Goal: Information Seeking & Learning: Find specific fact

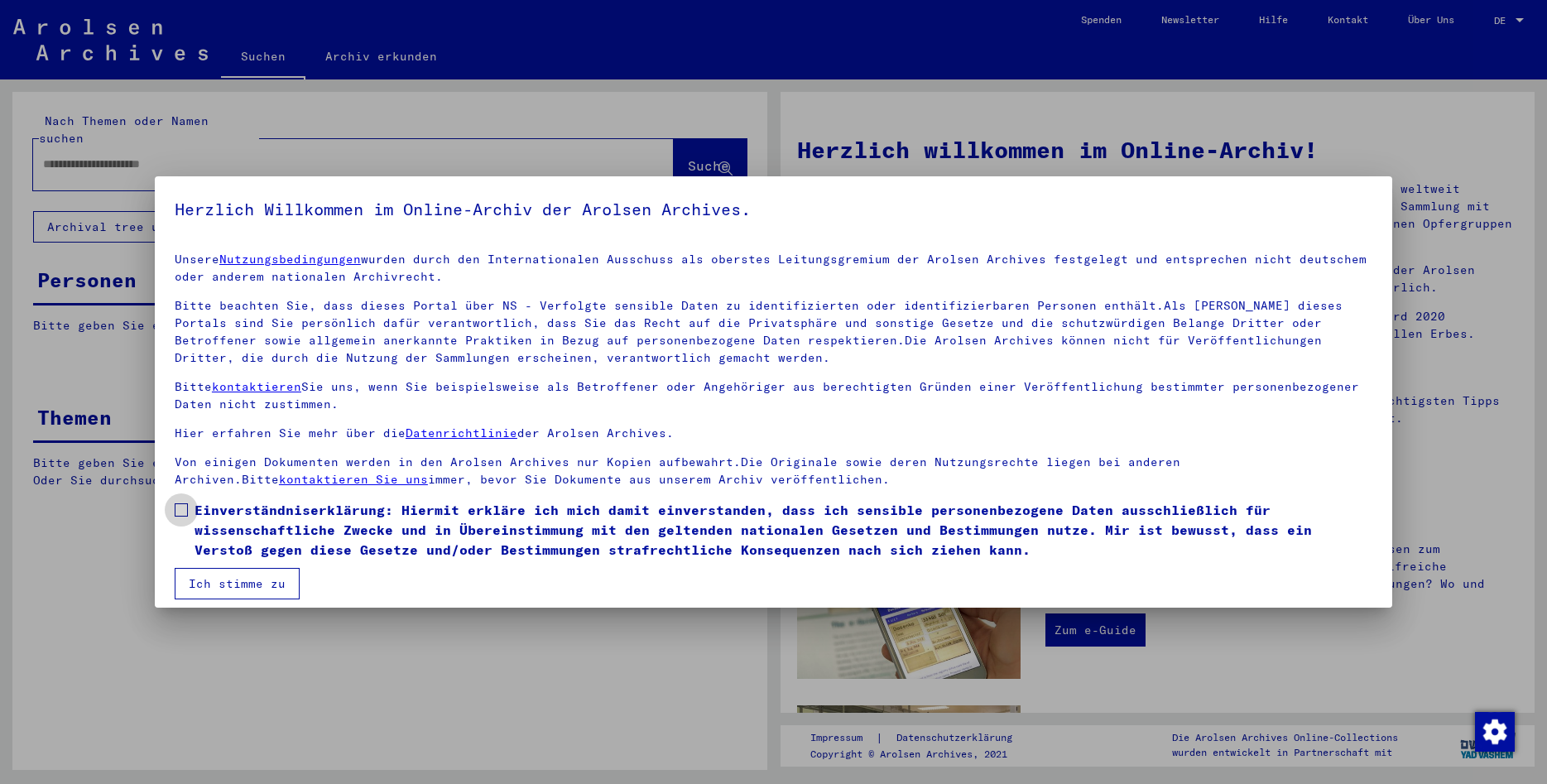
drag, startPoint x: 246, startPoint y: 514, endPoint x: 246, endPoint y: 525, distance: 11.0
click at [246, 525] on span "Einverständniserklärung: Hiermit erkläre ich mich damit einverstanden, dass ich…" at bounding box center [783, 529] width 1178 height 59
click at [213, 525] on span "Einverständniserklärung: Hiermit erkläre ich mich damit einverstanden, dass ich…" at bounding box center [783, 529] width 1178 height 59
click at [232, 582] on button "Ich stimme zu" at bounding box center [237, 583] width 125 height 31
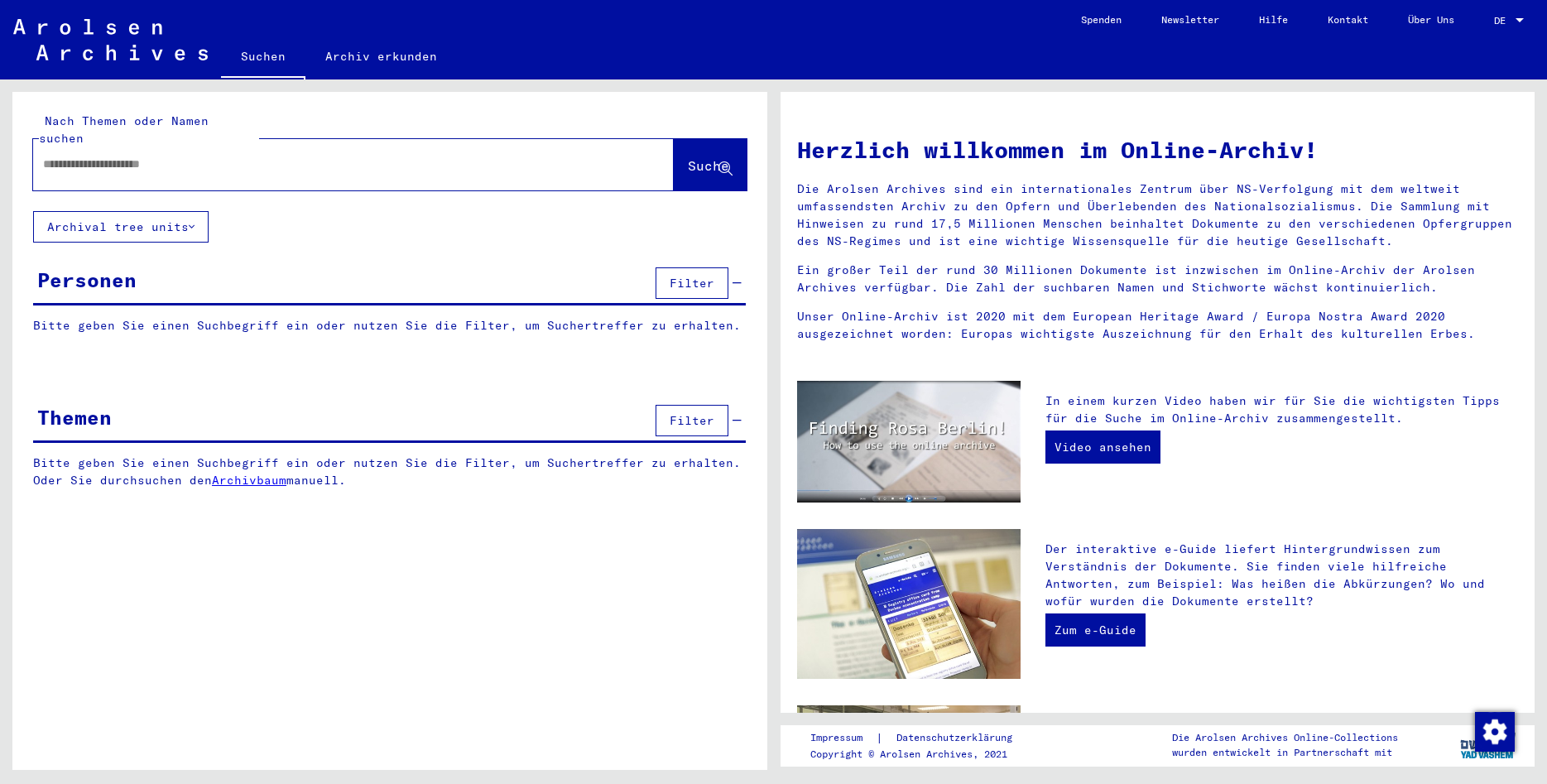
click at [174, 156] on input "text" at bounding box center [333, 165] width 582 height 17
type input "******"
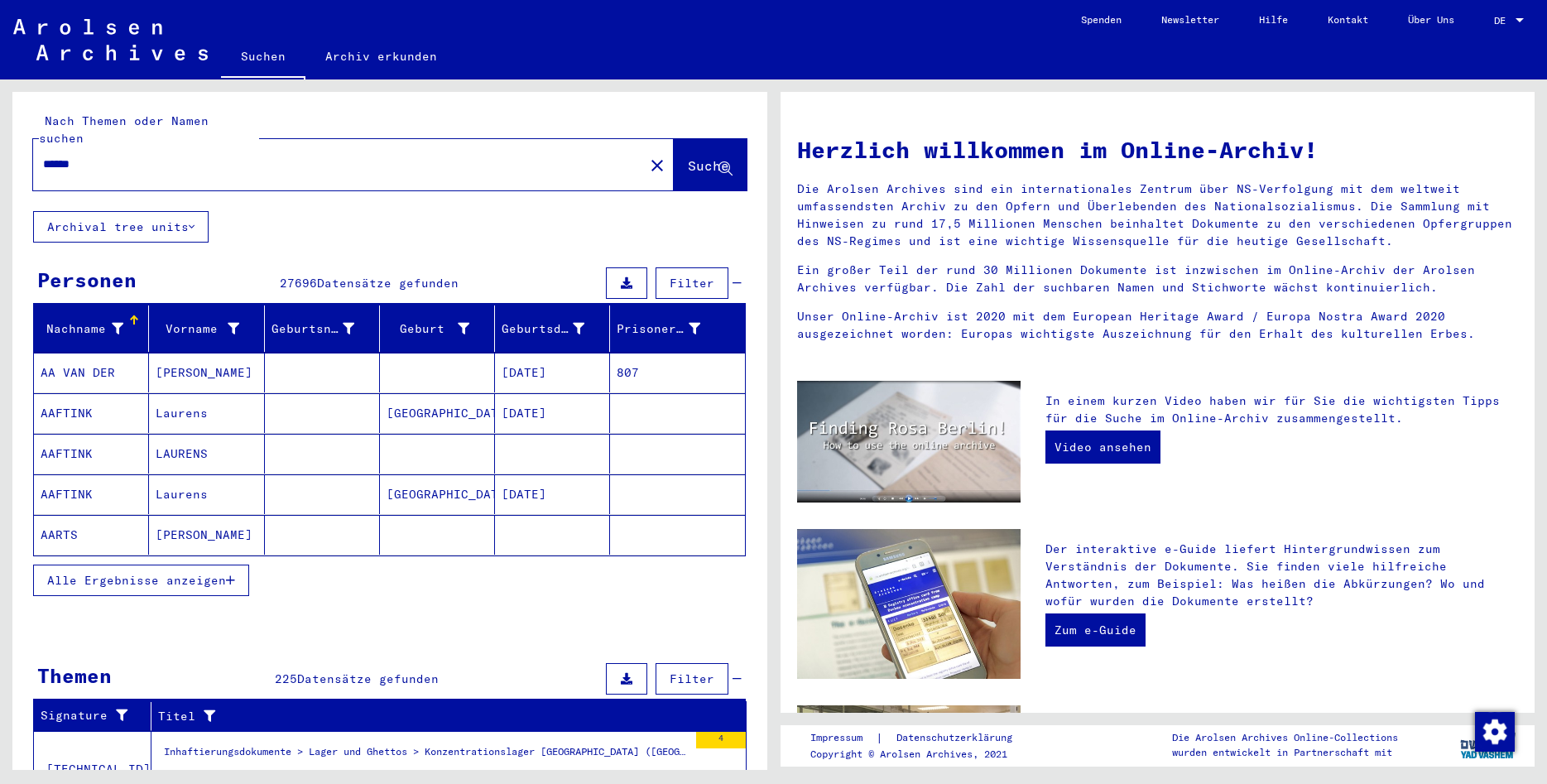
click at [166, 565] on button "Alle Ergebnisse anzeigen" at bounding box center [141, 580] width 216 height 31
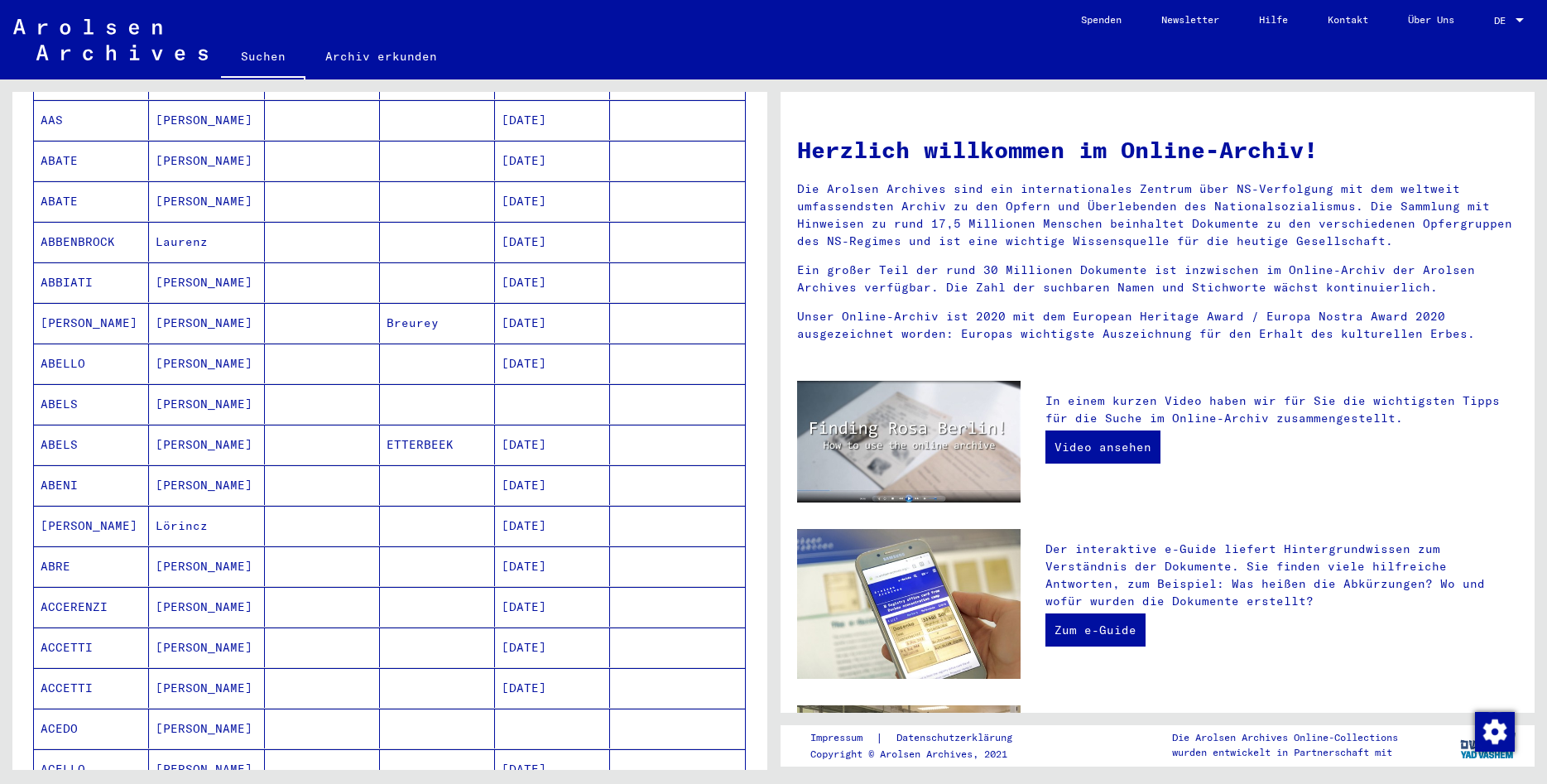
scroll to position [894, 0]
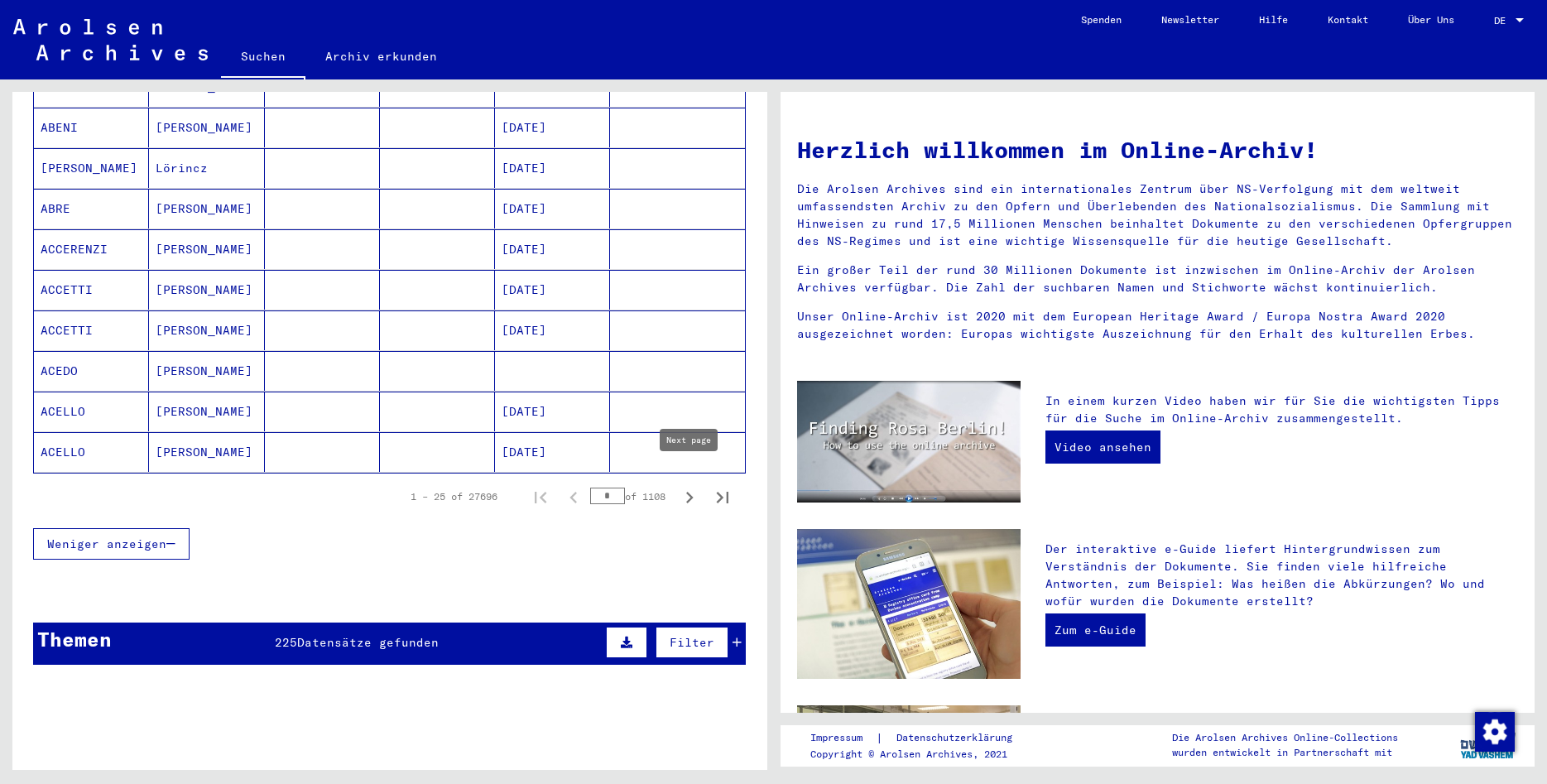
click at [686, 486] on icon "Next page" at bounding box center [690, 497] width 23 height 23
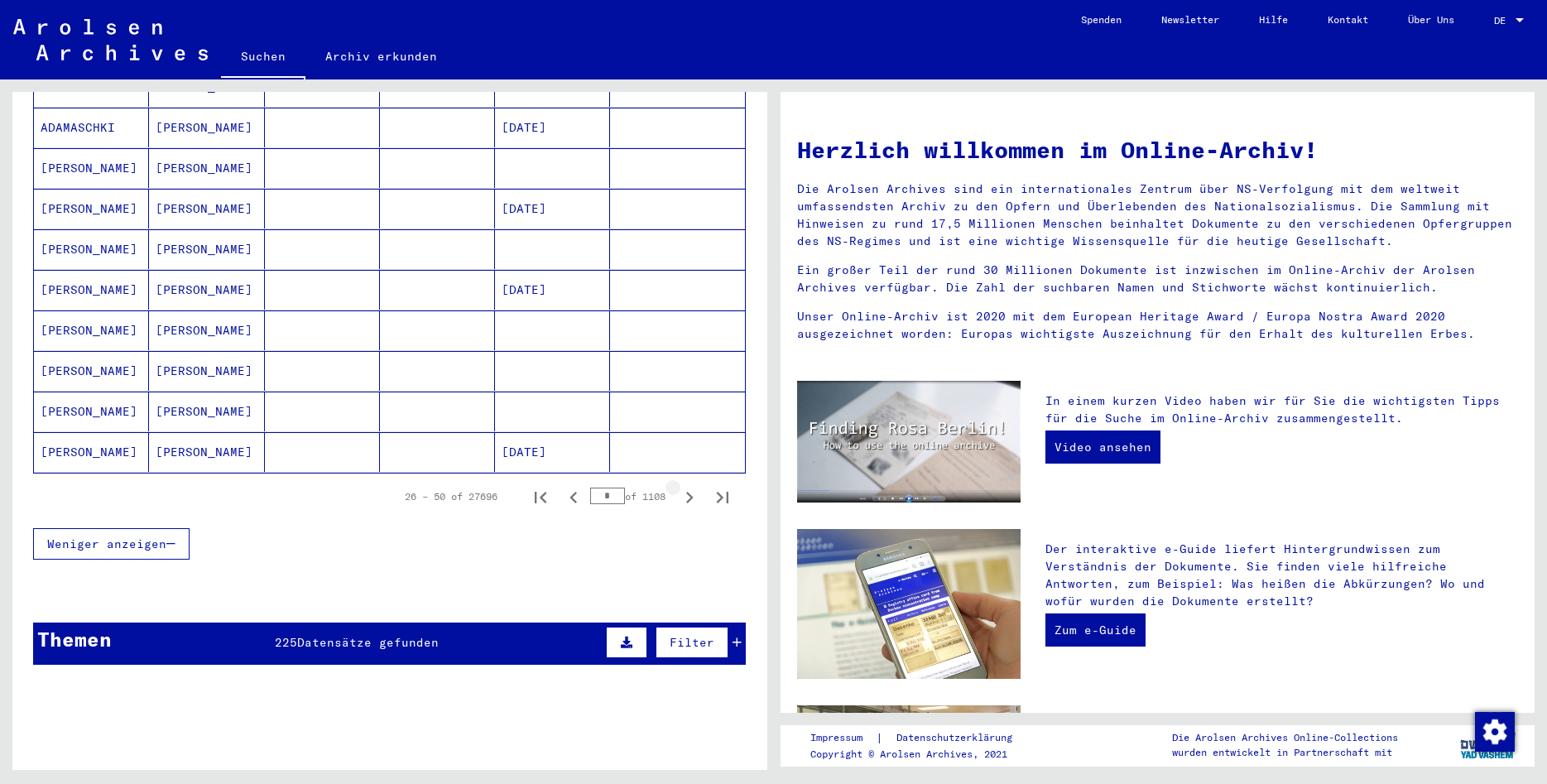
click at [686, 486] on icon "Next page" at bounding box center [690, 497] width 23 height 23
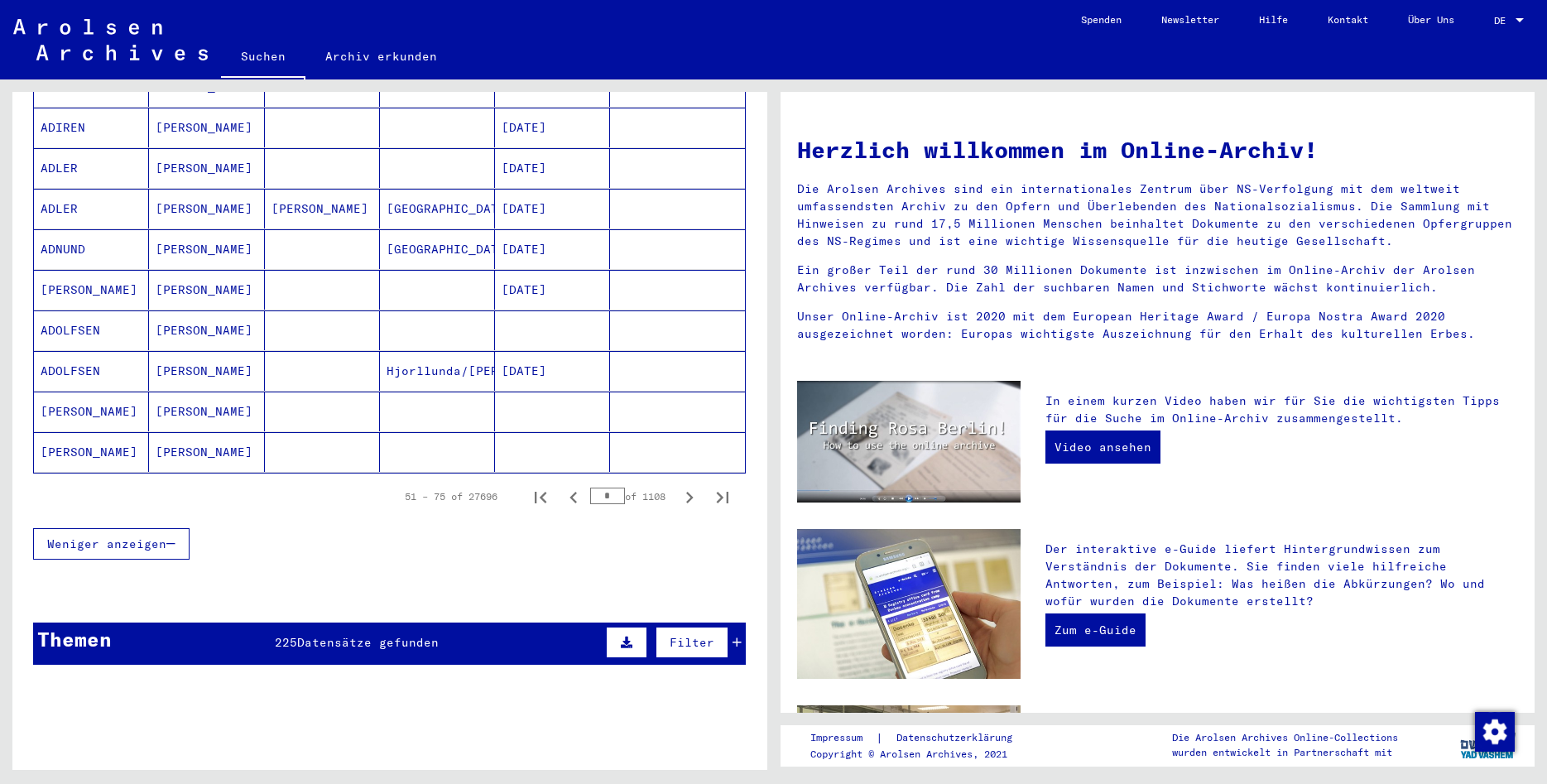
click at [686, 486] on icon "Next page" at bounding box center [690, 497] width 23 height 23
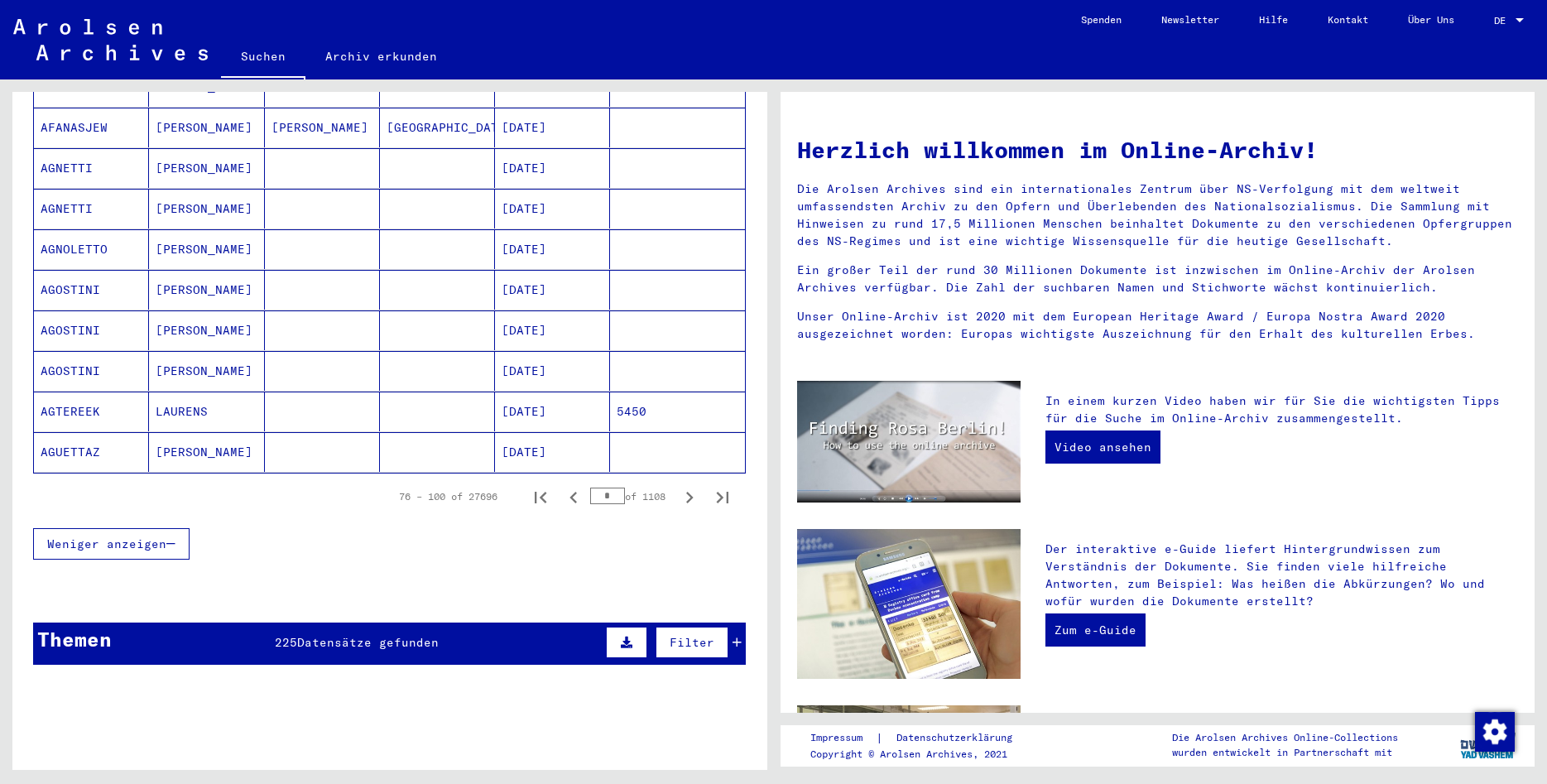
click at [686, 486] on icon "Next page" at bounding box center [690, 497] width 23 height 23
type input "*"
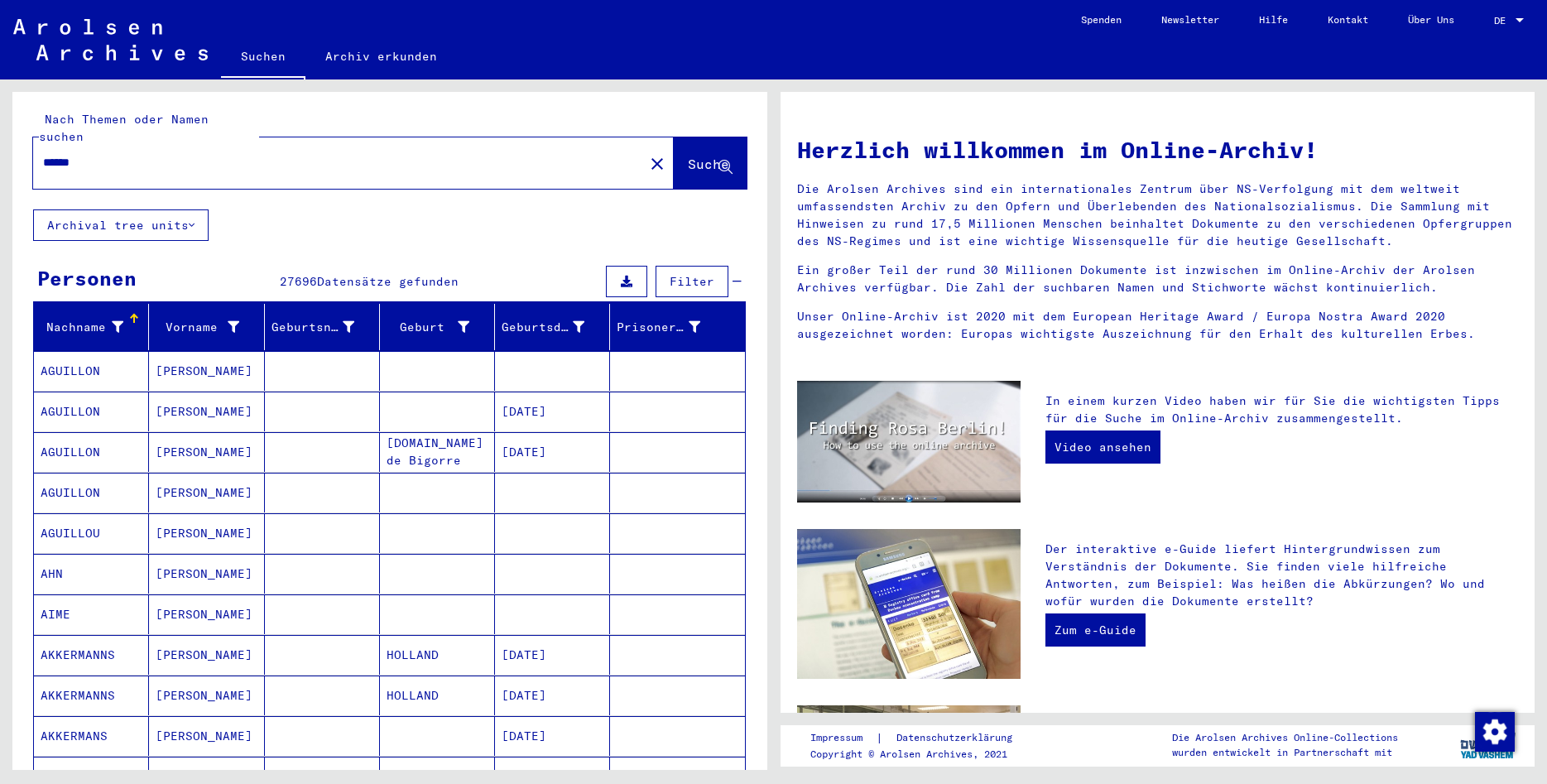
scroll to position [0, 0]
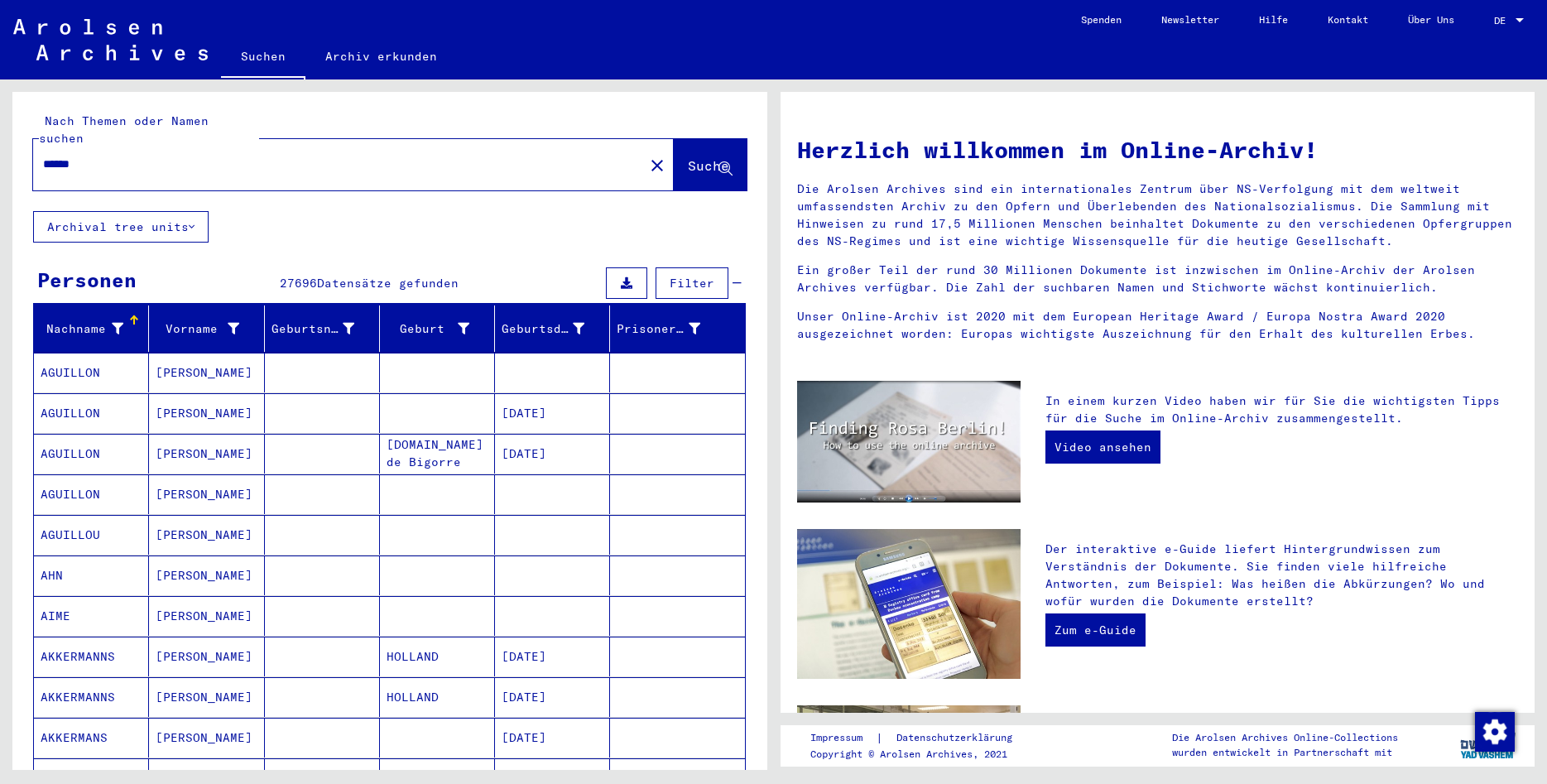
click at [167, 156] on input "******" at bounding box center [333, 165] width 582 height 17
type input "*"
type input "**********"
click at [678, 162] on button "Suche" at bounding box center [710, 164] width 73 height 51
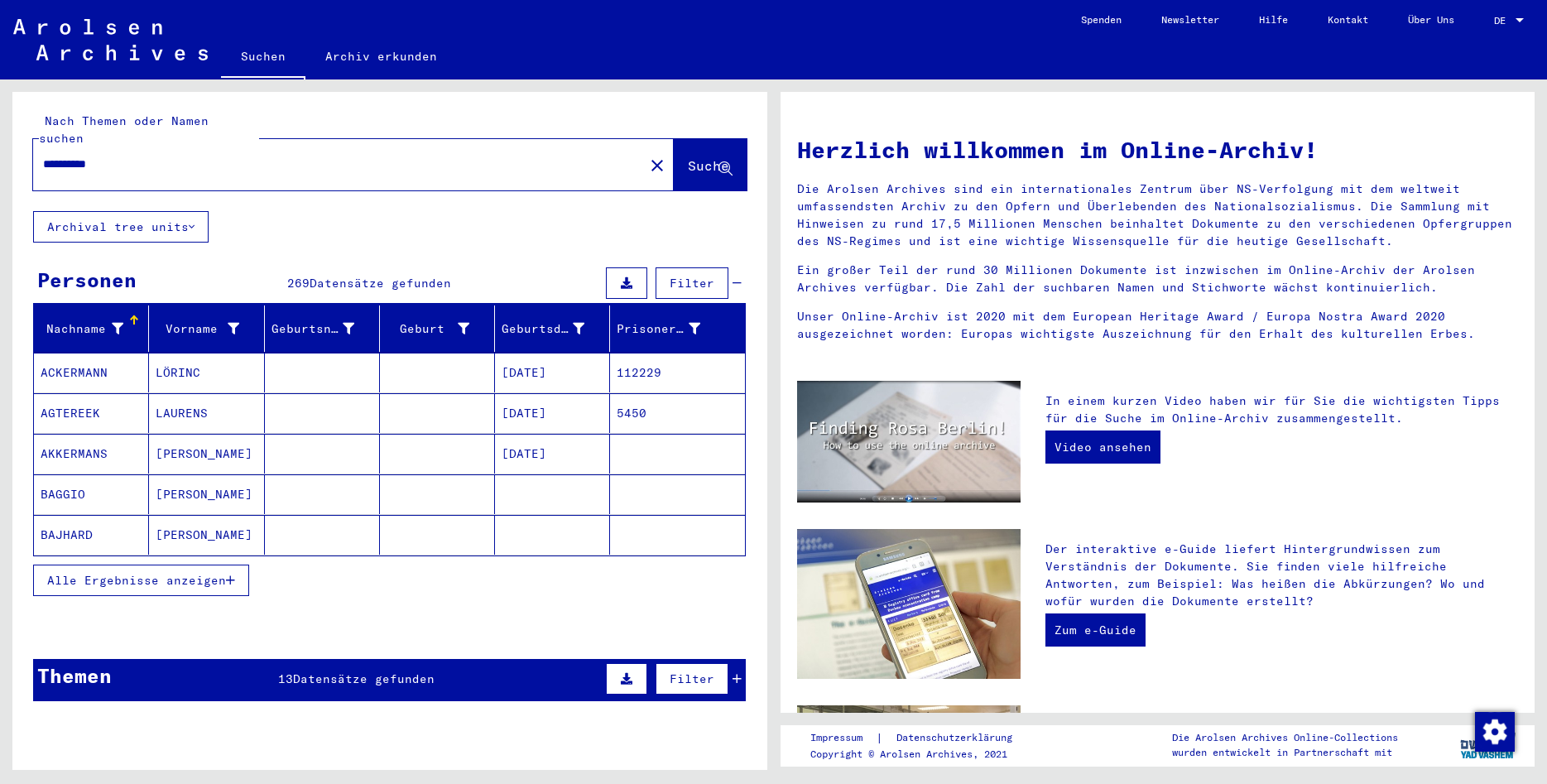
click at [155, 572] on button "Alle Ergebnisse anzeigen" at bounding box center [141, 580] width 216 height 31
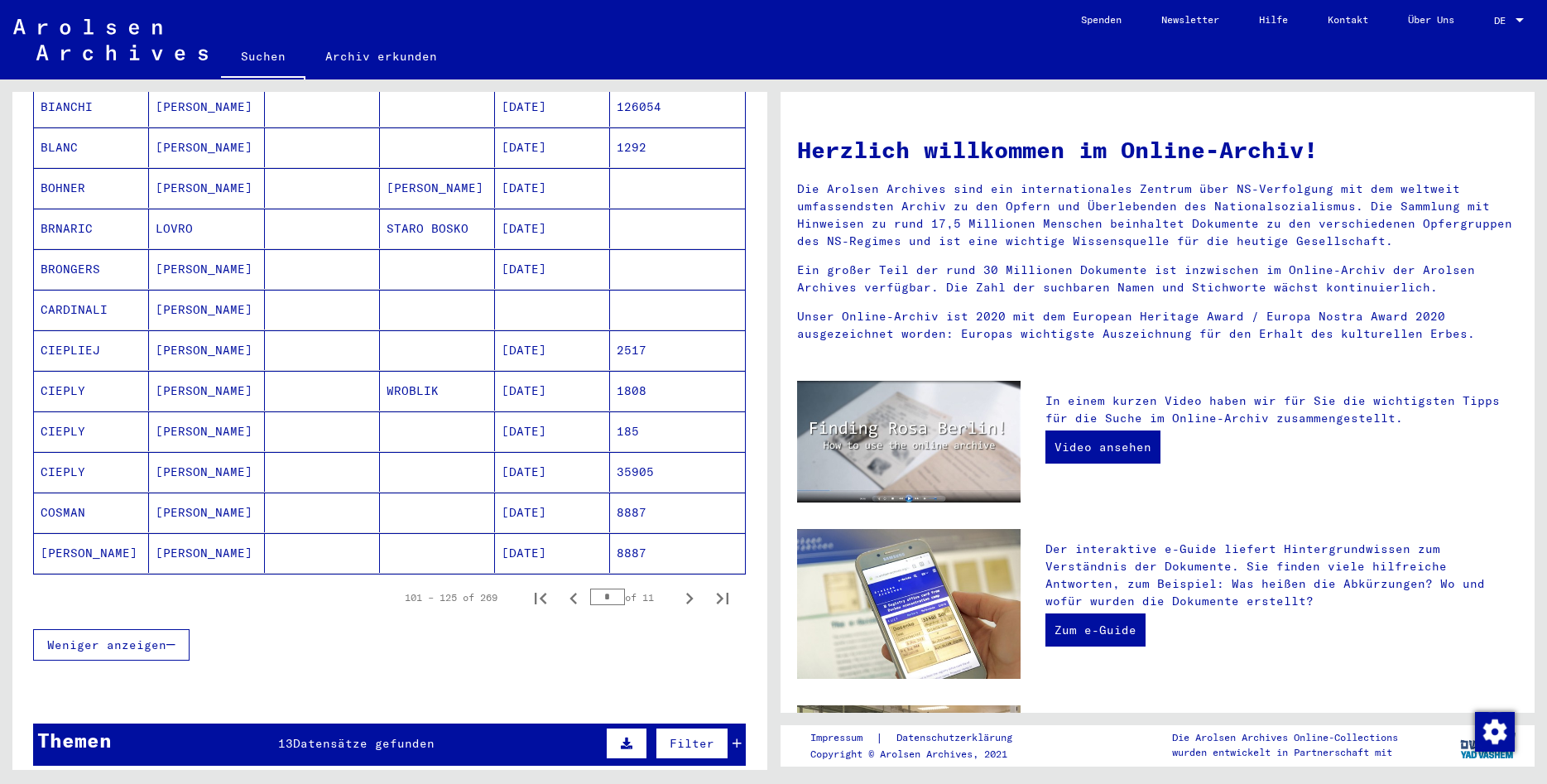
scroll to position [804, 0]
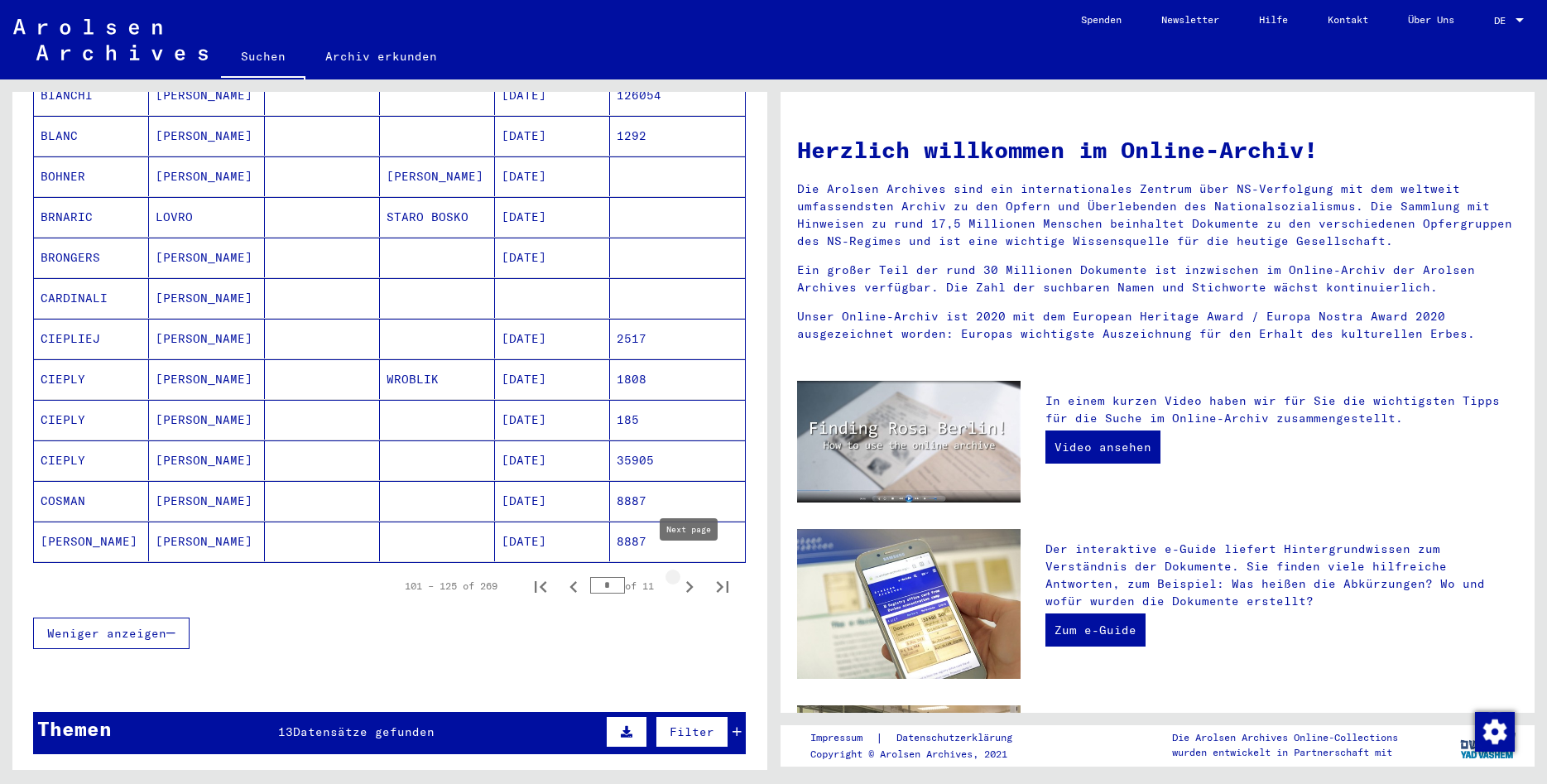
click at [685, 576] on icon "Next page" at bounding box center [690, 587] width 23 height 23
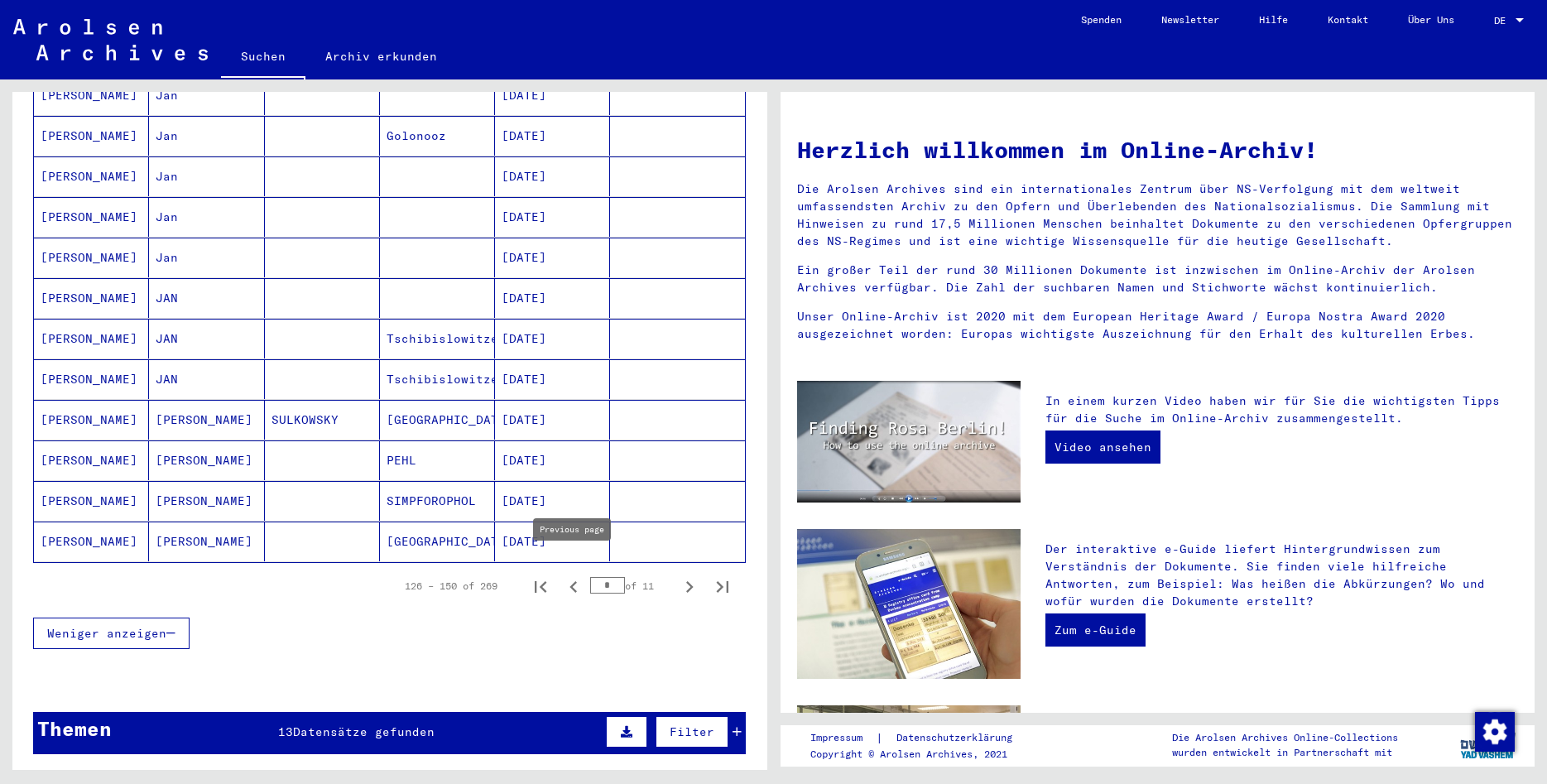
click at [577, 577] on icon "Previous page" at bounding box center [574, 587] width 23 height 23
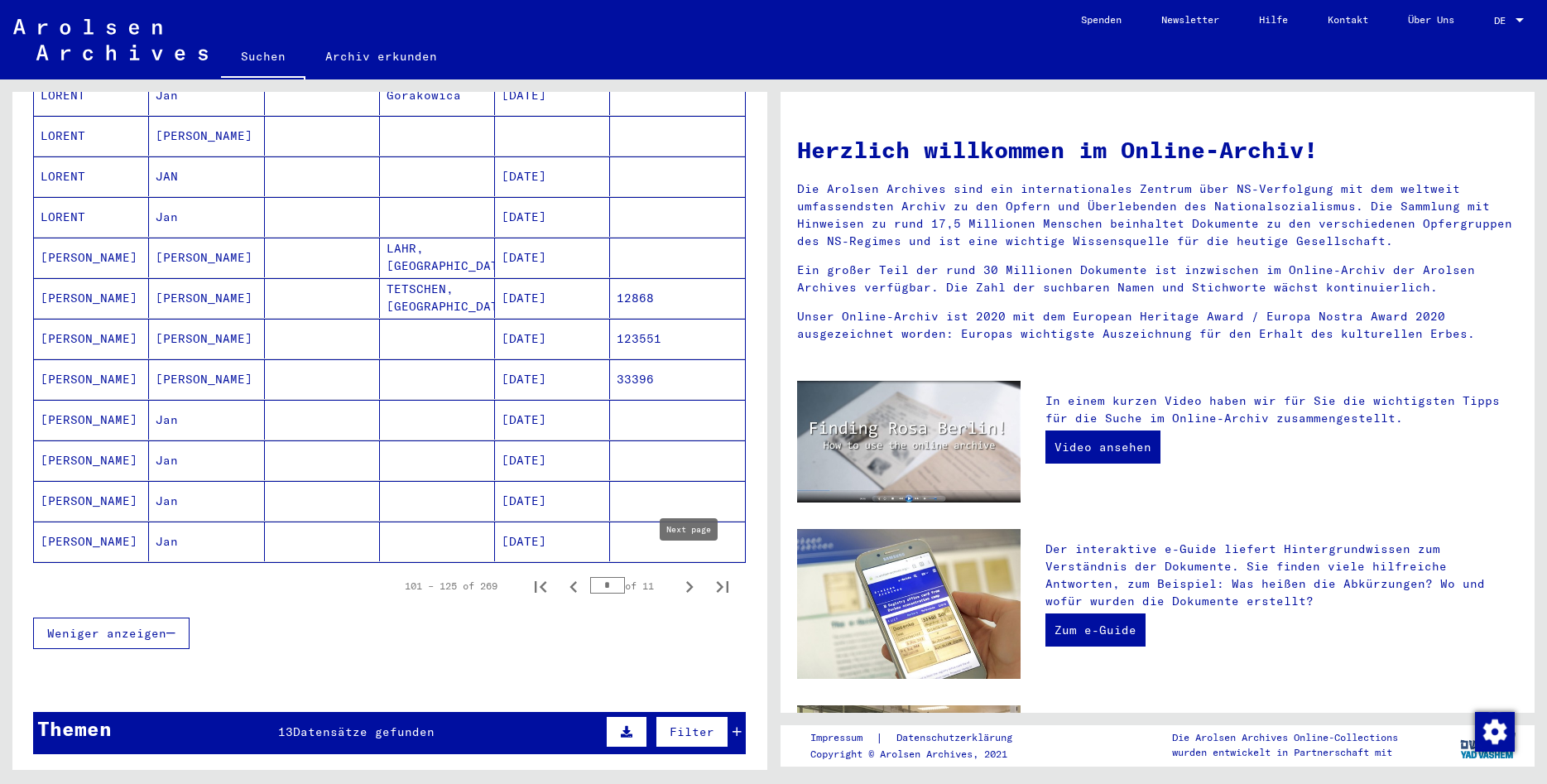
click at [686, 576] on icon "Next page" at bounding box center [690, 587] width 23 height 23
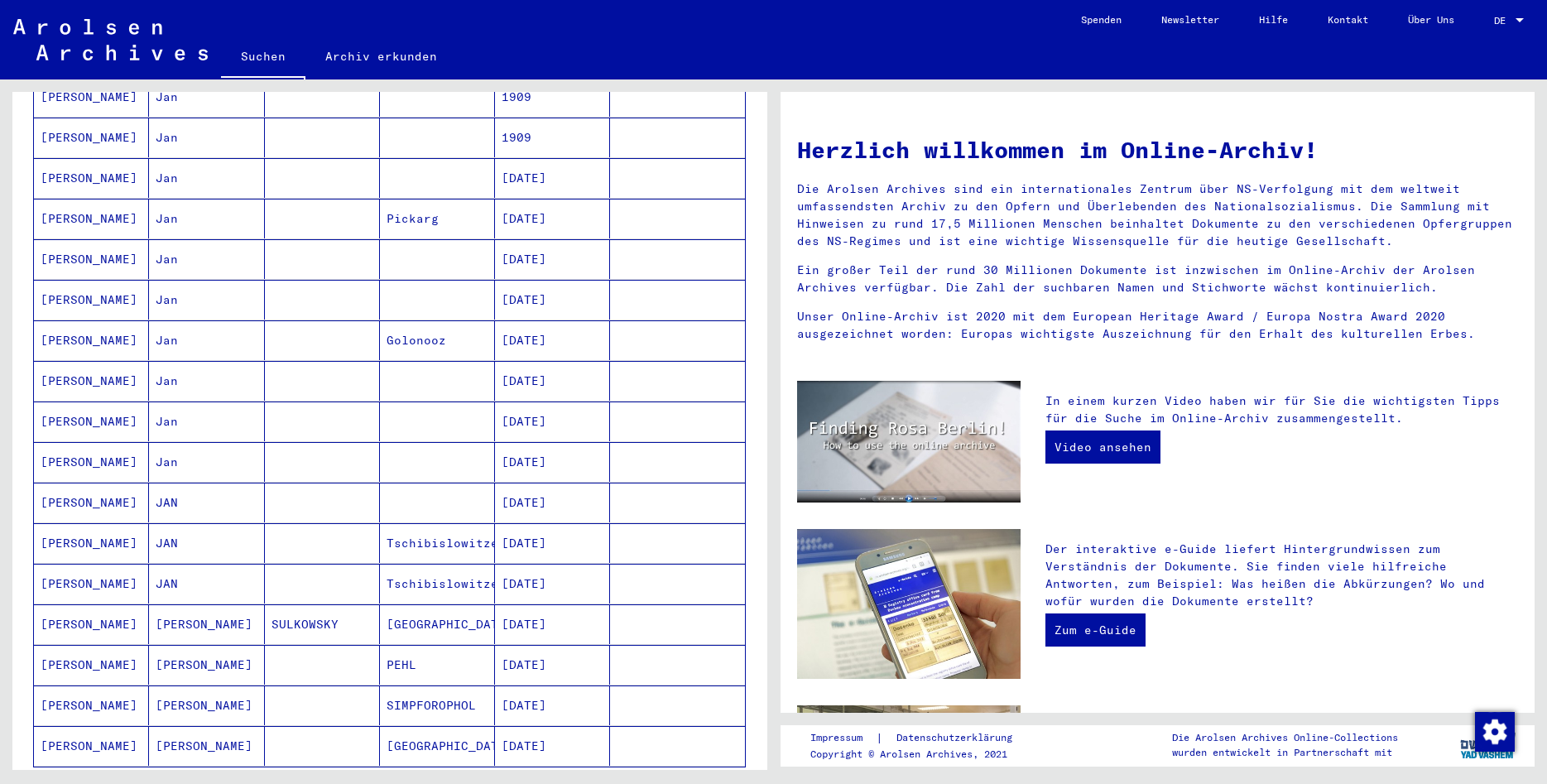
scroll to position [626, 0]
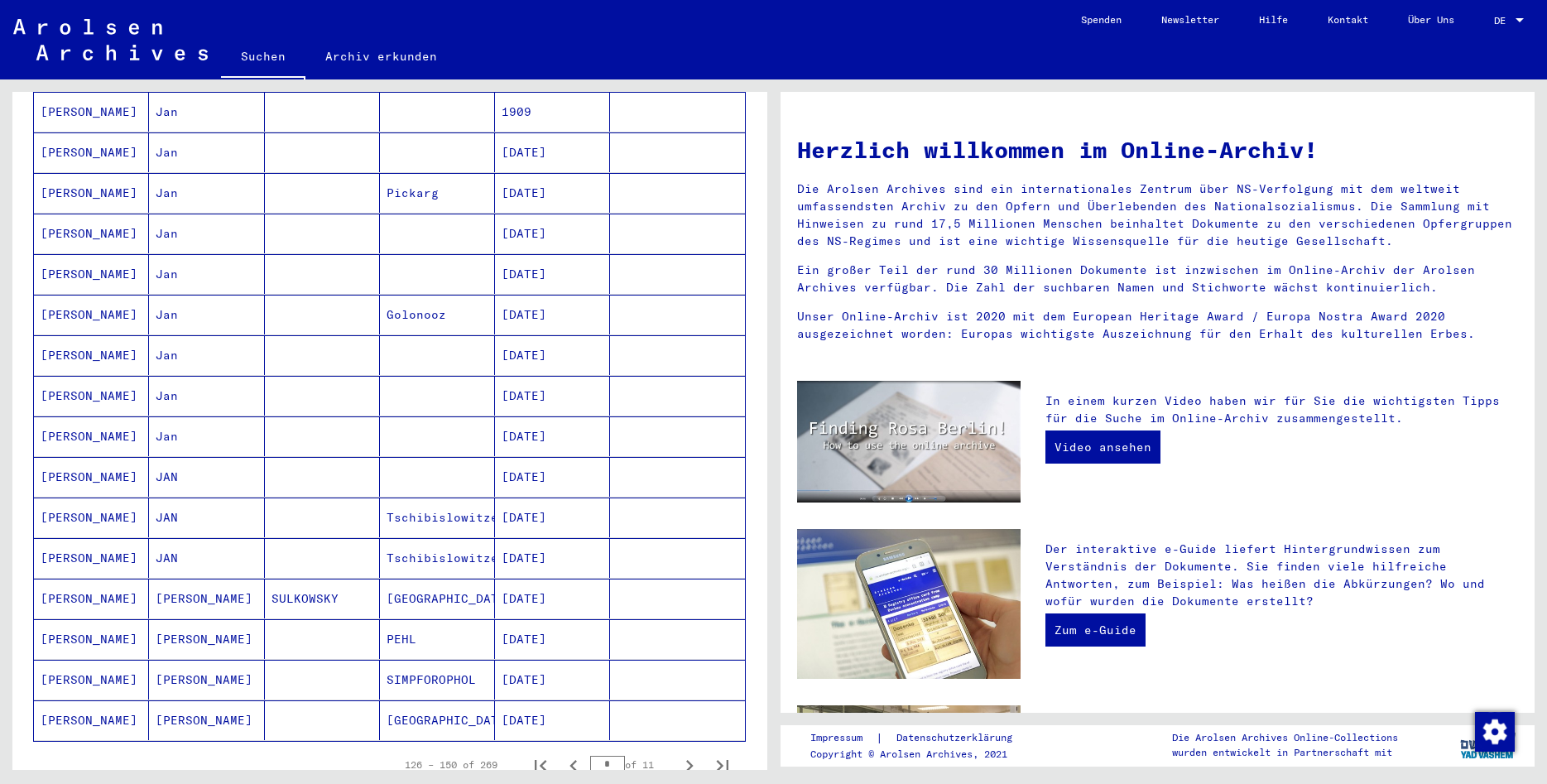
click at [201, 579] on mat-cell "[PERSON_NAME]" at bounding box center [206, 598] width 115 height 40
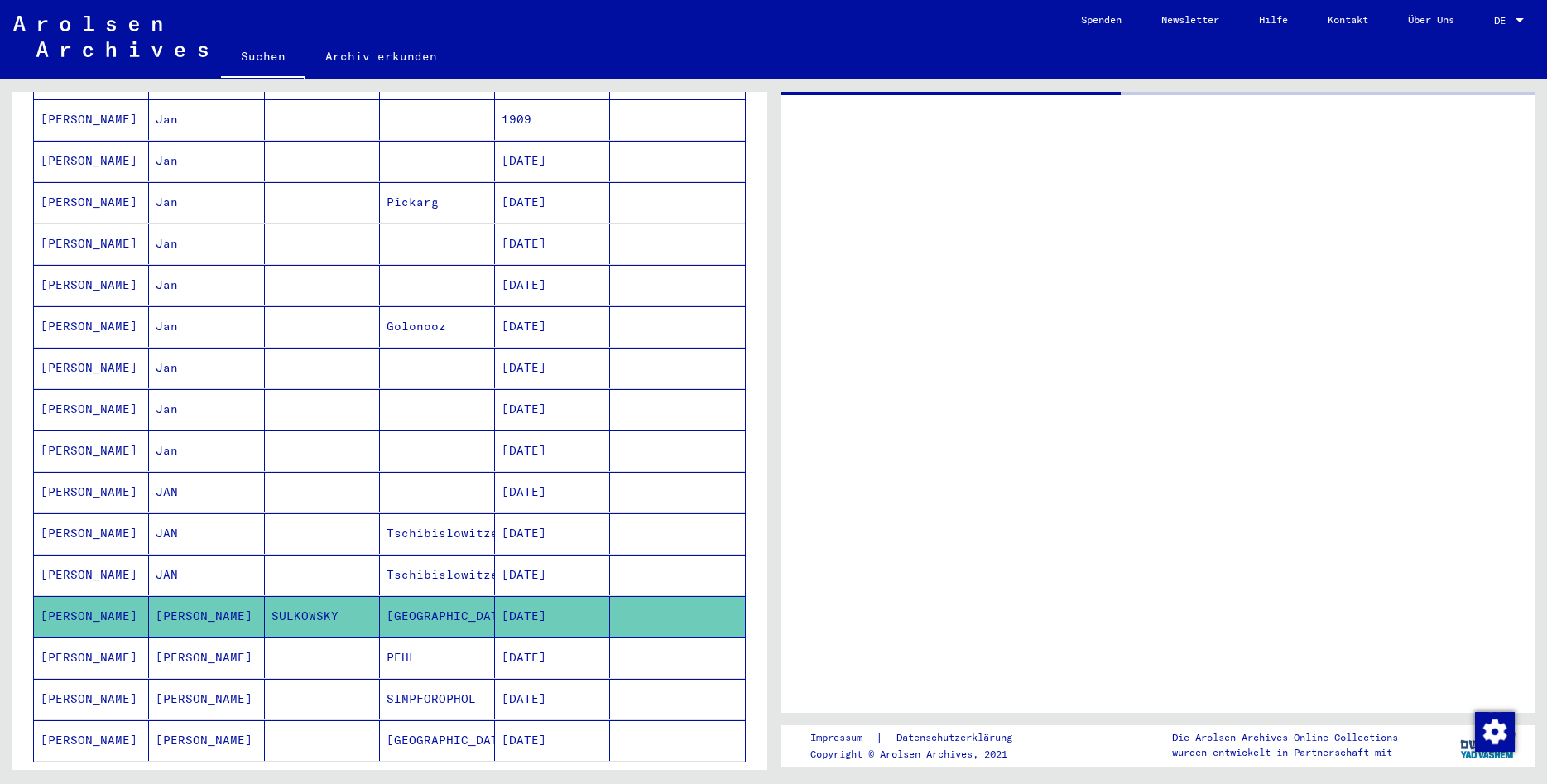
scroll to position [633, 0]
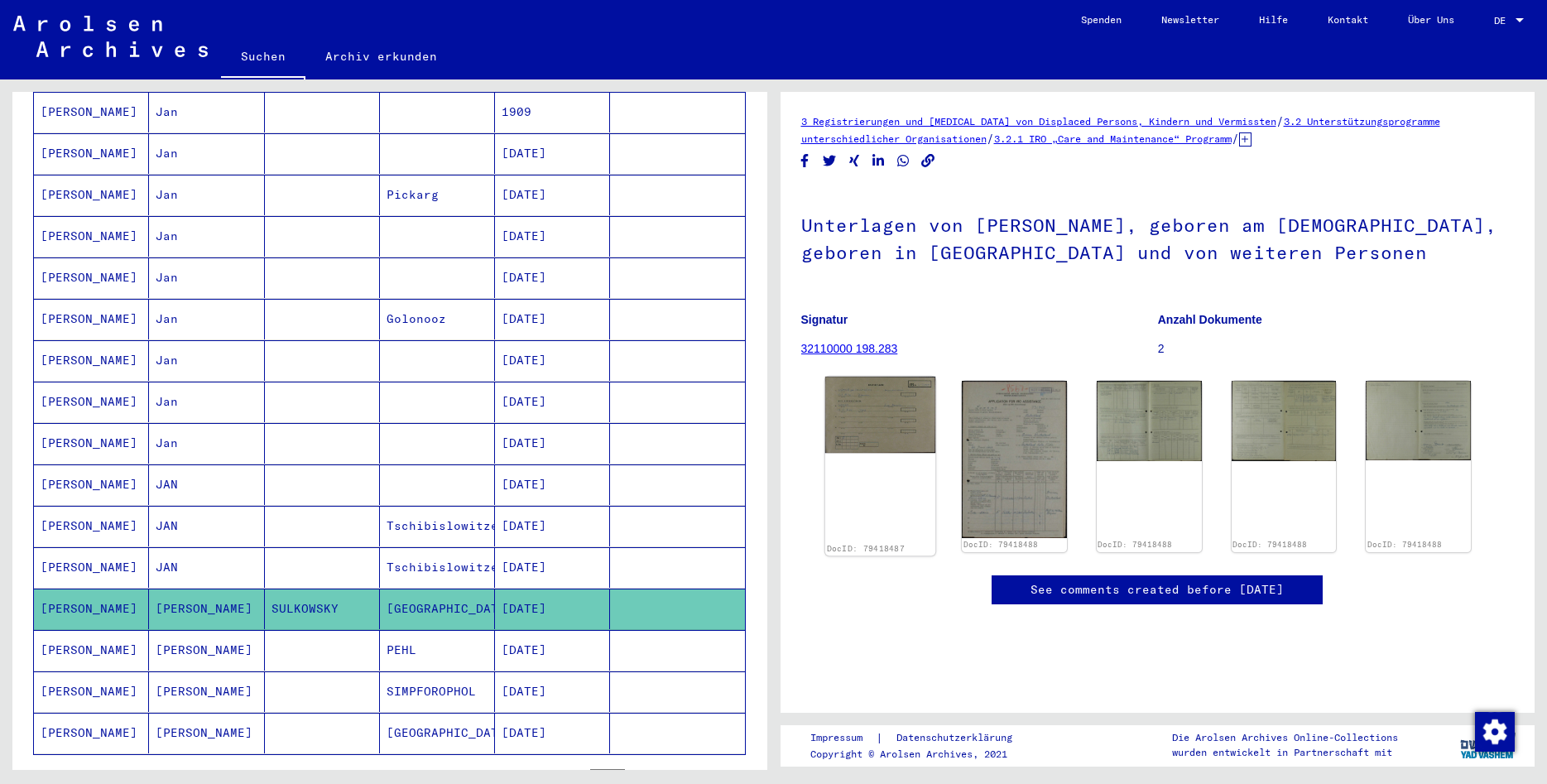
click at [861, 402] on img at bounding box center [880, 415] width 110 height 77
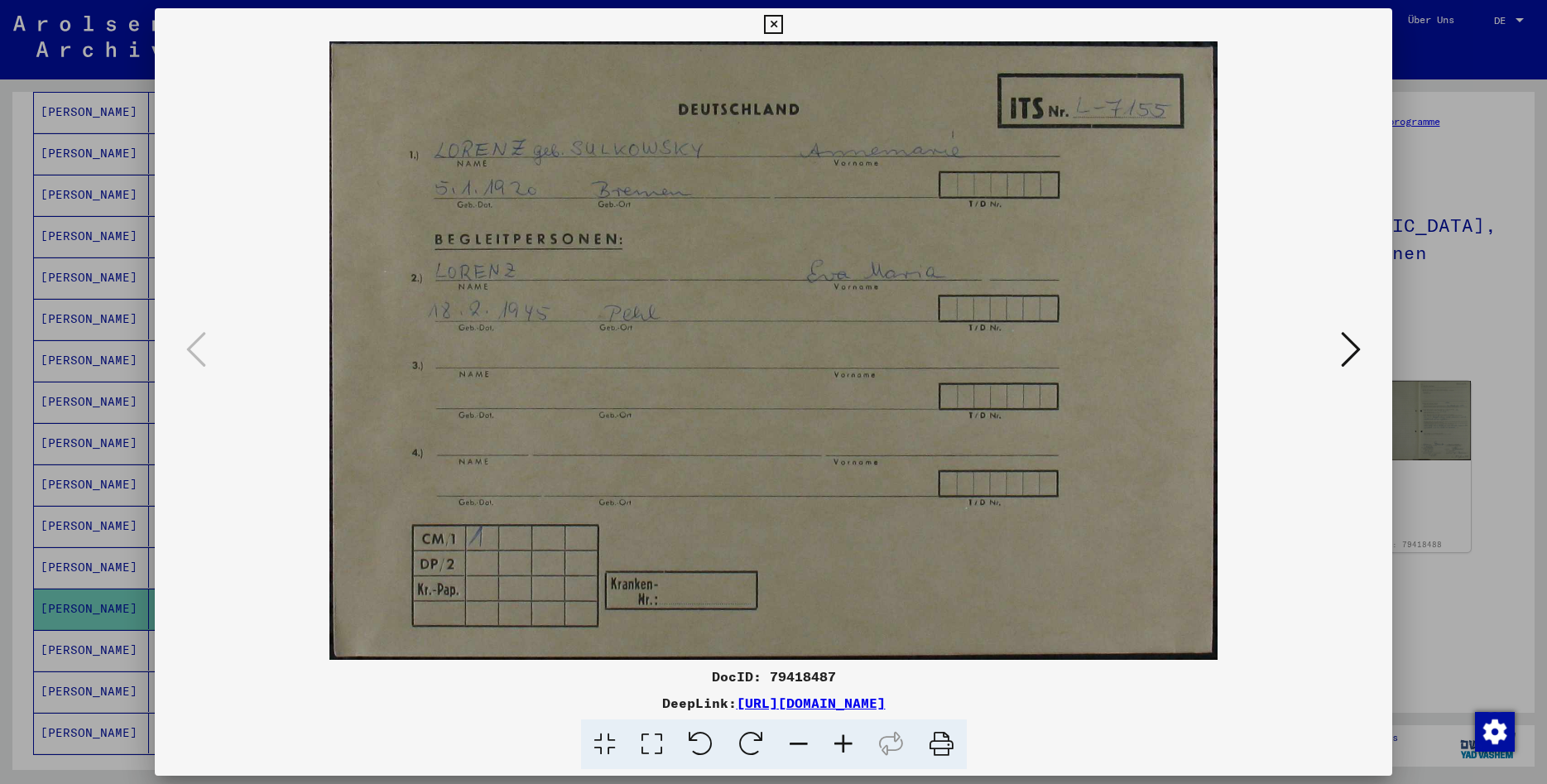
click at [1346, 359] on icon at bounding box center [1351, 349] width 19 height 40
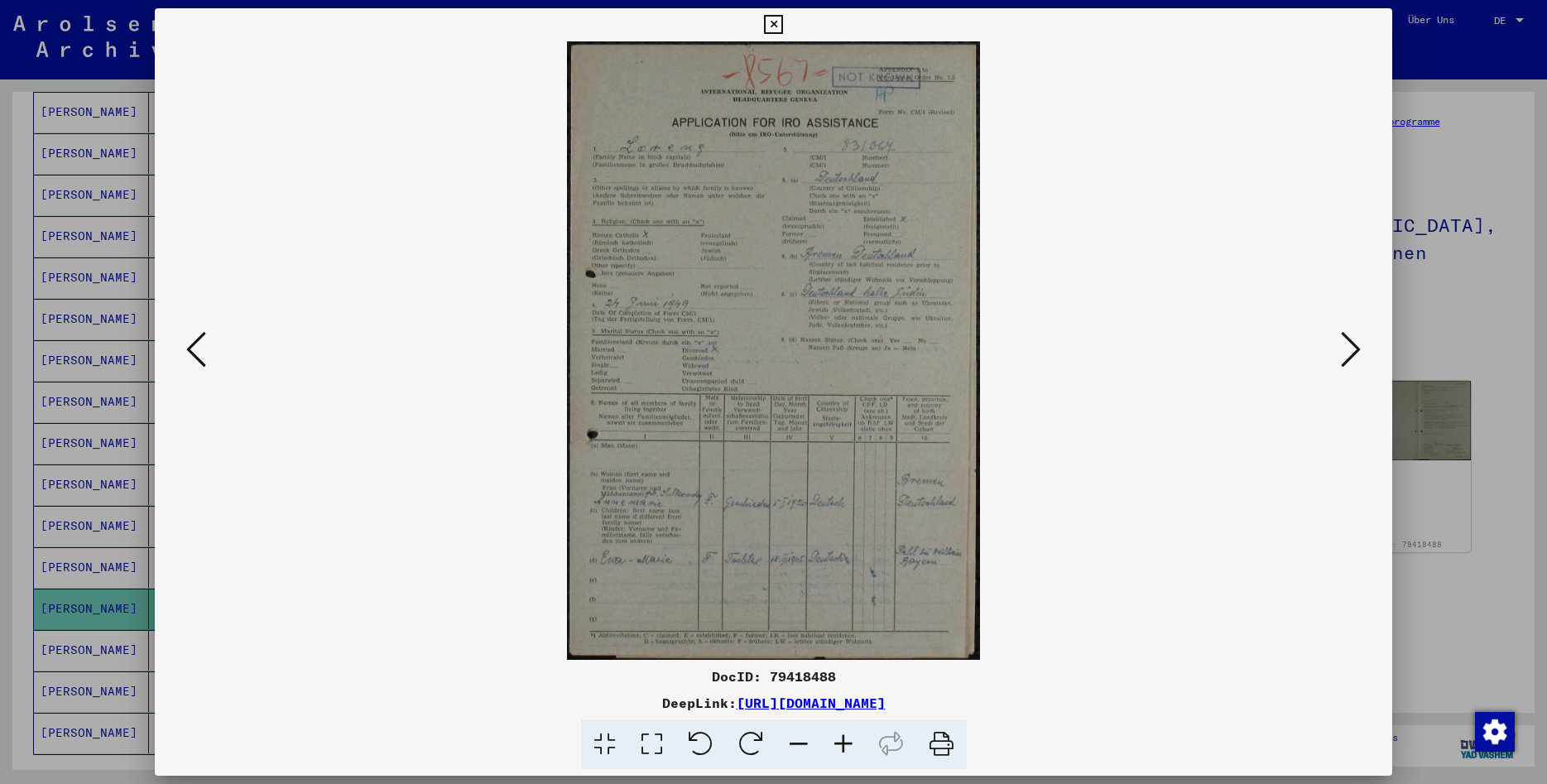
click at [843, 754] on icon at bounding box center [843, 744] width 45 height 50
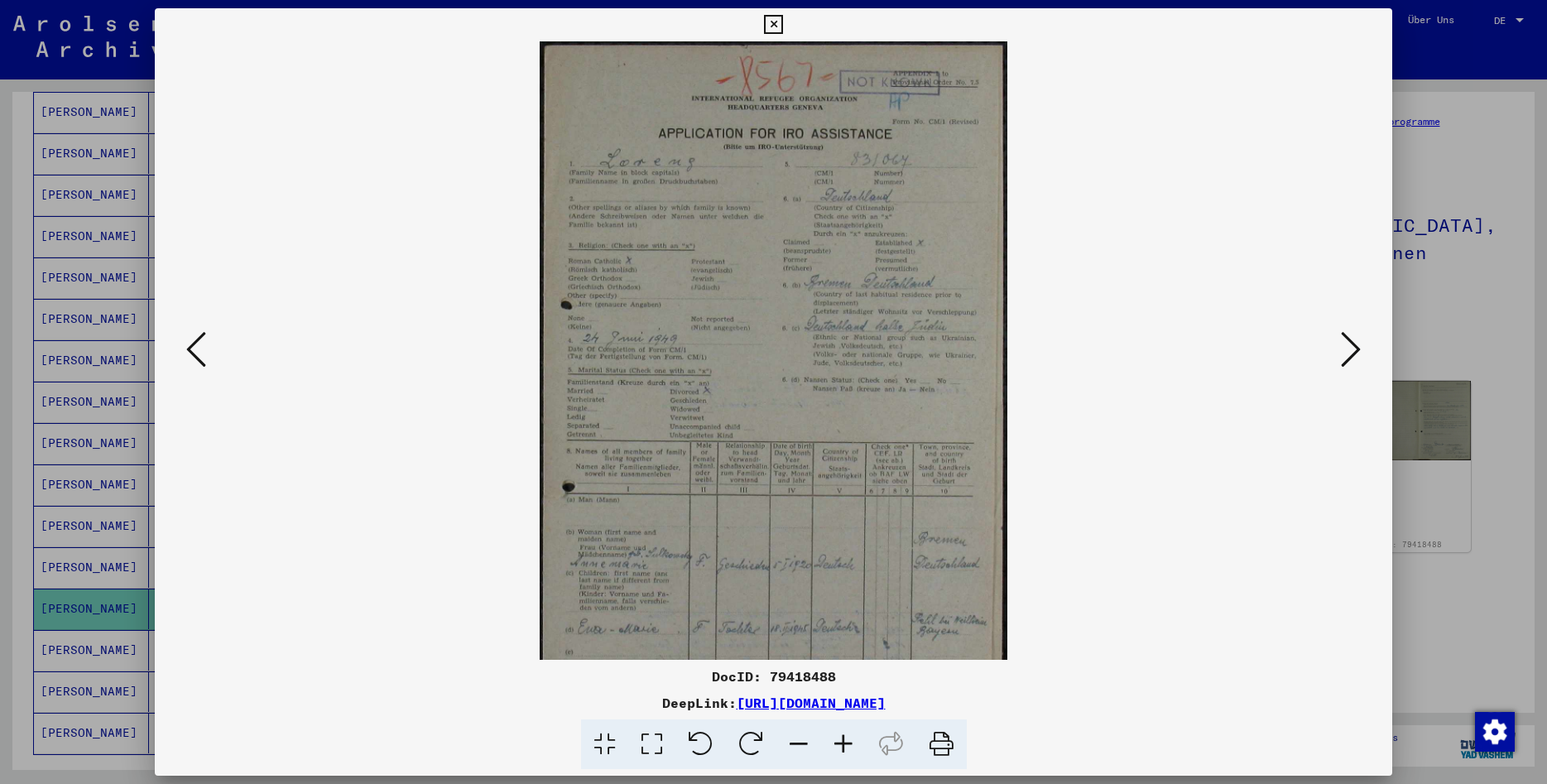
click at [843, 754] on icon at bounding box center [843, 744] width 45 height 50
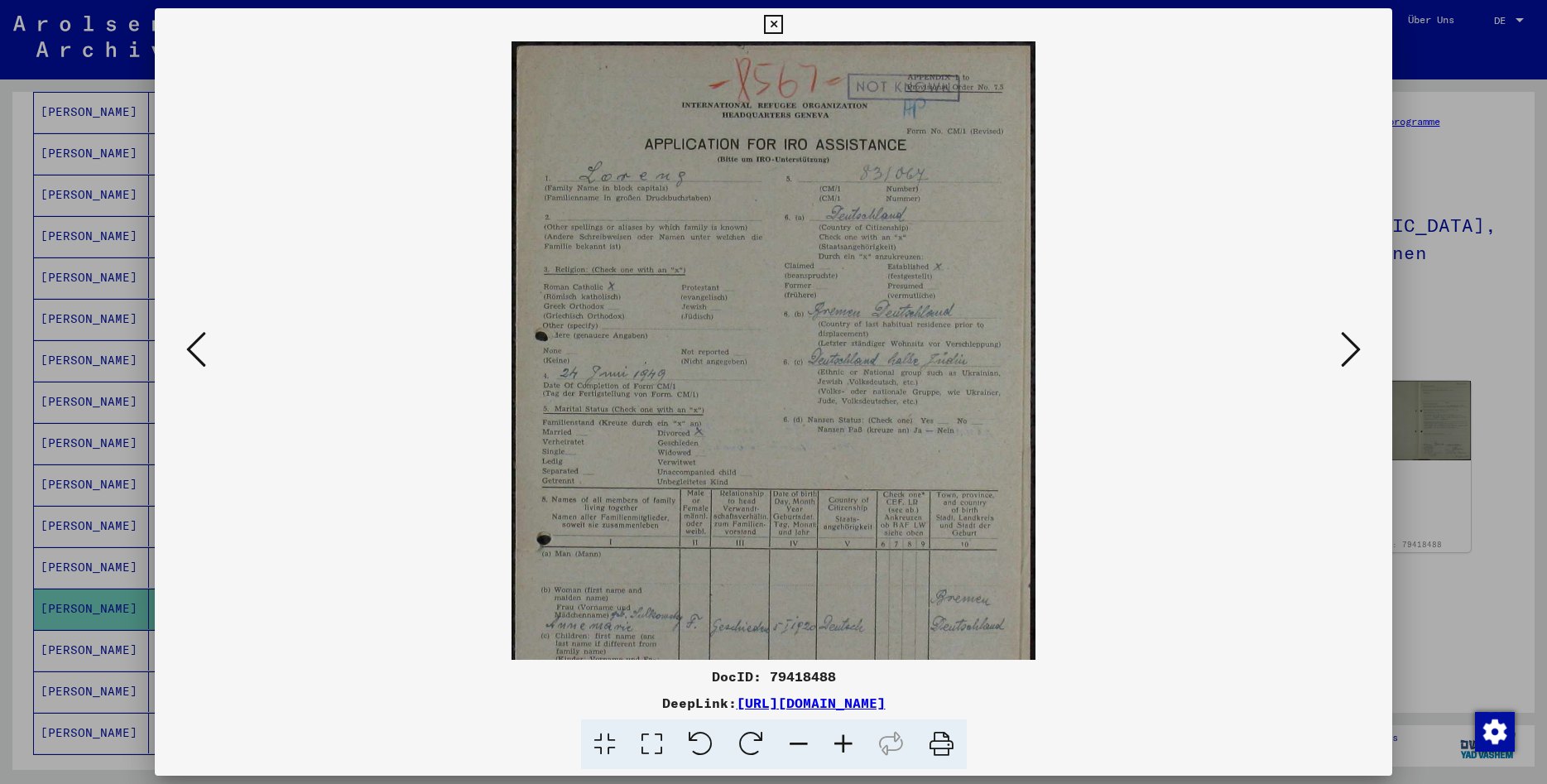
click at [843, 754] on icon at bounding box center [843, 744] width 45 height 50
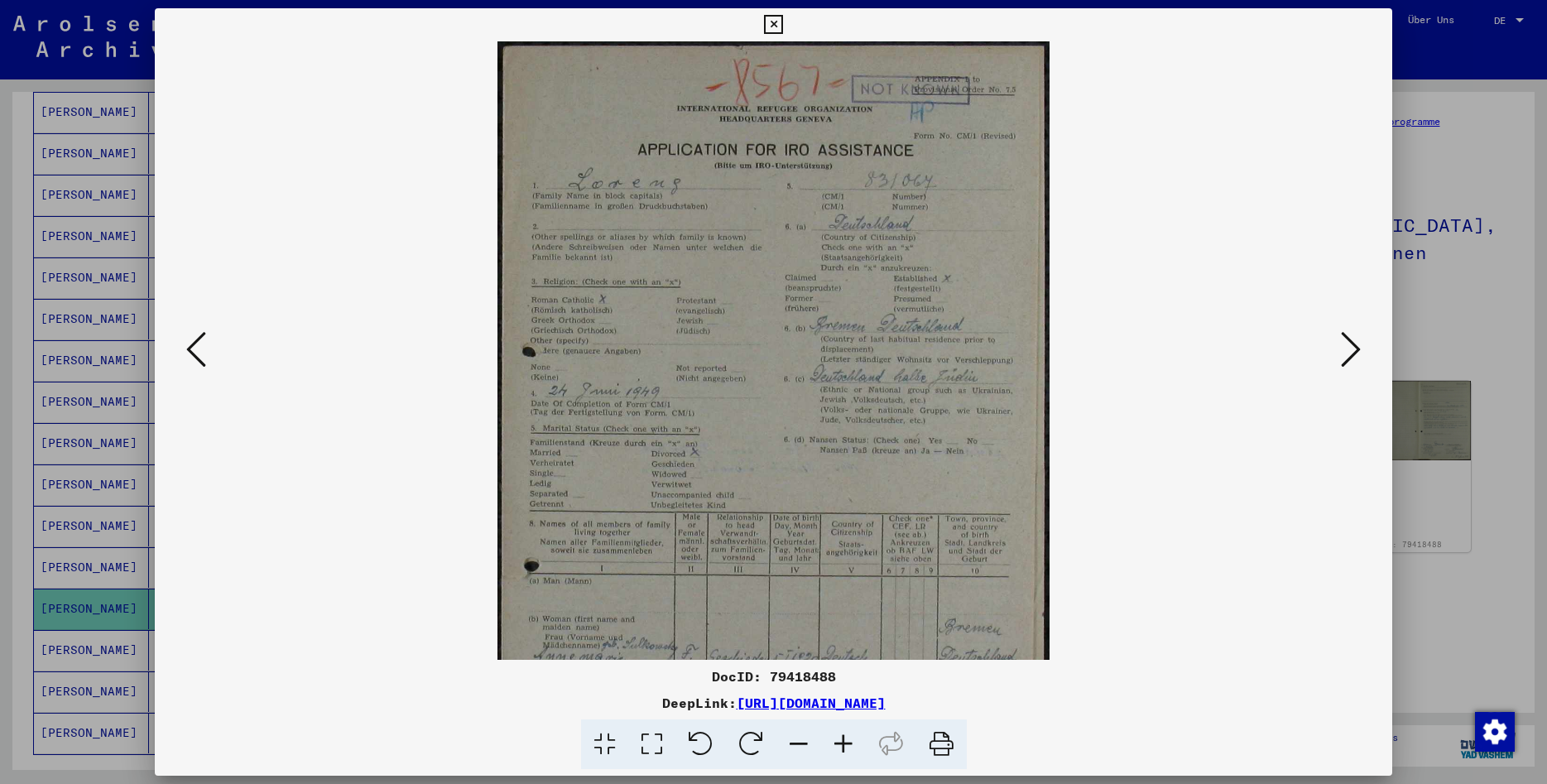
click at [843, 754] on icon at bounding box center [843, 744] width 45 height 50
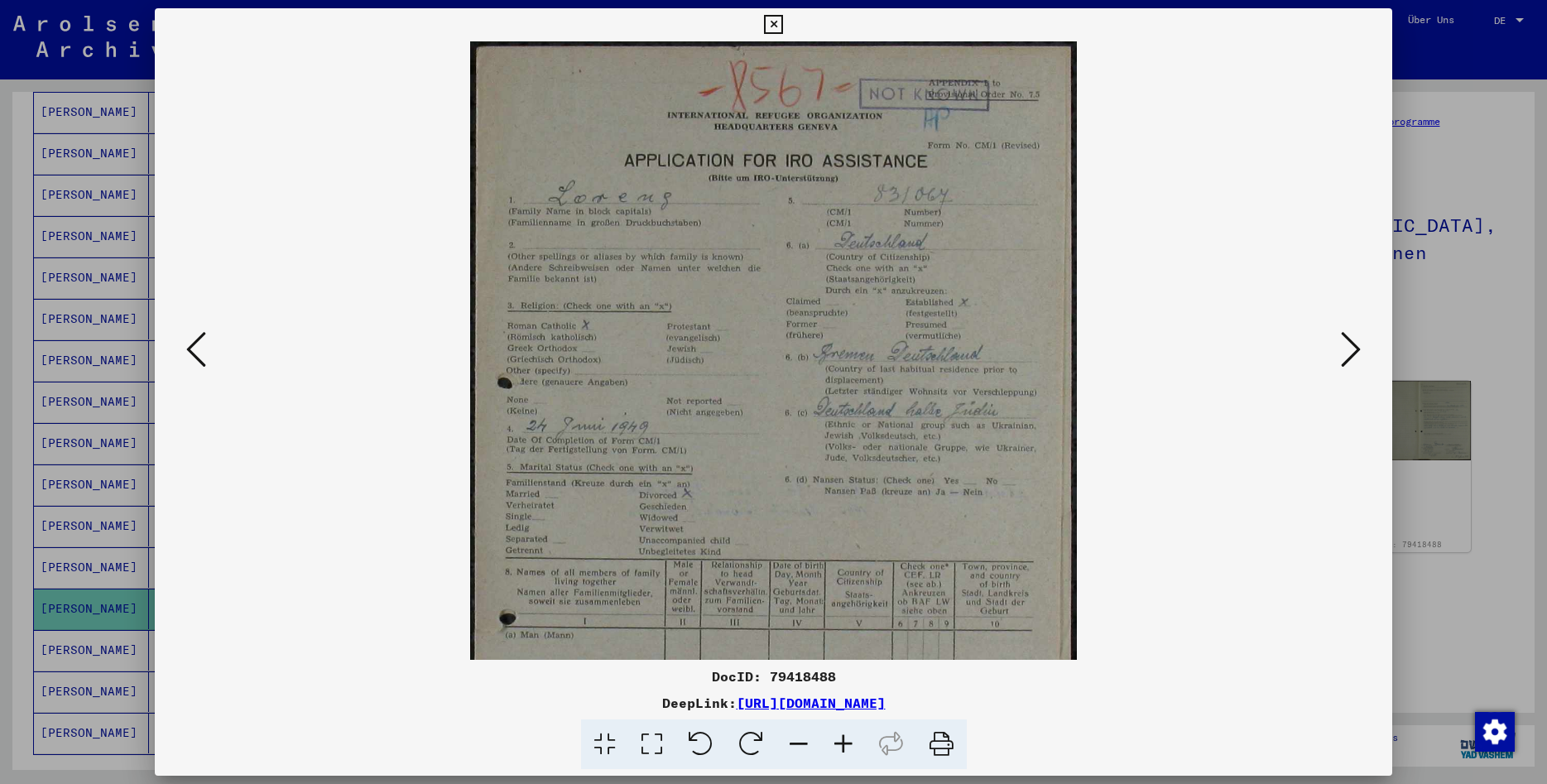
click at [843, 754] on icon at bounding box center [843, 744] width 45 height 50
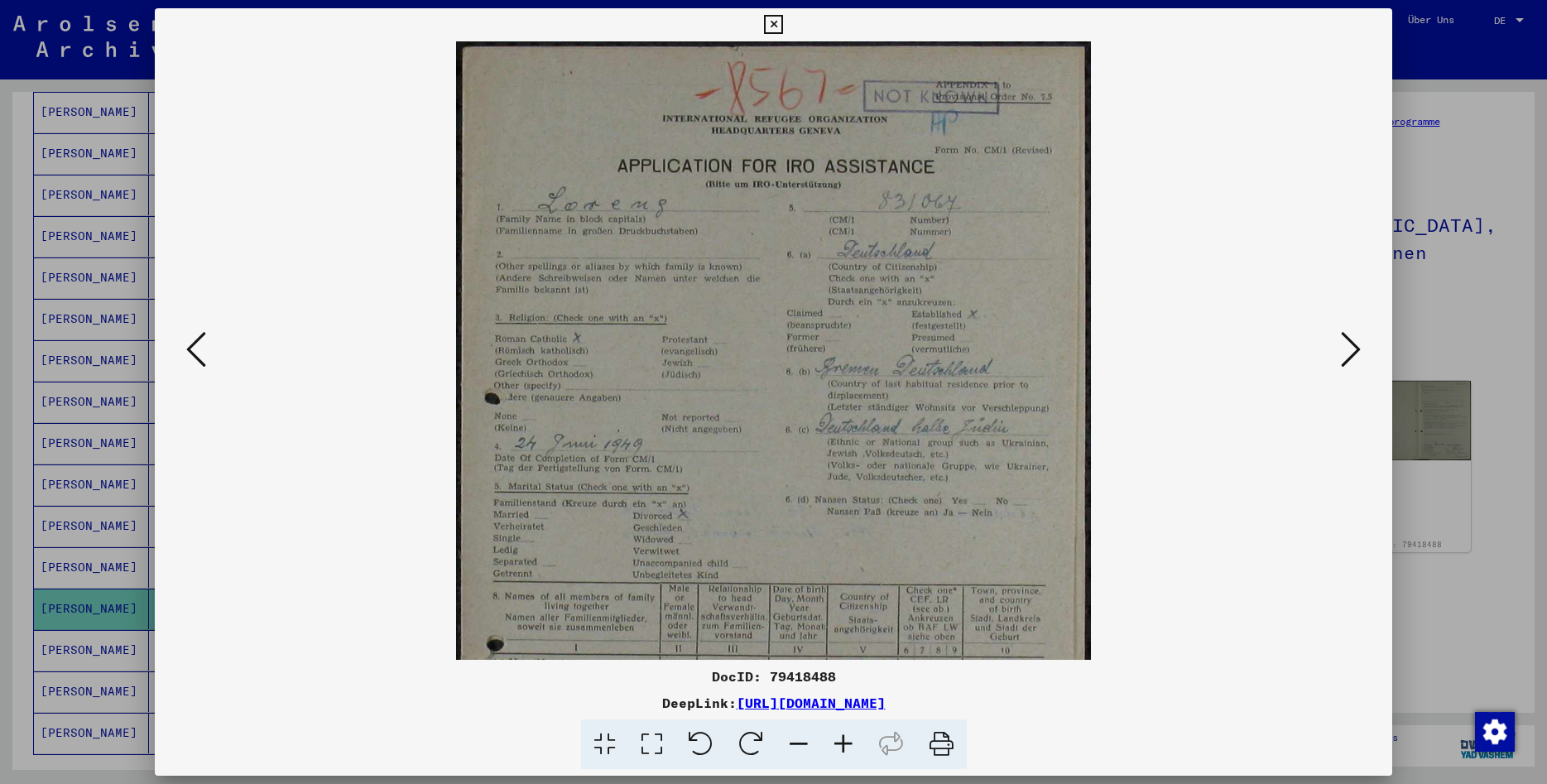
click at [843, 754] on icon at bounding box center [843, 744] width 45 height 50
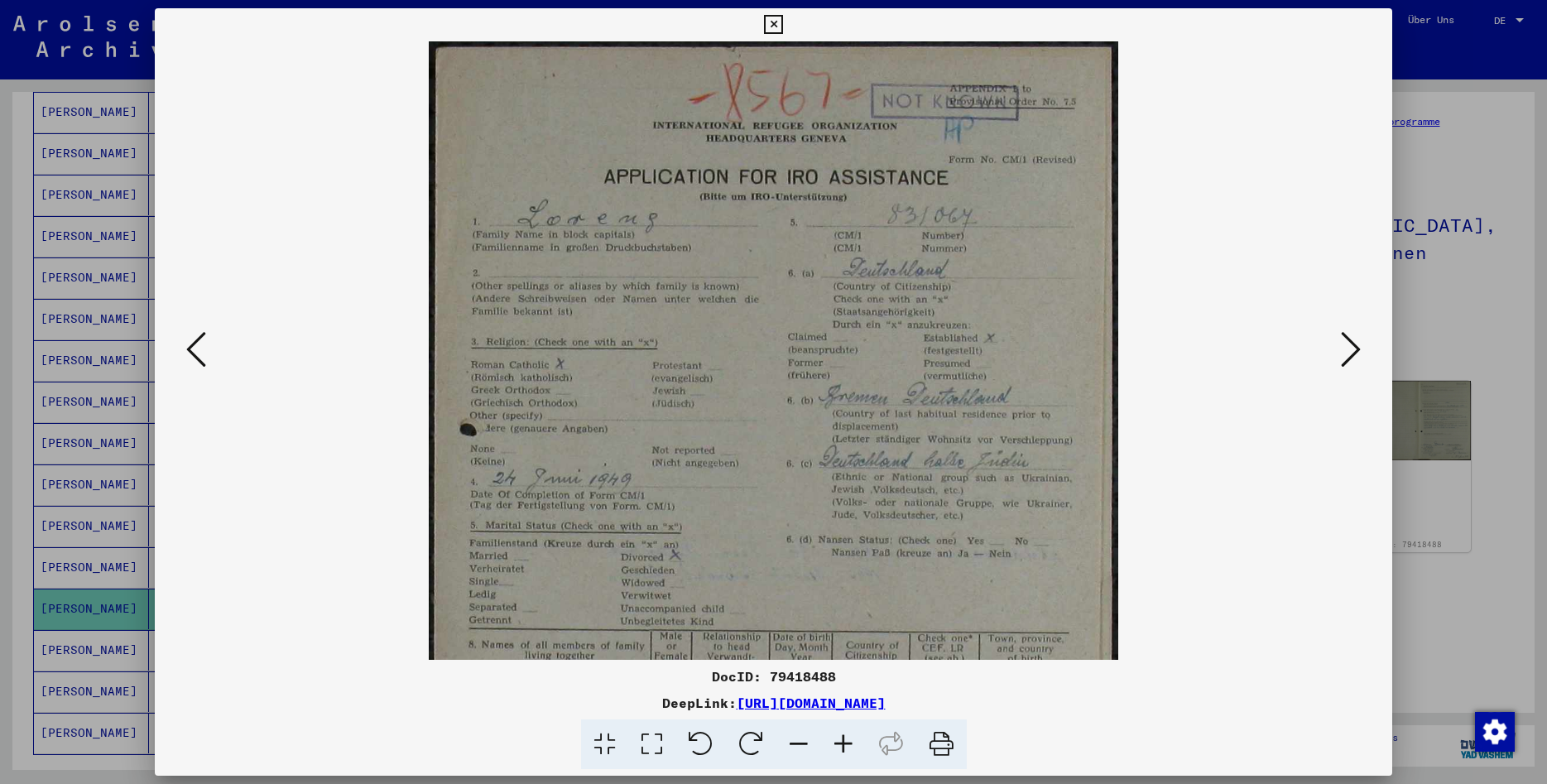
click at [843, 754] on icon at bounding box center [843, 744] width 45 height 50
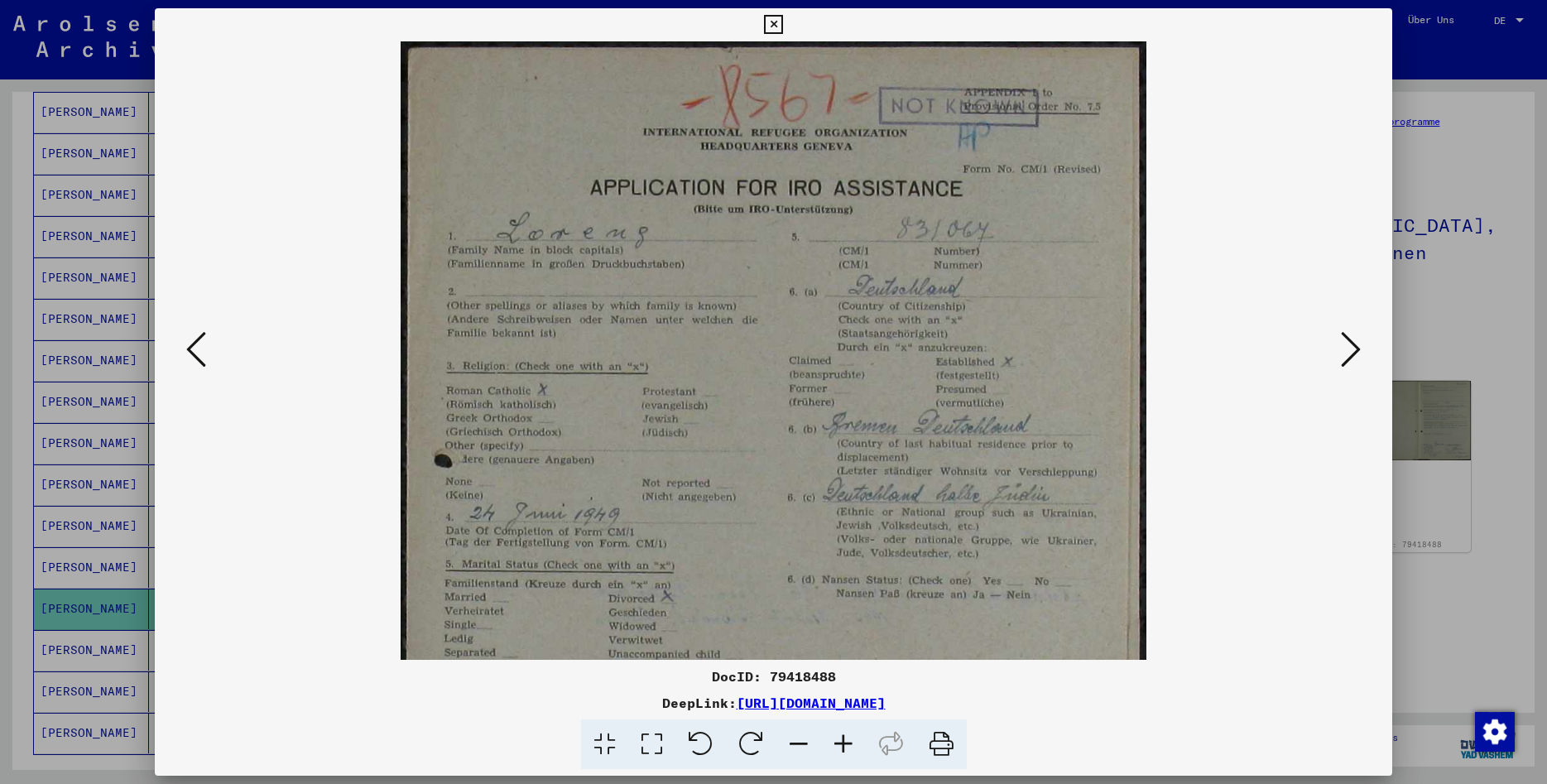
click at [843, 754] on icon at bounding box center [843, 744] width 45 height 50
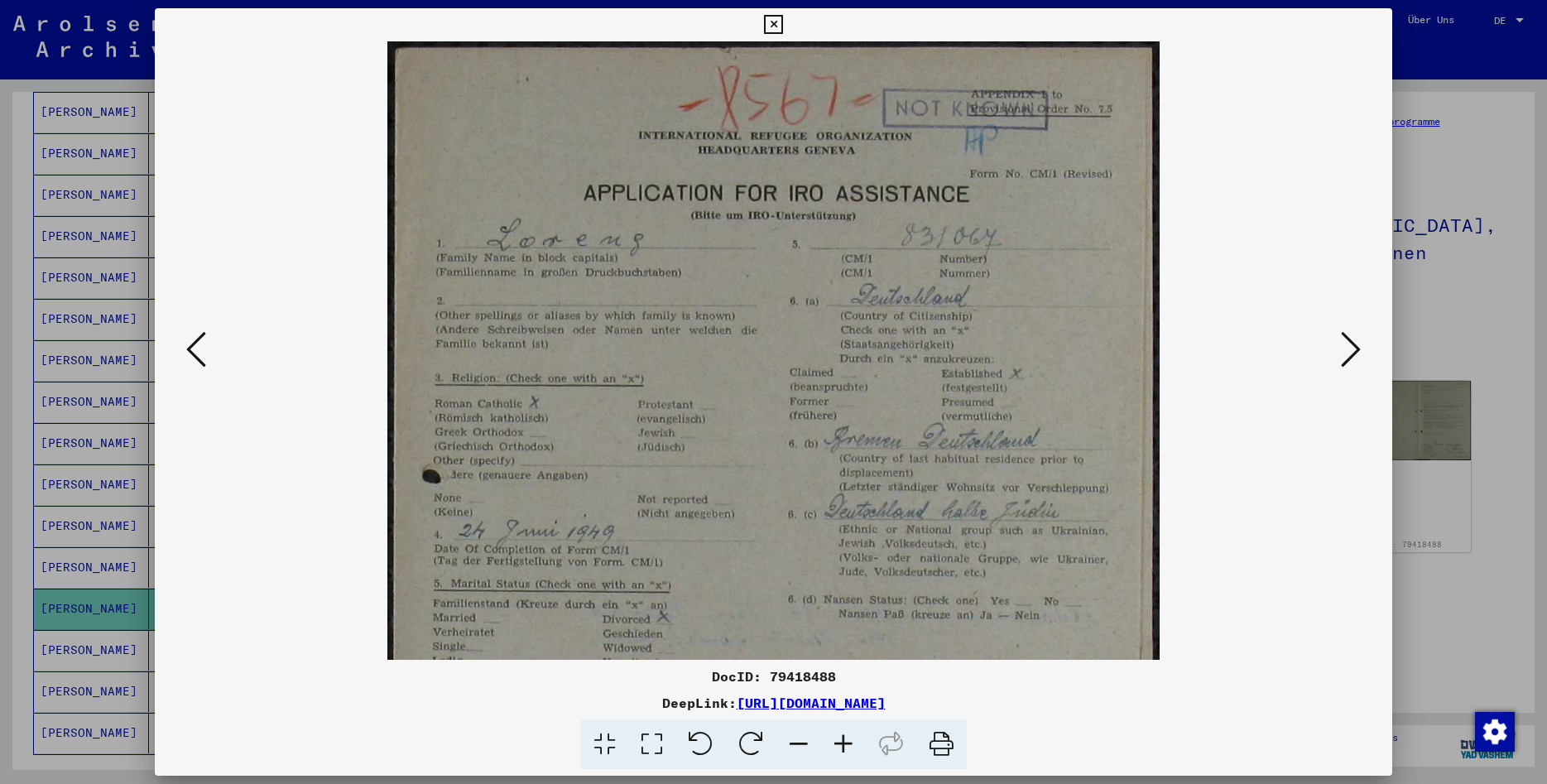
click at [1348, 359] on icon at bounding box center [1351, 349] width 19 height 40
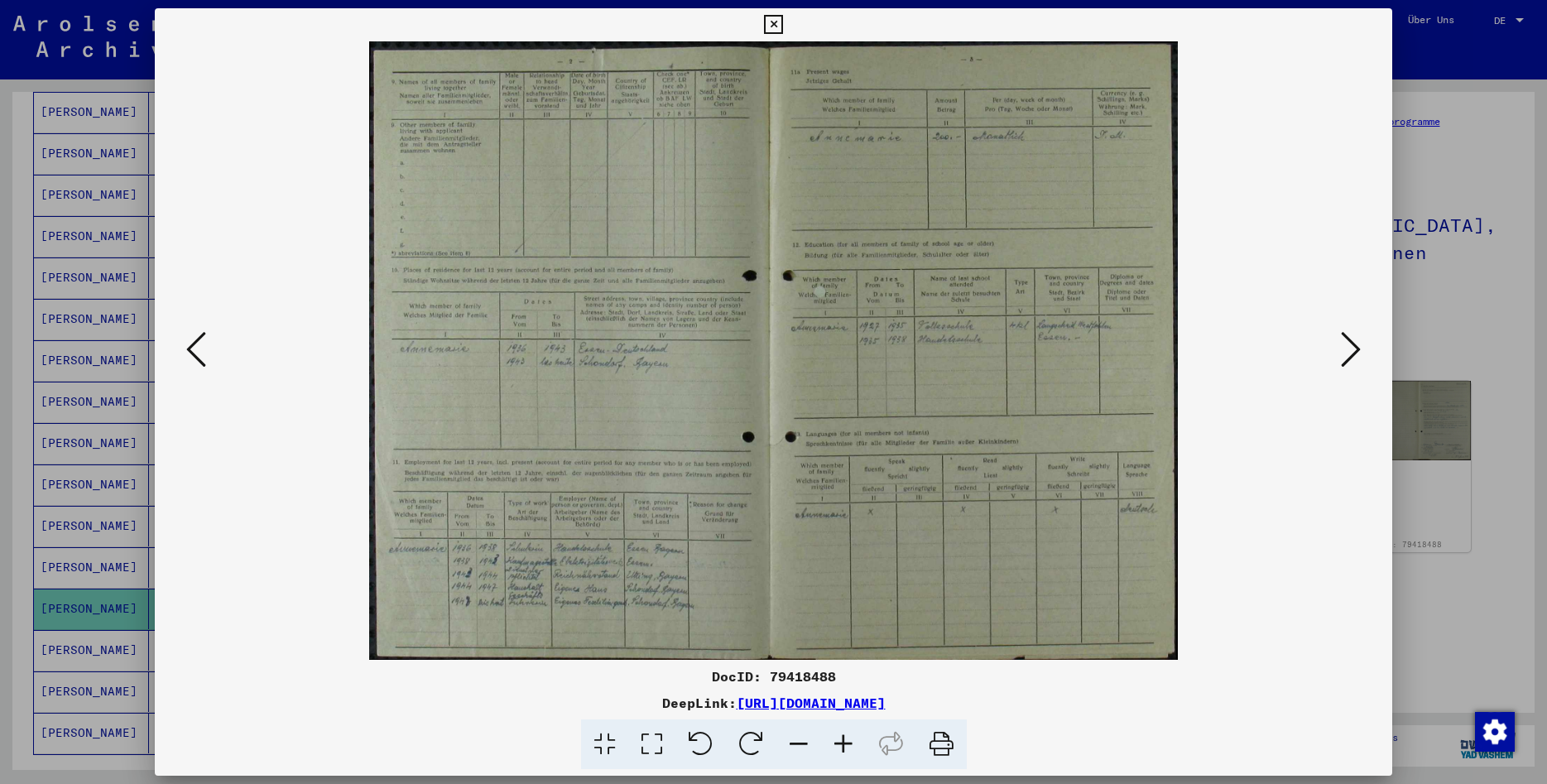
click at [845, 743] on icon at bounding box center [843, 744] width 45 height 50
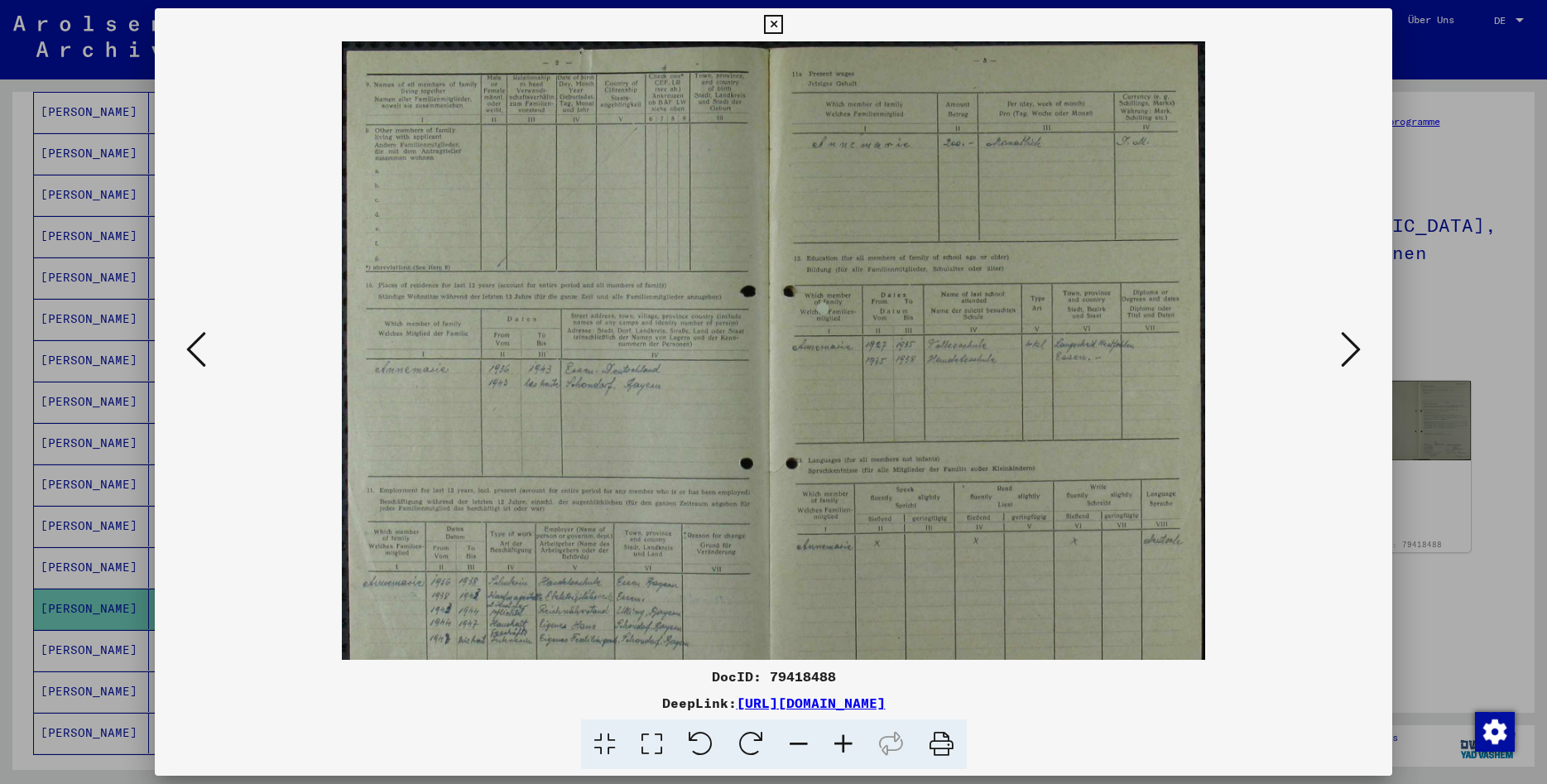
click at [845, 743] on icon at bounding box center [843, 744] width 45 height 50
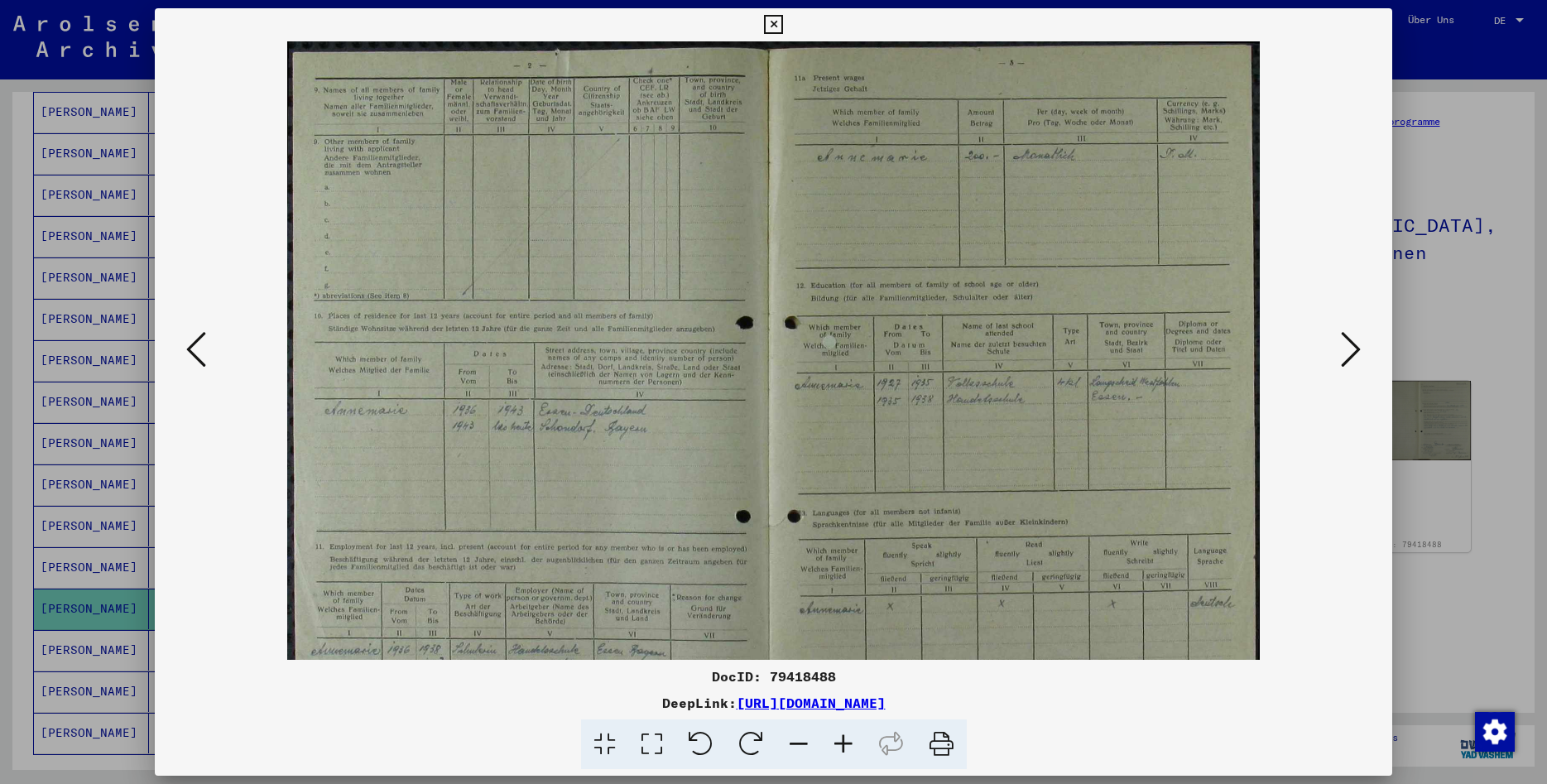
click at [845, 743] on icon at bounding box center [843, 744] width 45 height 50
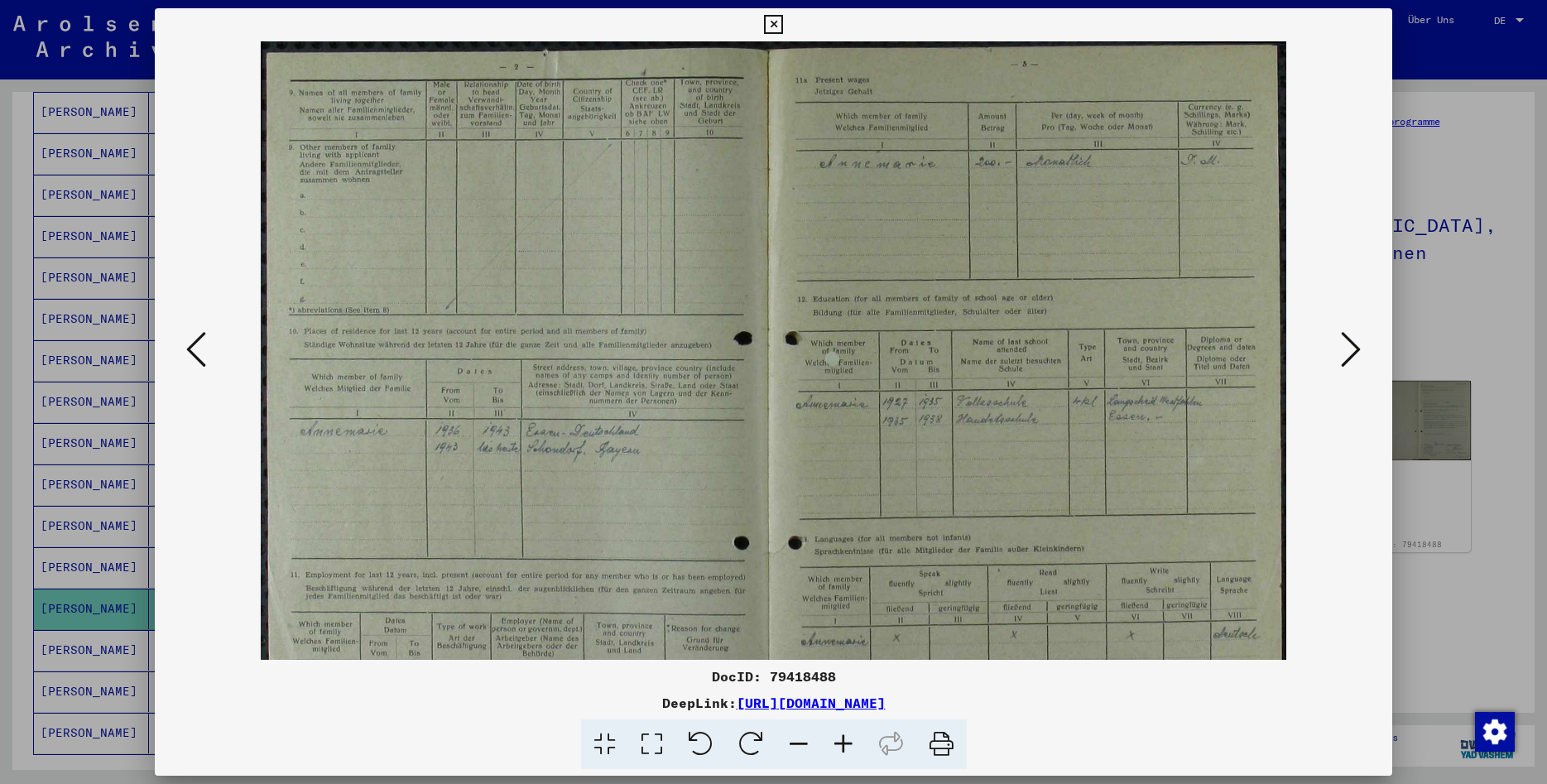
click at [845, 743] on icon at bounding box center [843, 744] width 45 height 50
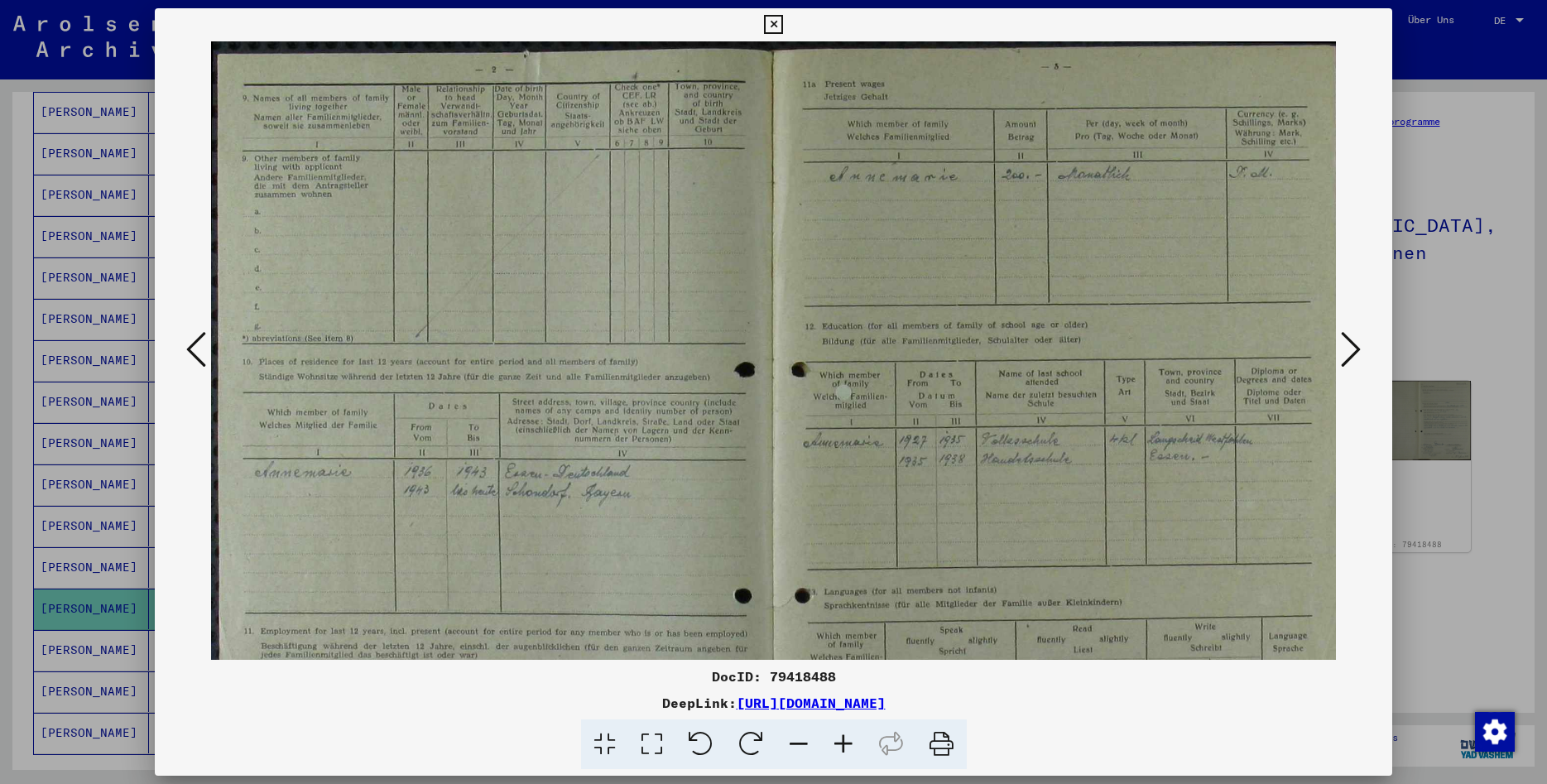
click at [845, 743] on icon at bounding box center [843, 744] width 45 height 50
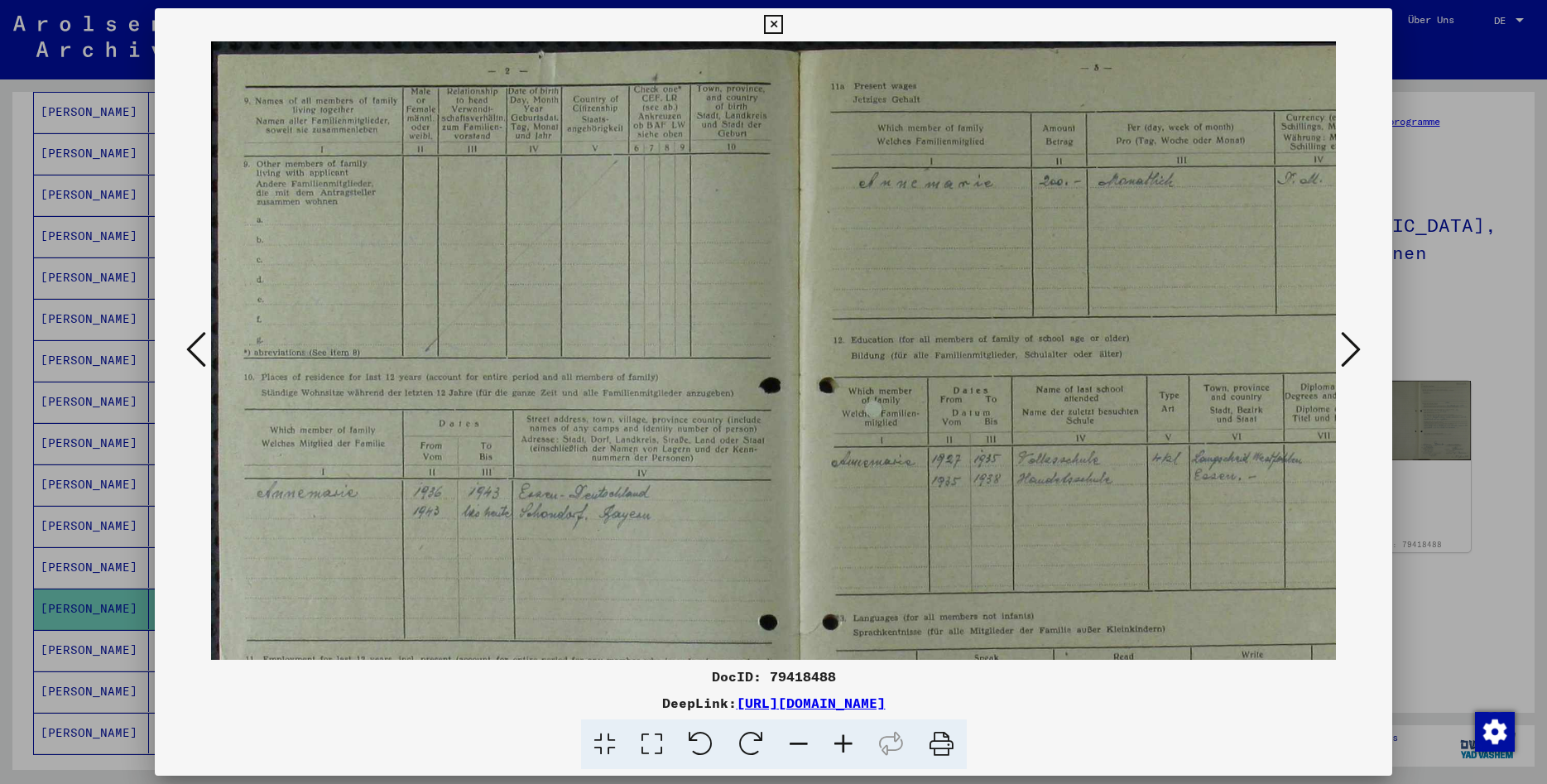
click at [845, 743] on icon at bounding box center [843, 744] width 45 height 50
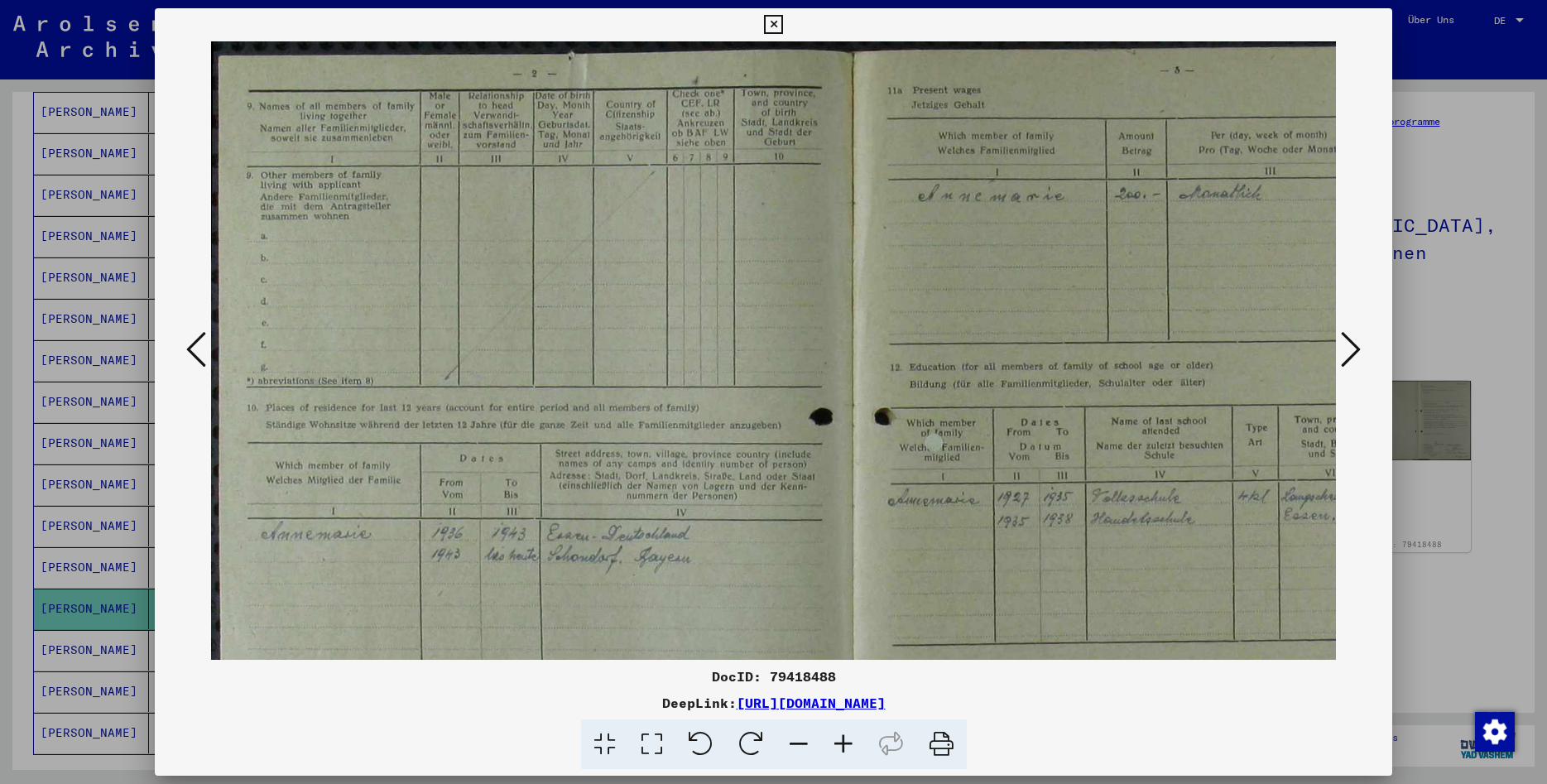
click at [845, 743] on icon at bounding box center [843, 744] width 45 height 50
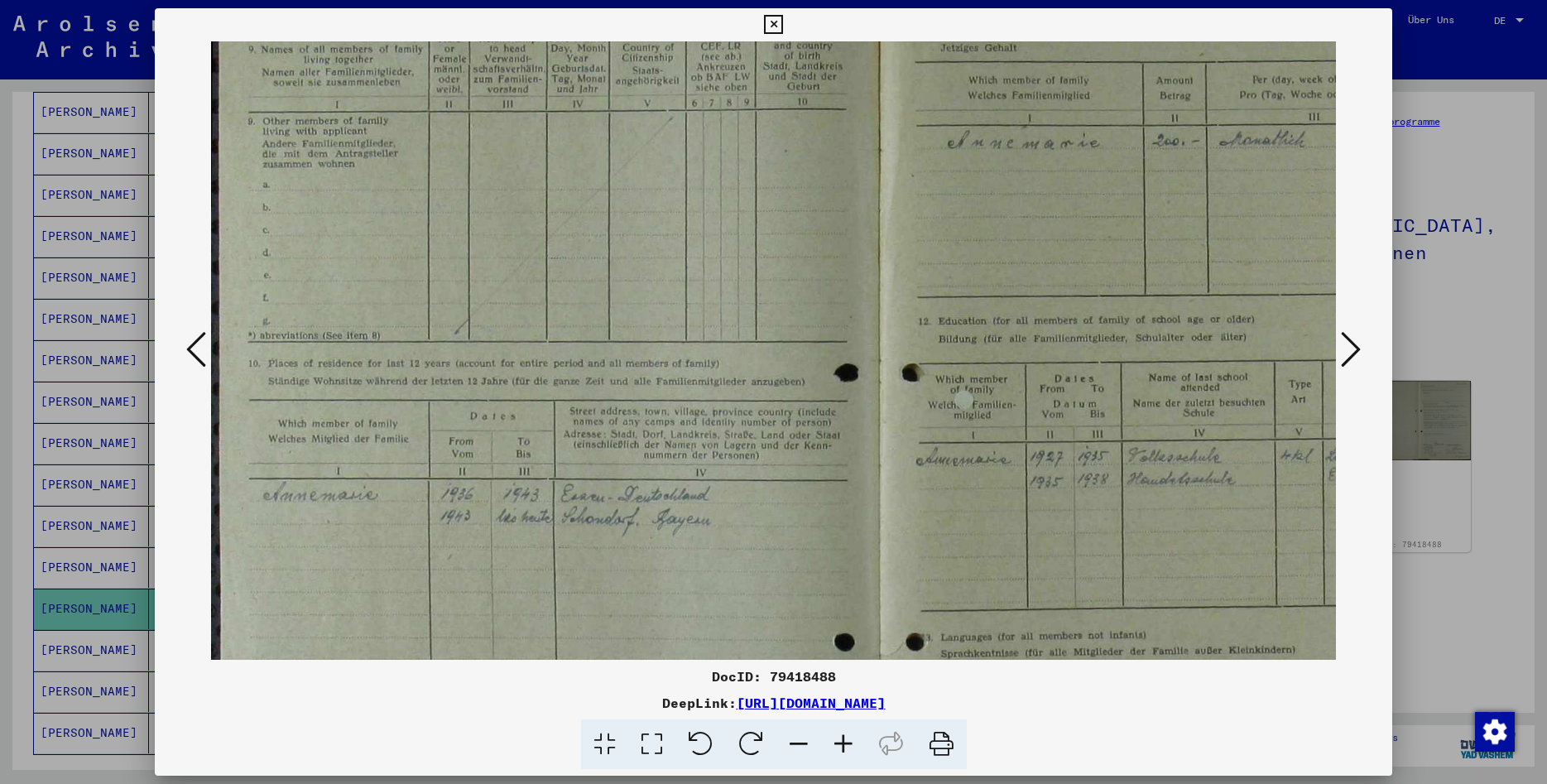
drag, startPoint x: 704, startPoint y: 615, endPoint x: 820, endPoint y: 468, distance: 187.3
click at [790, 512] on img at bounding box center [887, 497] width 1351 height 1032
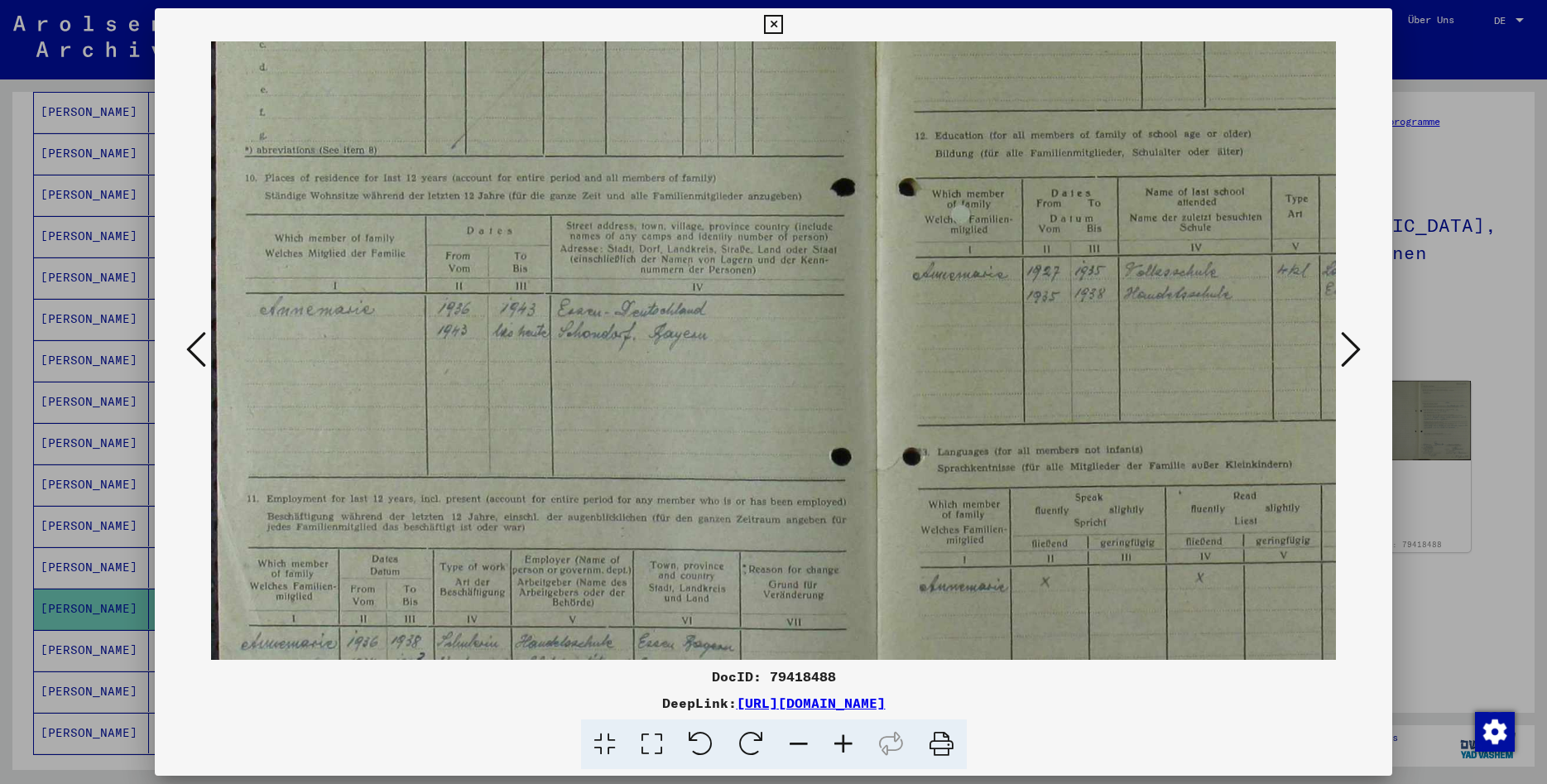
drag, startPoint x: 803, startPoint y: 508, endPoint x: 795, endPoint y: 230, distance: 278.1
click at [789, 254] on img at bounding box center [883, 312] width 1351 height 1032
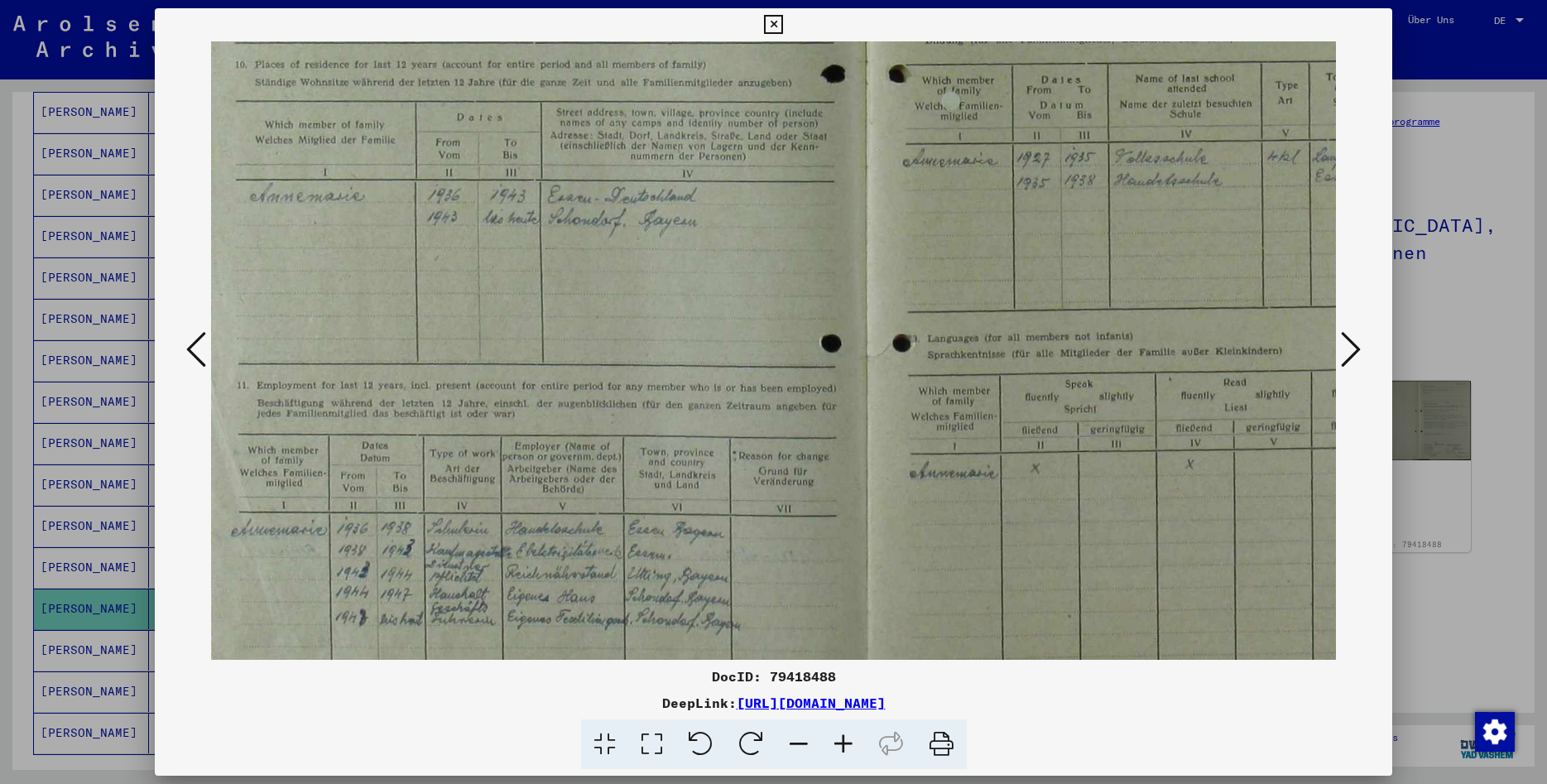
scroll to position [414, 0]
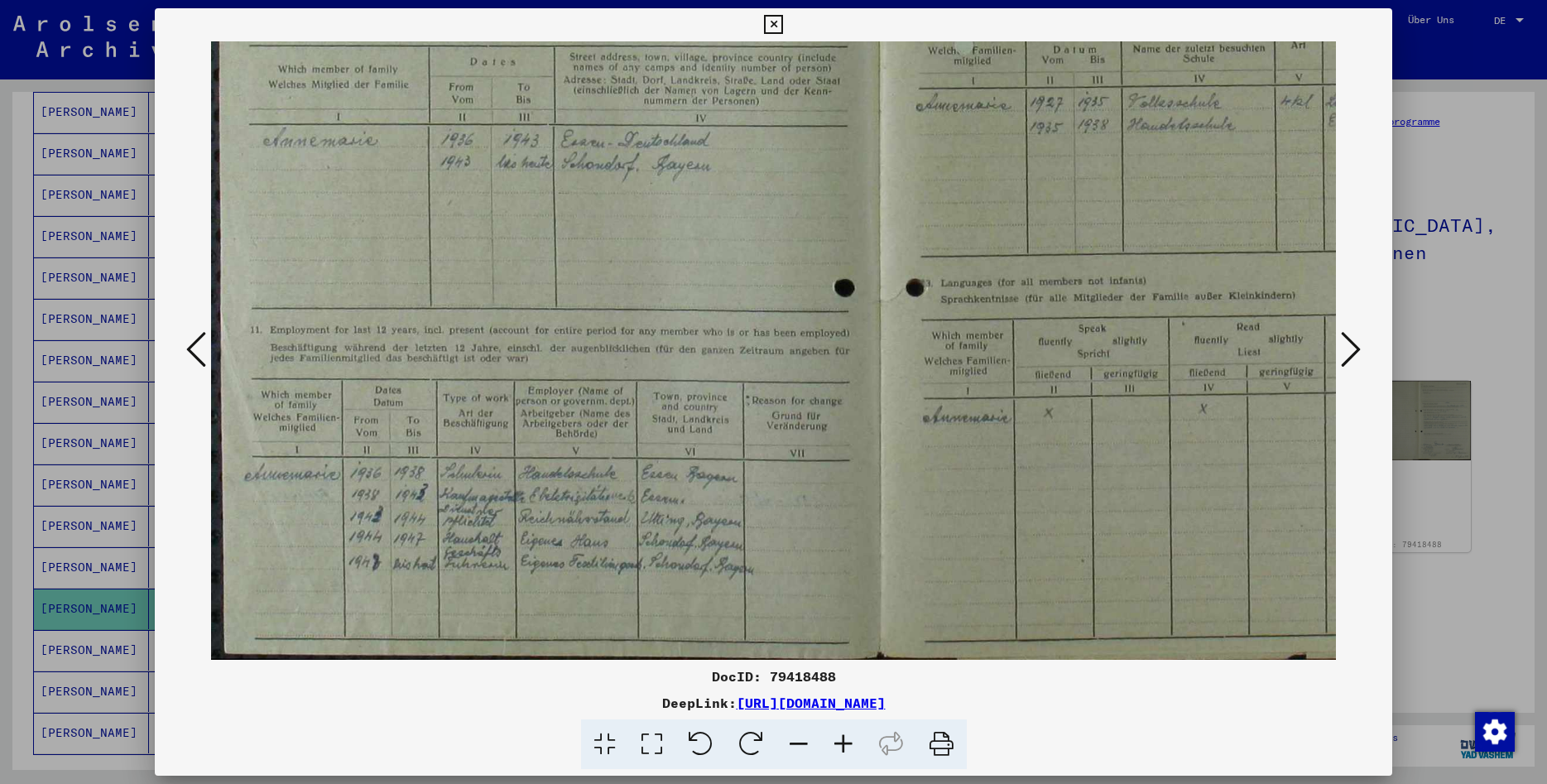
drag, startPoint x: 691, startPoint y: 440, endPoint x: 743, endPoint y: 189, distance: 256.3
click at [741, 203] on img at bounding box center [887, 143] width 1351 height 1032
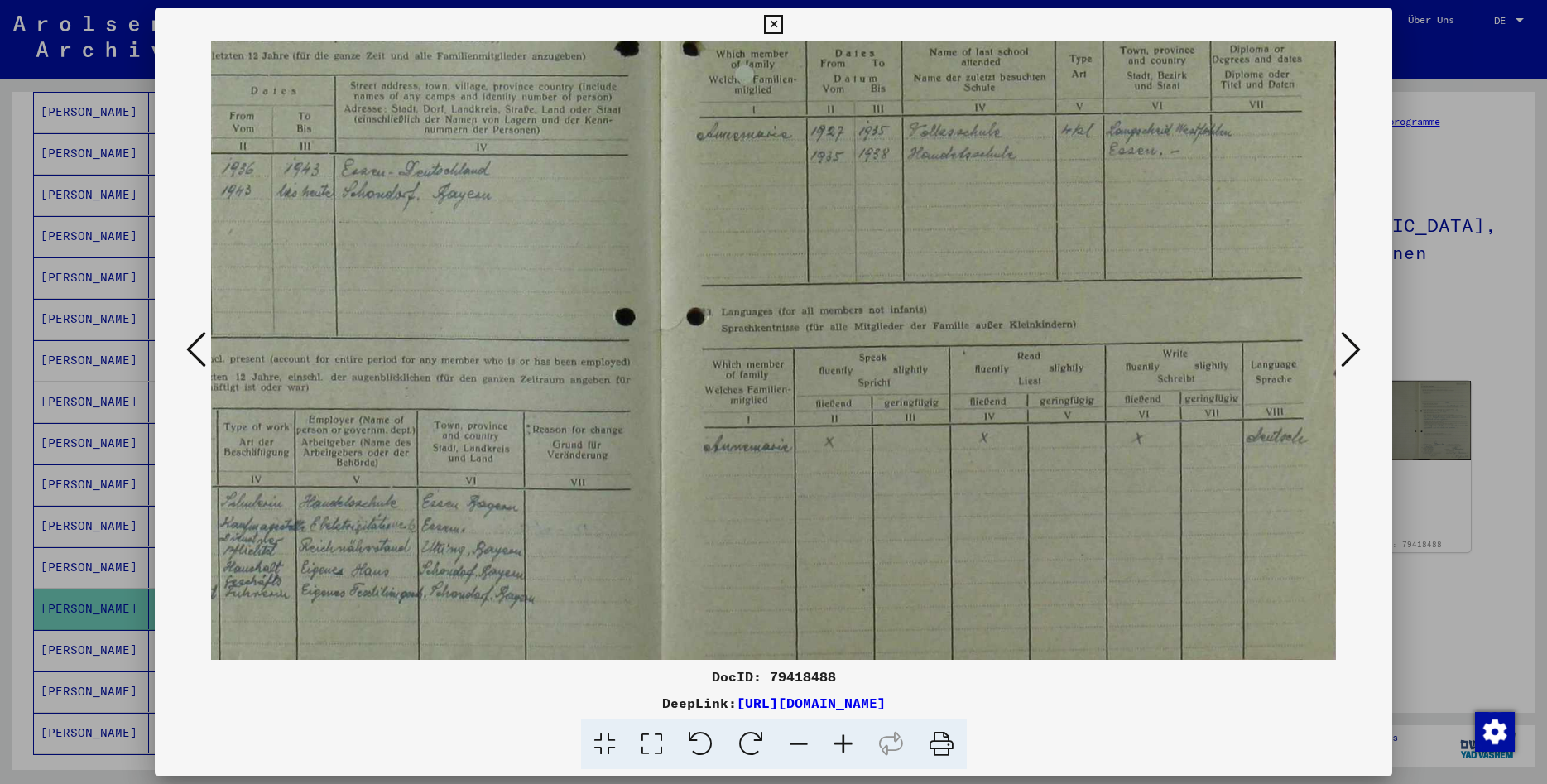
drag, startPoint x: 1086, startPoint y: 453, endPoint x: 688, endPoint y: 476, distance: 398.7
click at [690, 476] on img at bounding box center [667, 172] width 1351 height 1032
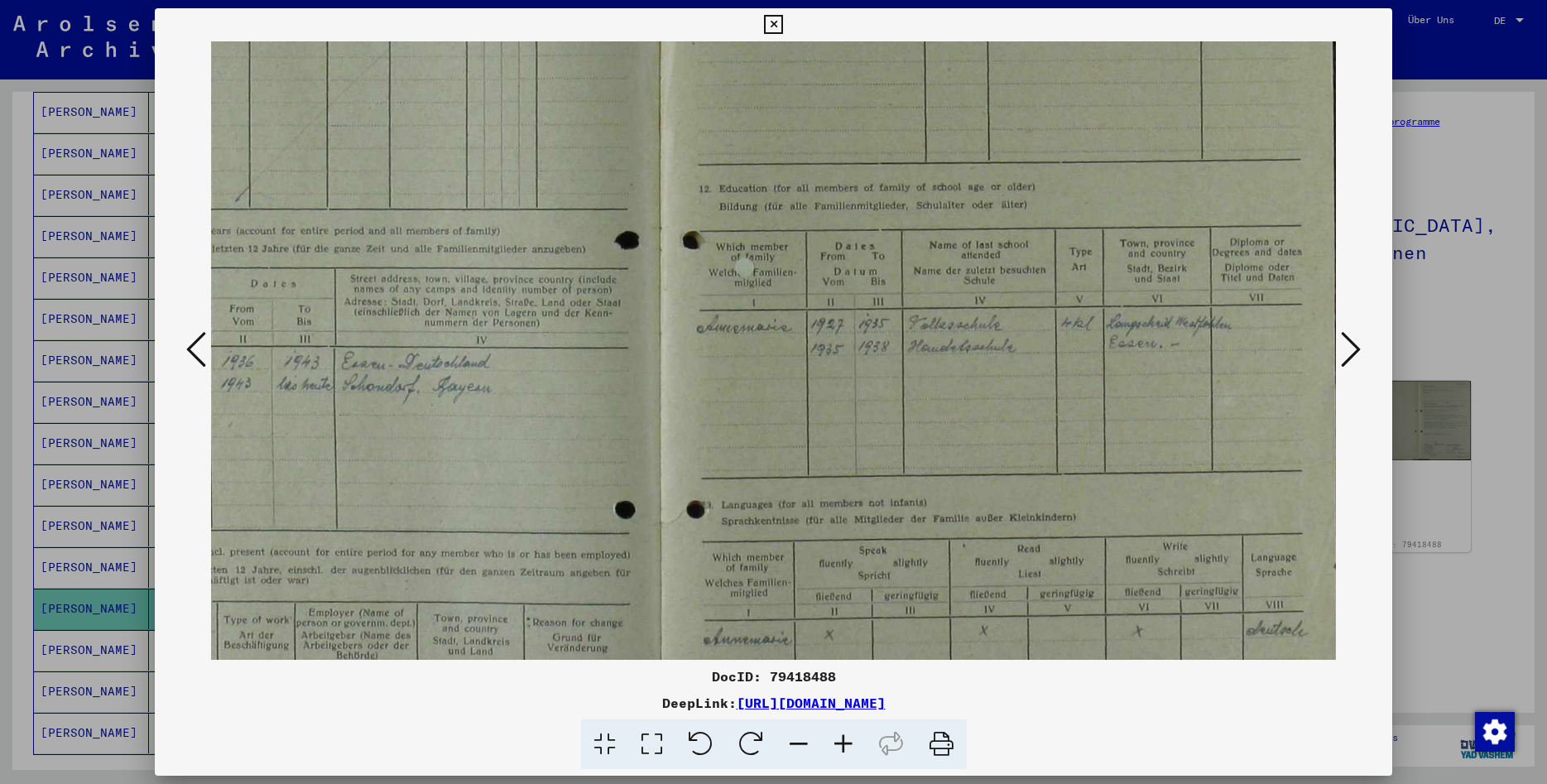
drag, startPoint x: 853, startPoint y: 564, endPoint x: 853, endPoint y: 626, distance: 62.0
click at [853, 626] on img at bounding box center [667, 365] width 1351 height 1032
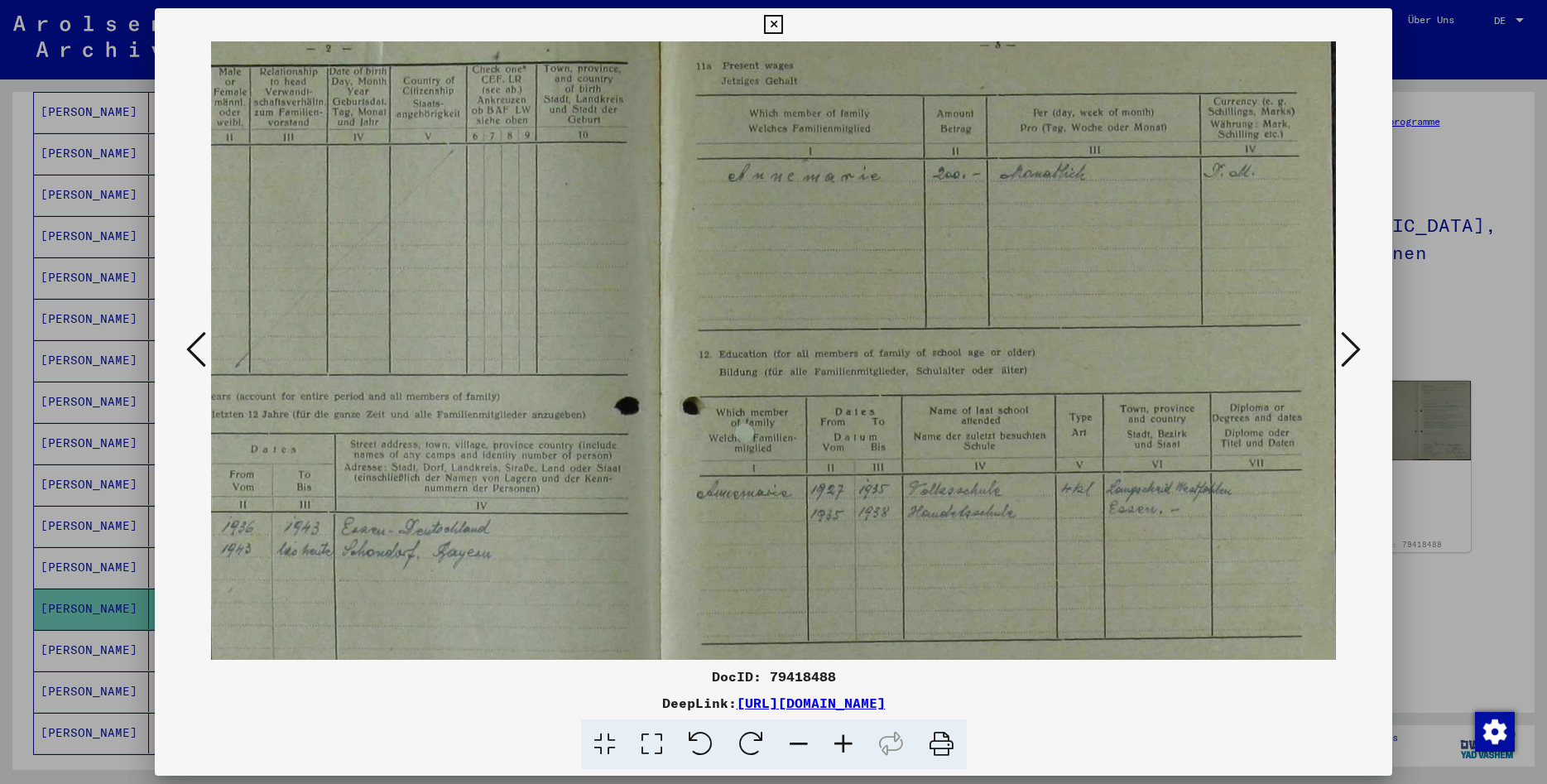
click at [841, 735] on icon at bounding box center [843, 744] width 45 height 50
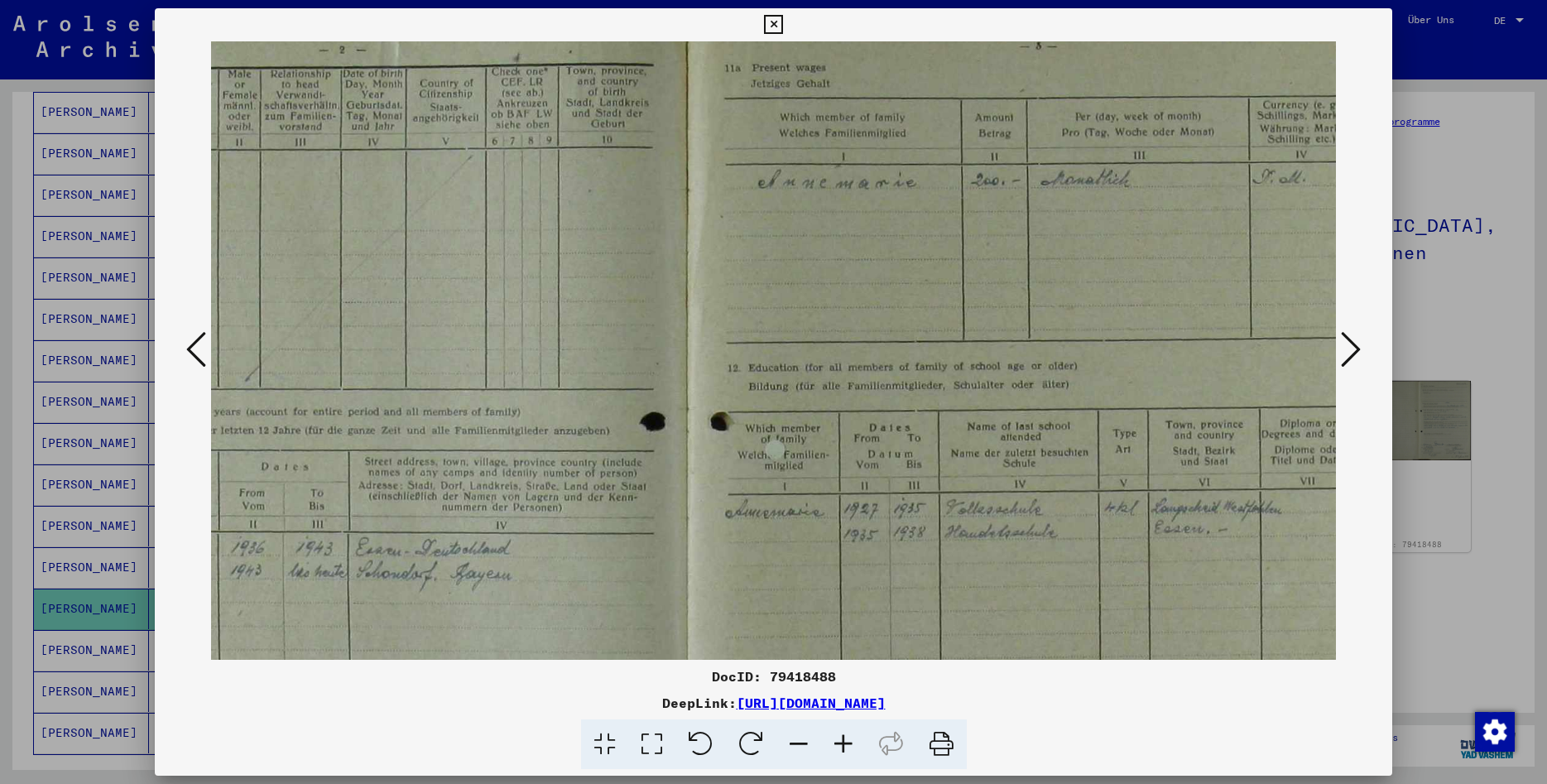
click at [842, 735] on icon at bounding box center [843, 744] width 45 height 50
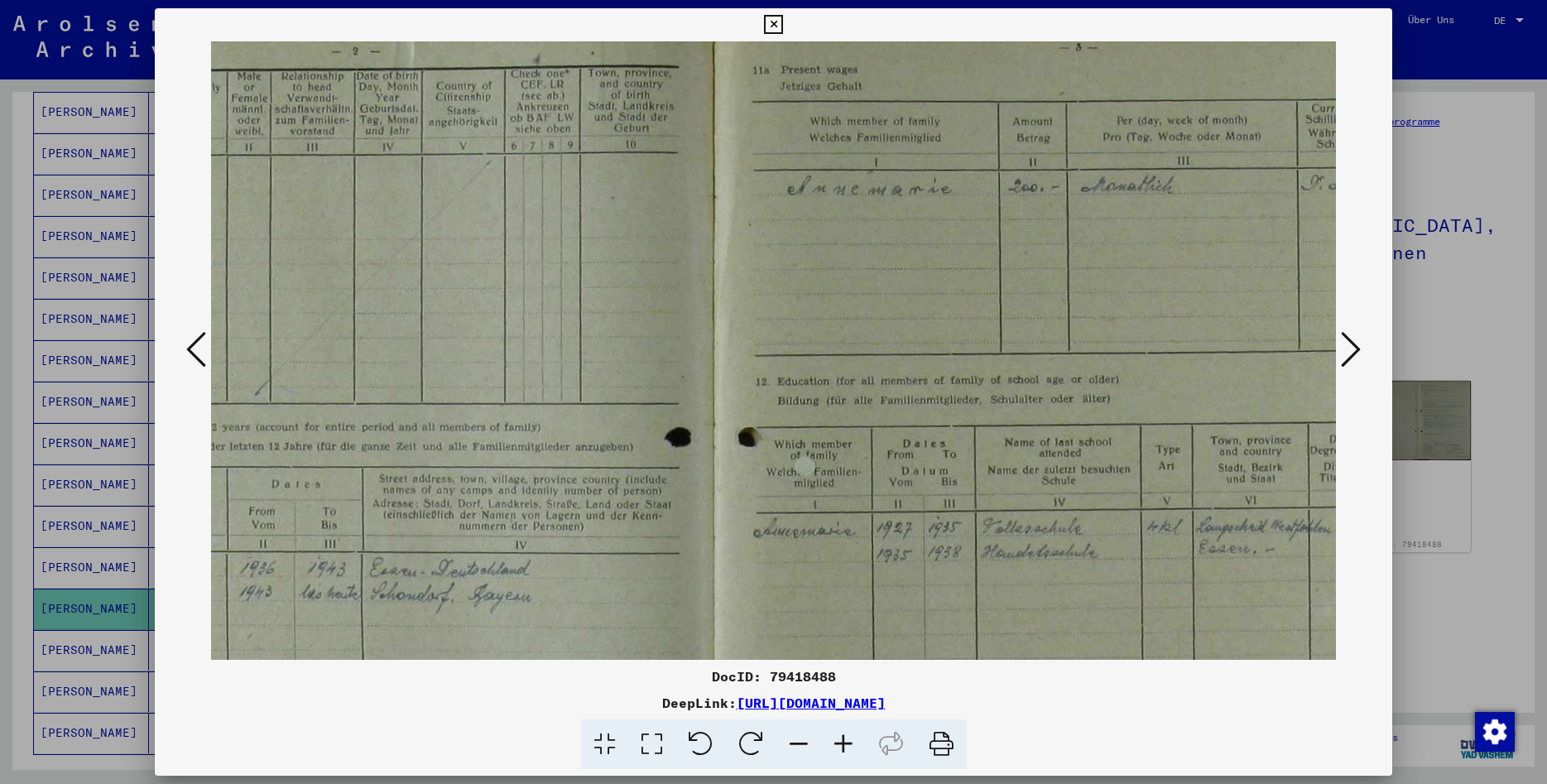
click at [1358, 359] on icon at bounding box center [1351, 349] width 19 height 40
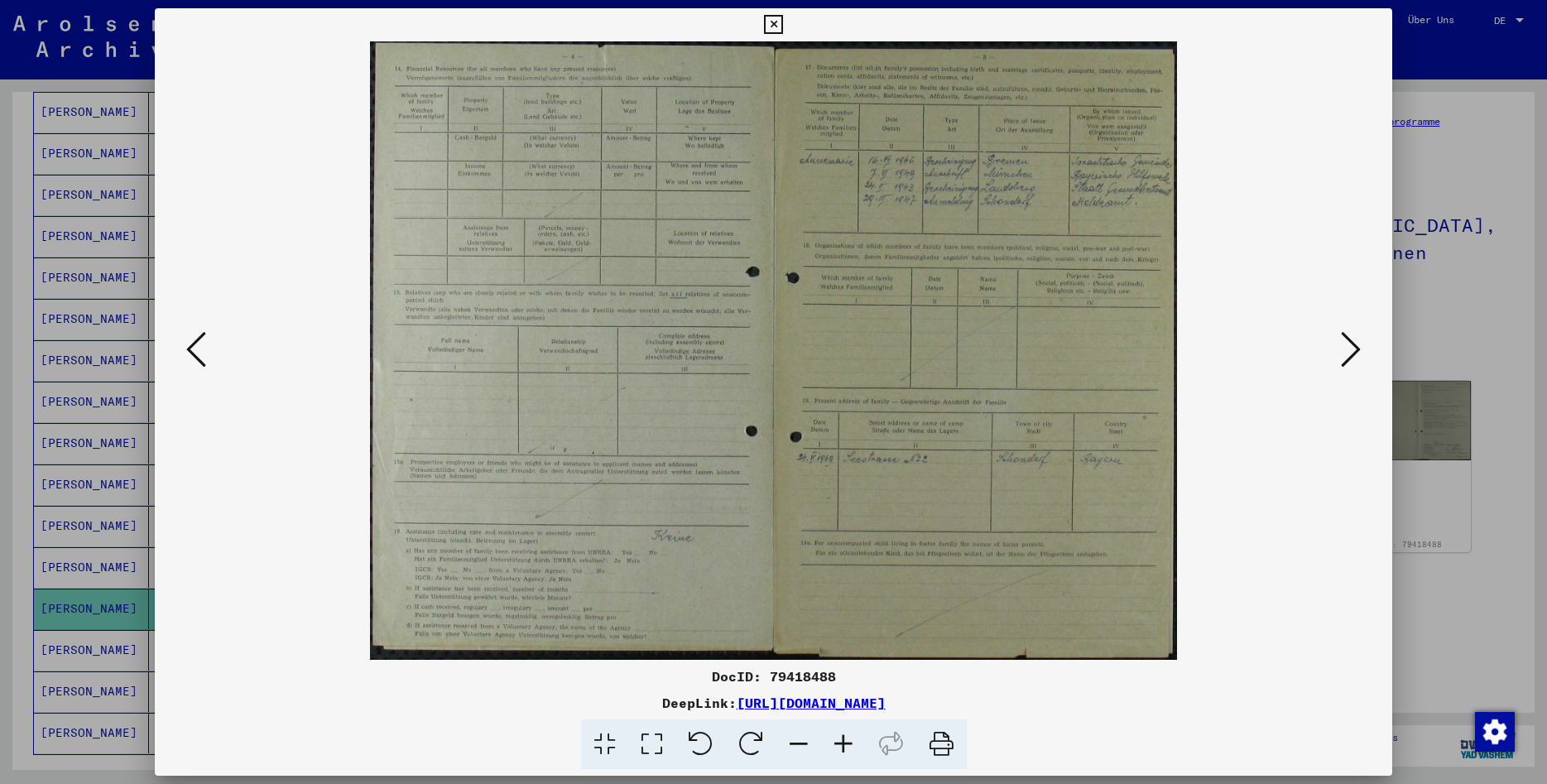
scroll to position [0, 0]
click at [837, 740] on icon at bounding box center [843, 744] width 45 height 50
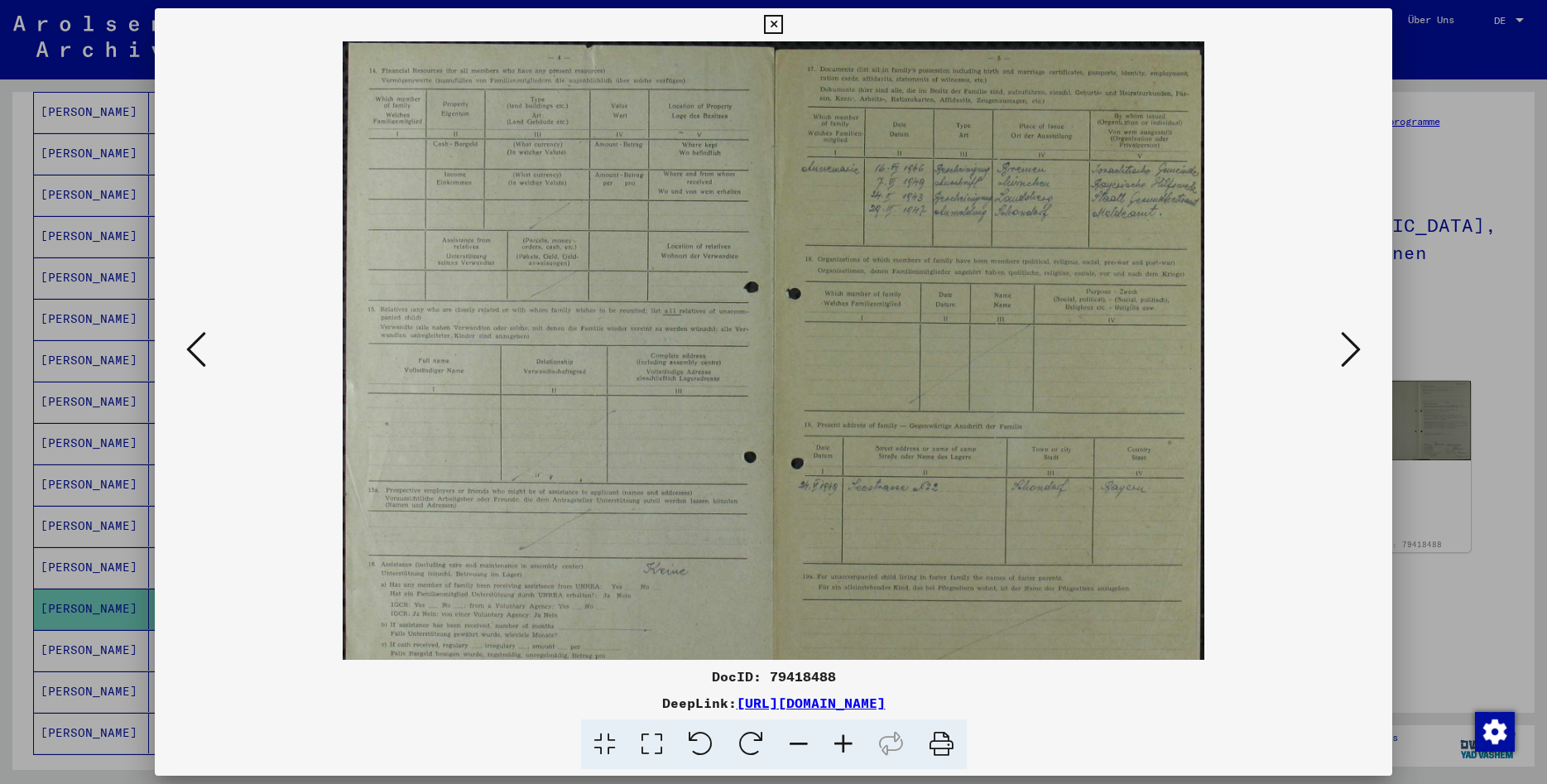
click at [837, 740] on icon at bounding box center [843, 744] width 45 height 50
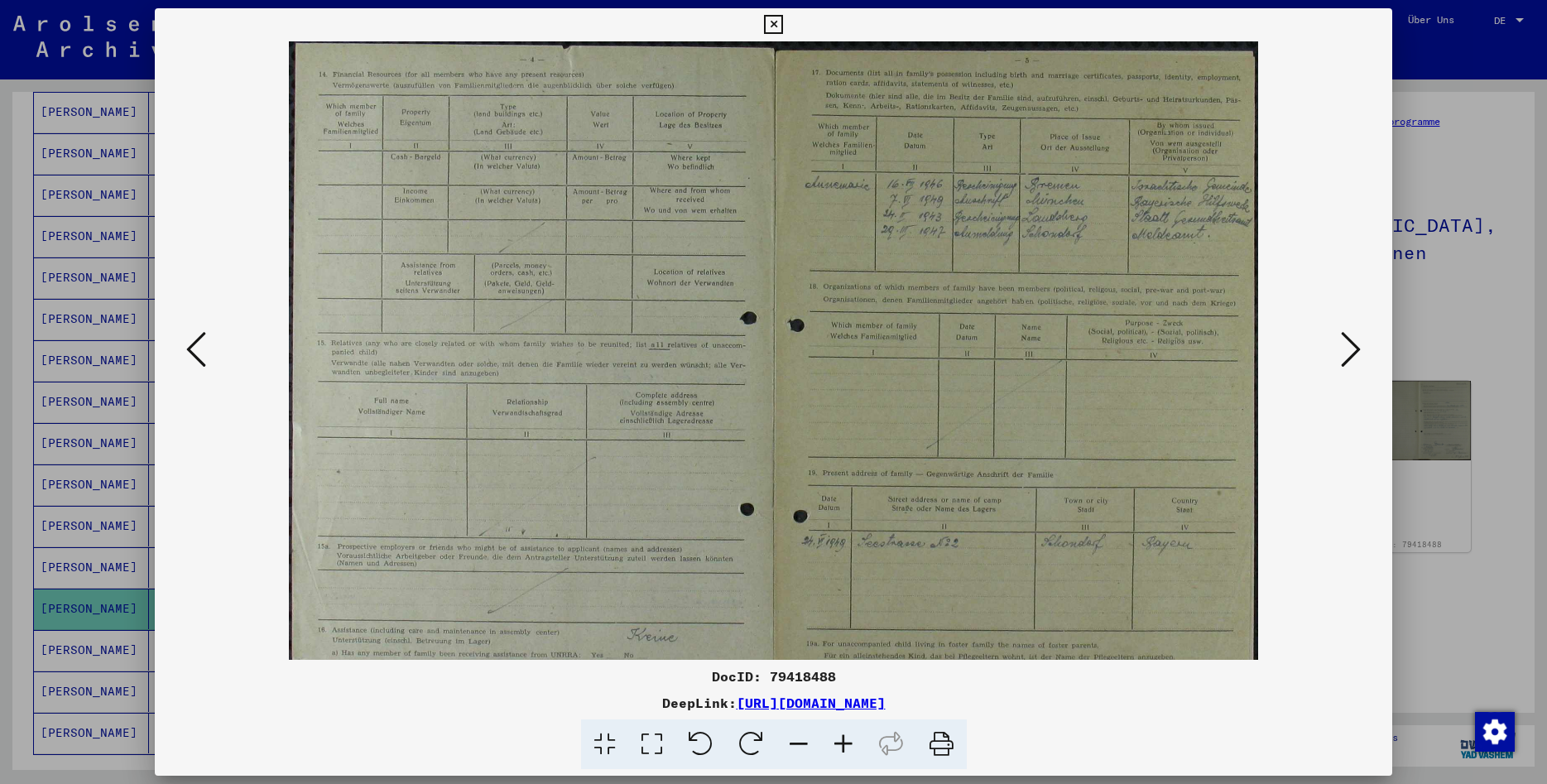
click at [837, 740] on icon at bounding box center [843, 744] width 45 height 50
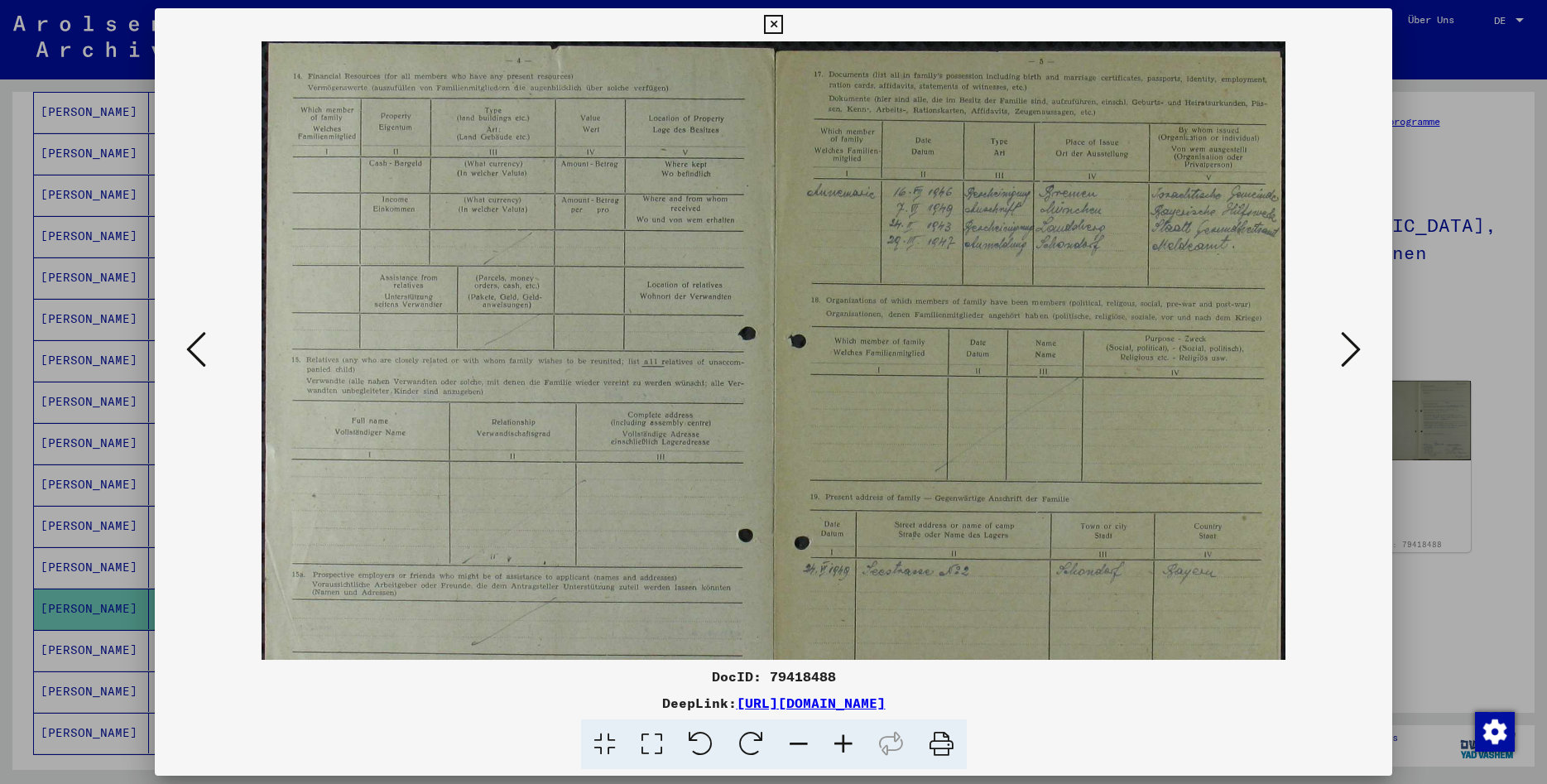
click at [837, 740] on icon at bounding box center [843, 744] width 45 height 50
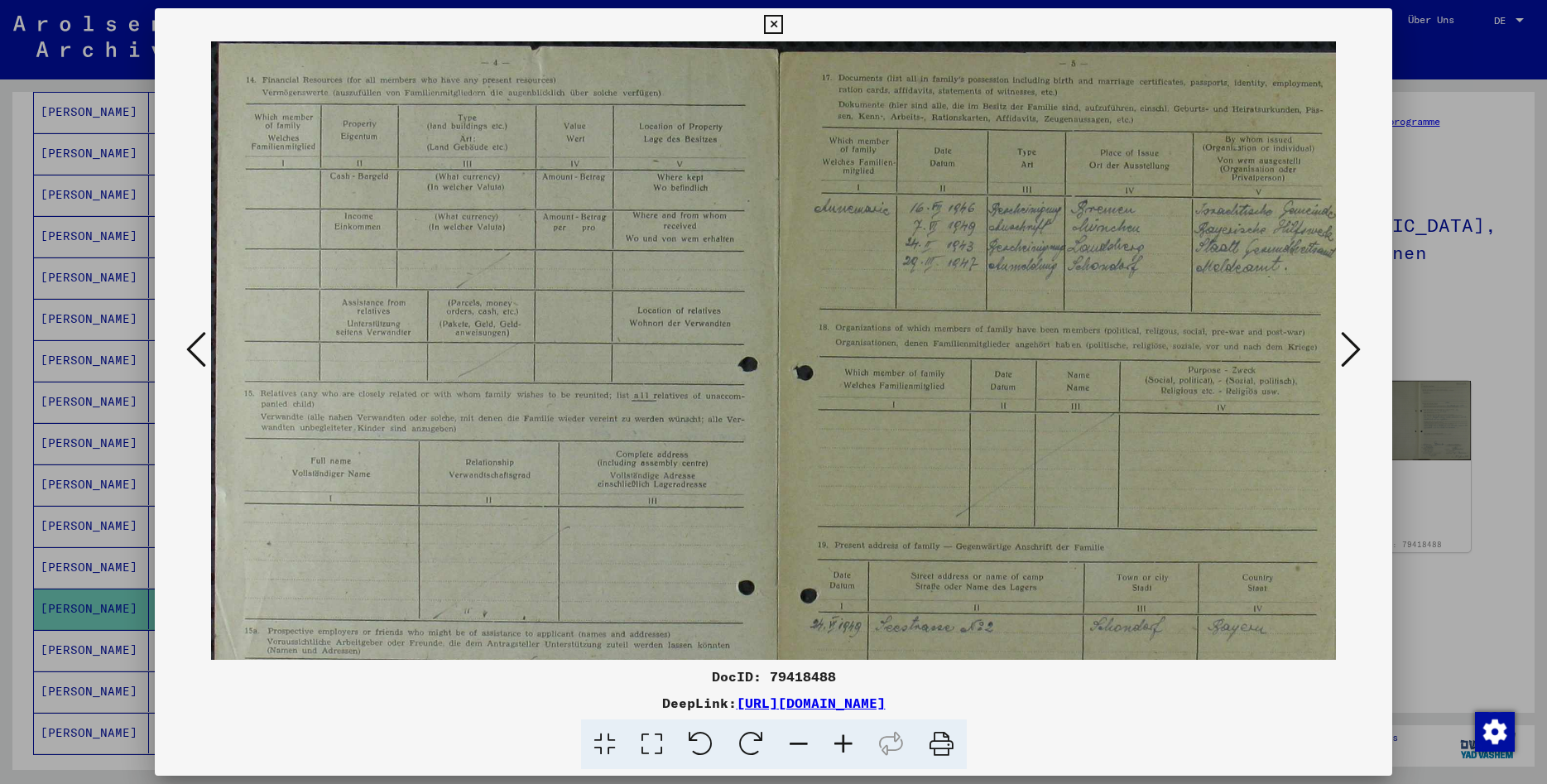
click at [837, 740] on icon at bounding box center [843, 744] width 45 height 50
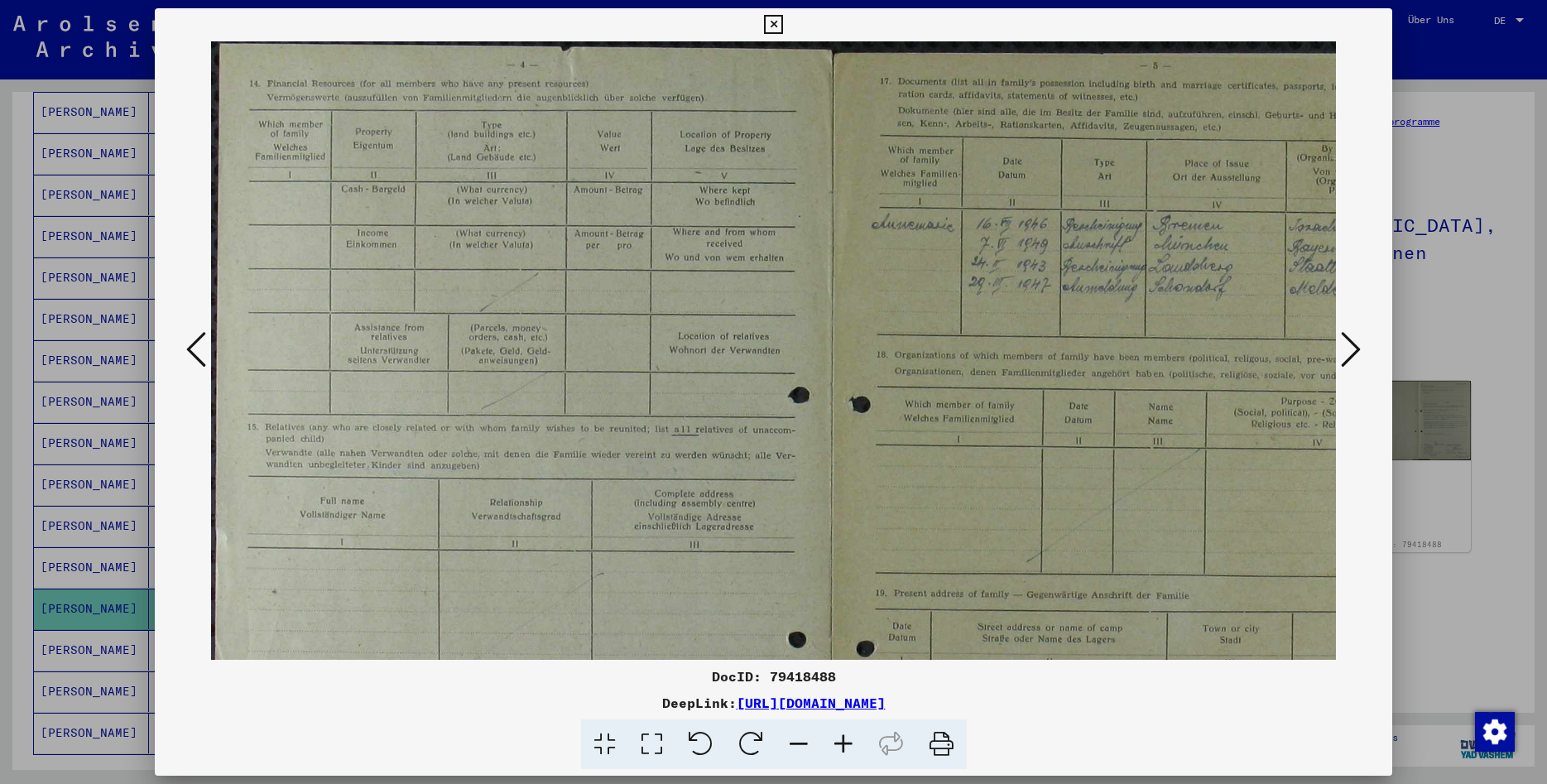
click at [837, 740] on icon at bounding box center [843, 744] width 45 height 50
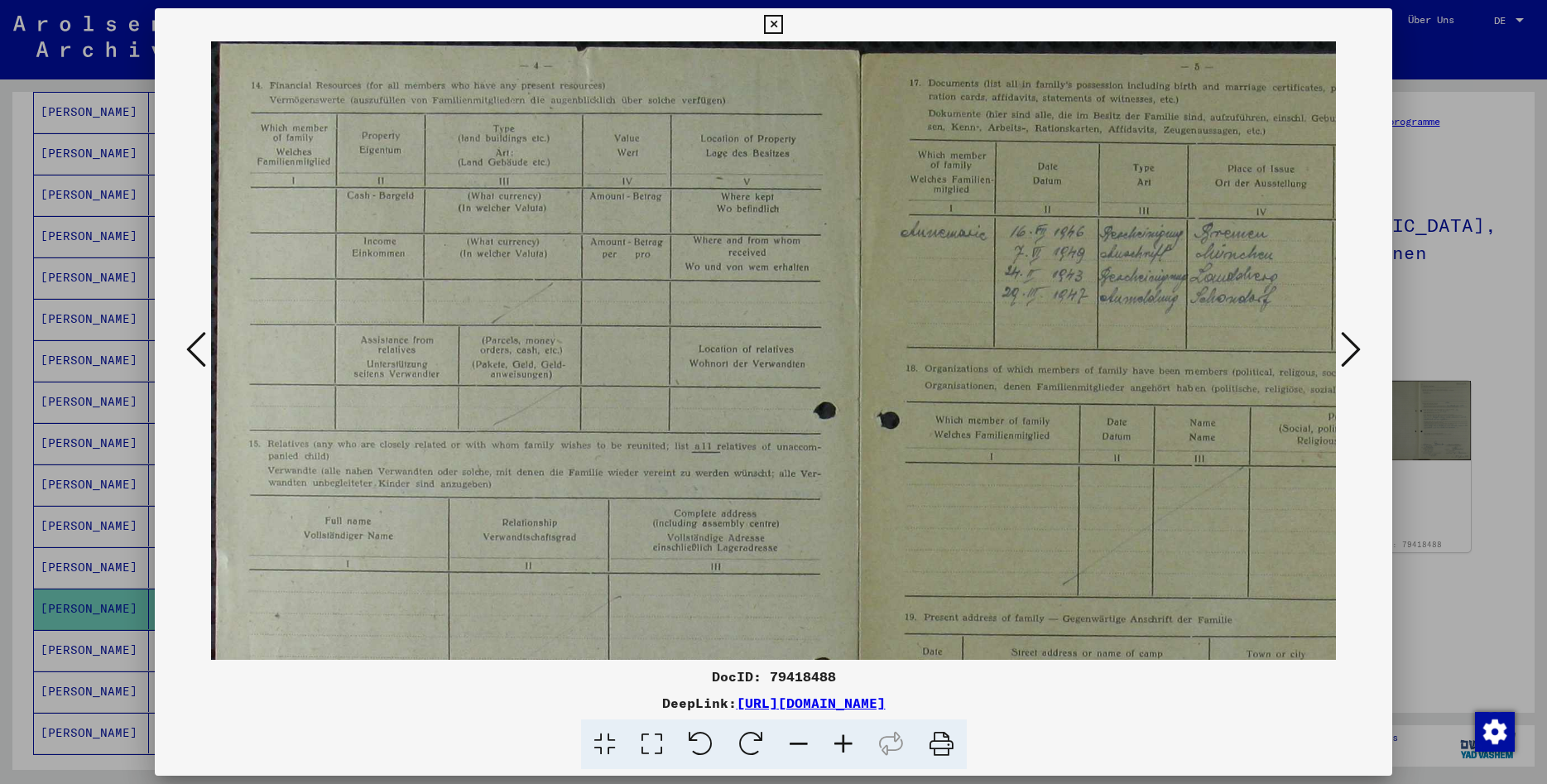
click at [837, 740] on icon at bounding box center [843, 744] width 45 height 50
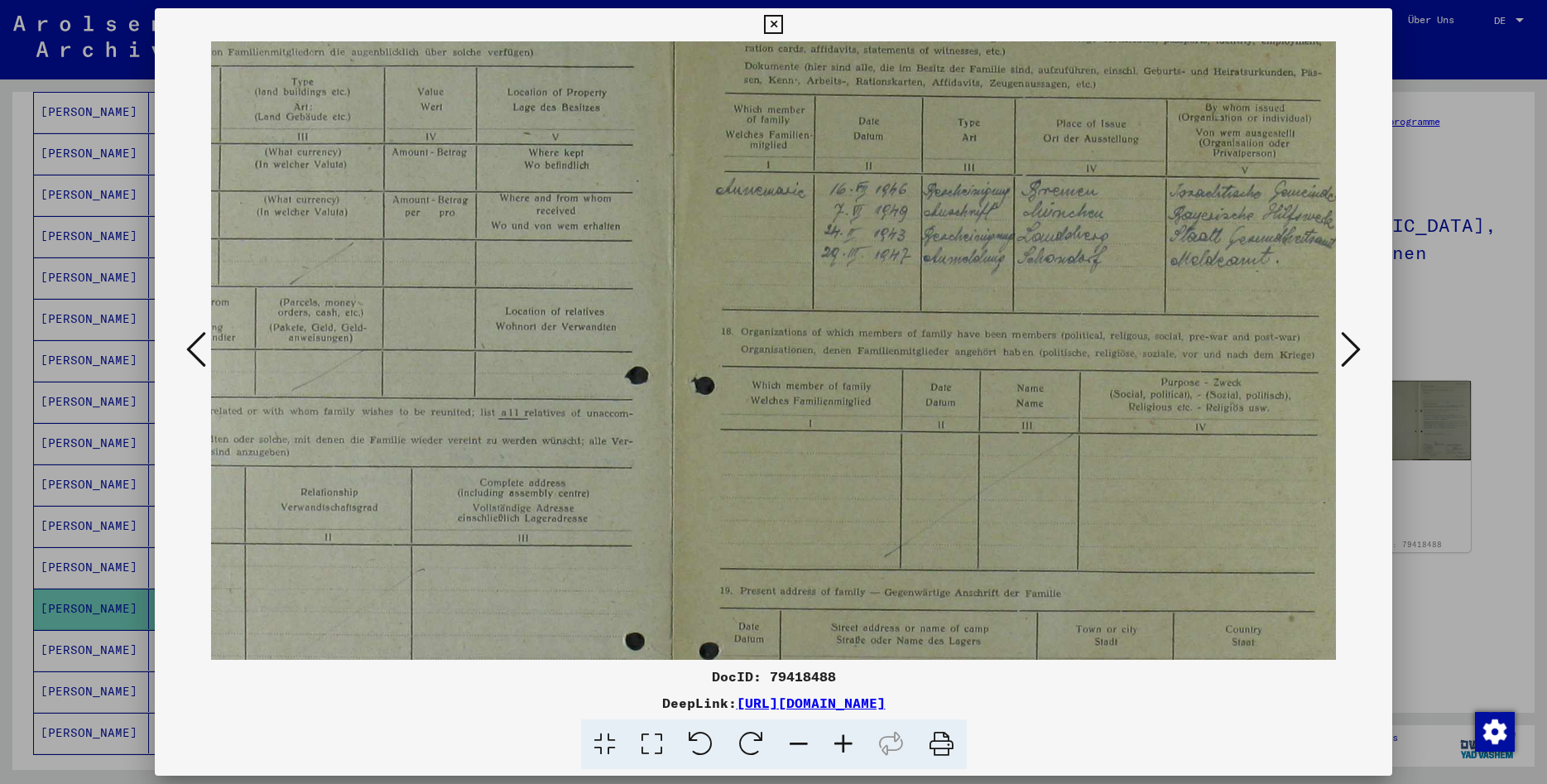
scroll to position [65, 217]
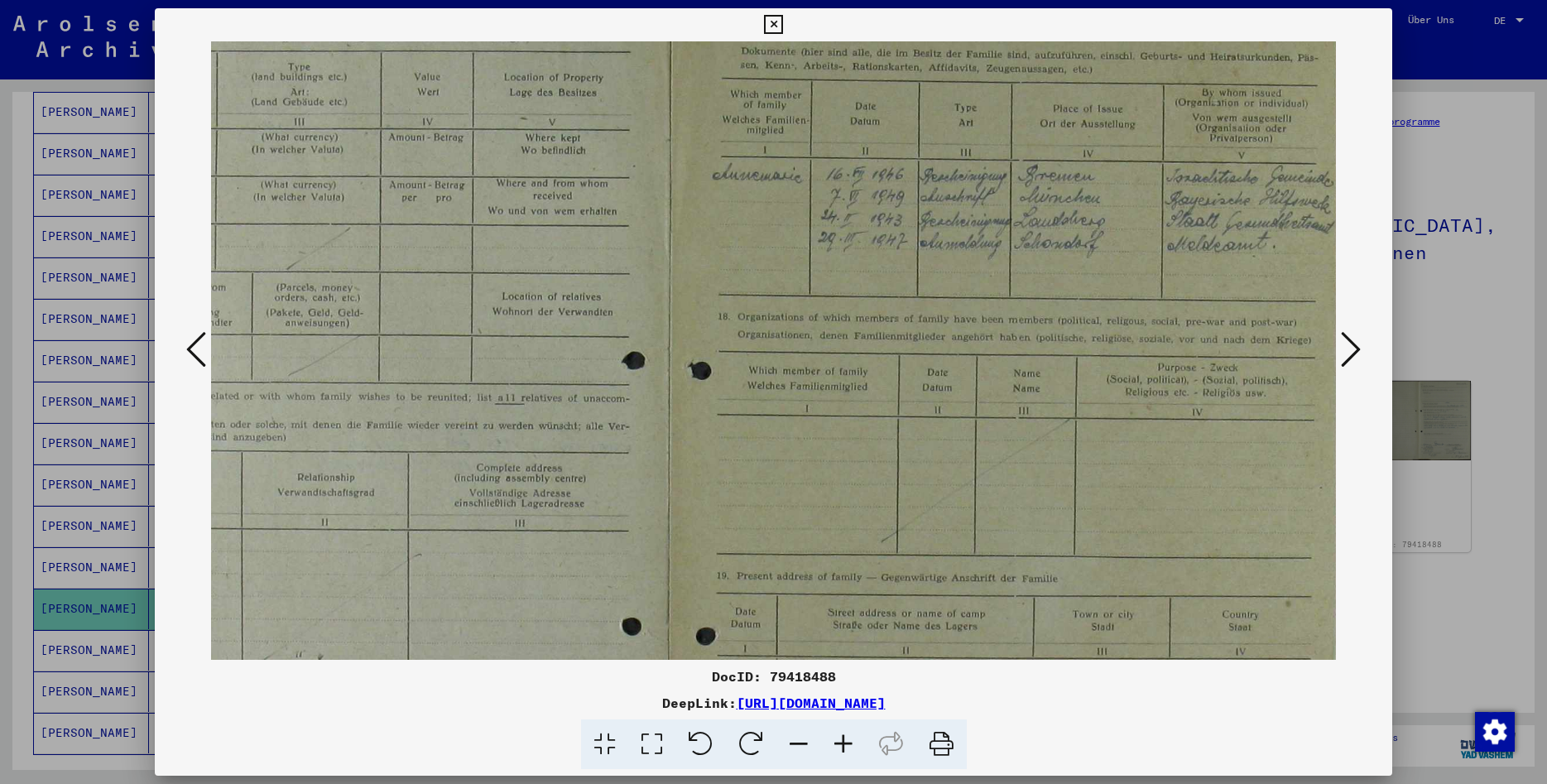
drag, startPoint x: 1096, startPoint y: 492, endPoint x: 718, endPoint y: 427, distance: 383.5
click at [718, 427] on img at bounding box center [668, 491] width 1348 height 1032
click at [1348, 346] on icon at bounding box center [1351, 349] width 19 height 40
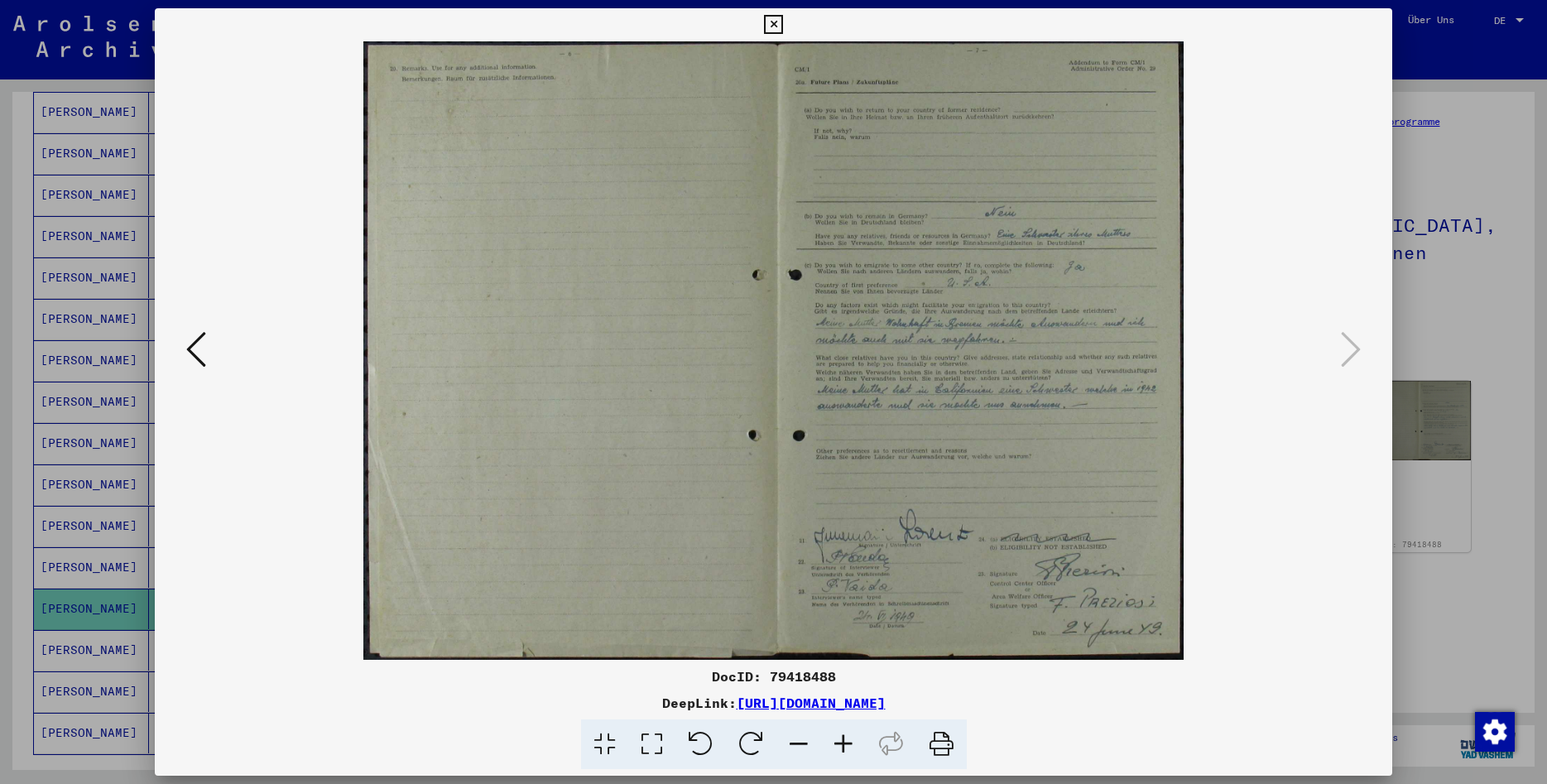
click at [837, 741] on icon at bounding box center [843, 744] width 45 height 50
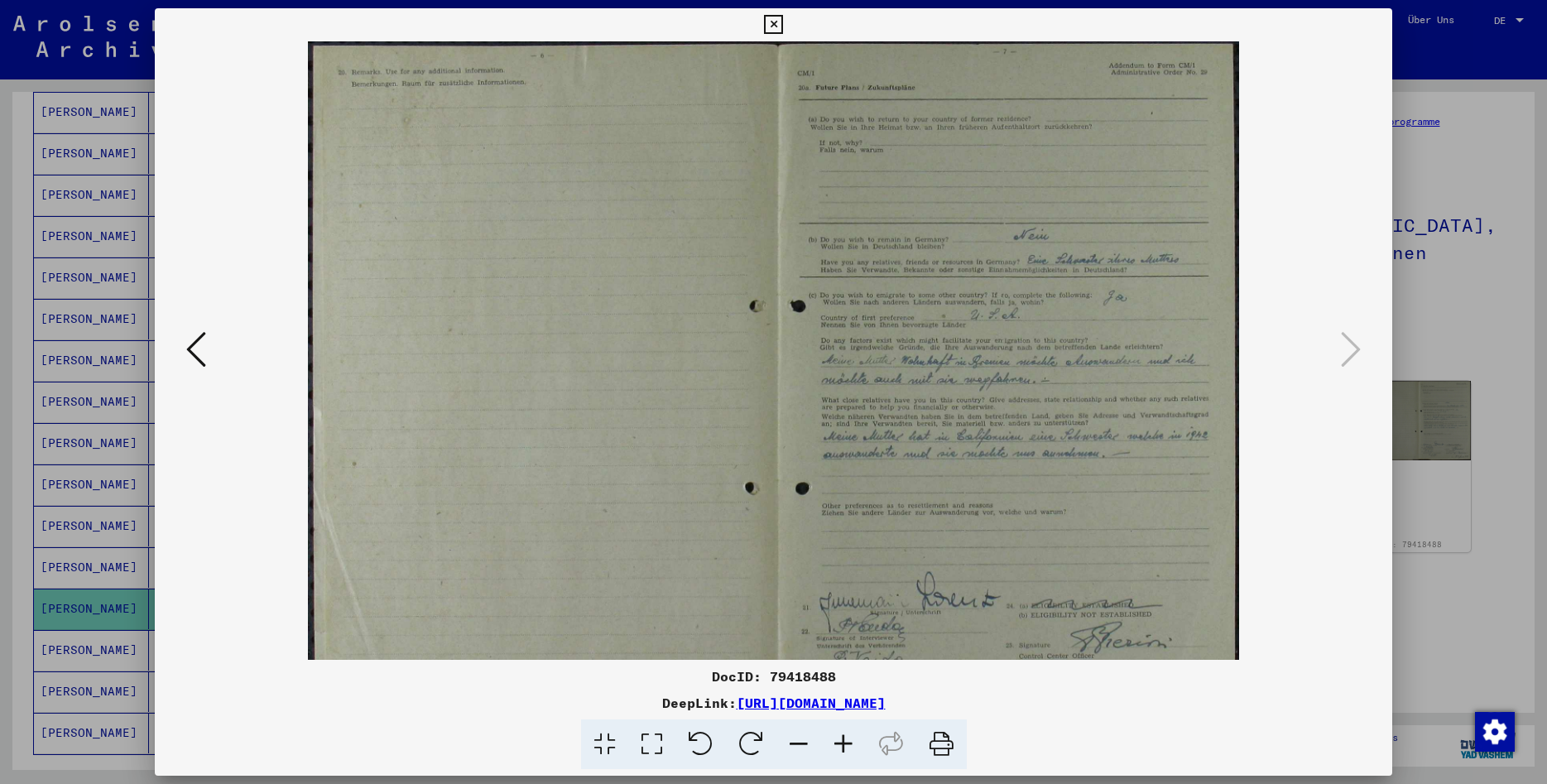
click at [837, 741] on icon at bounding box center [843, 744] width 45 height 50
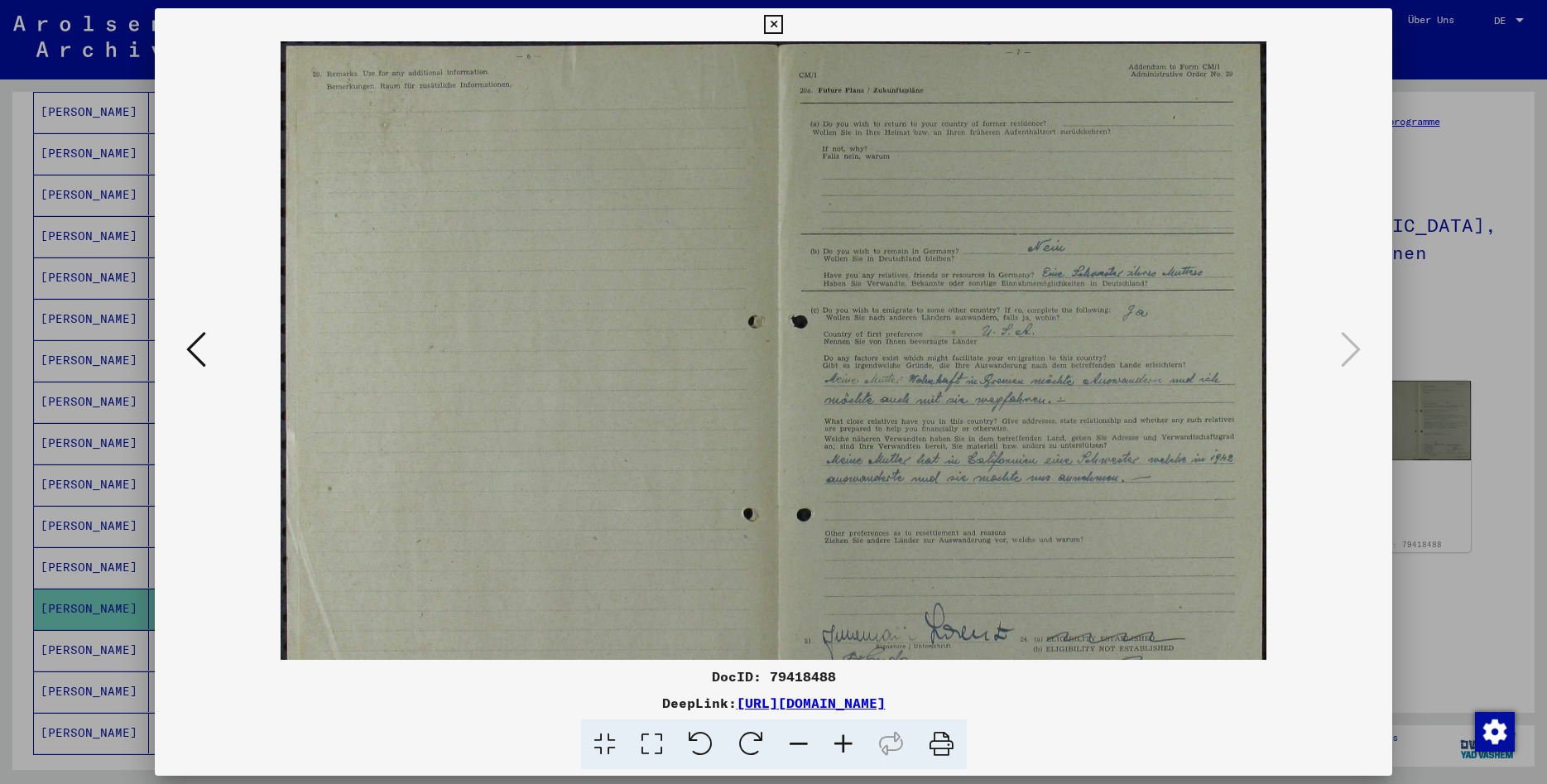
click at [837, 741] on icon at bounding box center [843, 744] width 45 height 50
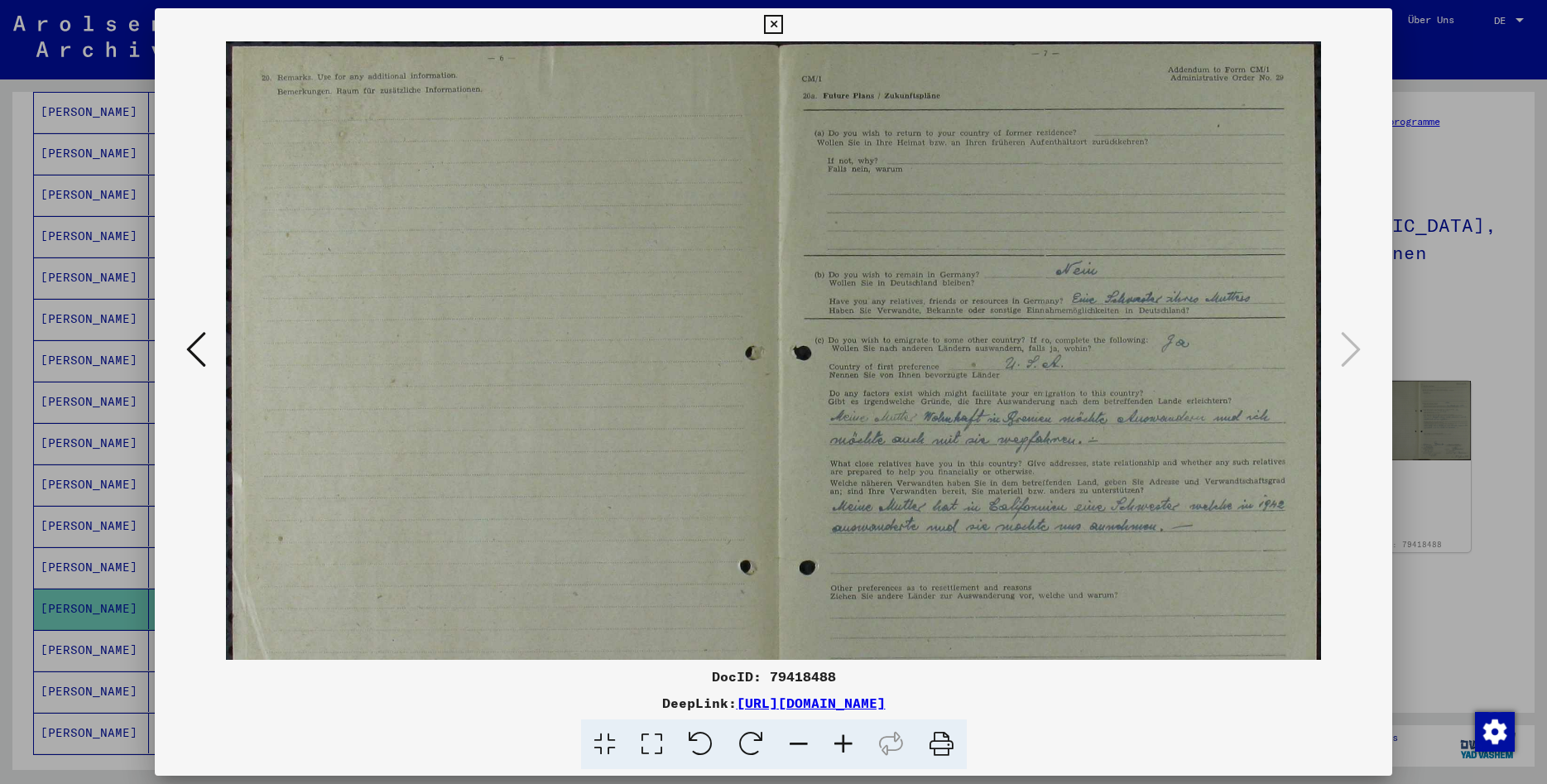
click at [837, 741] on icon at bounding box center [843, 744] width 45 height 50
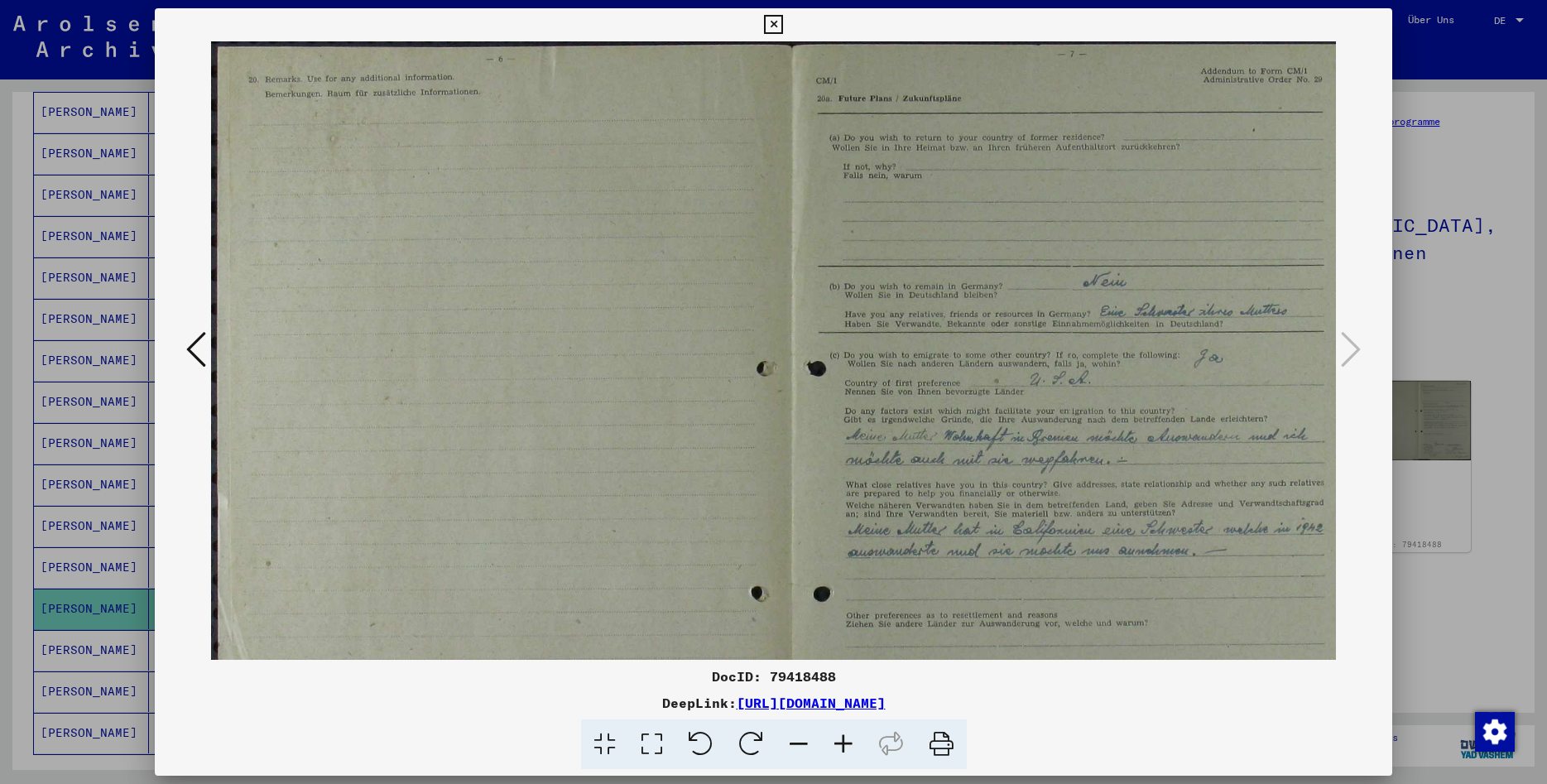
click at [837, 741] on icon at bounding box center [843, 744] width 45 height 50
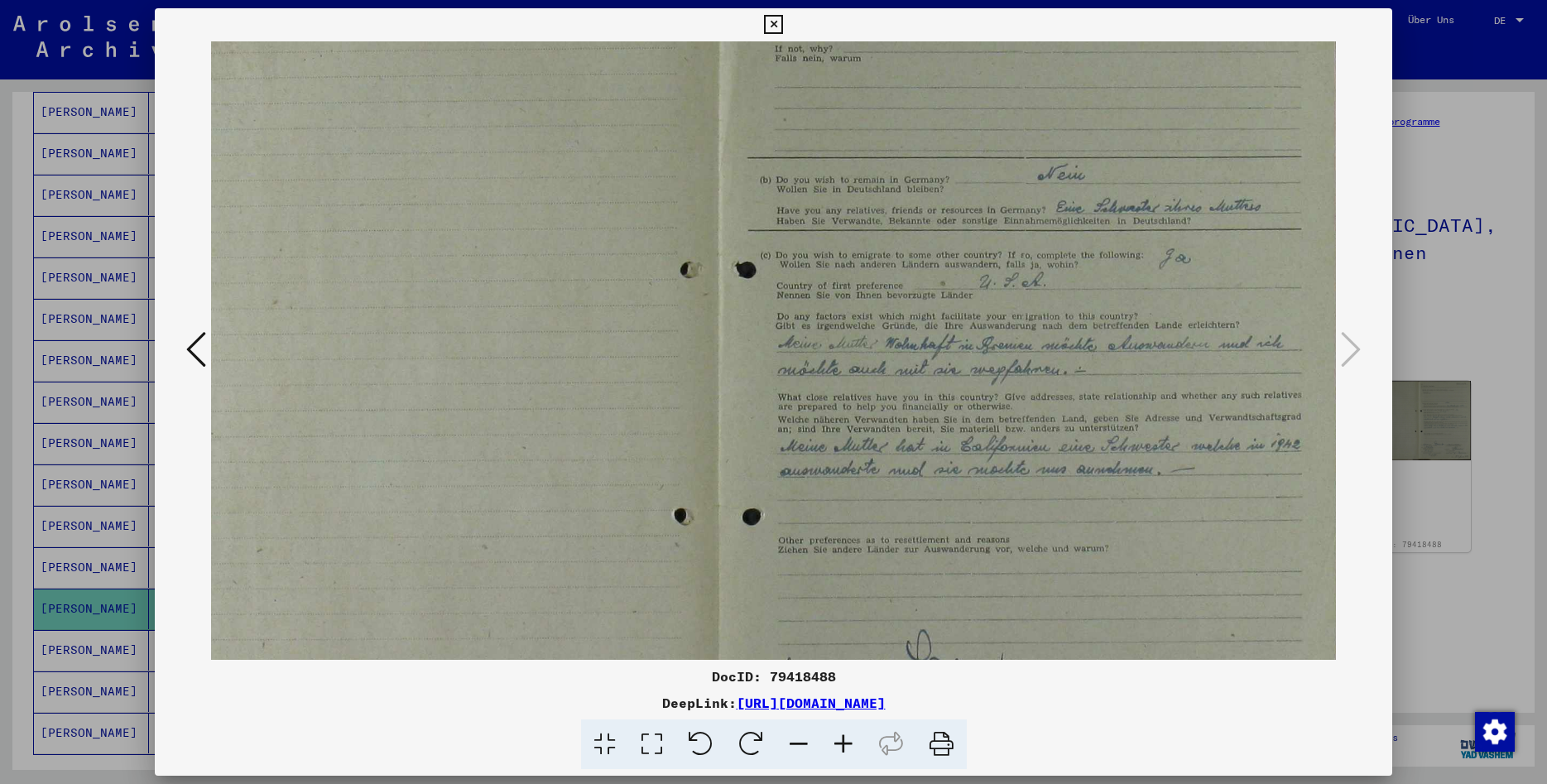
drag, startPoint x: 1136, startPoint y: 621, endPoint x: 876, endPoint y: 476, distance: 297.7
click at [910, 490] on img at bounding box center [712, 387] width 1260 height 950
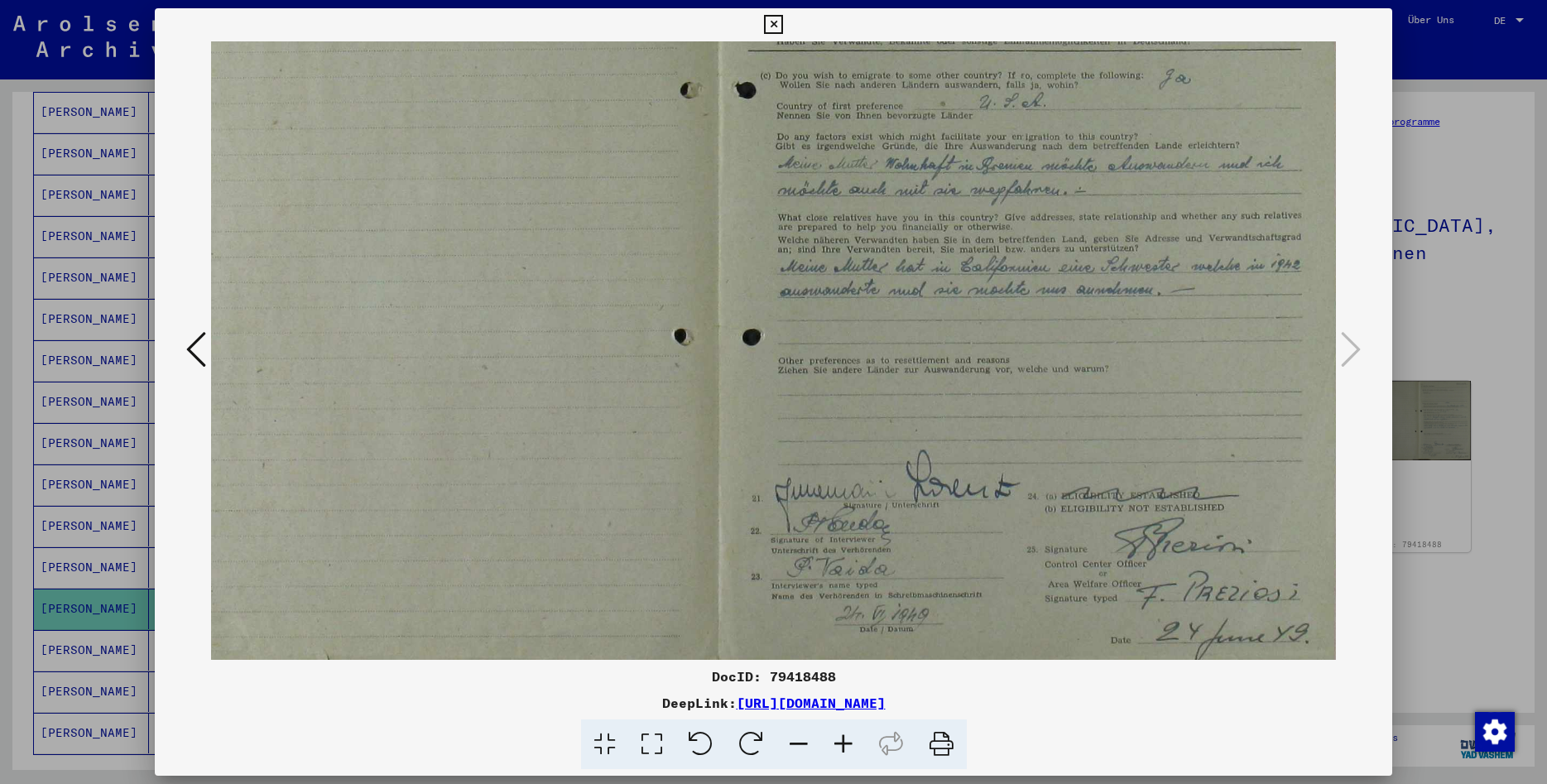
drag, startPoint x: 1176, startPoint y: 510, endPoint x: 1167, endPoint y: 283, distance: 227.2
click at [1167, 283] on img at bounding box center [712, 206] width 1260 height 950
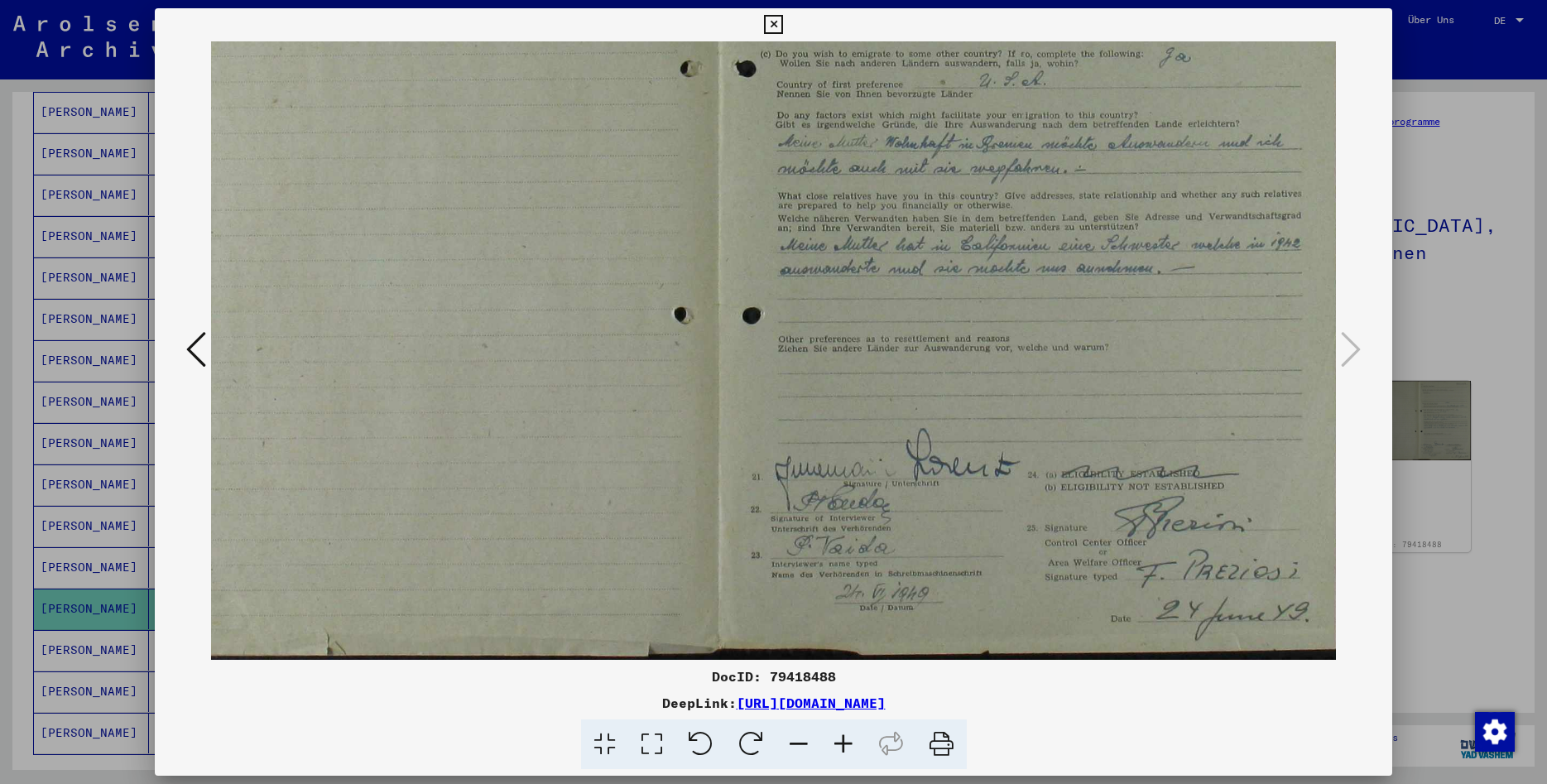
click at [783, 25] on icon at bounding box center [774, 24] width 19 height 19
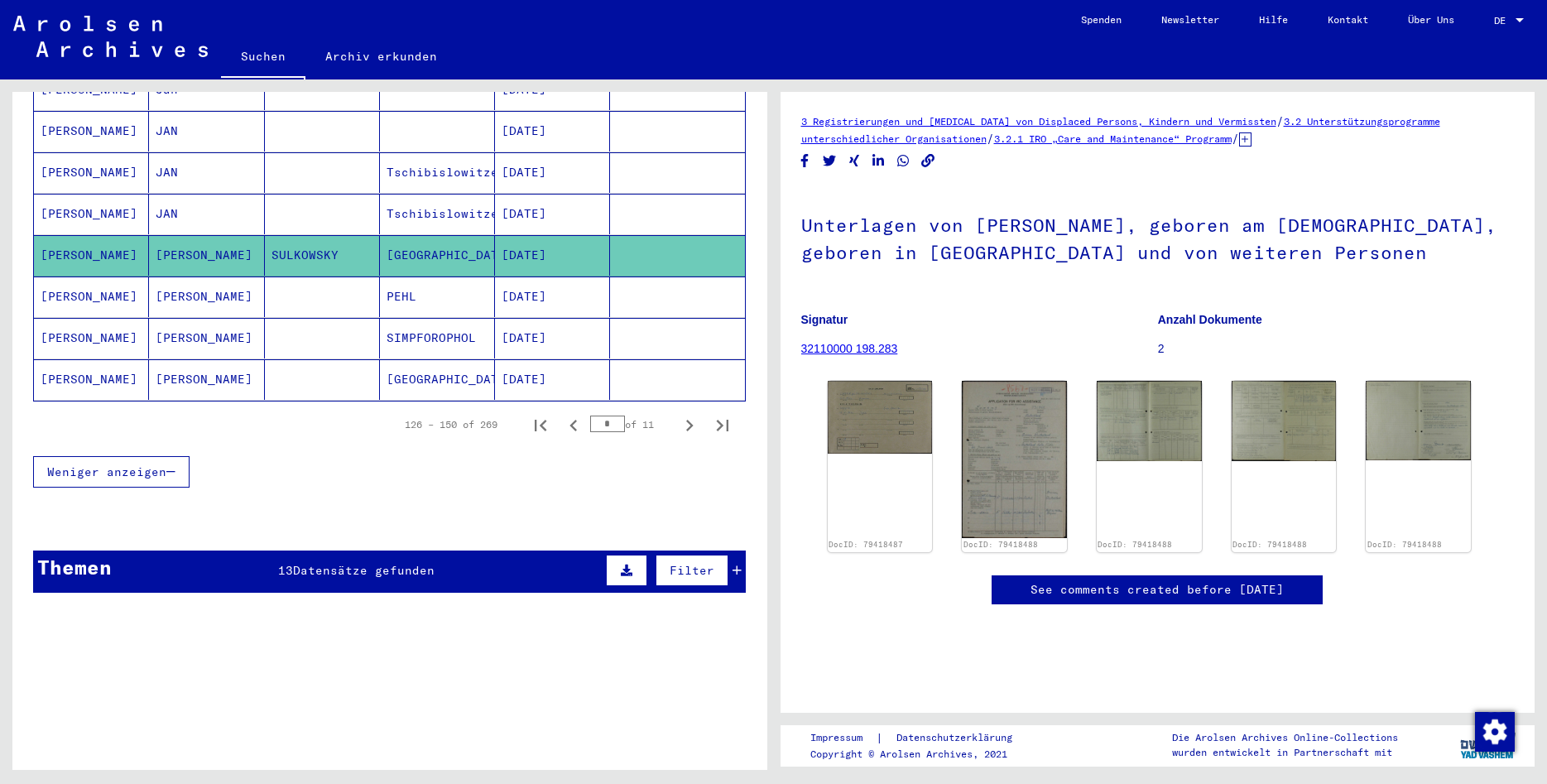
scroll to position [990, 0]
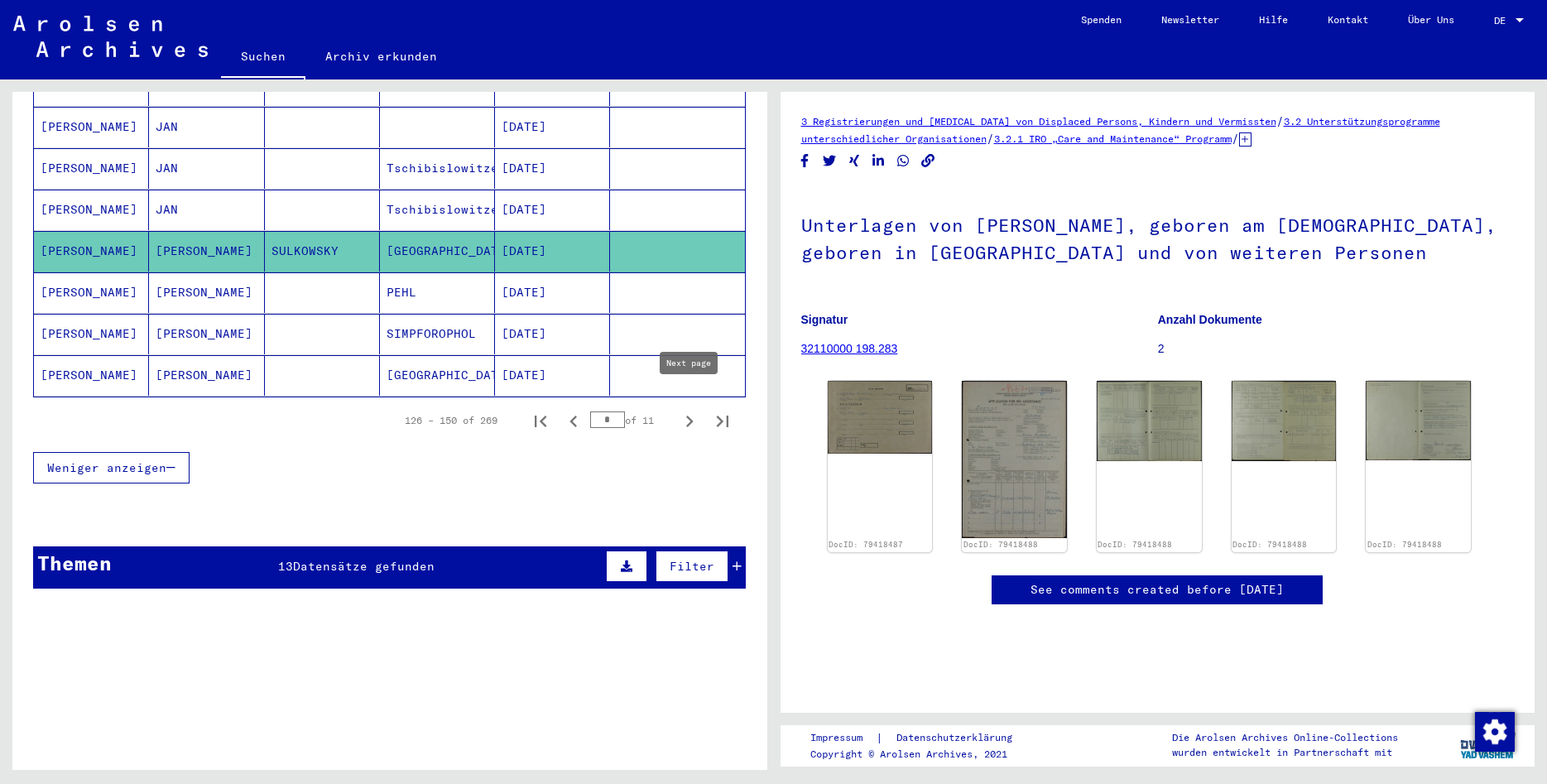
click at [694, 410] on icon "Next page" at bounding box center [690, 422] width 23 height 23
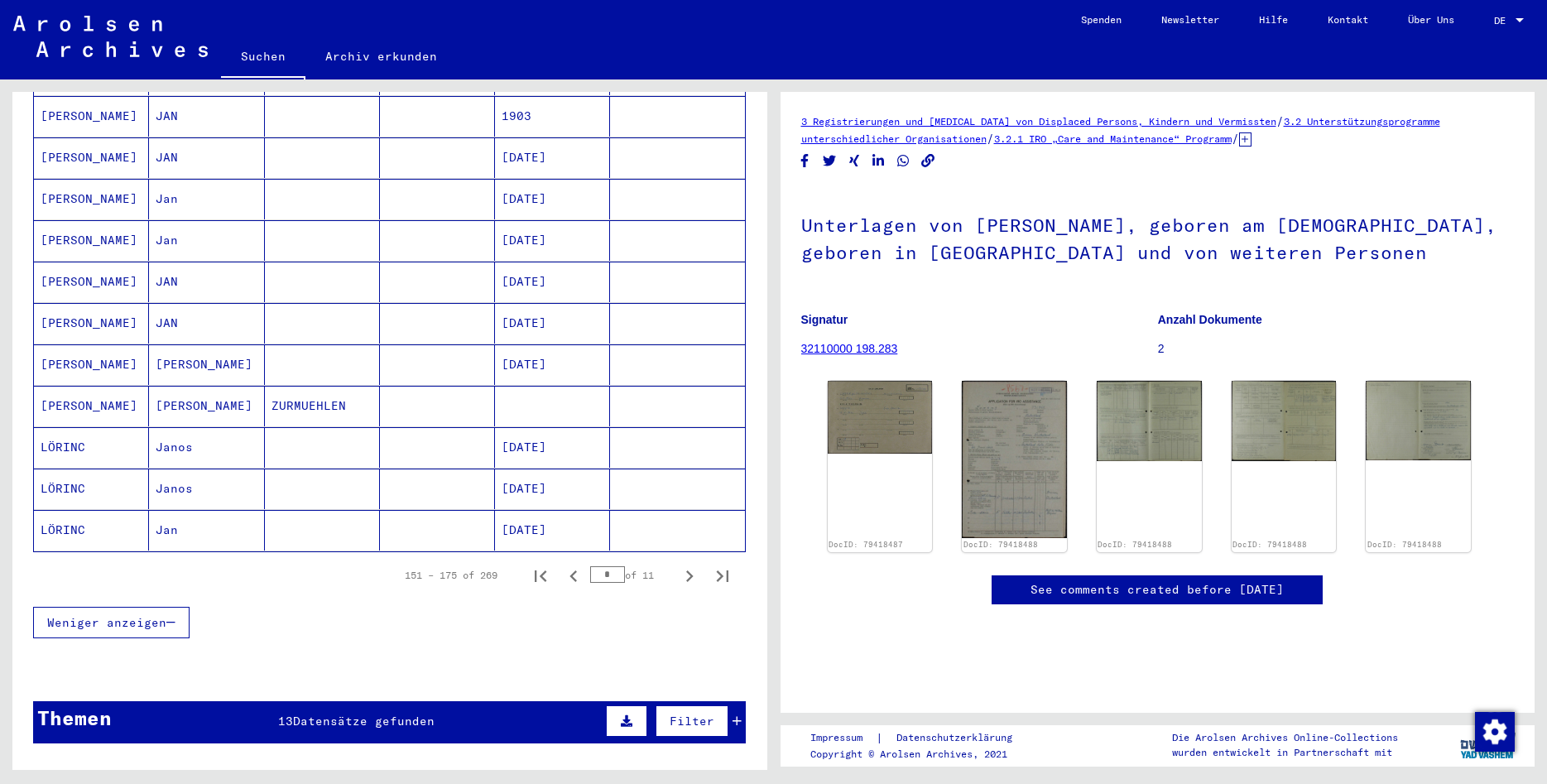
scroll to position [544, 0]
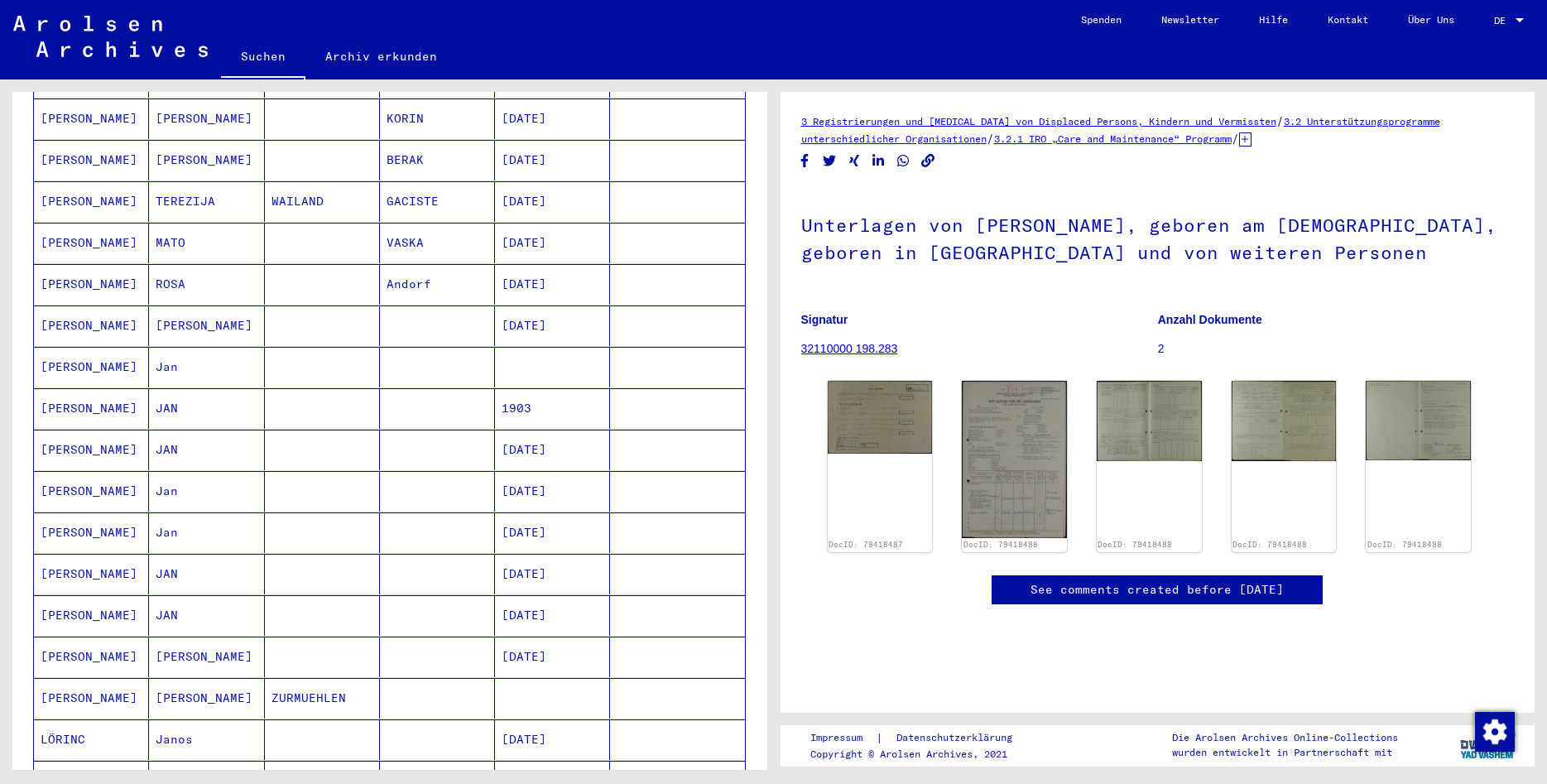
click at [309, 438] on mat-cell at bounding box center [322, 450] width 115 height 41
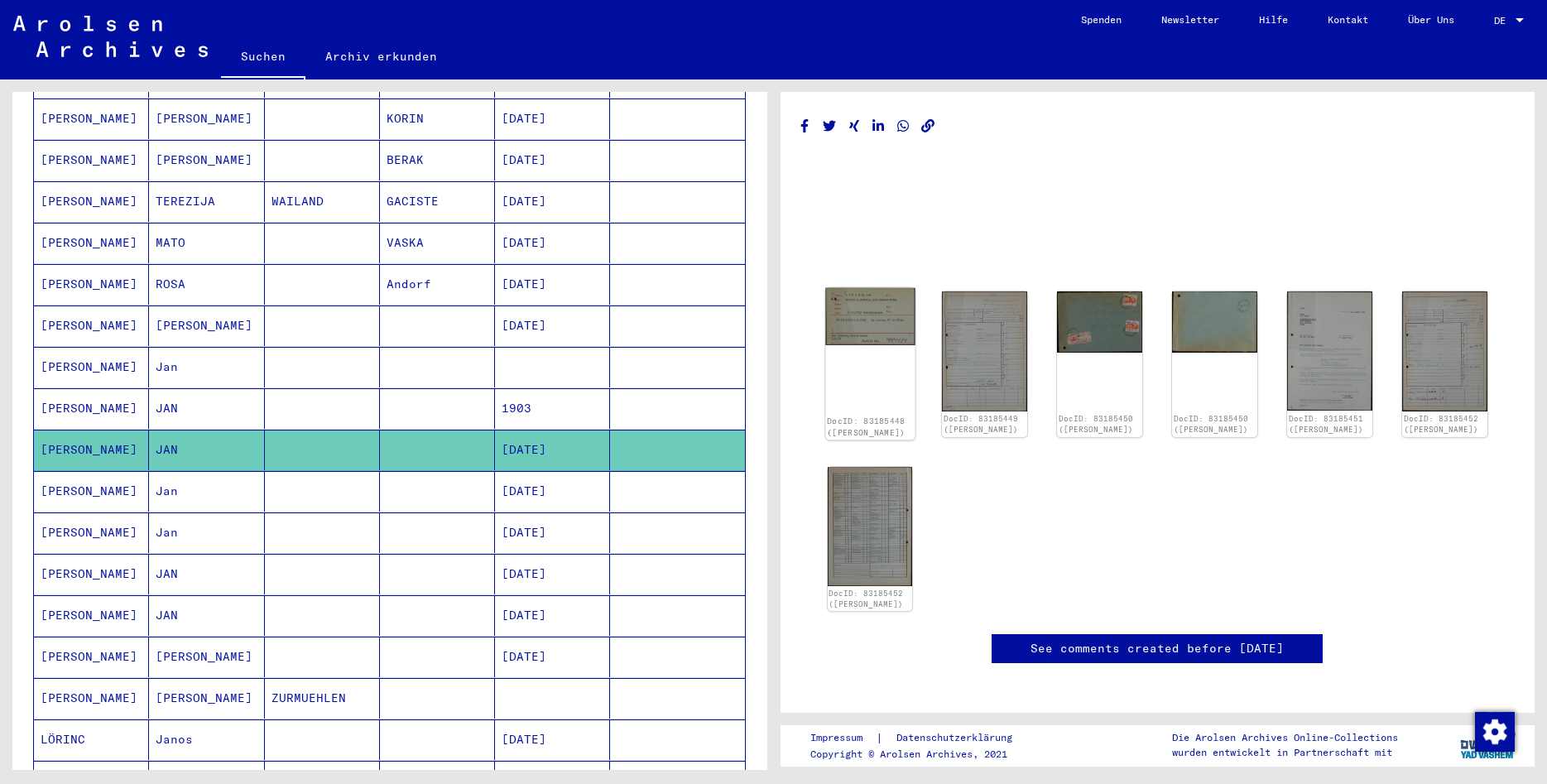
click at [858, 337] on img at bounding box center [870, 317] width 89 height 58
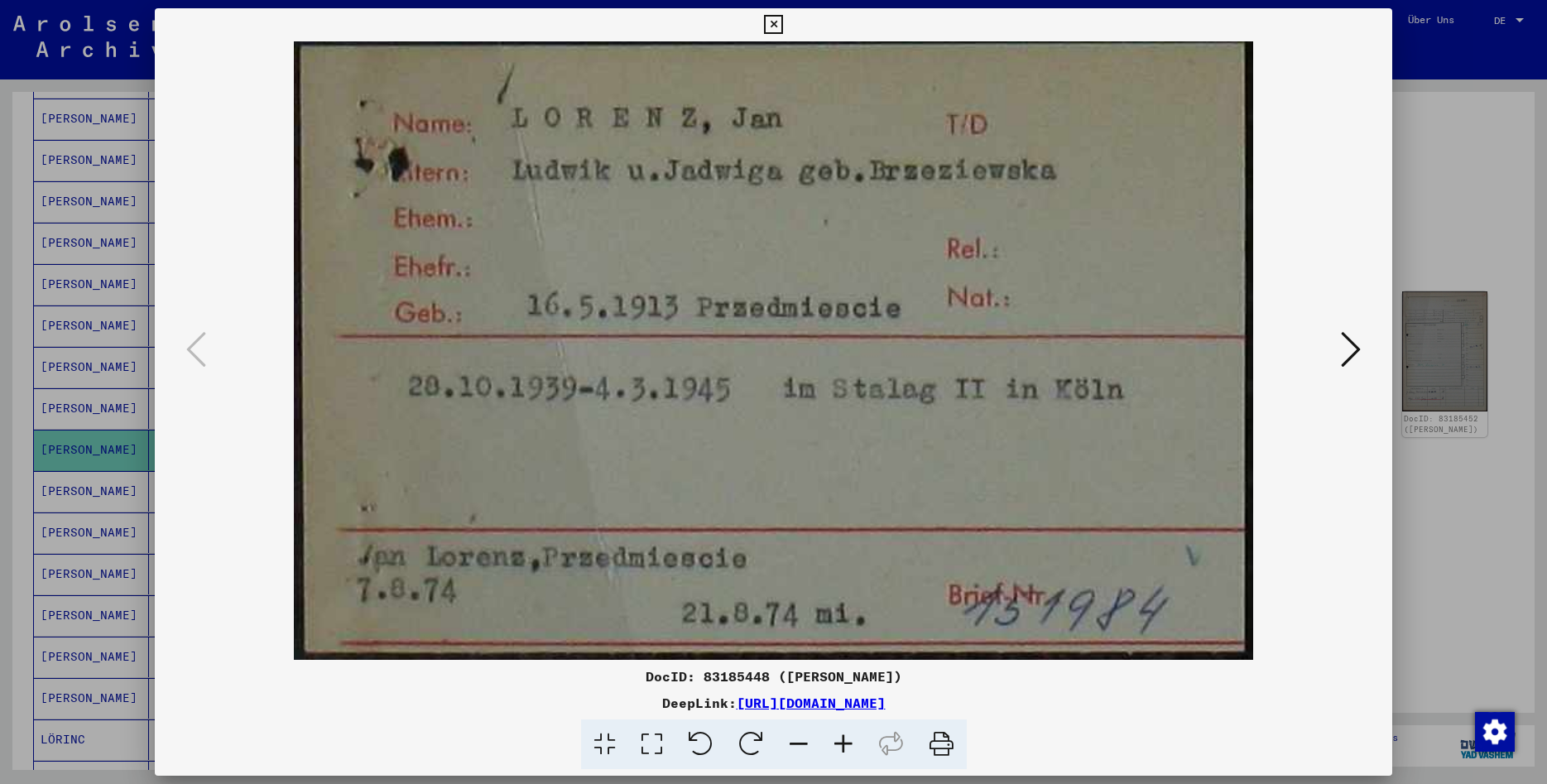
click at [1358, 351] on icon at bounding box center [1351, 349] width 19 height 40
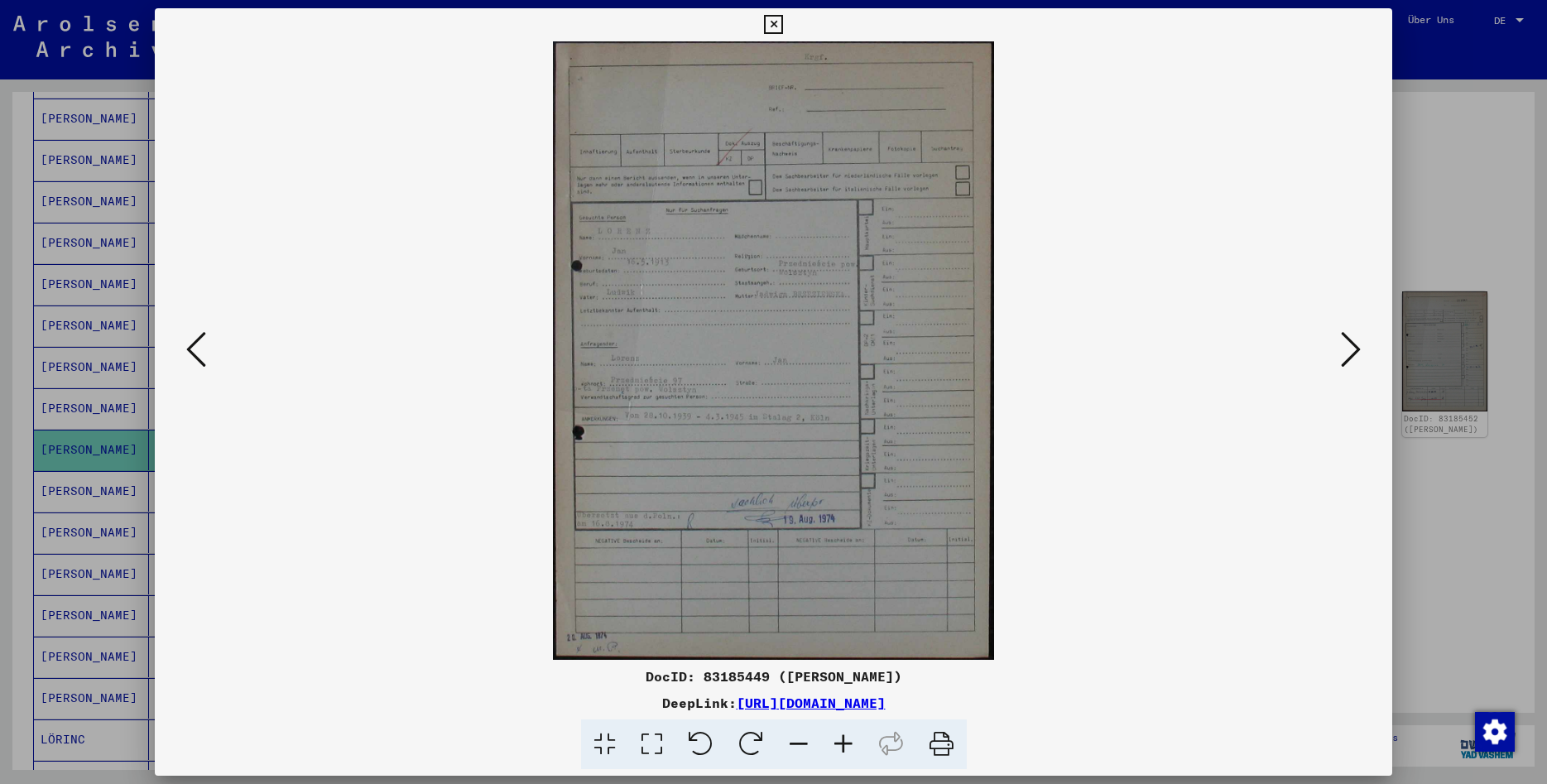
click at [1358, 351] on icon at bounding box center [1351, 349] width 19 height 40
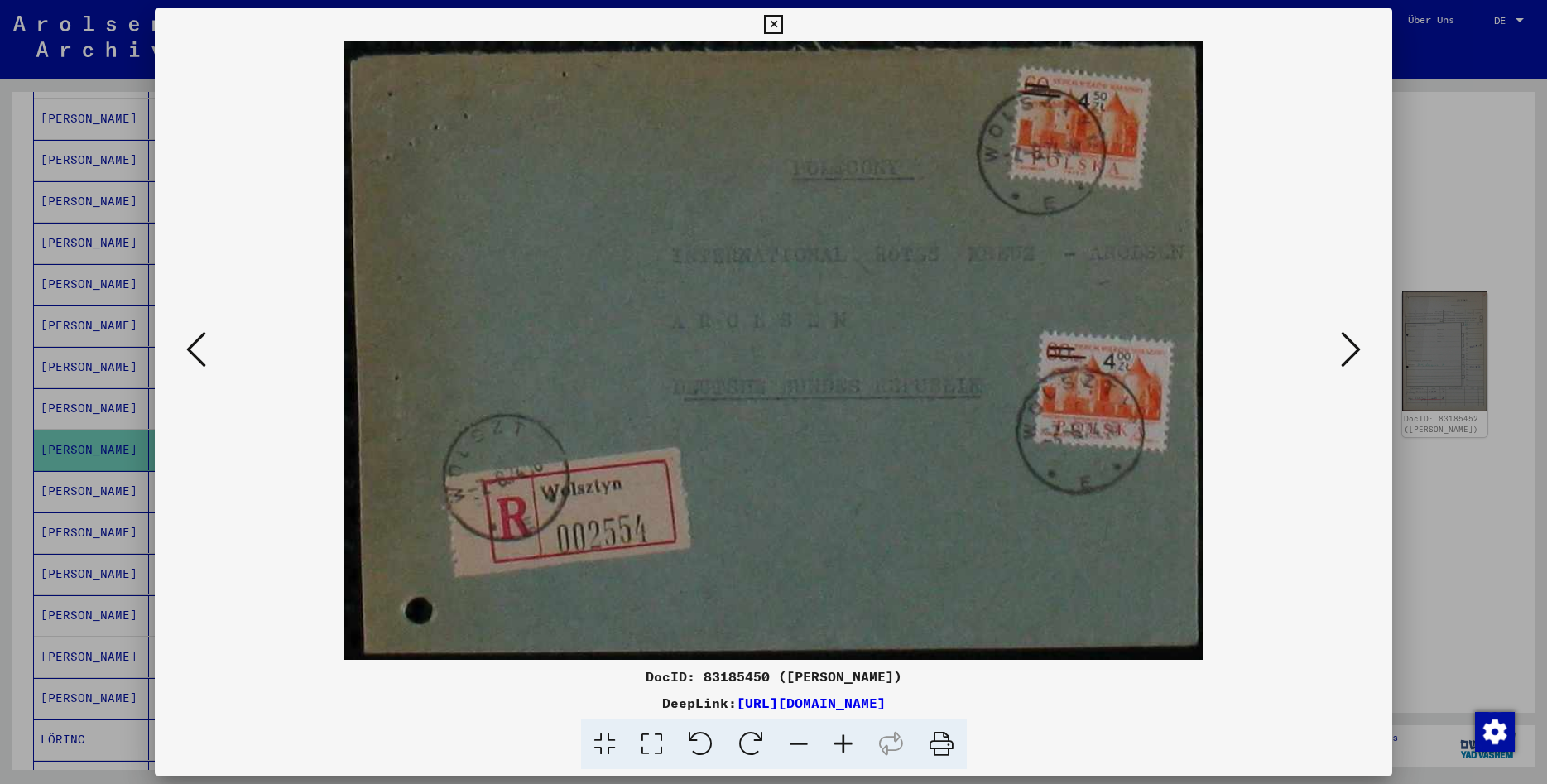
click at [1358, 351] on icon at bounding box center [1351, 349] width 19 height 40
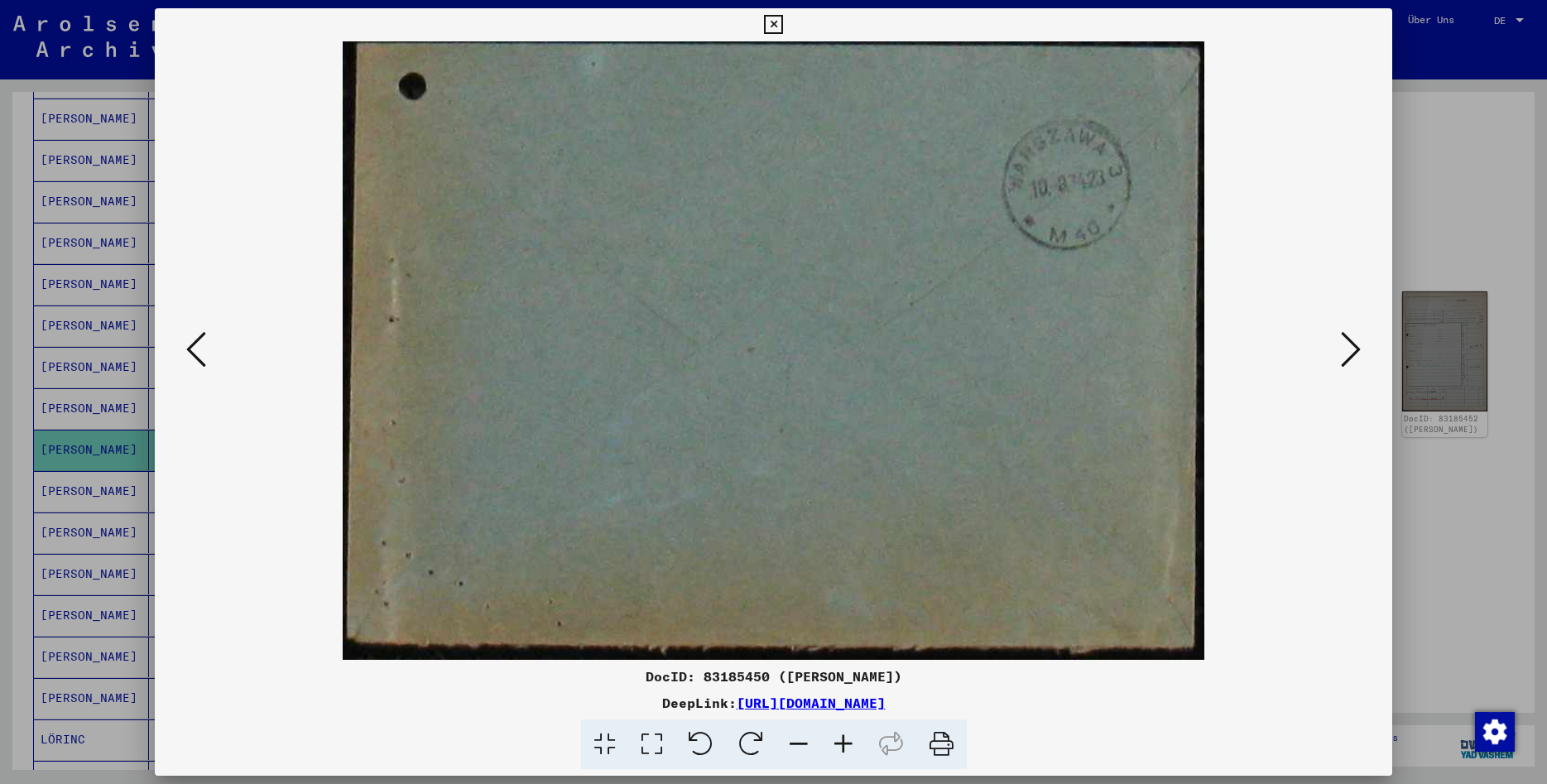
click at [1358, 351] on icon at bounding box center [1351, 349] width 19 height 40
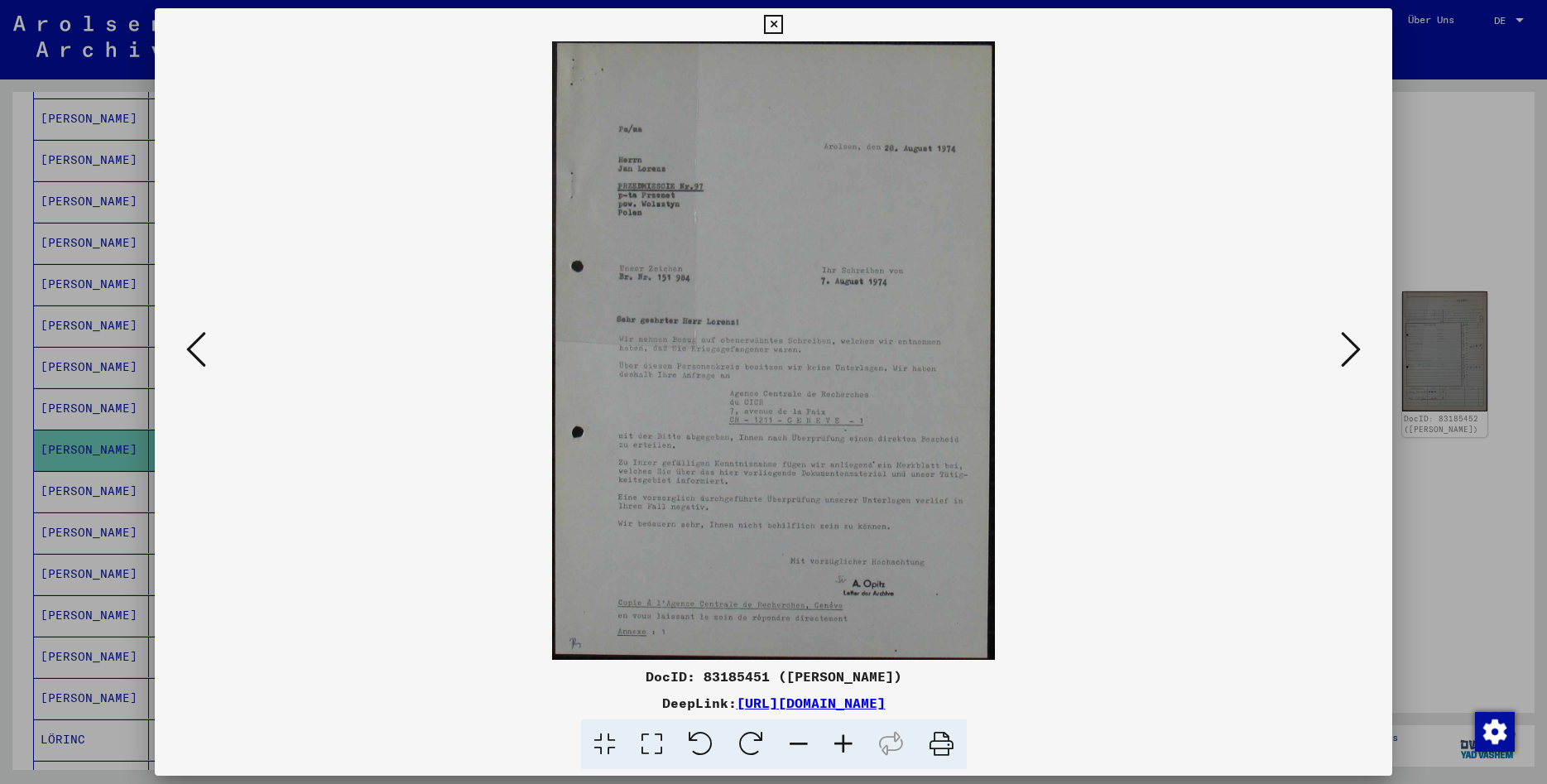
click at [846, 740] on icon at bounding box center [843, 744] width 45 height 50
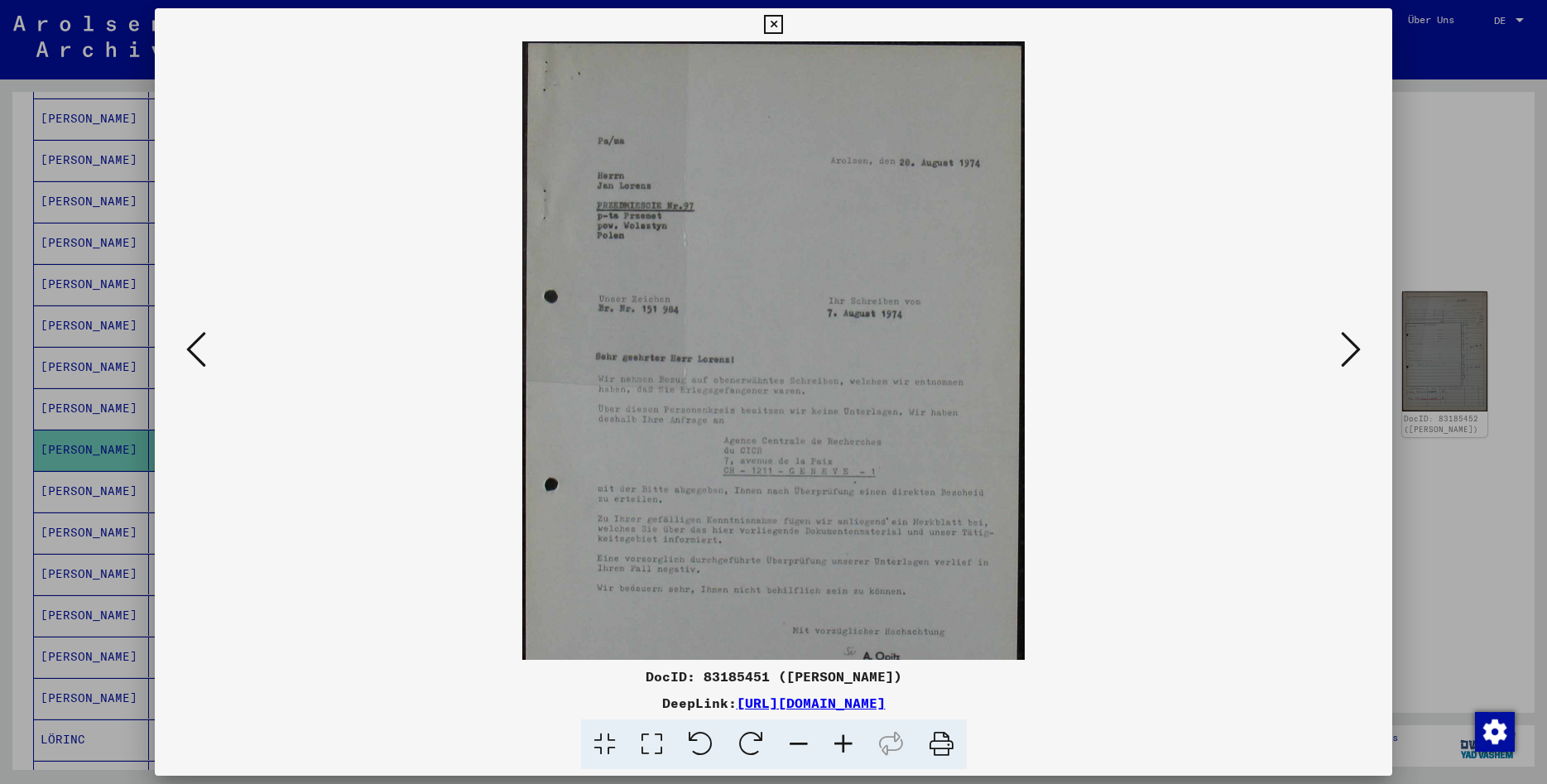
click at [846, 740] on icon at bounding box center [843, 744] width 45 height 50
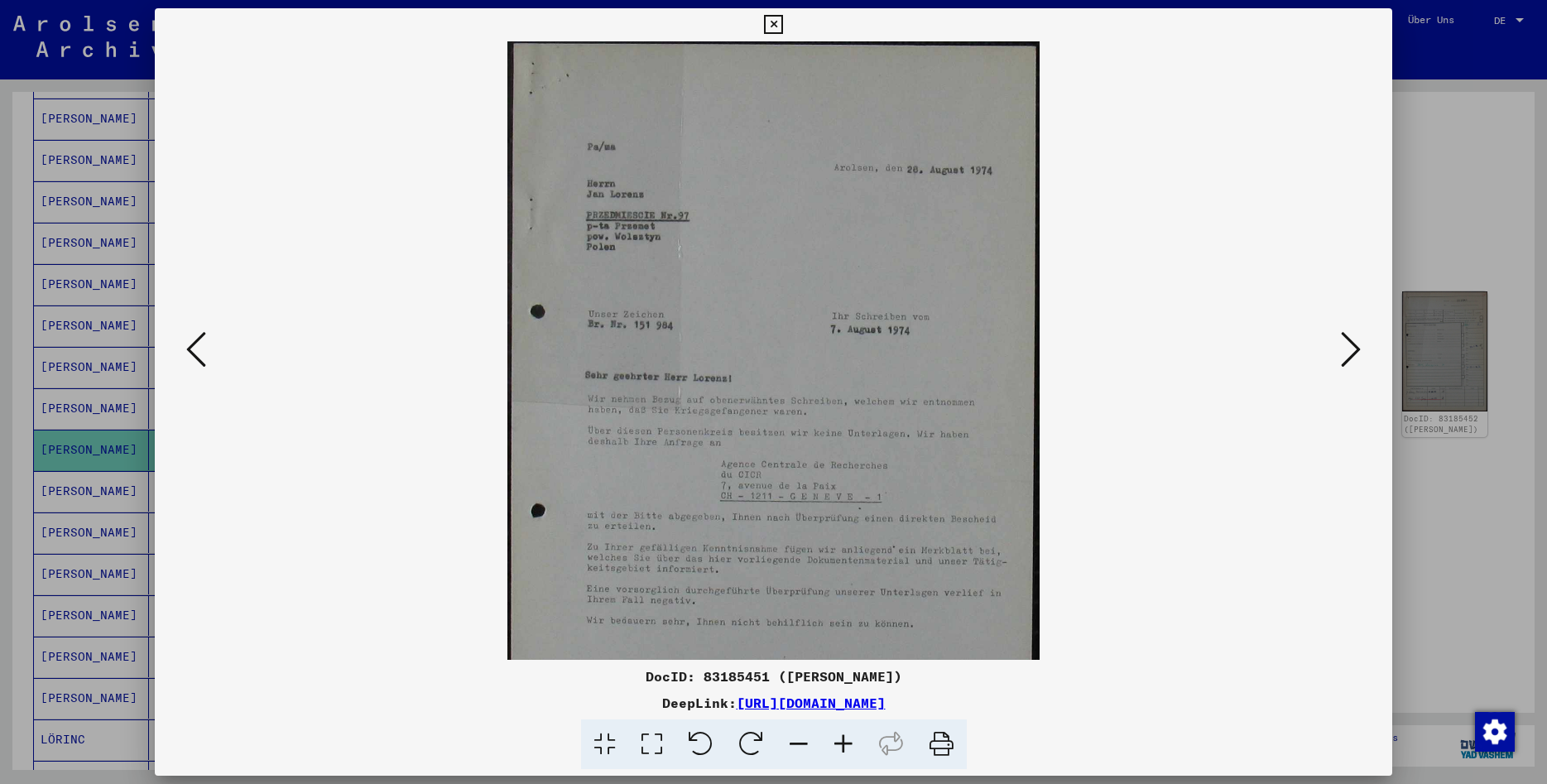
click at [846, 740] on icon at bounding box center [843, 744] width 45 height 50
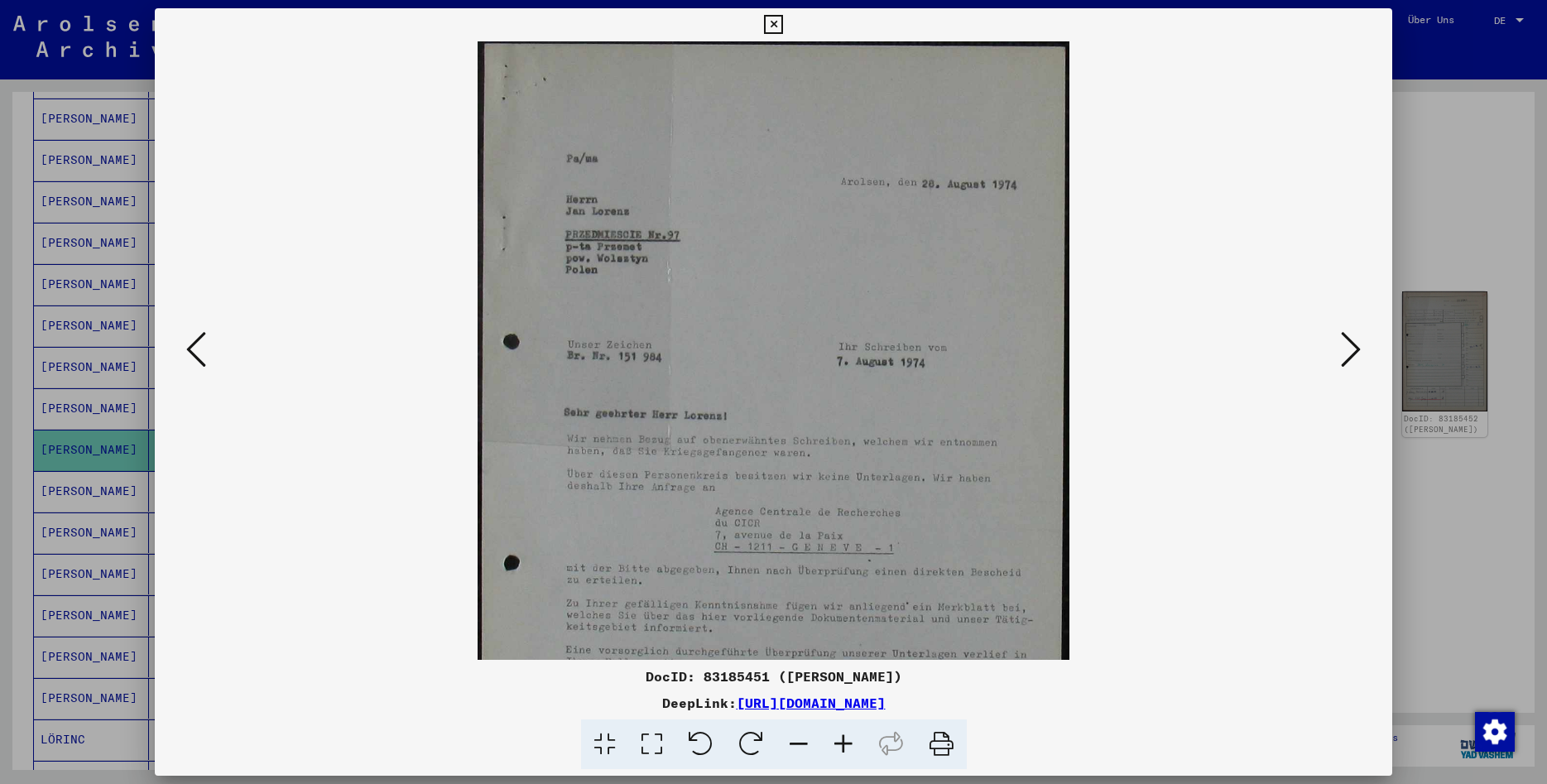
click at [846, 740] on icon at bounding box center [843, 744] width 45 height 50
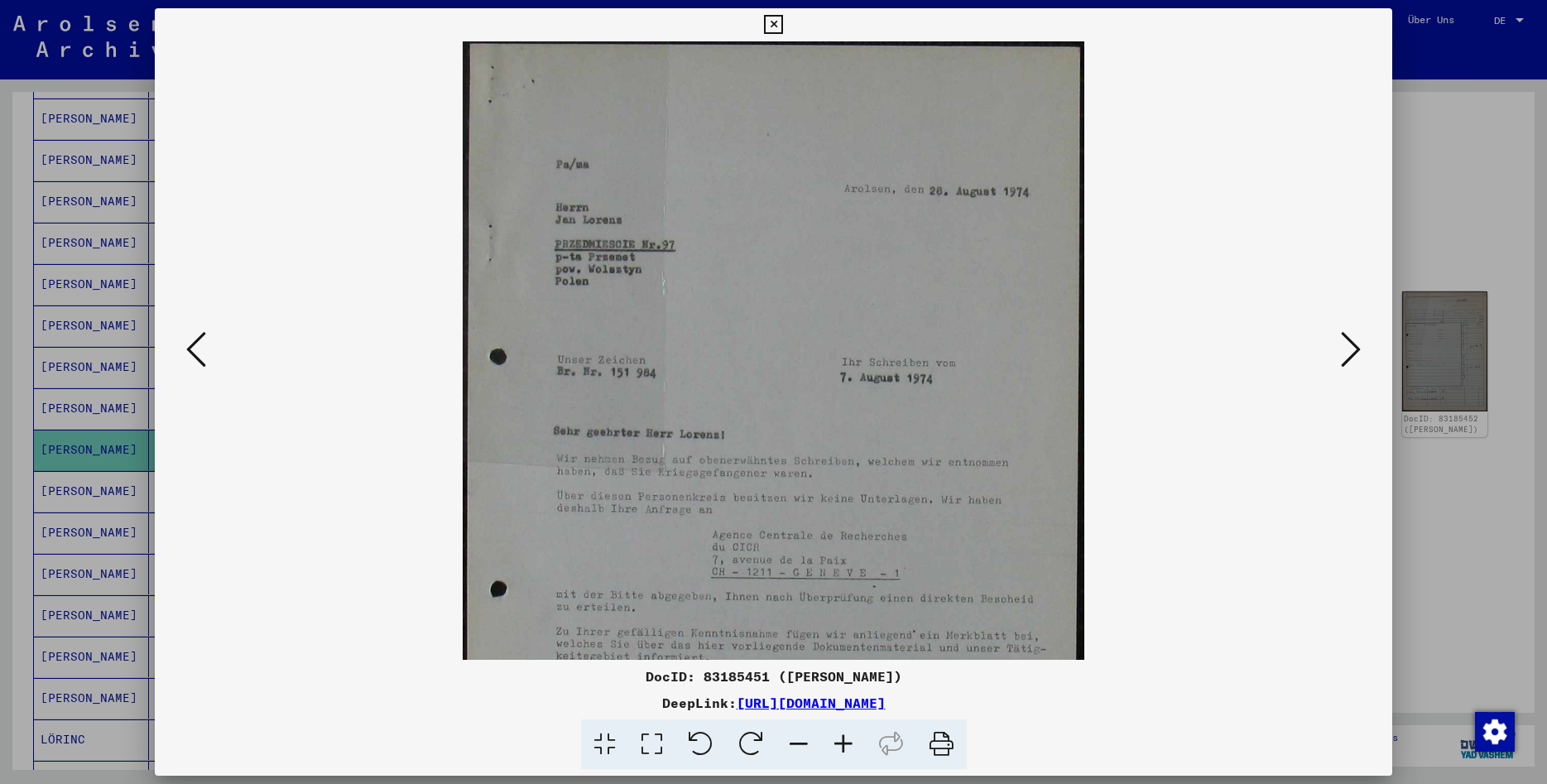
drag, startPoint x: 957, startPoint y: 546, endPoint x: 960, endPoint y: 409, distance: 137.0
click at [960, 409] on img at bounding box center [773, 475] width 621 height 866
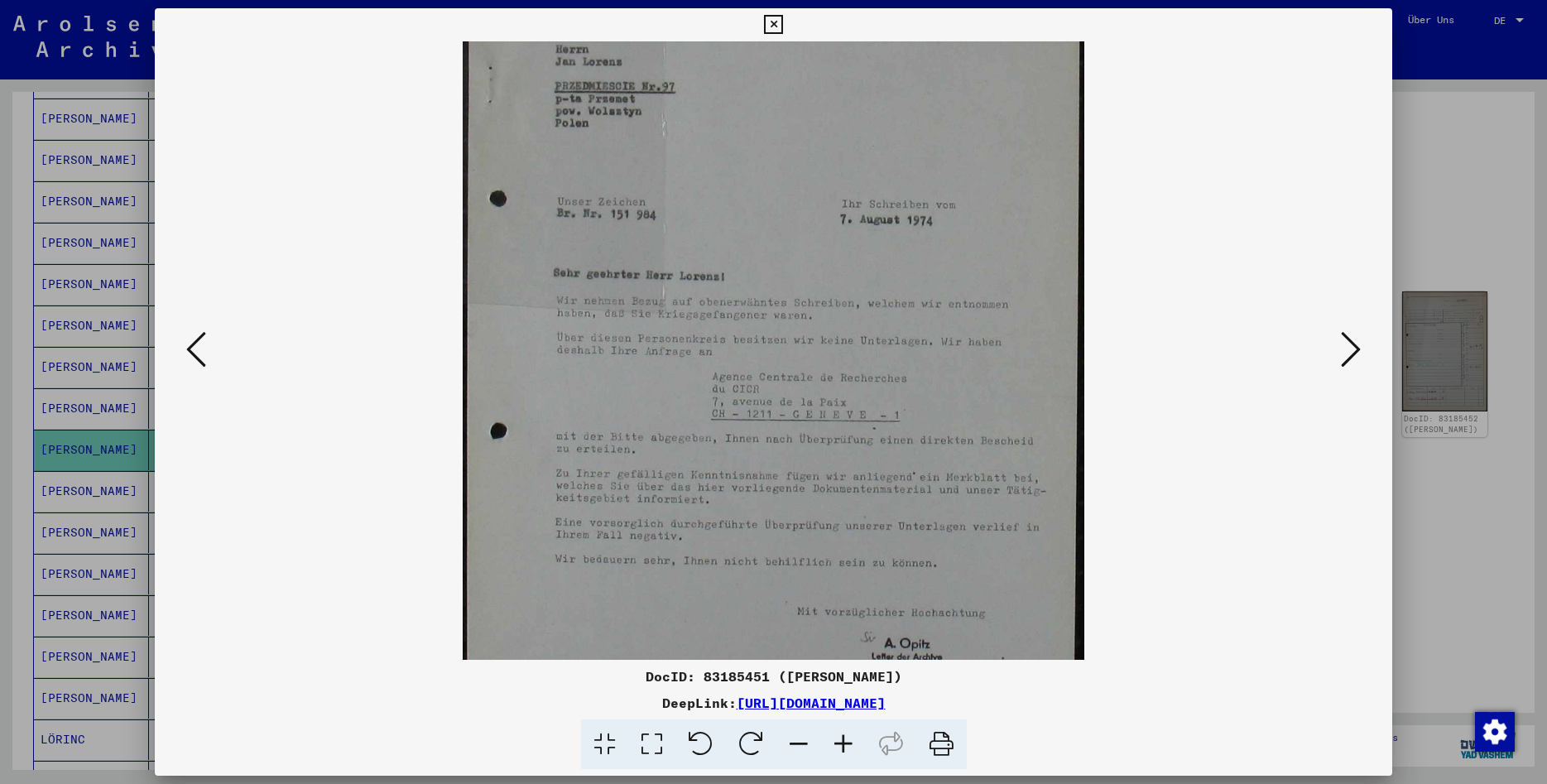
scroll to position [248, 0]
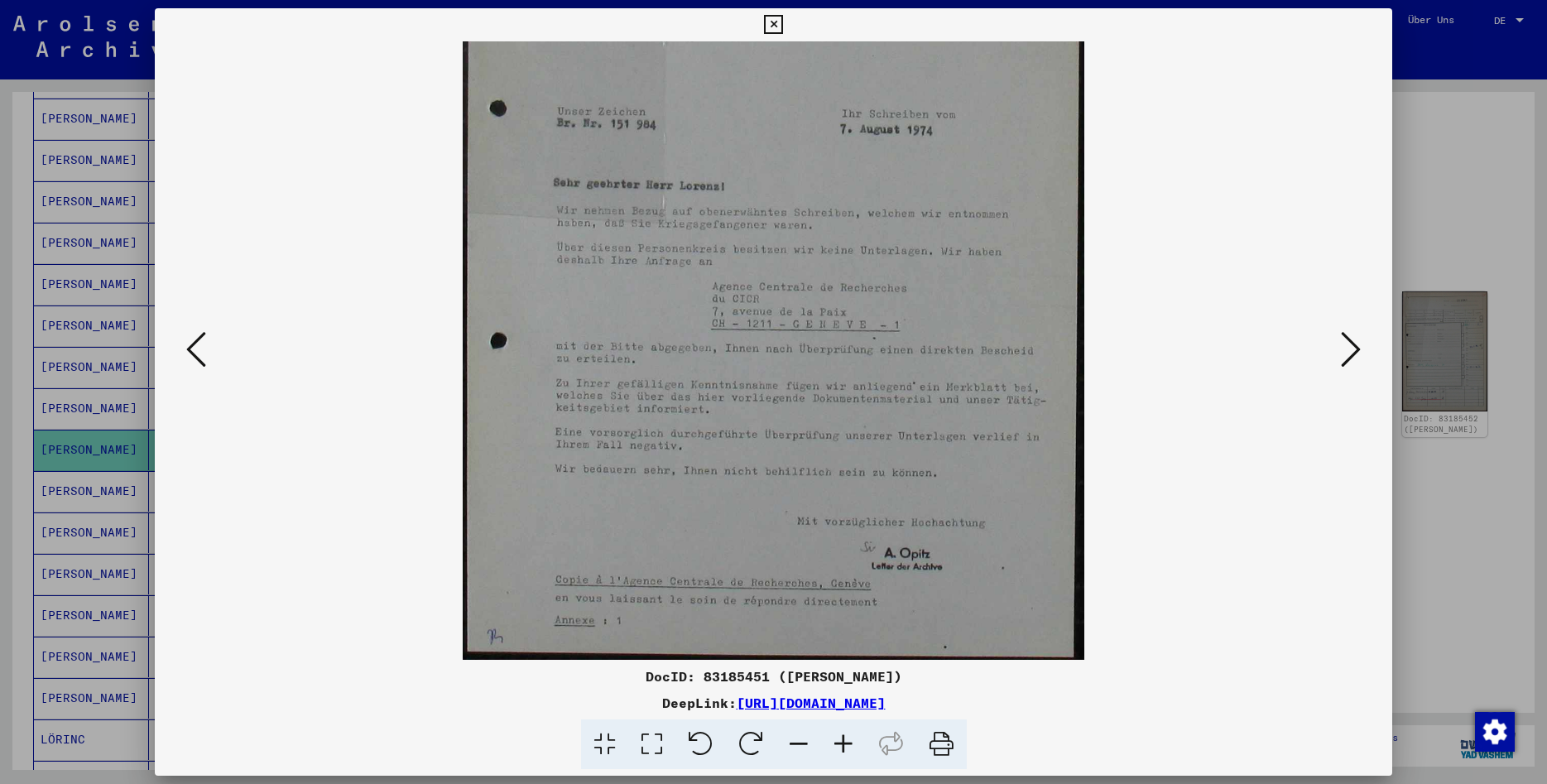
drag, startPoint x: 994, startPoint y: 425, endPoint x: 990, endPoint y: 271, distance: 154.1
click at [990, 274] on img at bounding box center [773, 226] width 621 height 866
drag, startPoint x: 976, startPoint y: 509, endPoint x: 953, endPoint y: 382, distance: 129.1
click at [953, 383] on img at bounding box center [773, 226] width 621 height 866
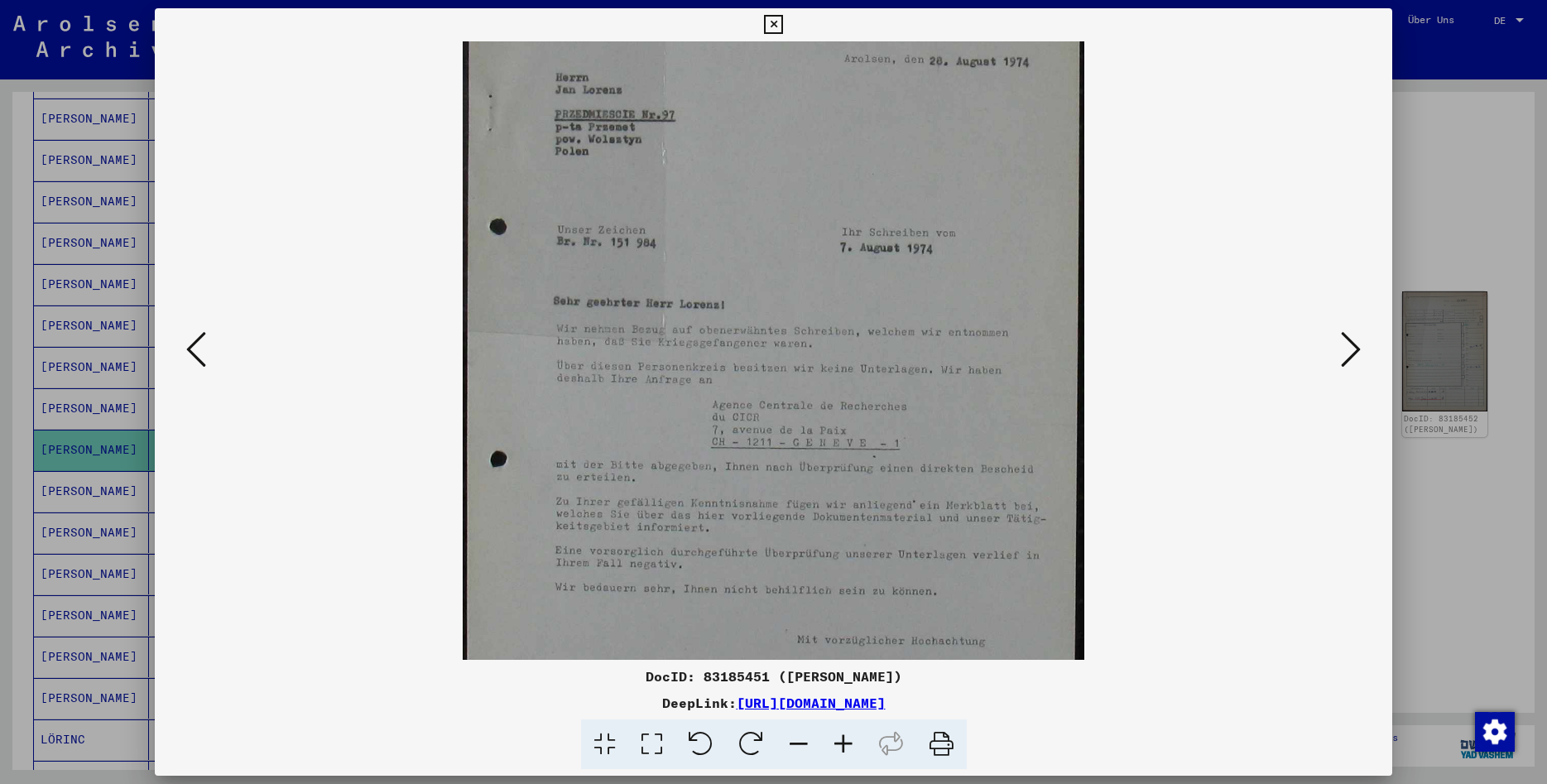
drag, startPoint x: 974, startPoint y: 338, endPoint x: 913, endPoint y: 485, distance: 159.2
click at [913, 485] on img at bounding box center [773, 345] width 621 height 866
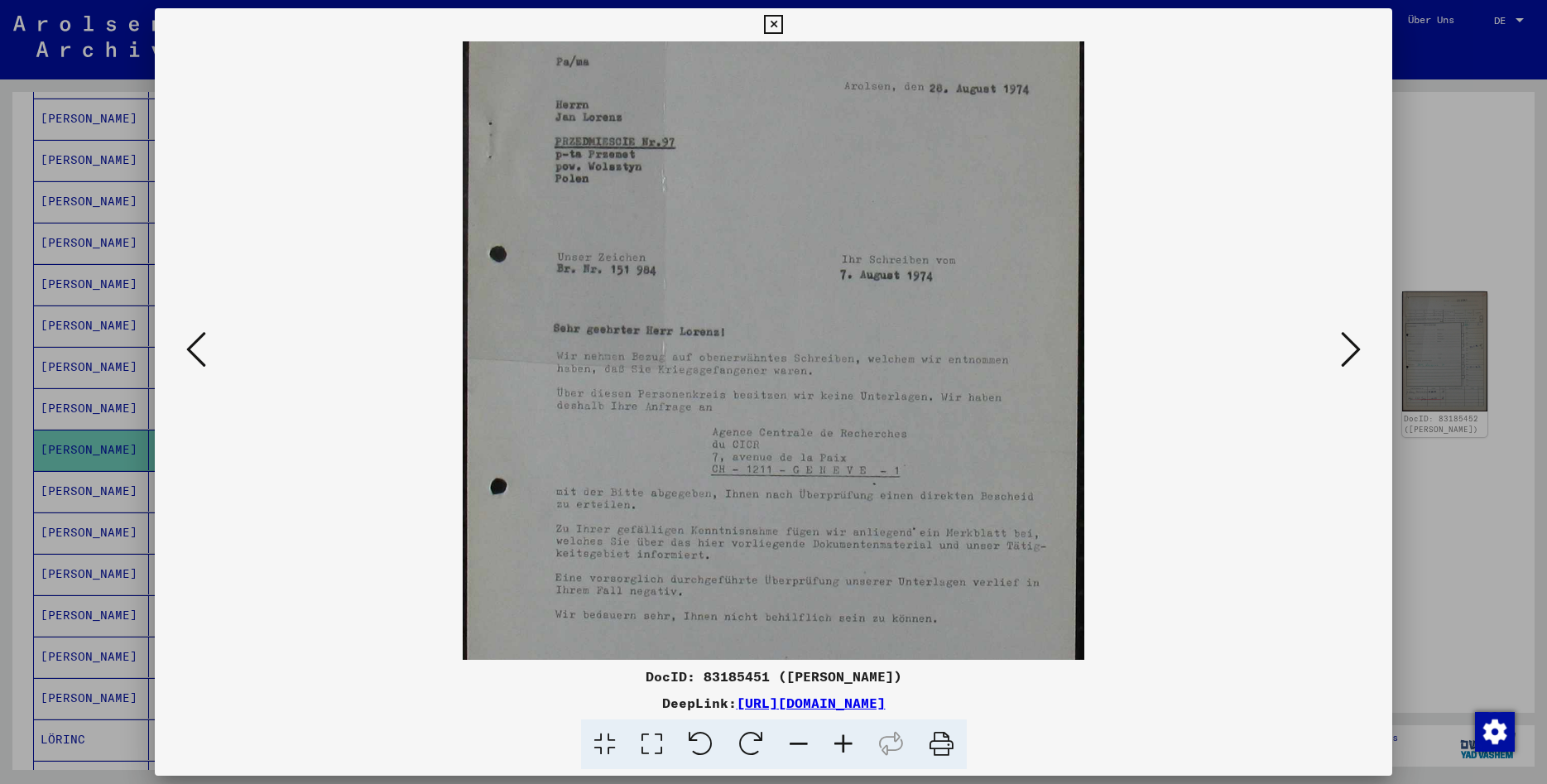
click at [1336, 358] on viewer-one-image at bounding box center [774, 248] width 1125 height 618
click at [1361, 347] on icon at bounding box center [1351, 349] width 19 height 40
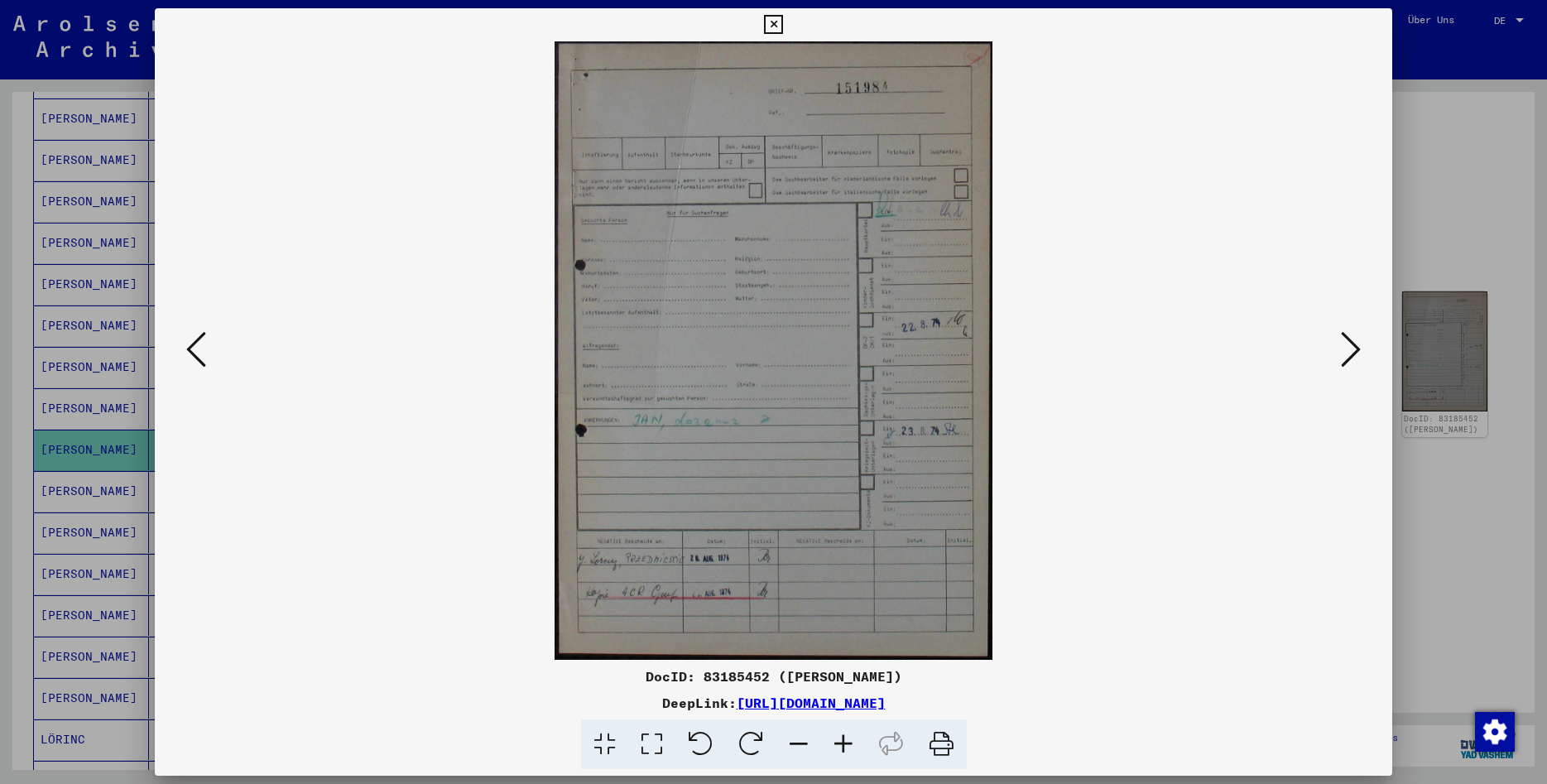
click at [1361, 347] on icon at bounding box center [1351, 349] width 19 height 40
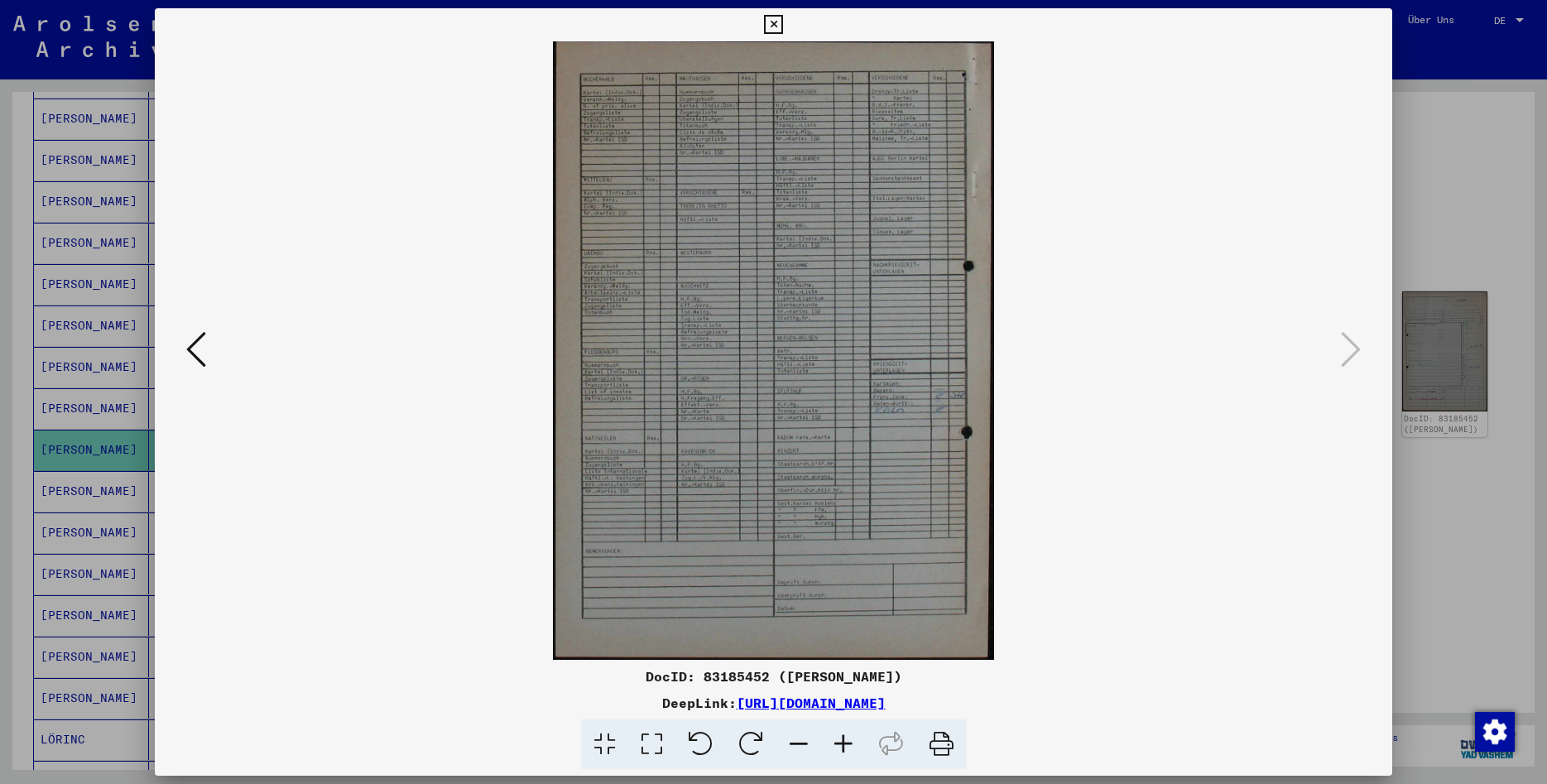
click at [837, 746] on icon at bounding box center [843, 744] width 45 height 50
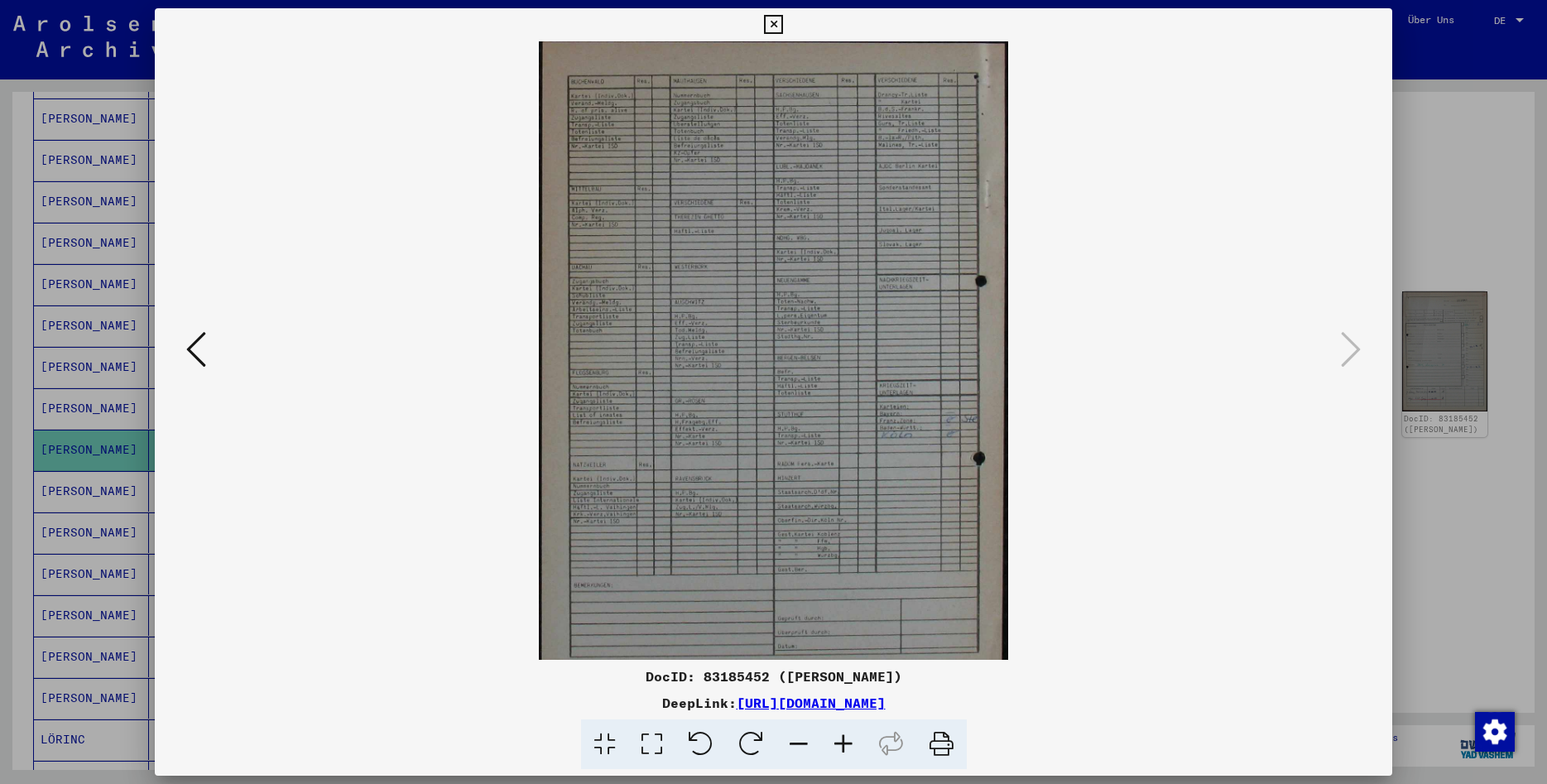
click at [837, 746] on icon at bounding box center [843, 744] width 45 height 50
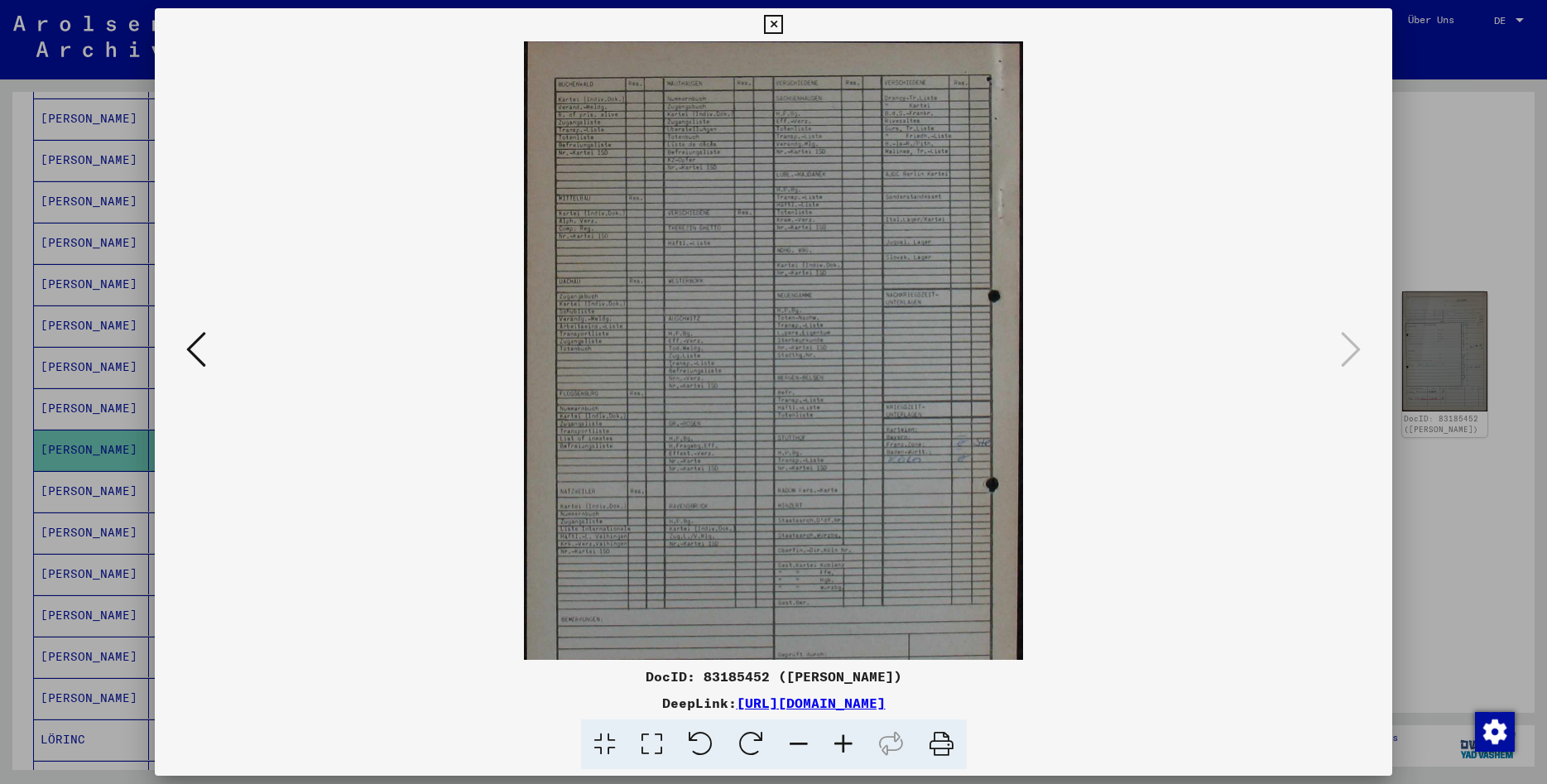
click at [837, 746] on icon at bounding box center [843, 744] width 45 height 50
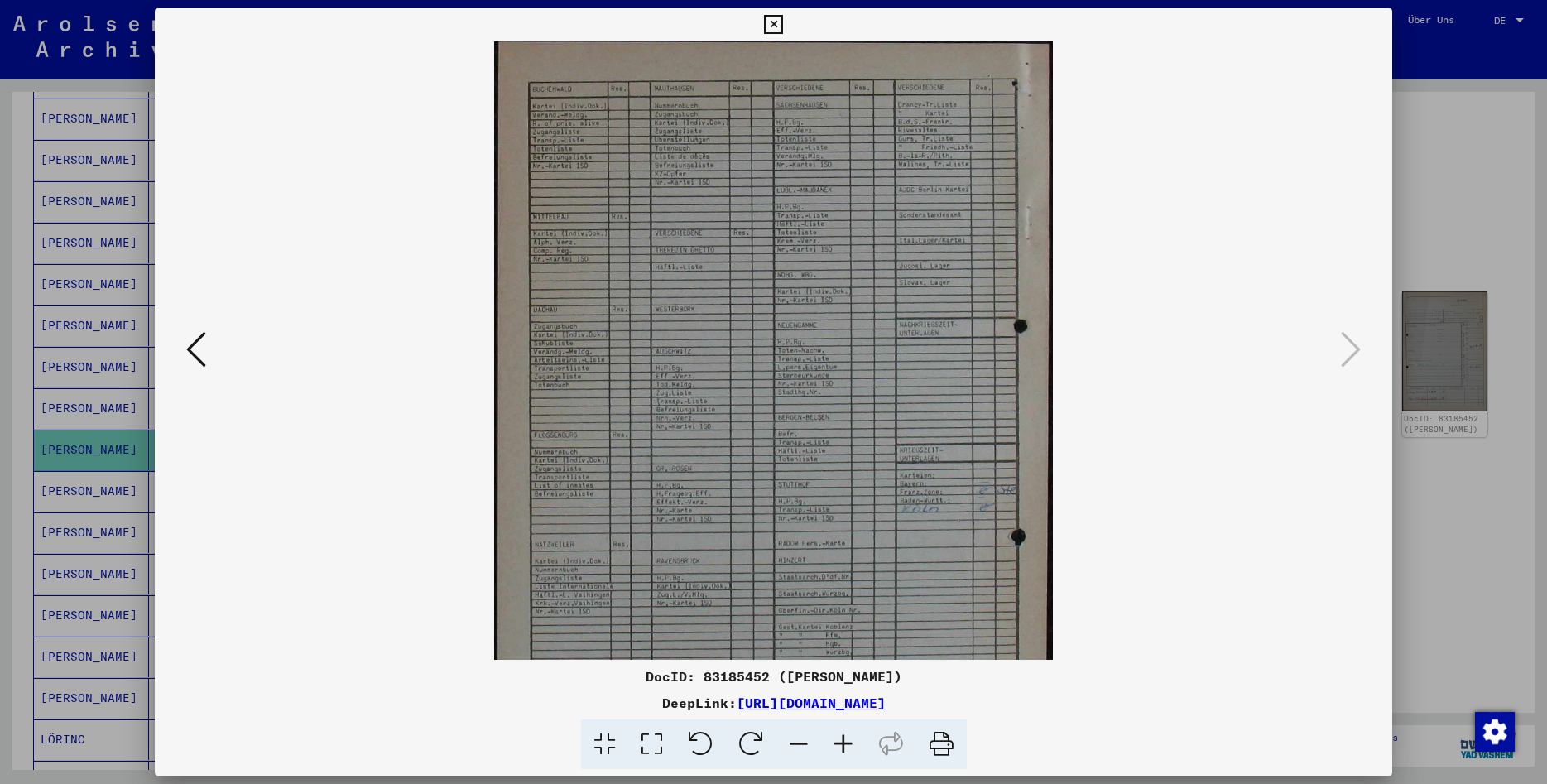
click at [837, 746] on icon at bounding box center [843, 744] width 45 height 50
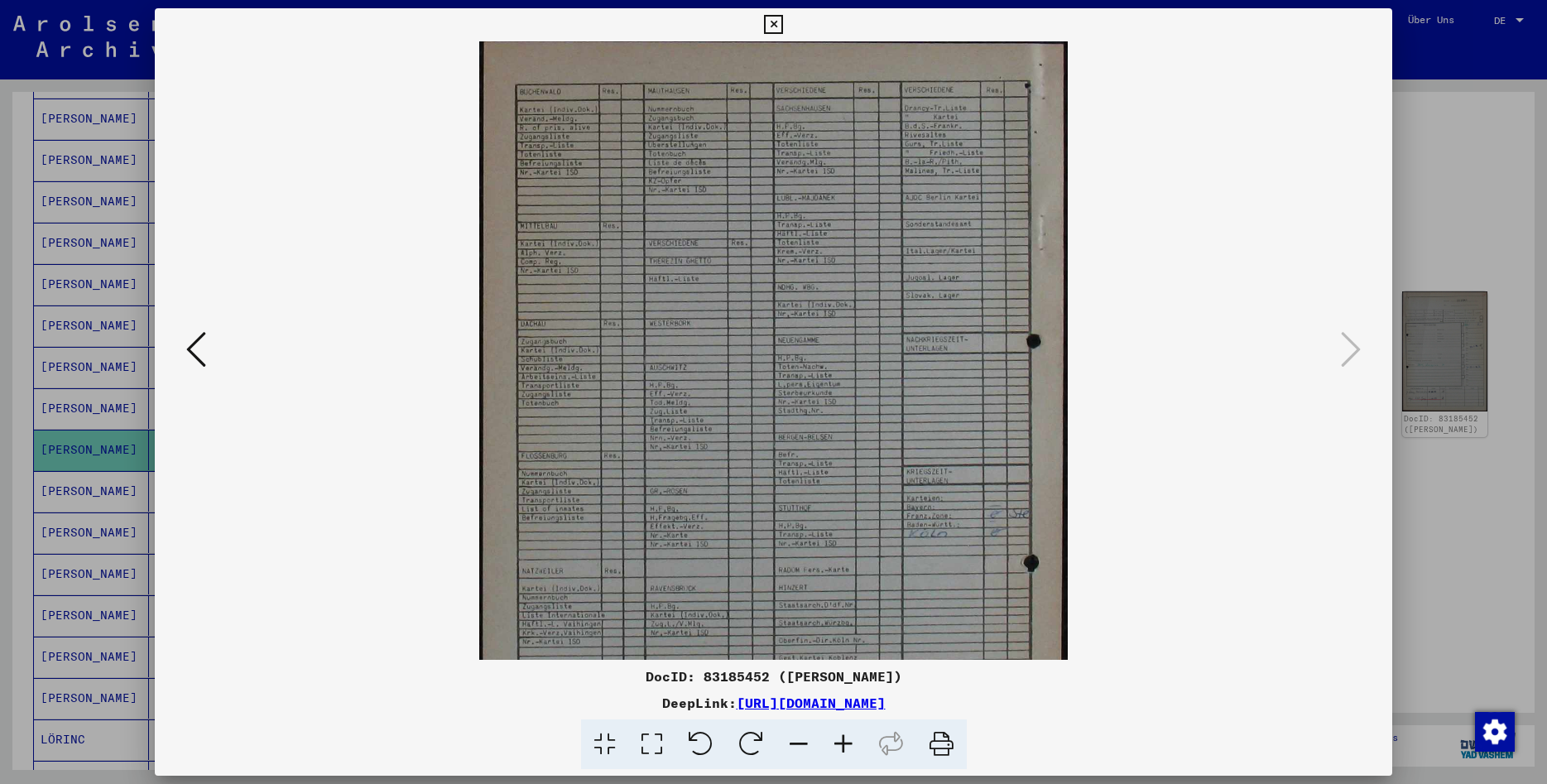
click at [837, 746] on icon at bounding box center [843, 744] width 45 height 50
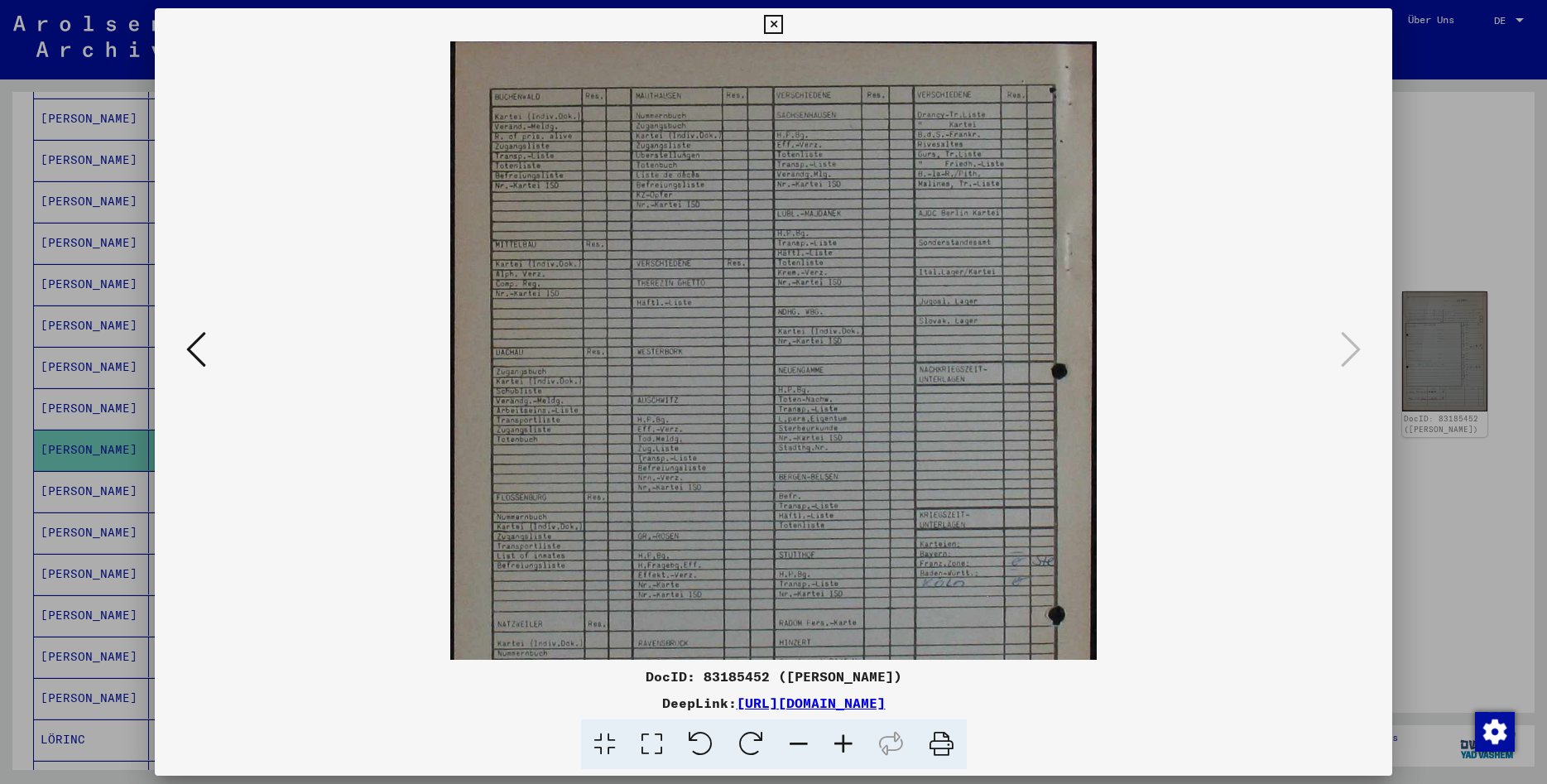
click at [783, 16] on icon at bounding box center [774, 24] width 19 height 19
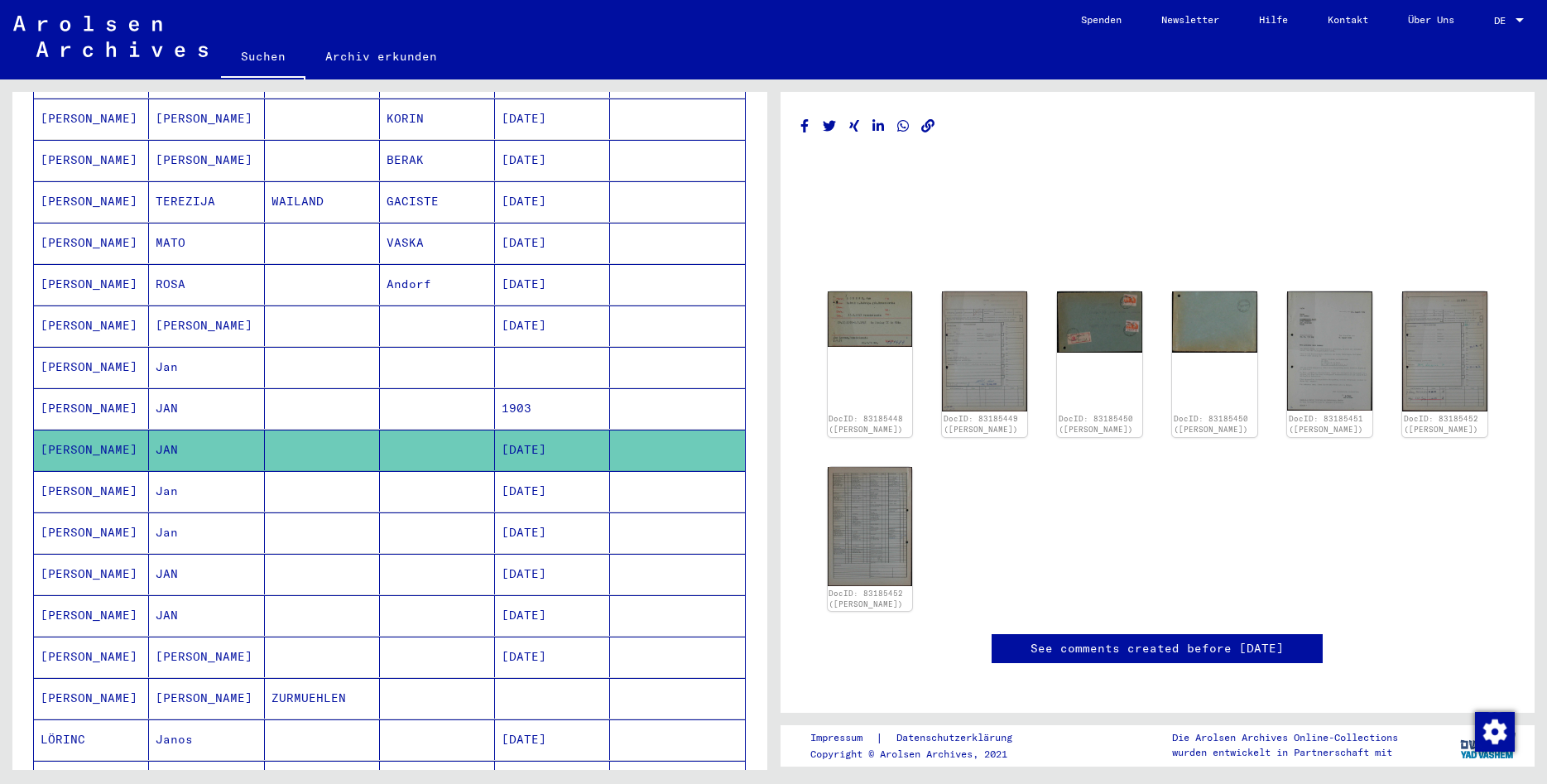
click at [303, 471] on mat-cell at bounding box center [322, 491] width 115 height 41
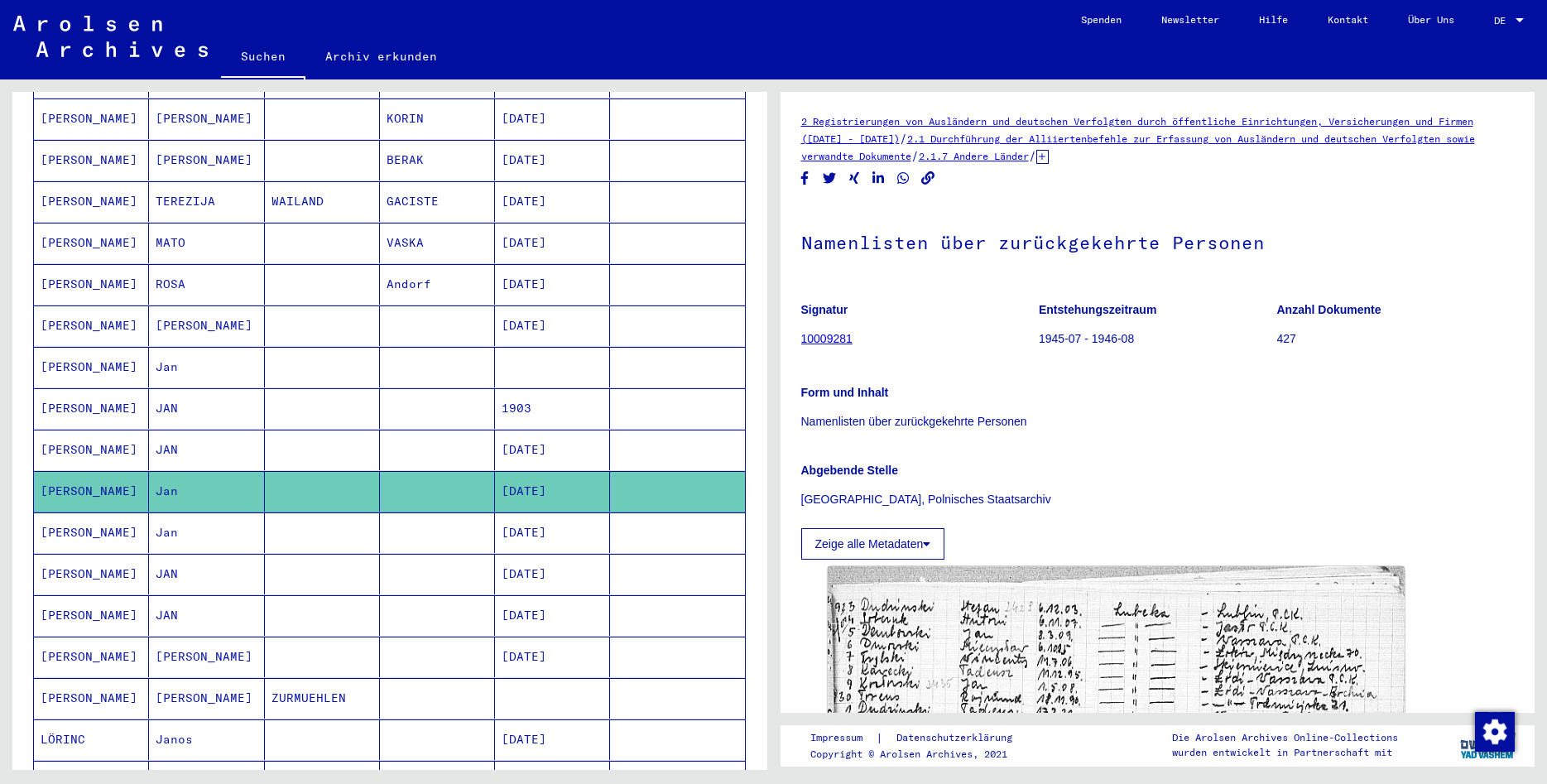
click at [311, 529] on mat-cell at bounding box center [322, 533] width 115 height 41
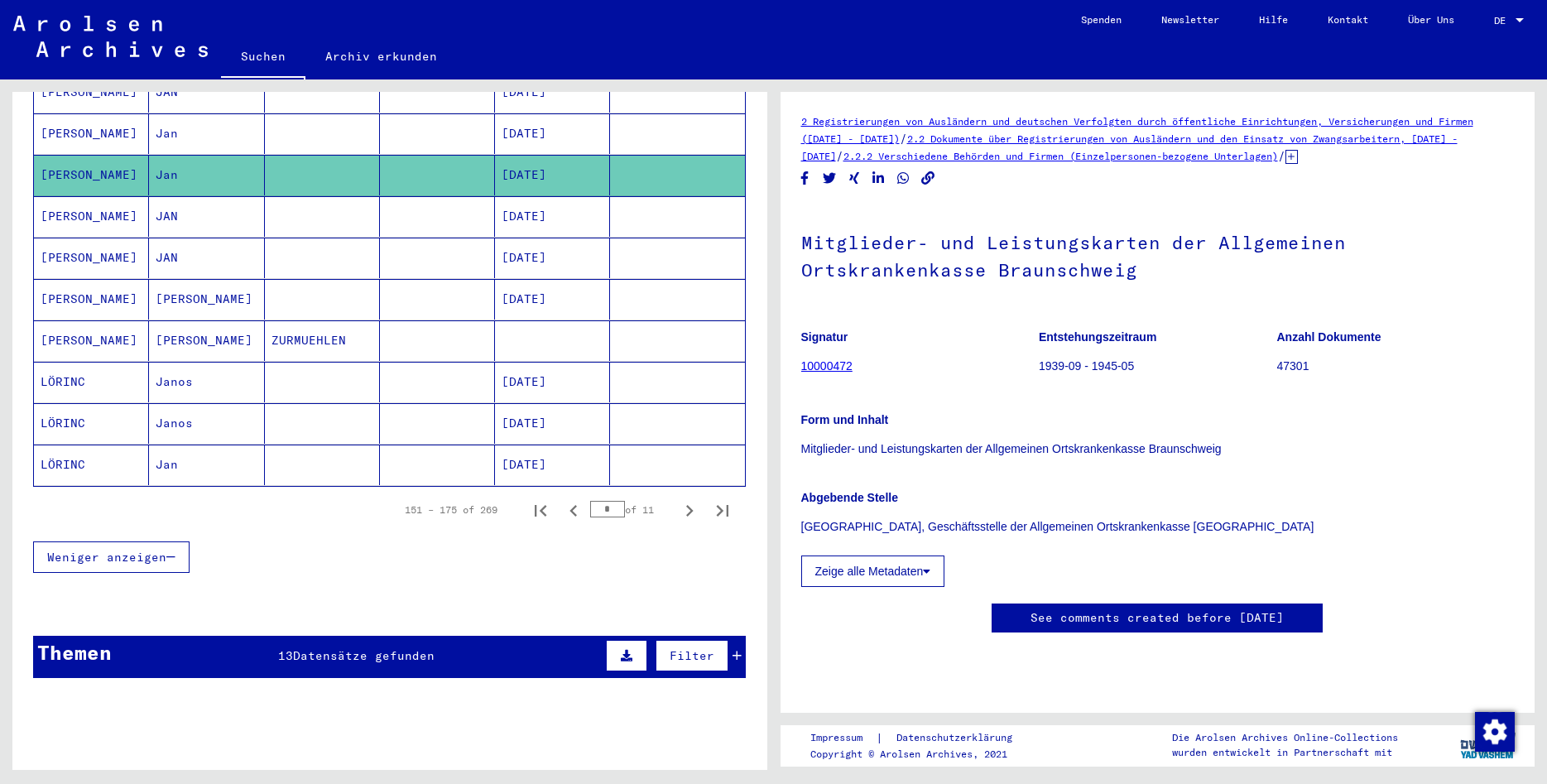
scroll to position [812, 0]
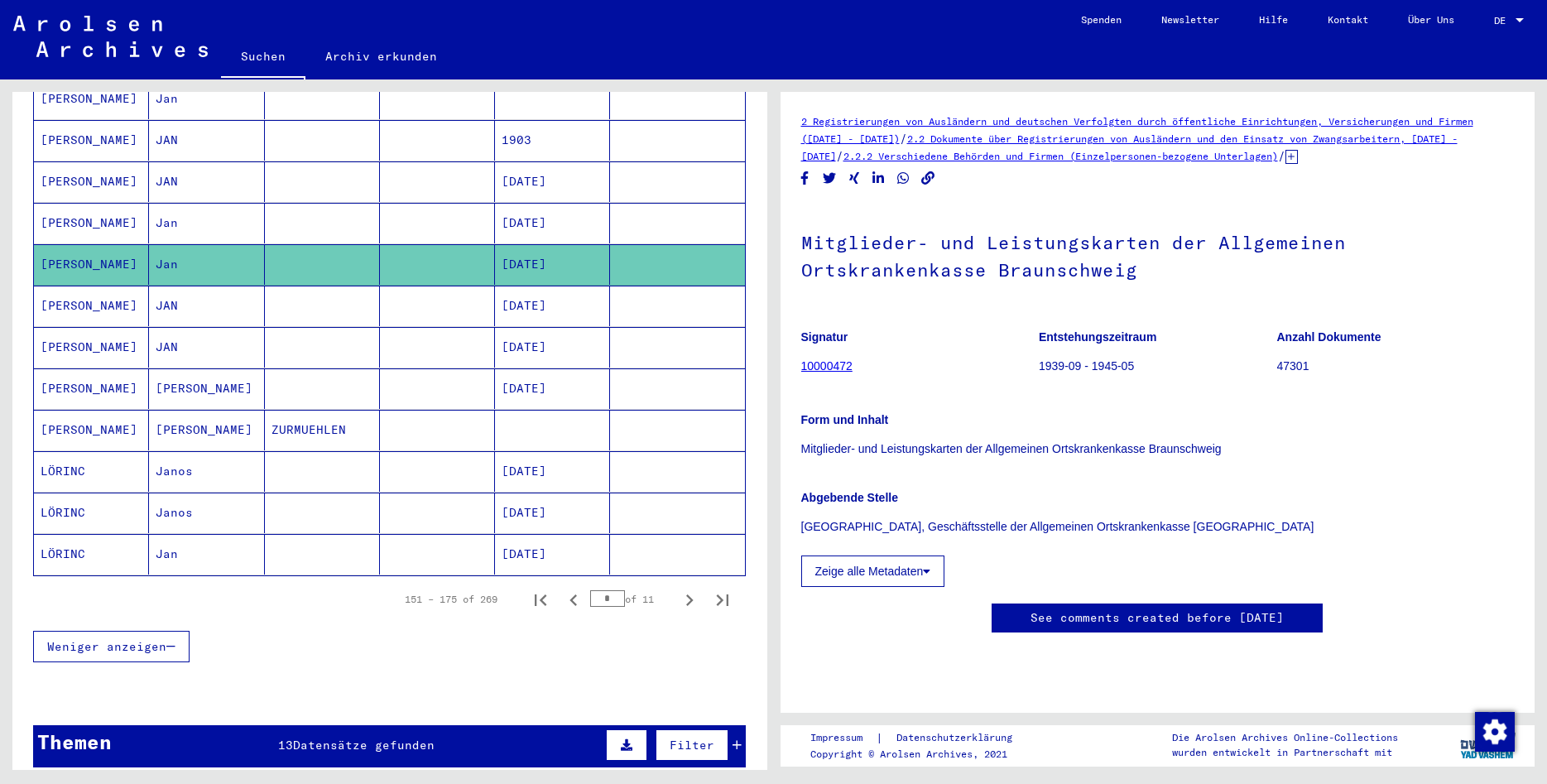
click at [253, 287] on mat-cell "JAN" at bounding box center [206, 306] width 115 height 41
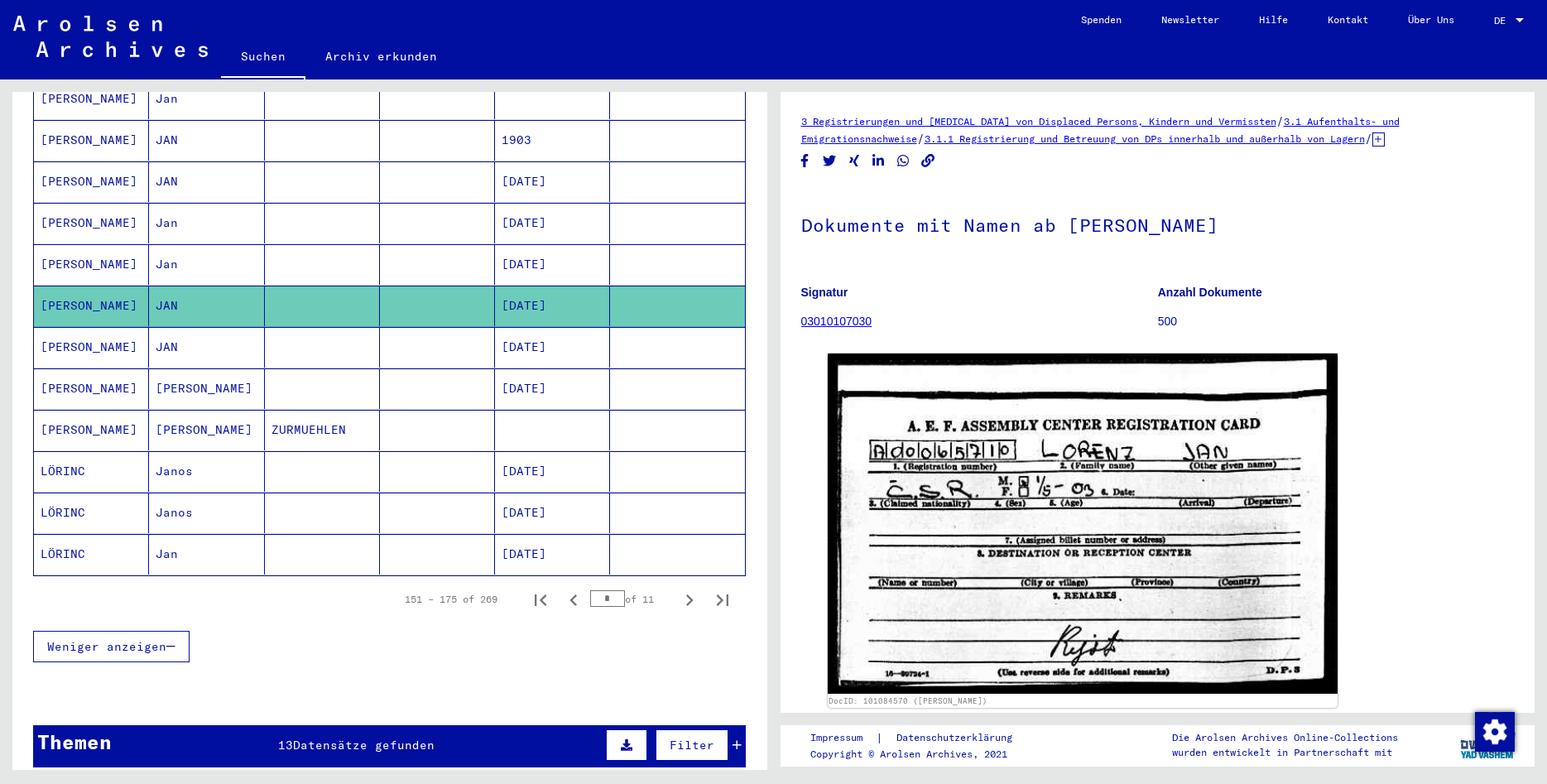
click at [468, 327] on mat-cell at bounding box center [437, 347] width 115 height 41
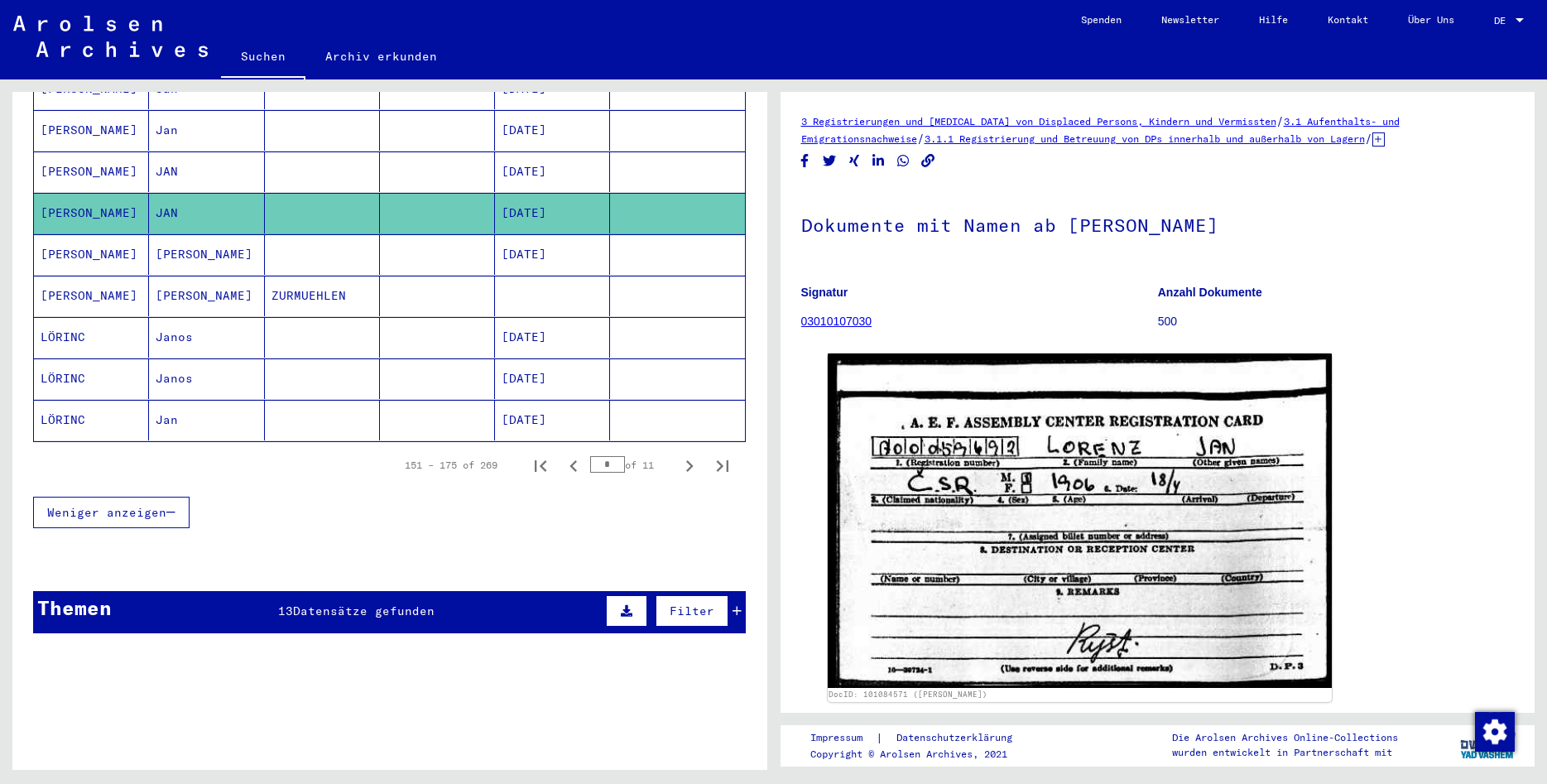
scroll to position [990, 0]
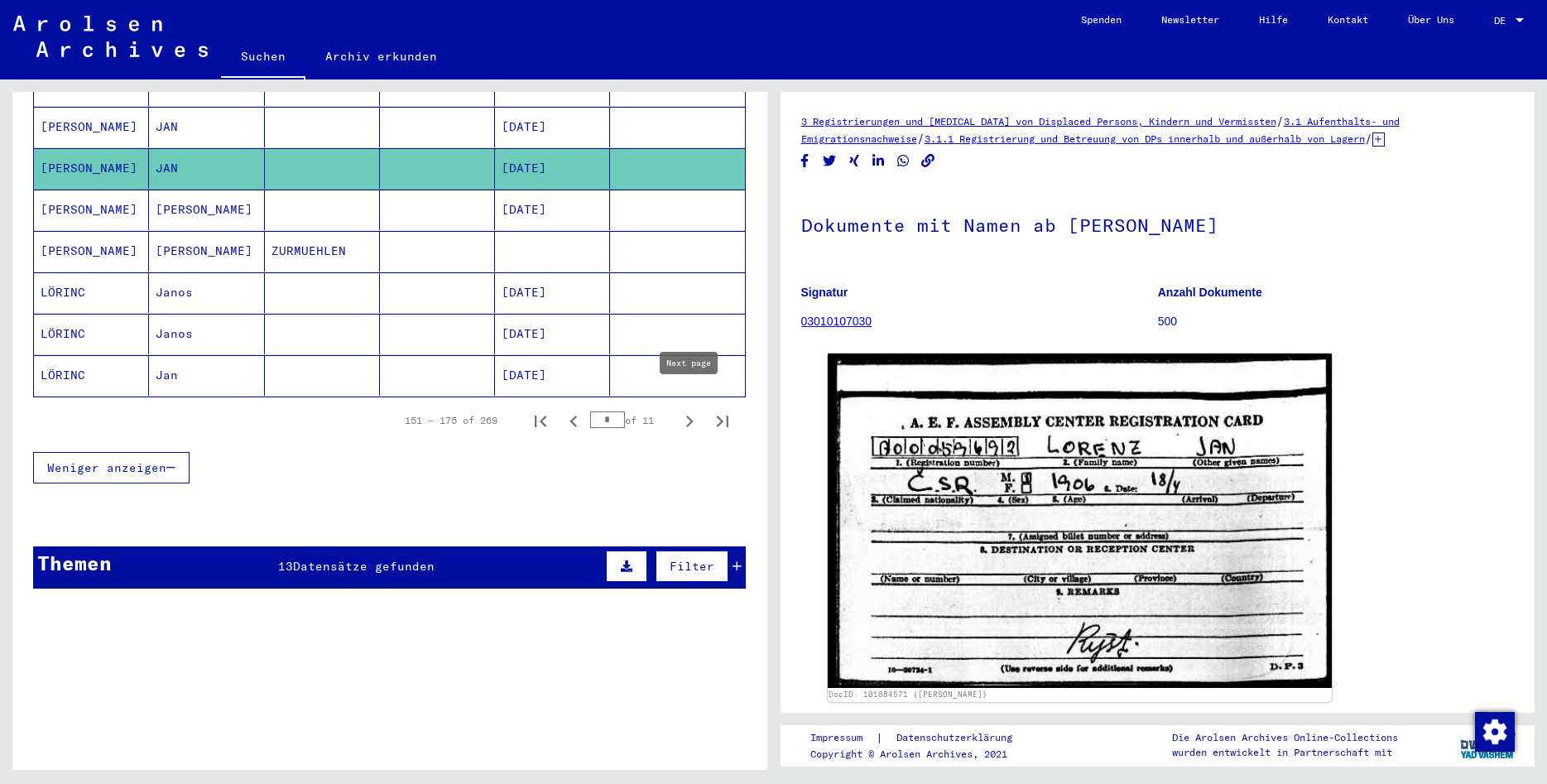
click at [700, 410] on icon "Next page" at bounding box center [690, 422] width 23 height 23
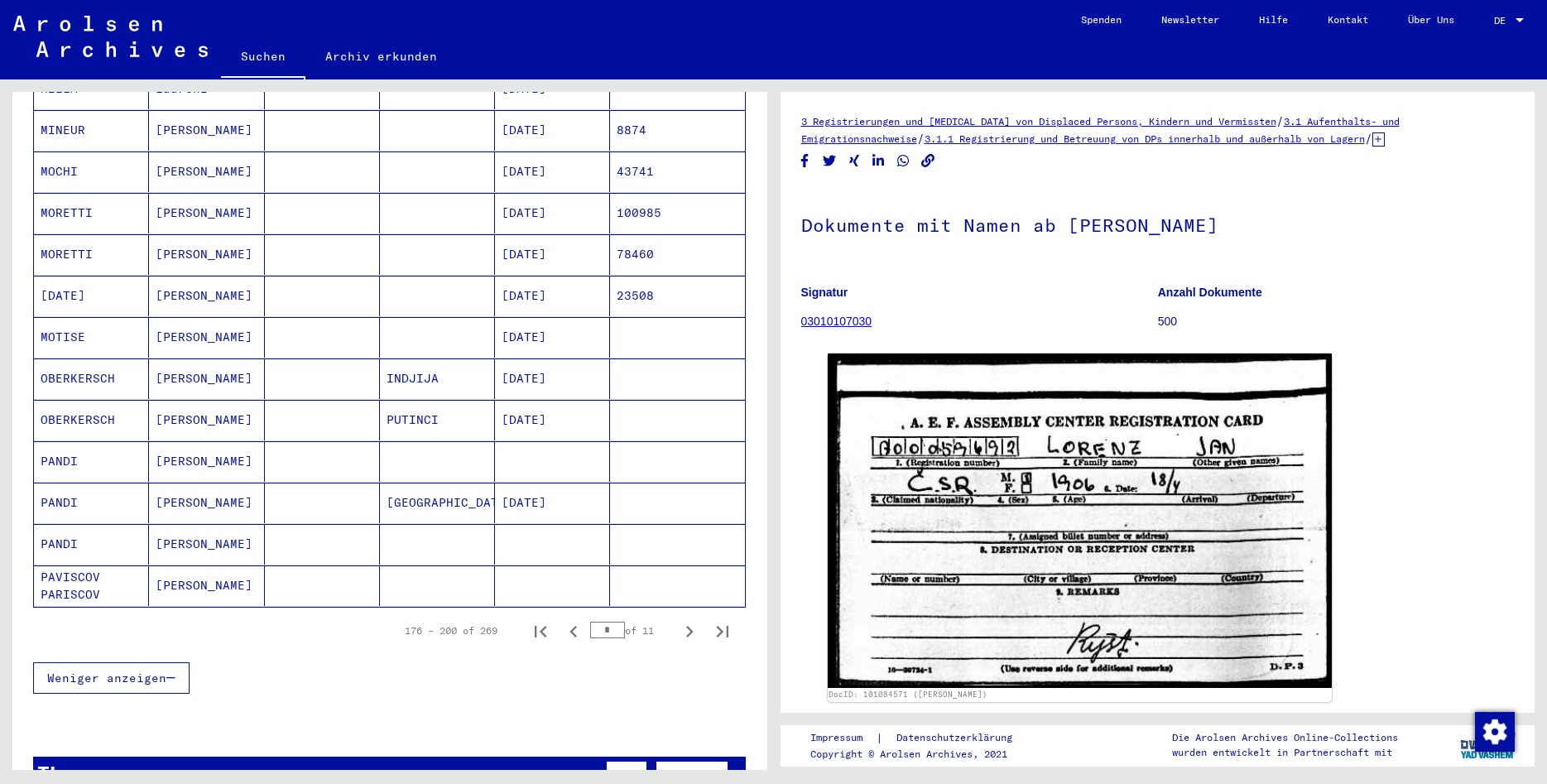
scroll to position [812, 0]
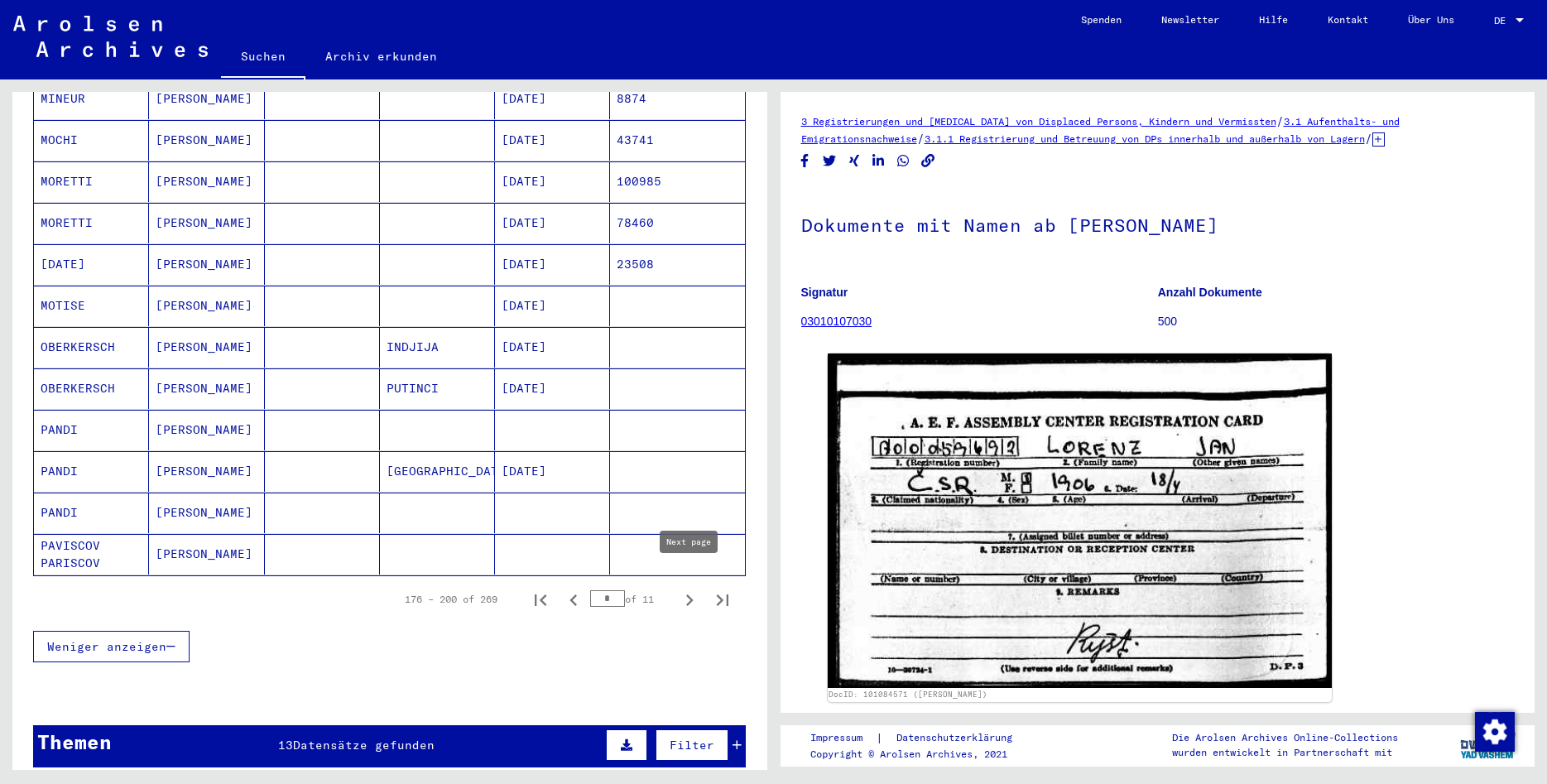
click at [693, 588] on icon "Next page" at bounding box center [690, 600] width 23 height 23
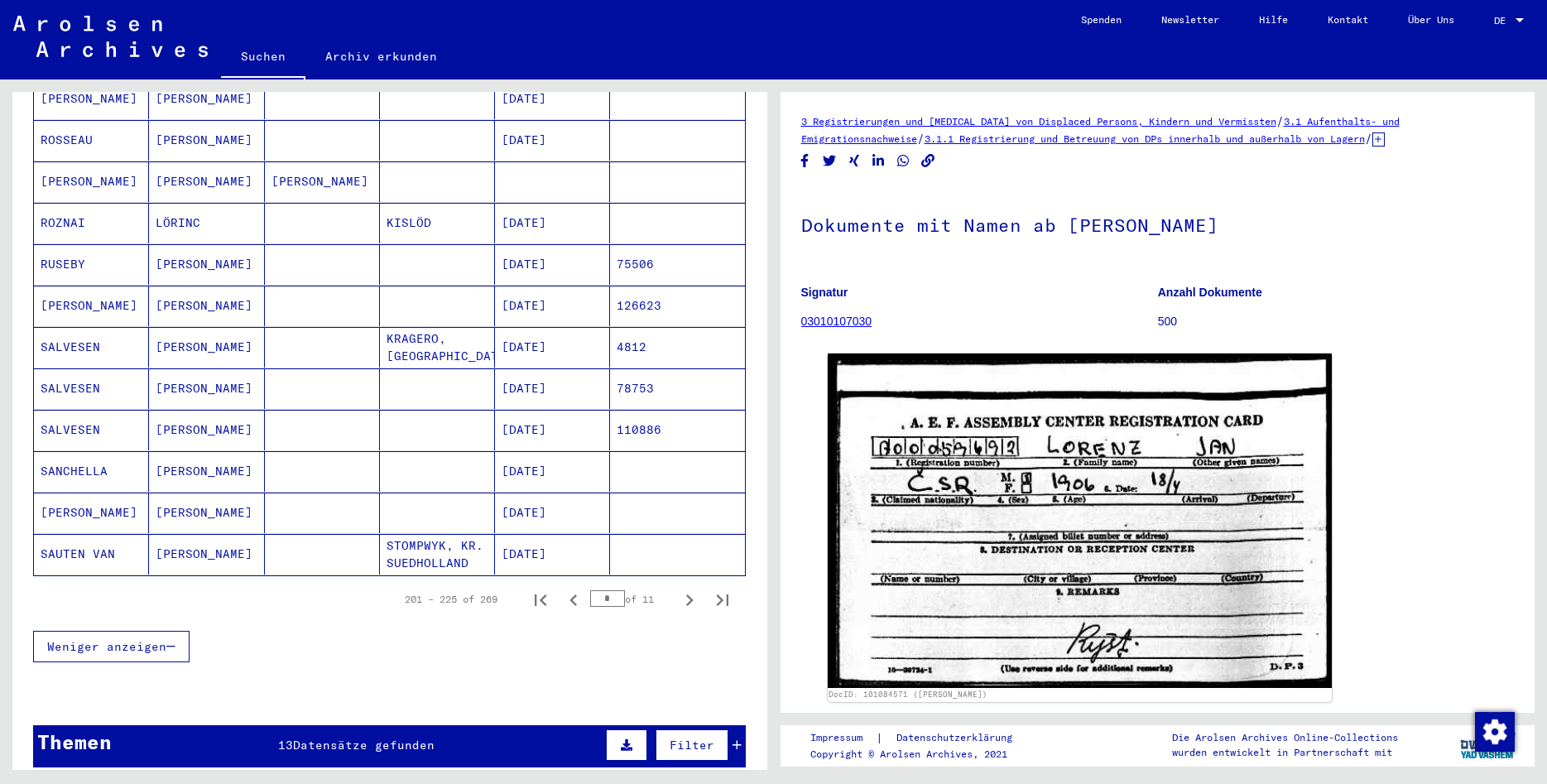
click at [693, 588] on icon "Next page" at bounding box center [690, 600] width 23 height 23
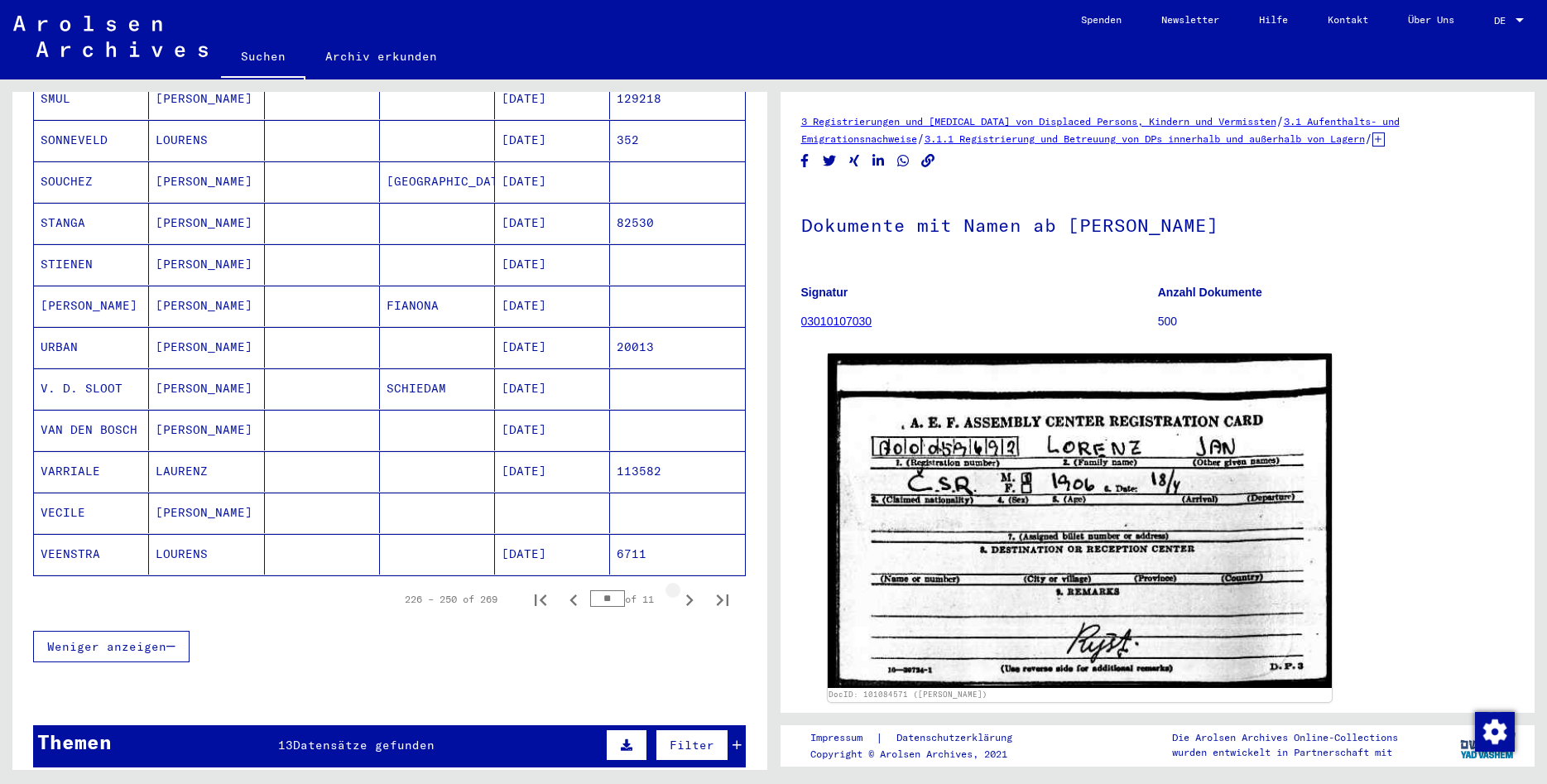
click at [693, 588] on icon "Next page" at bounding box center [690, 600] width 23 height 23
type input "**"
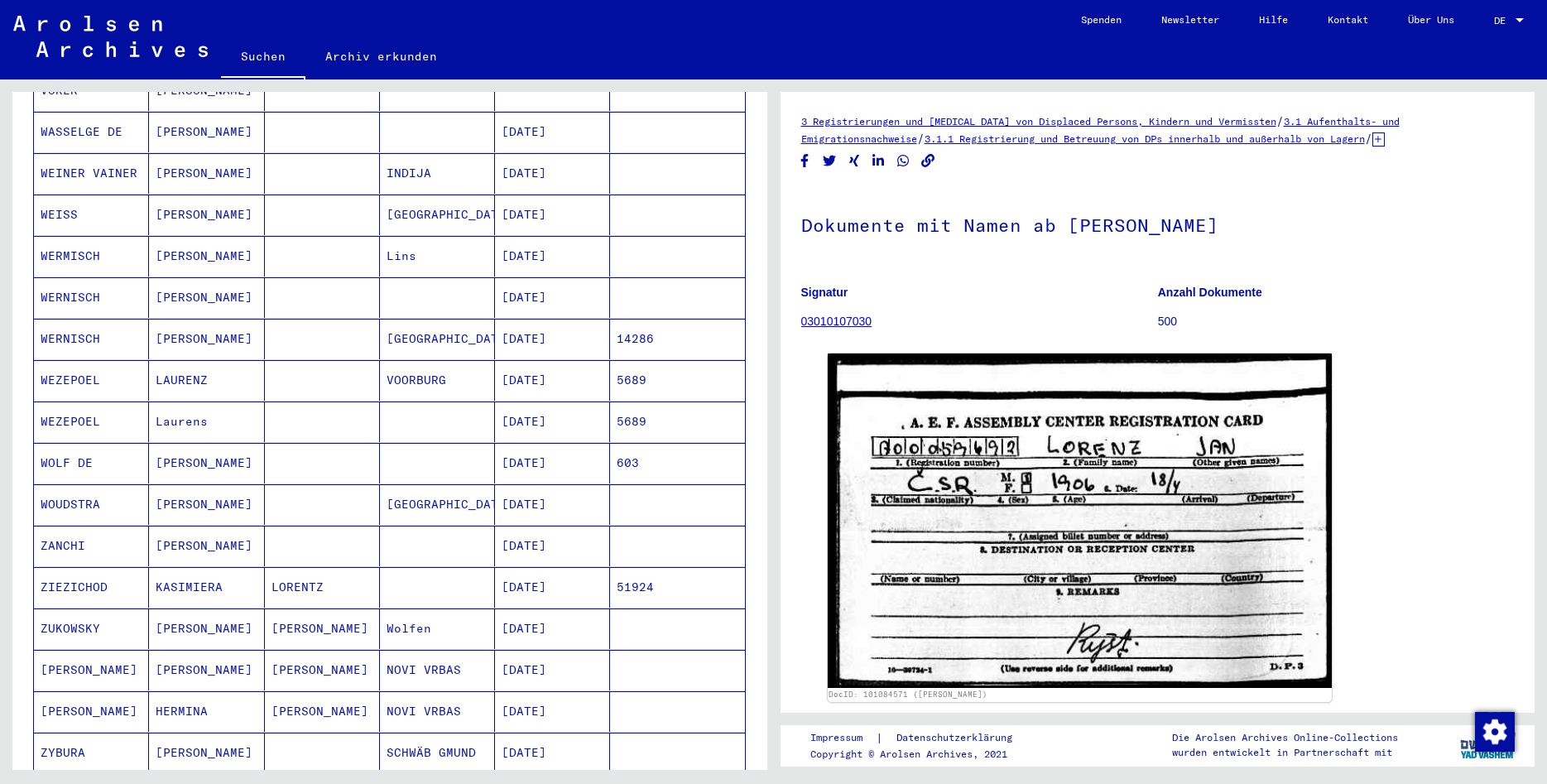
scroll to position [0, 0]
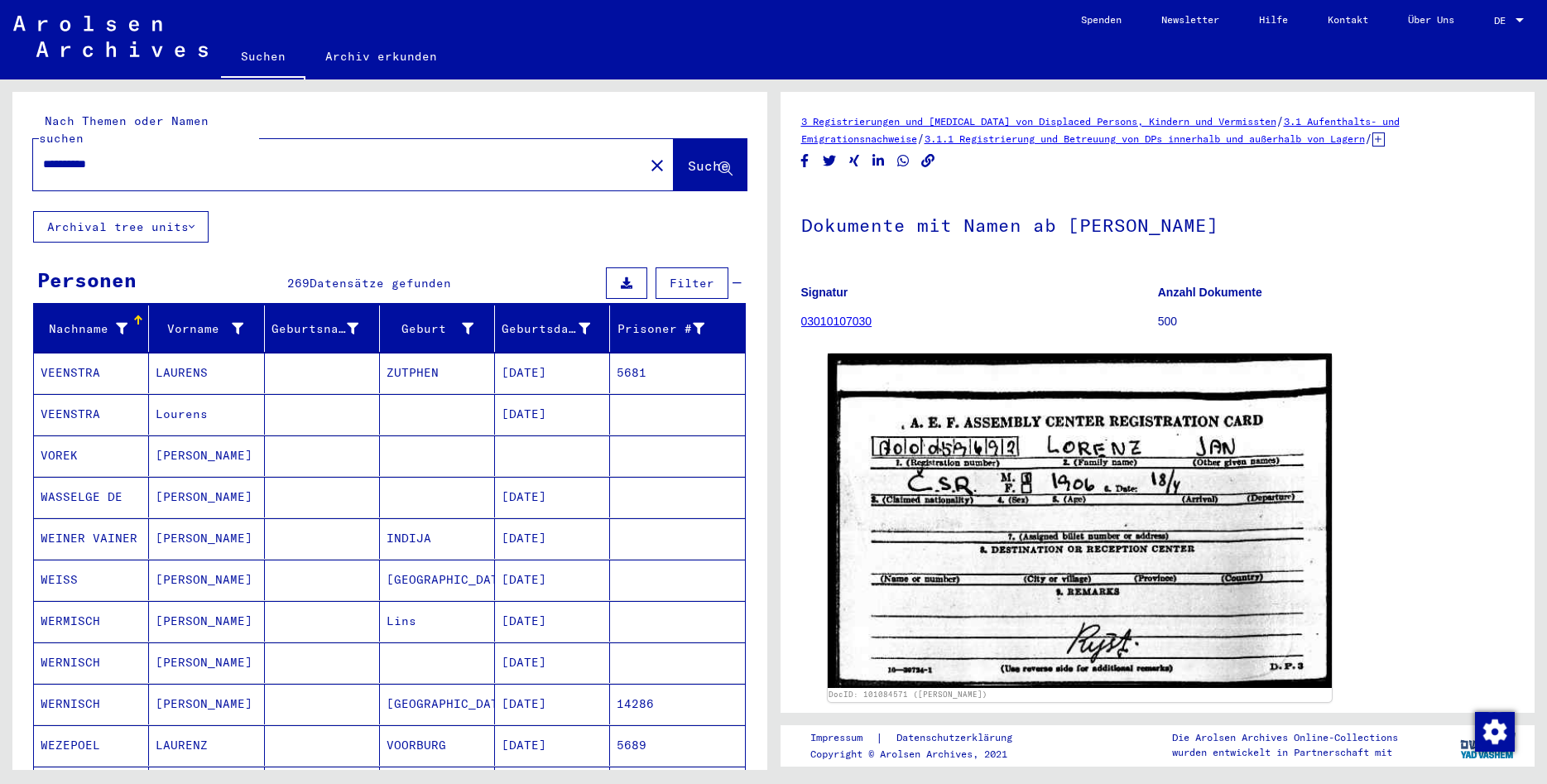
click at [125, 156] on input "**********" at bounding box center [338, 165] width 591 height 17
type input "********"
click at [688, 157] on span "Suche" at bounding box center [709, 165] width 42 height 16
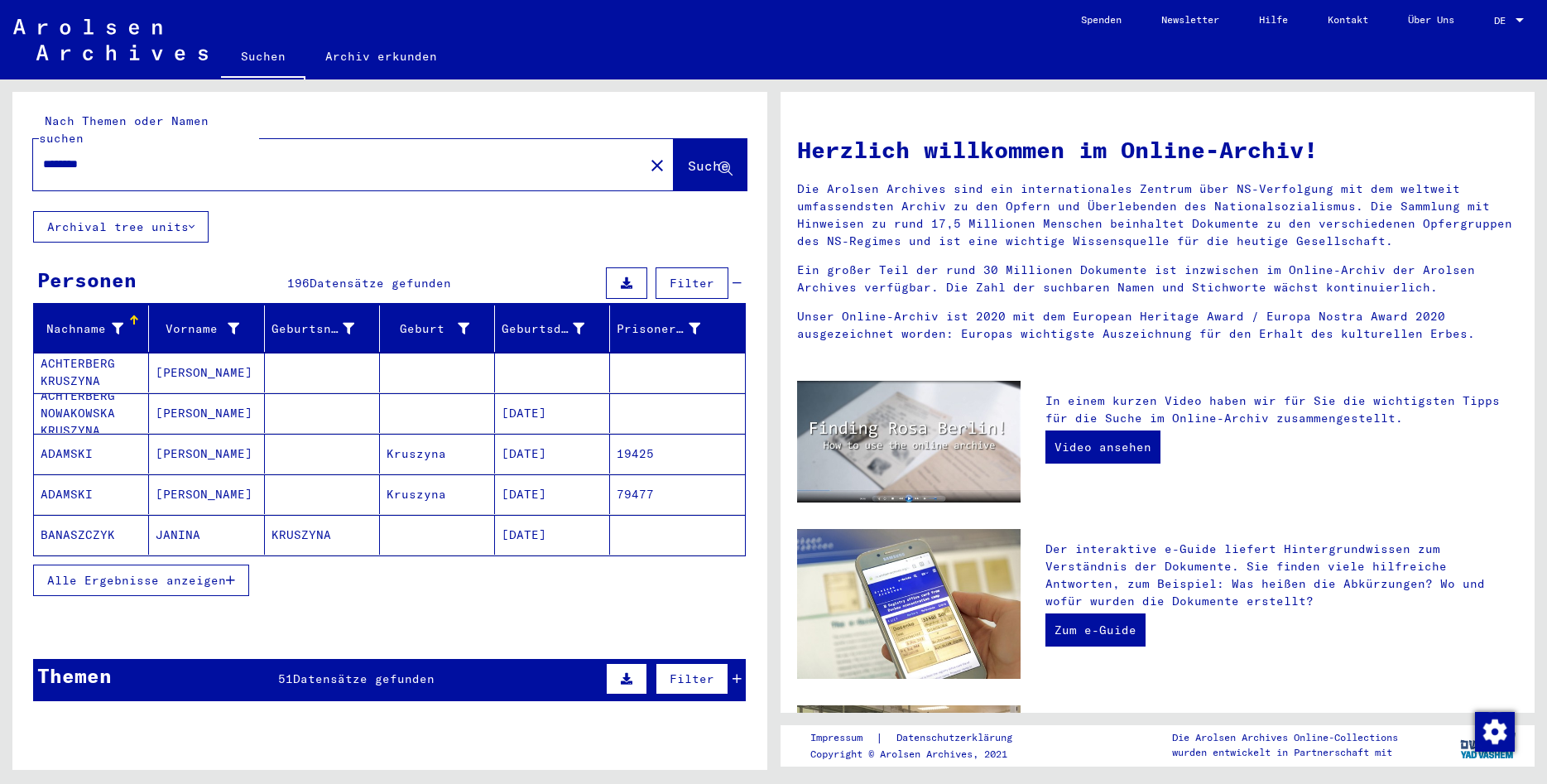
click at [215, 573] on span "Alle Ergebnisse anzeigen" at bounding box center [137, 580] width 178 height 15
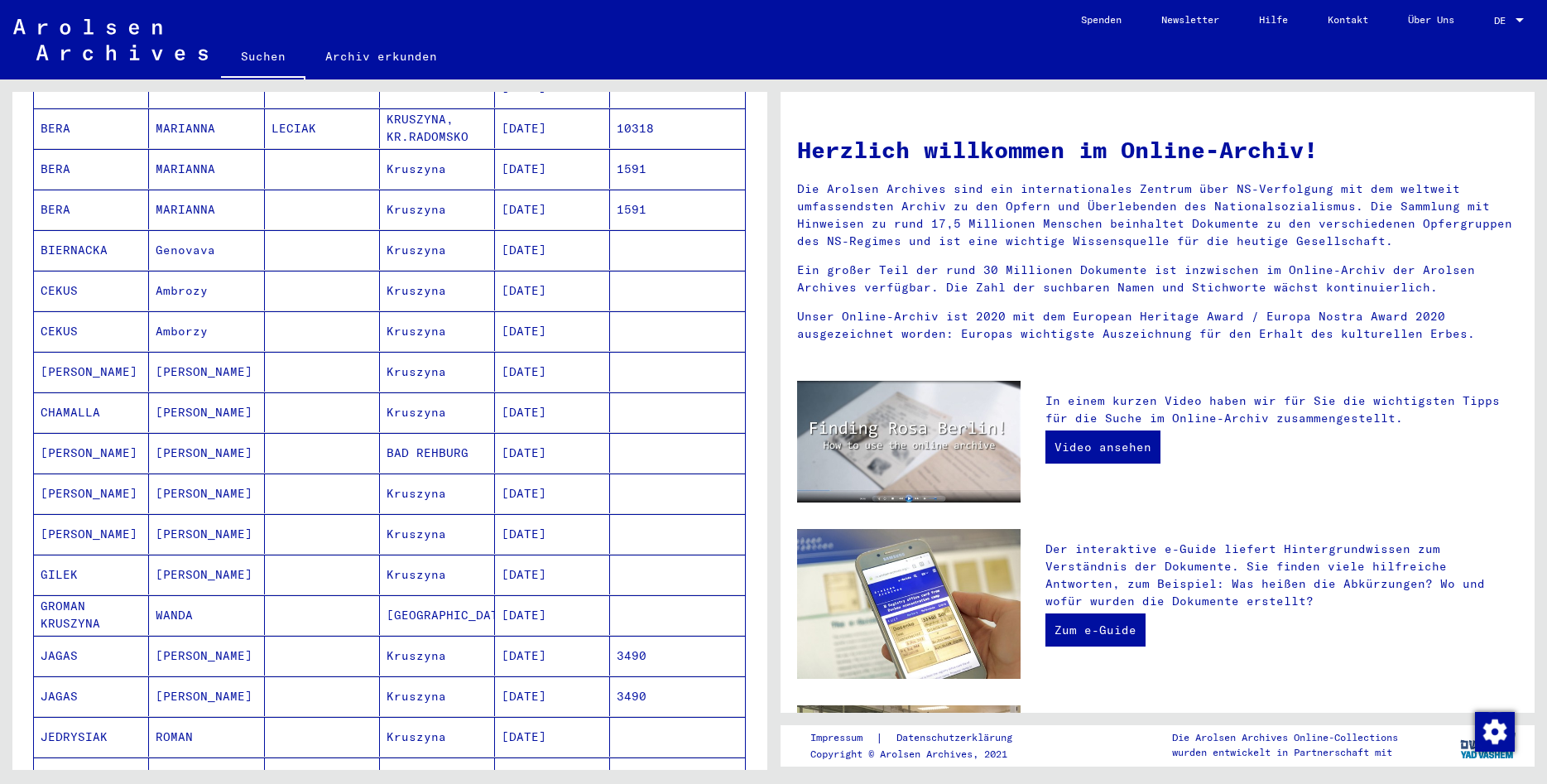
scroll to position [715, 0]
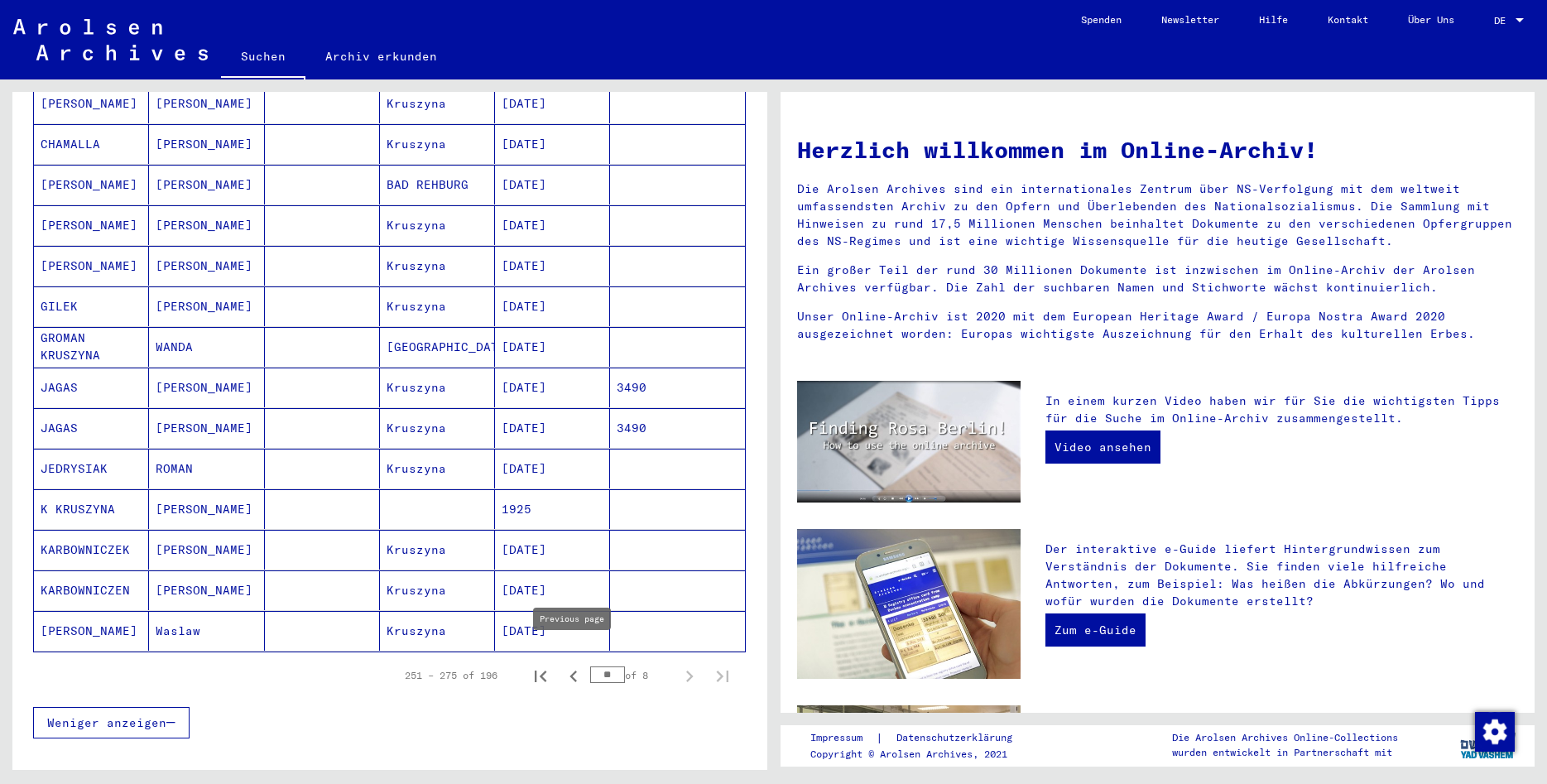
click at [578, 665] on icon "Previous page" at bounding box center [574, 676] width 23 height 23
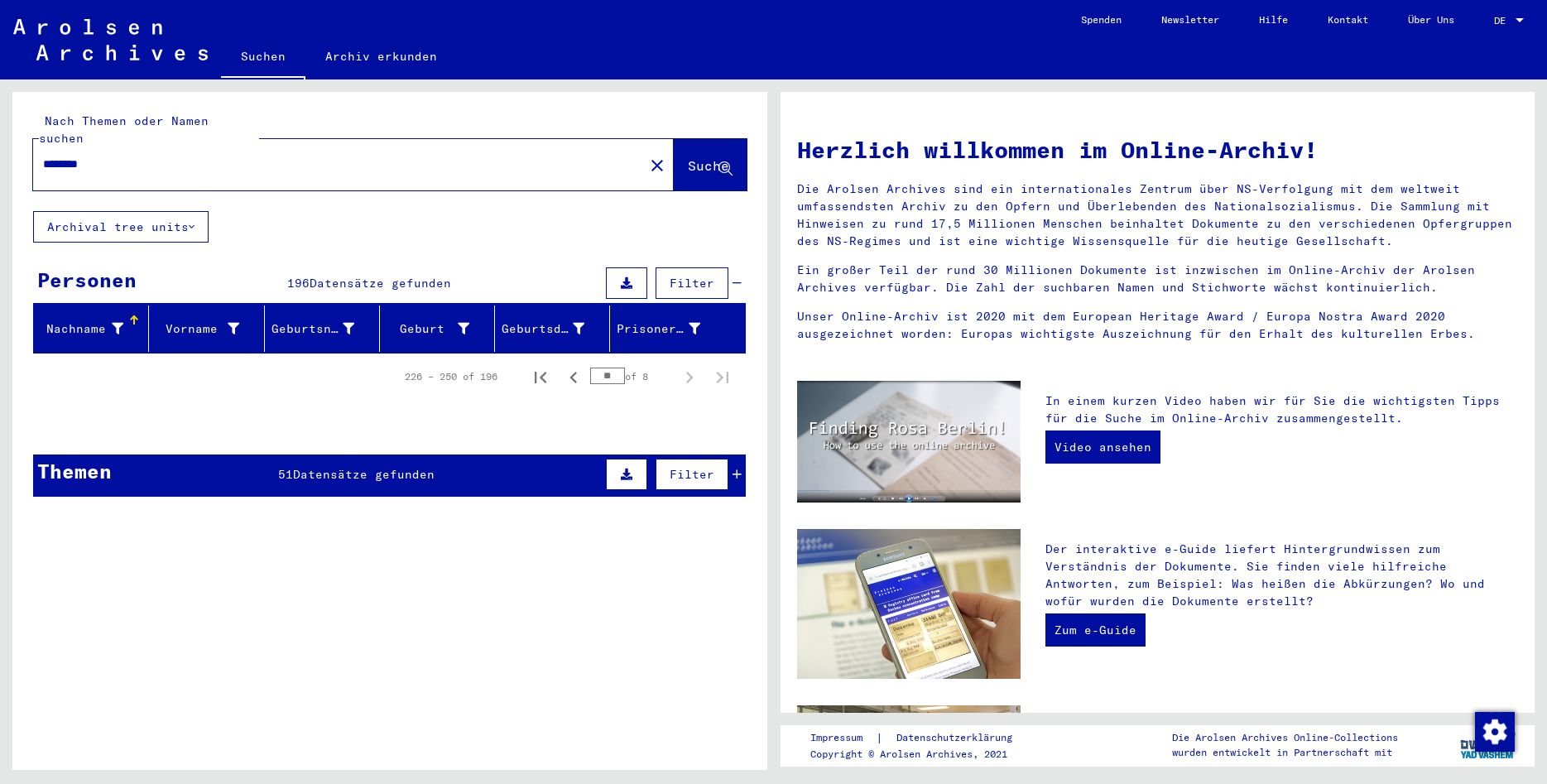
click at [615, 367] on input "**" at bounding box center [608, 375] width 35 height 16
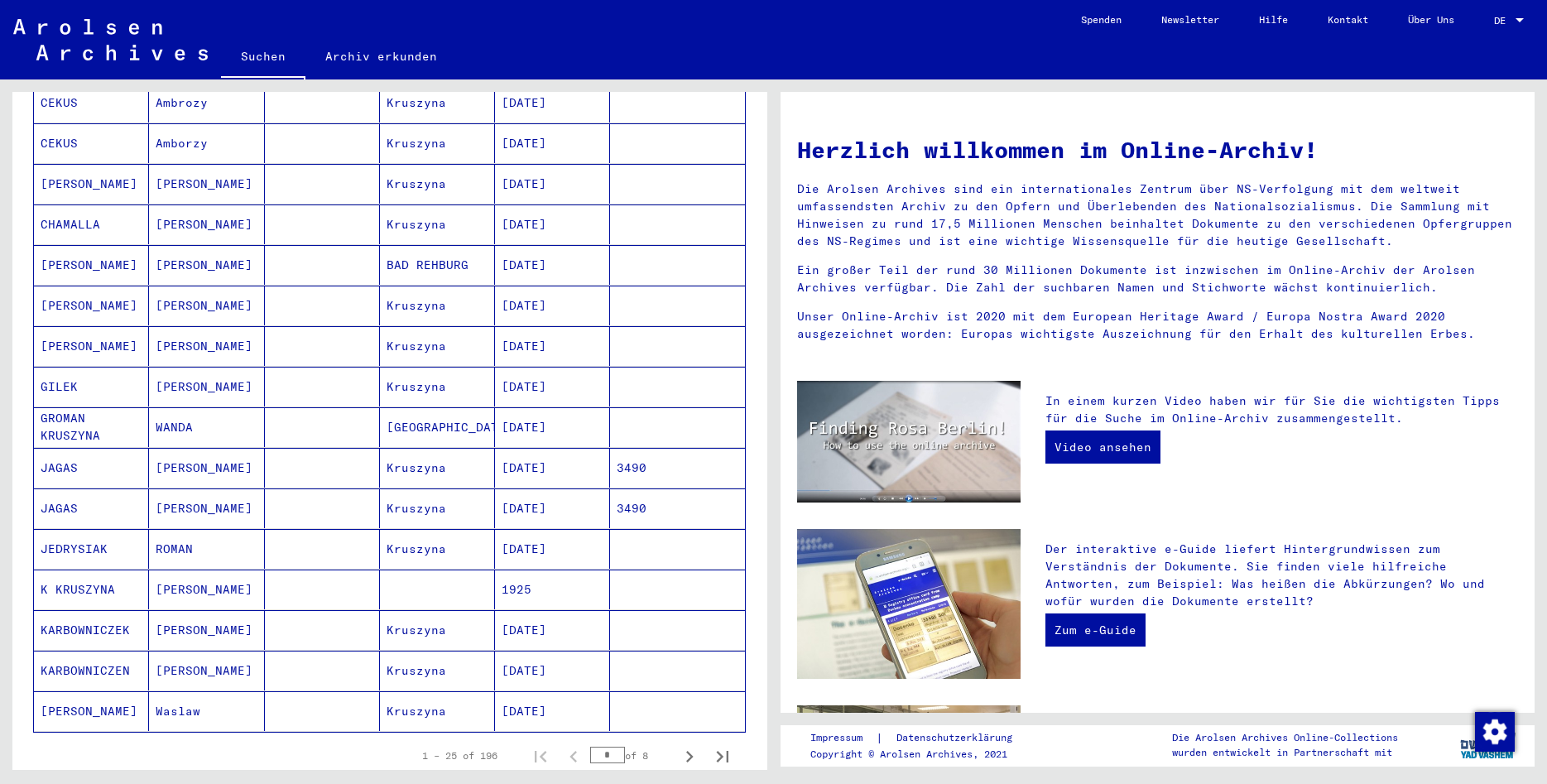
scroll to position [715, 0]
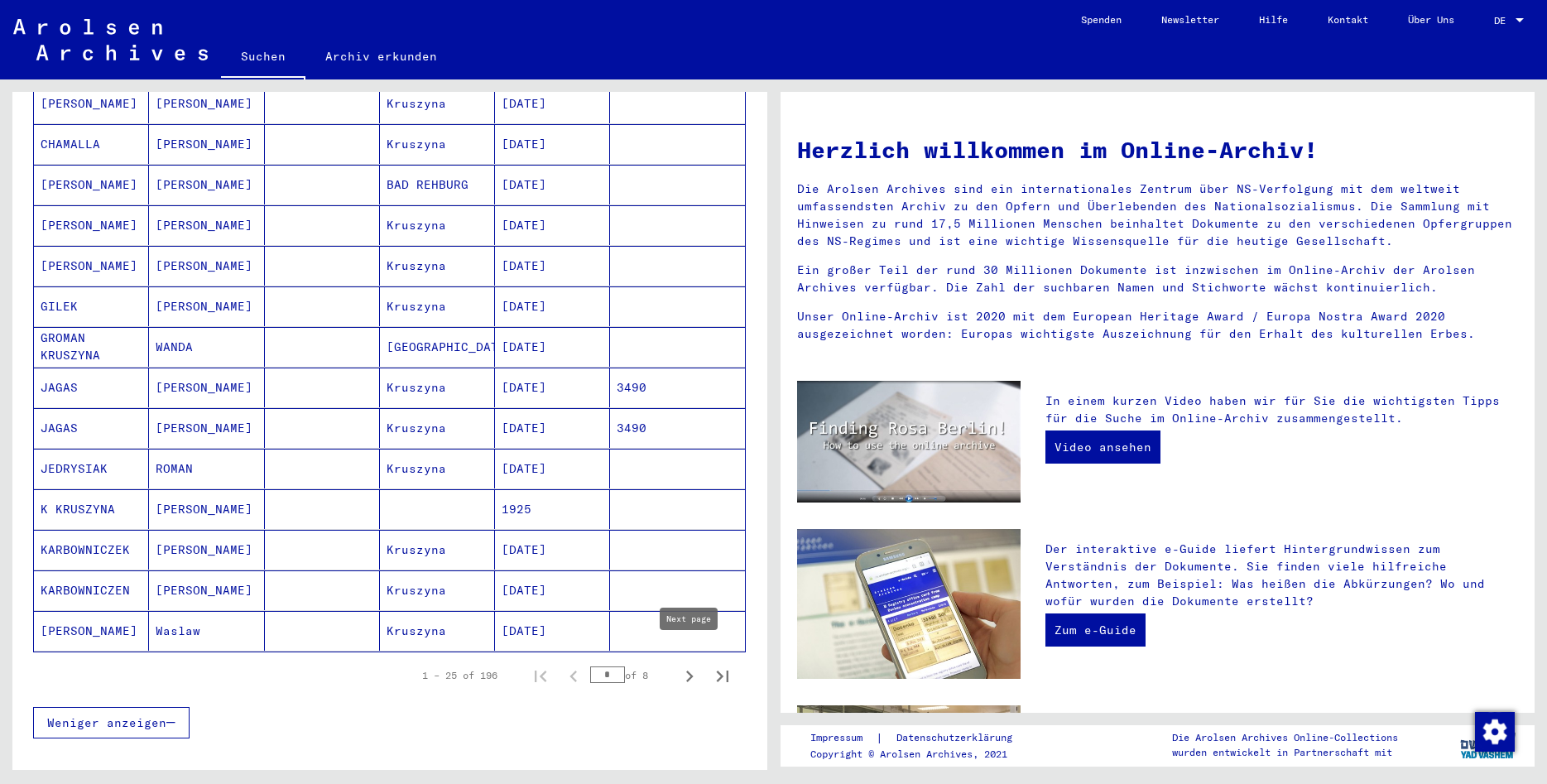
click at [687, 665] on icon "Next page" at bounding box center [690, 676] width 23 height 23
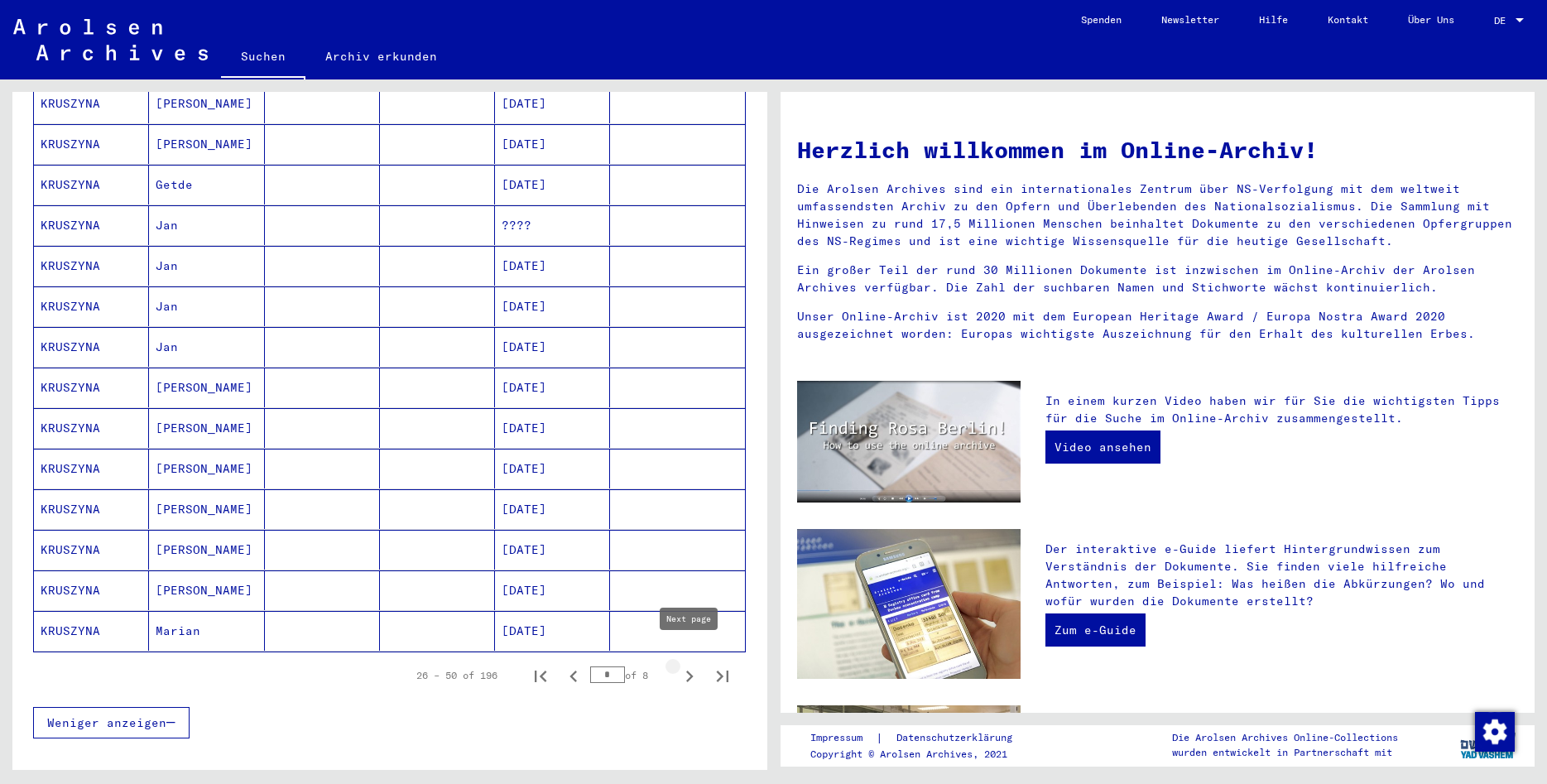
click at [690, 671] on icon "Next page" at bounding box center [690, 676] width 8 height 12
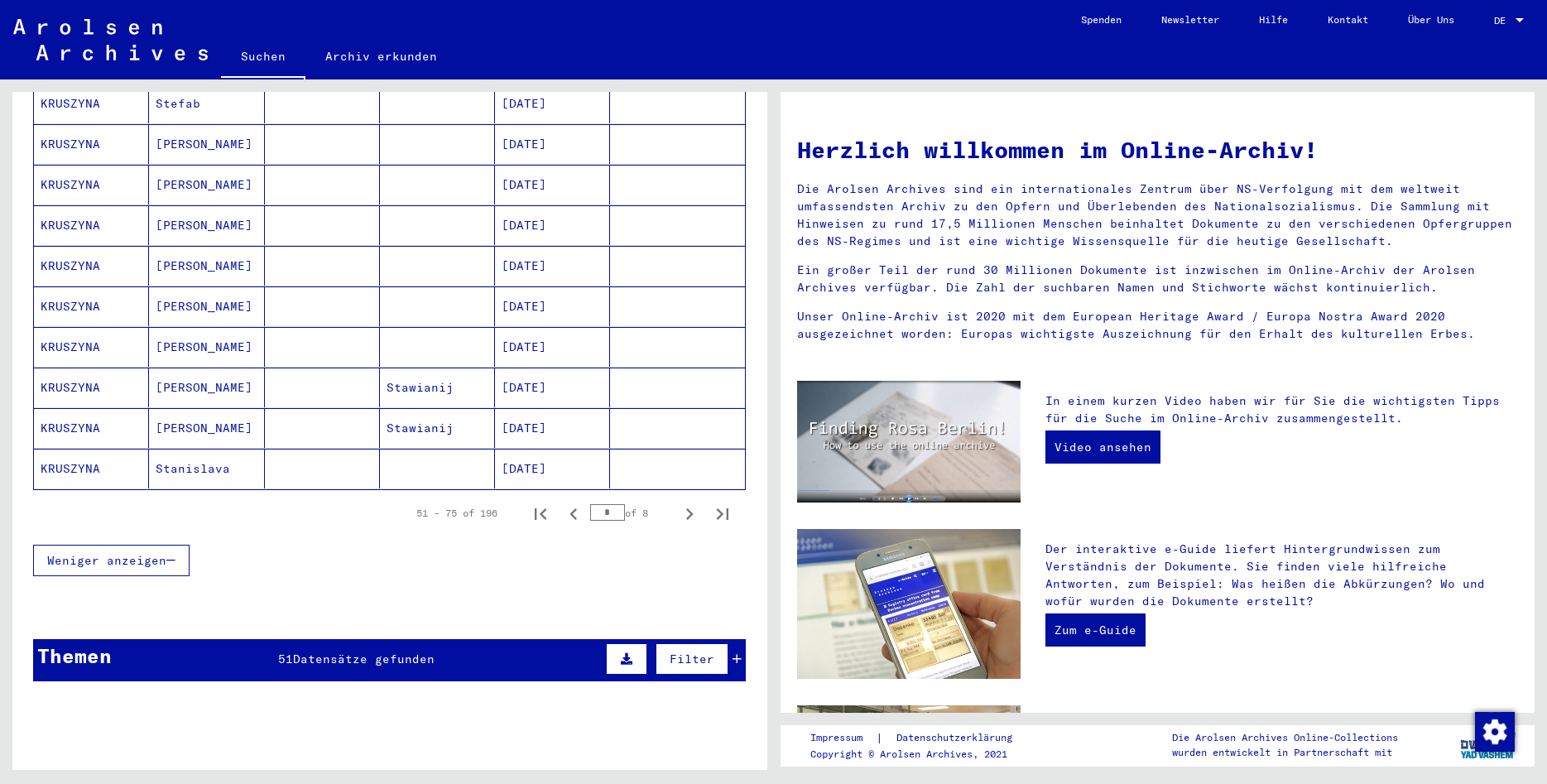
scroll to position [894, 0]
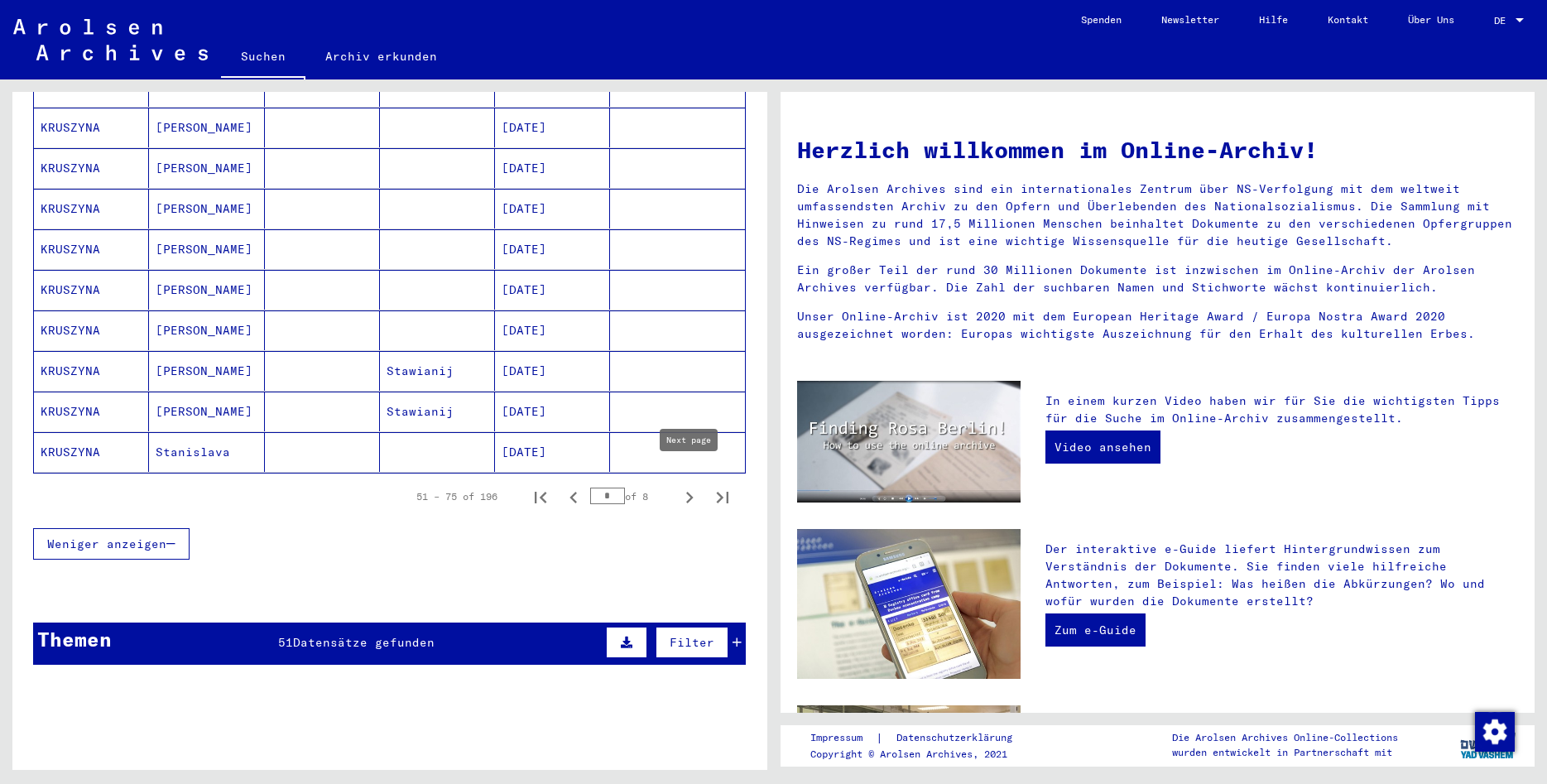
click at [688, 491] on icon "Next page" at bounding box center [690, 497] width 8 height 12
click at [690, 491] on icon "Next page" at bounding box center [690, 497] width 8 height 12
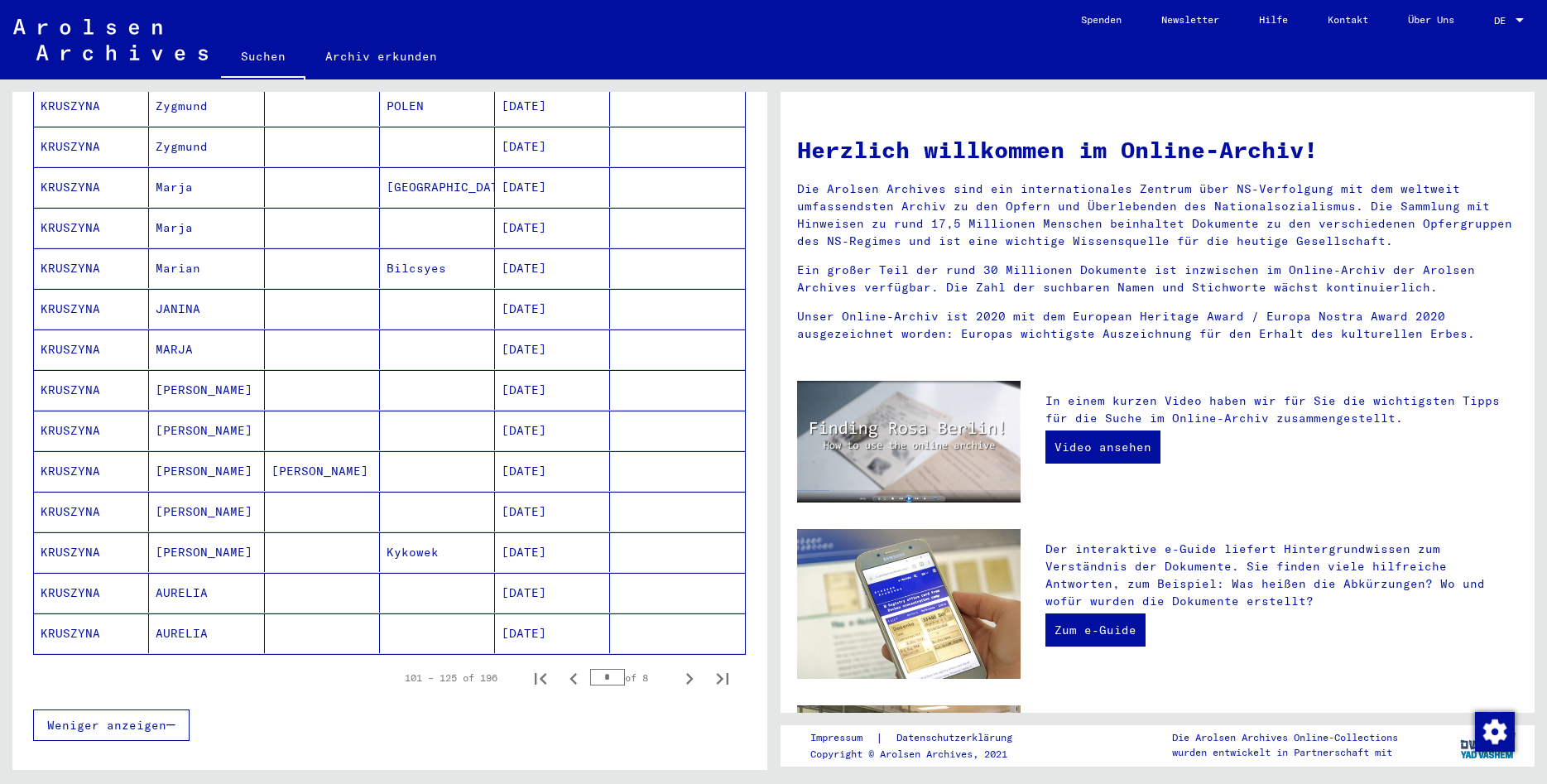
scroll to position [626, 0]
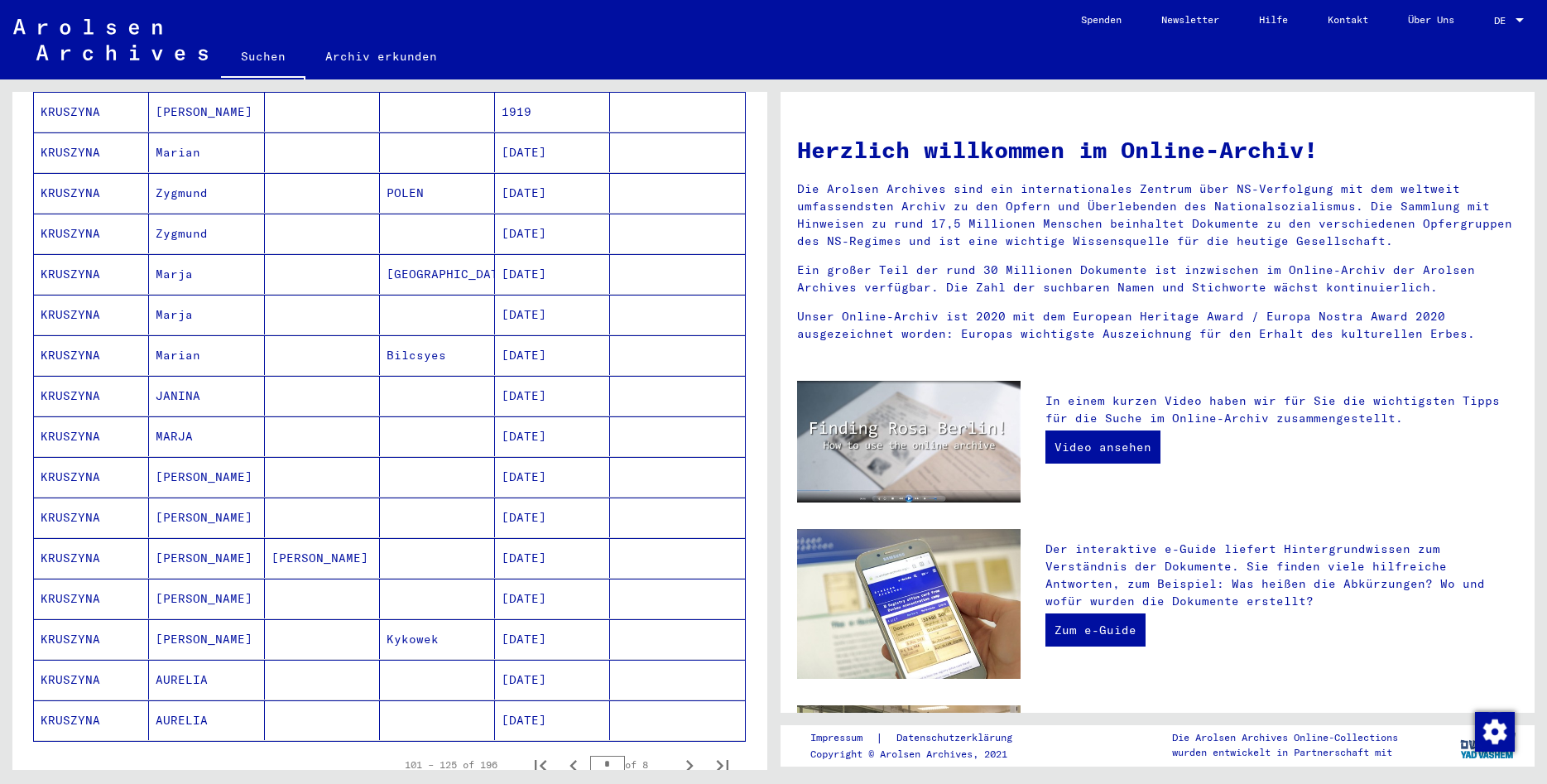
click at [199, 335] on mat-cell "Marian" at bounding box center [206, 355] width 115 height 40
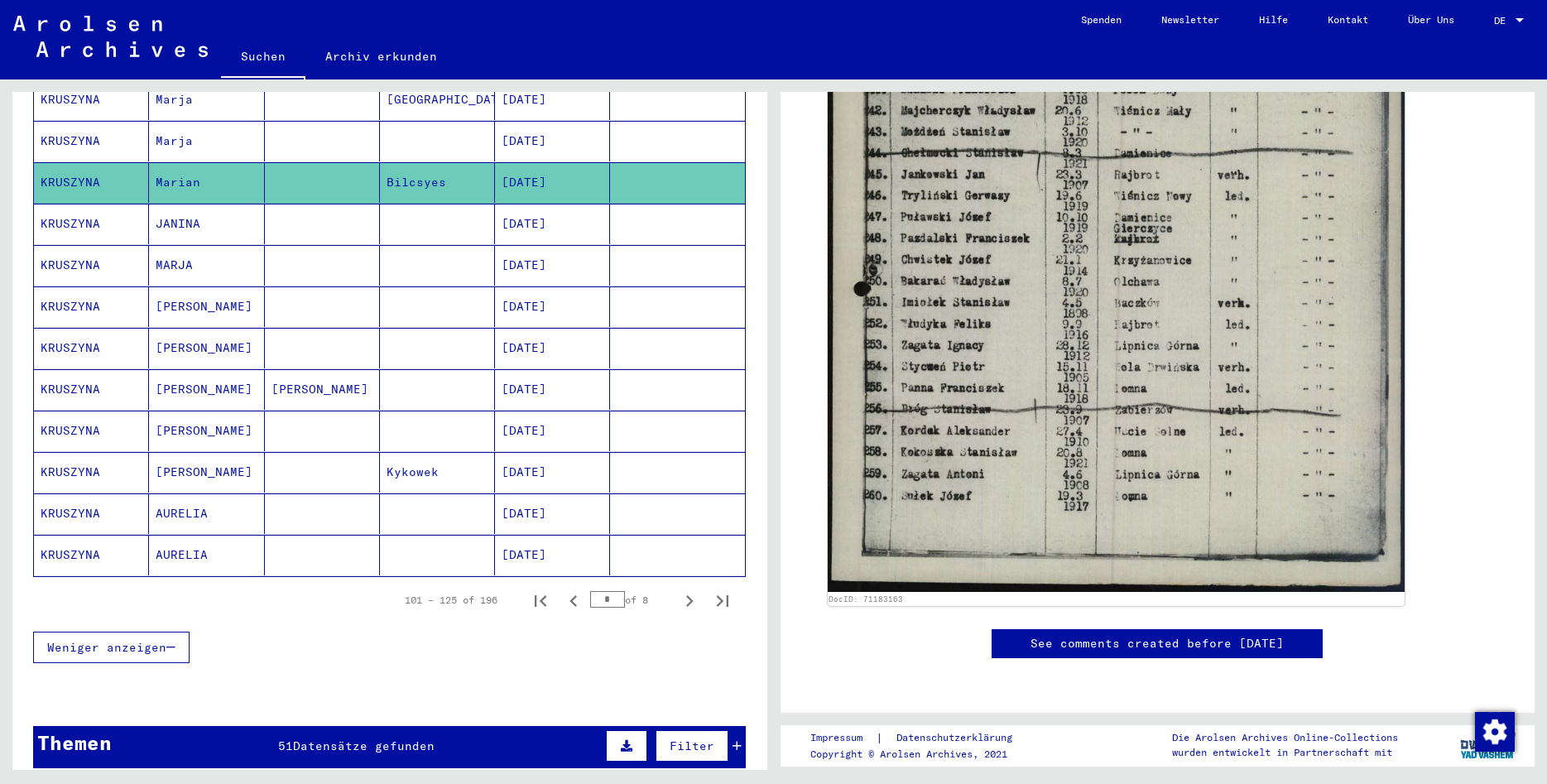
scroll to position [812, 0]
click at [215, 244] on mat-cell "MARJA" at bounding box center [206, 265] width 115 height 41
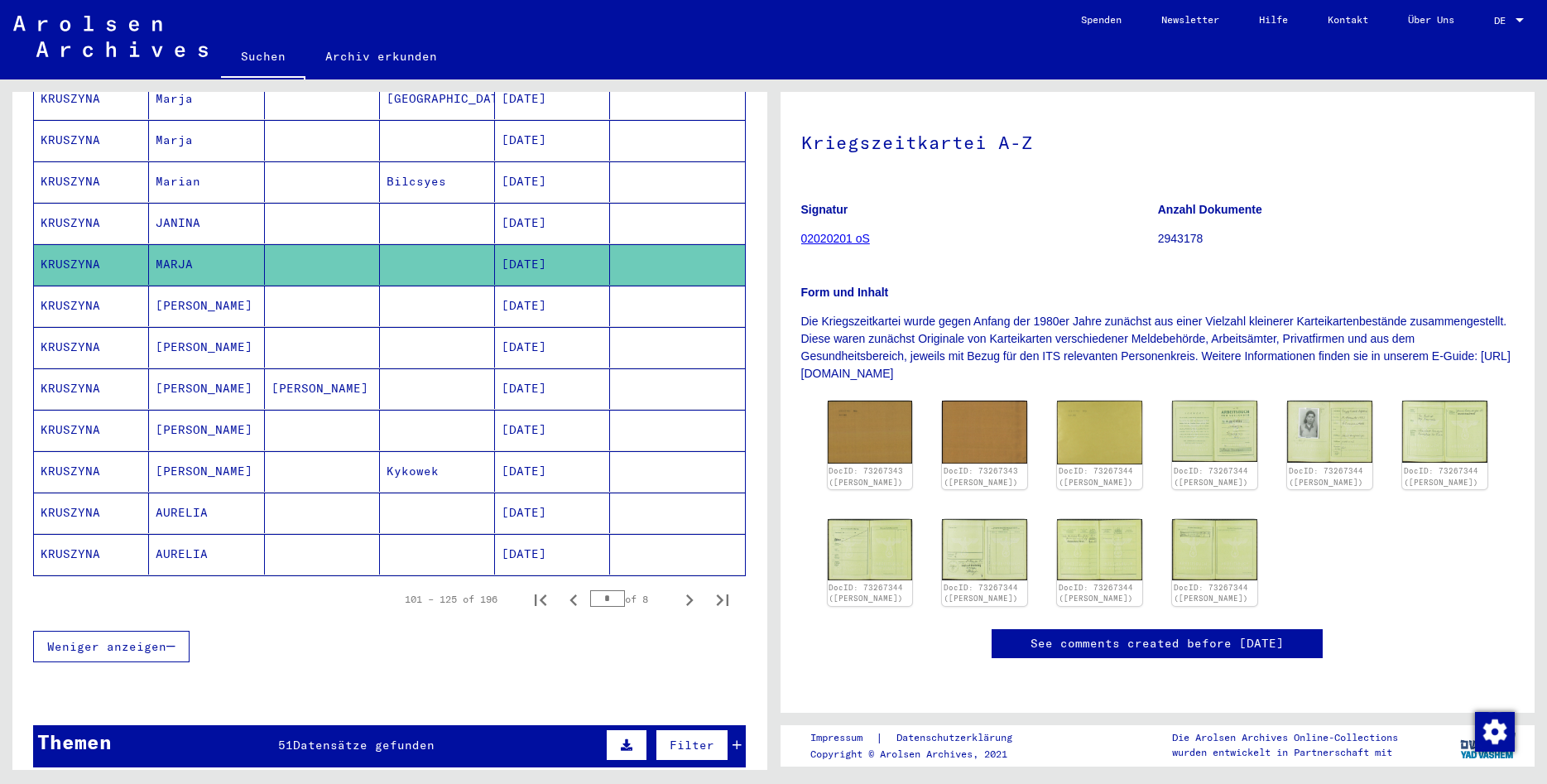
scroll to position [268, 0]
click at [1316, 399] on img at bounding box center [1330, 431] width 89 height 65
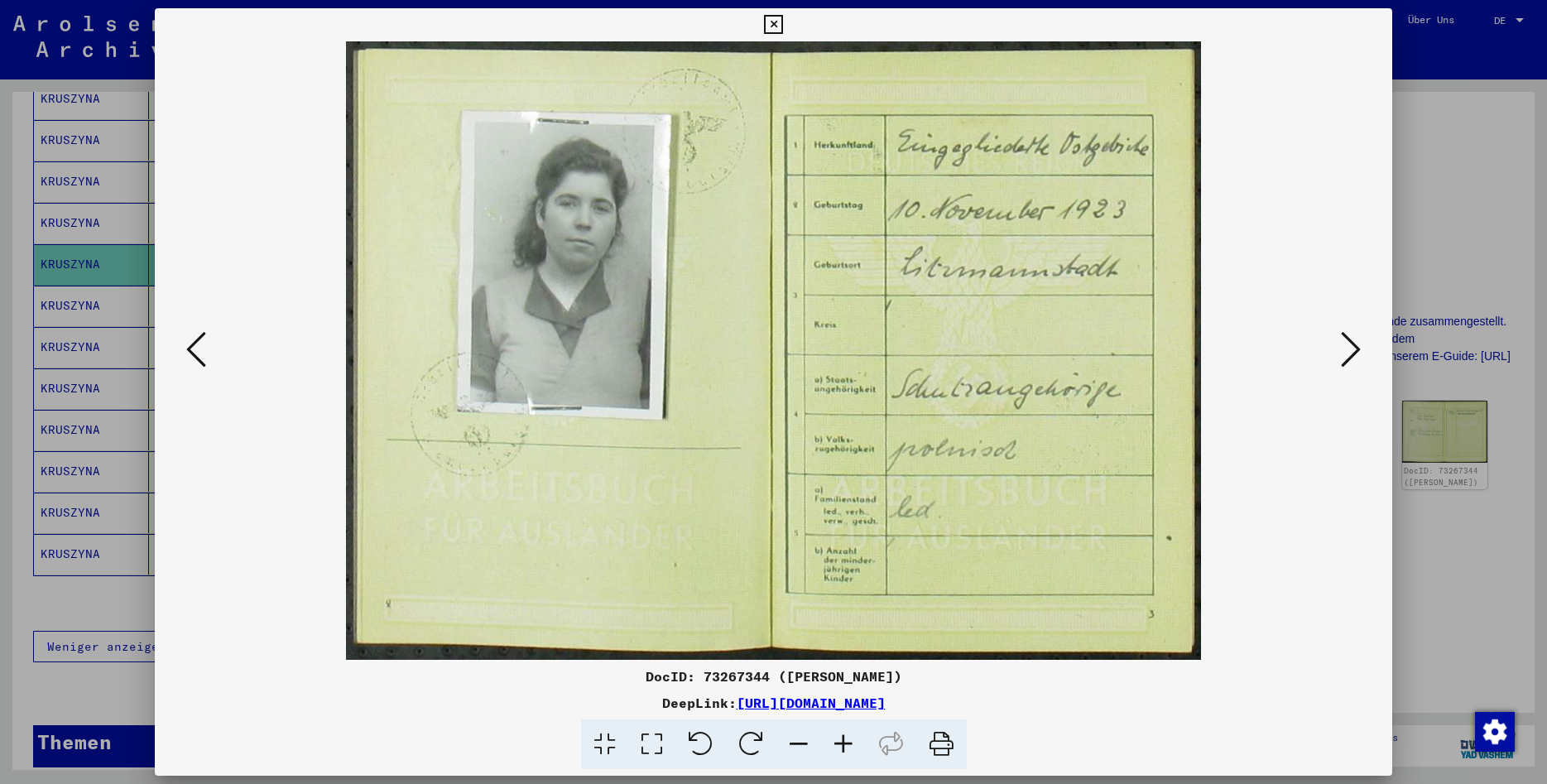
click at [202, 345] on icon at bounding box center [196, 349] width 19 height 40
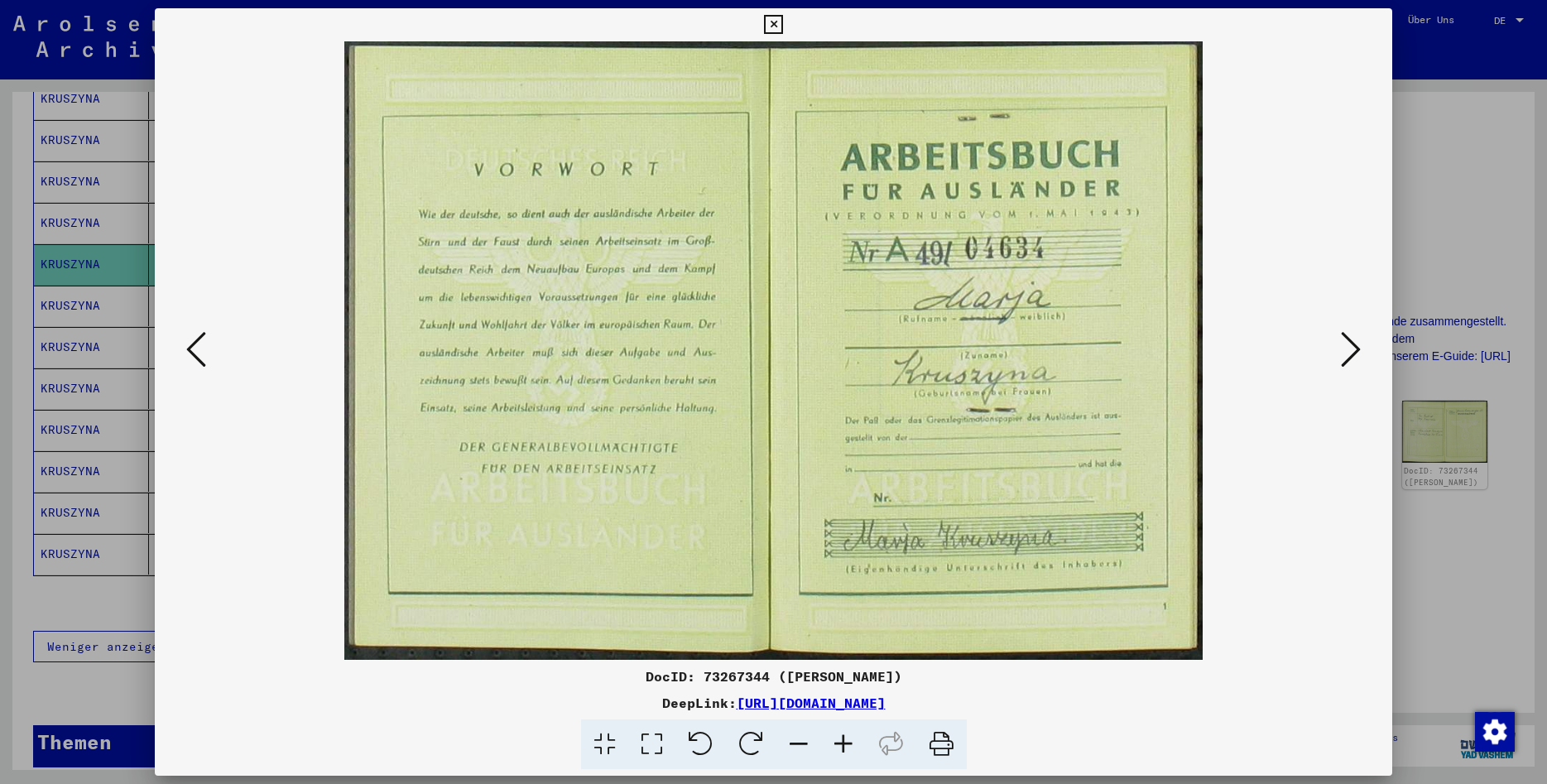
click at [202, 345] on icon at bounding box center [196, 349] width 19 height 40
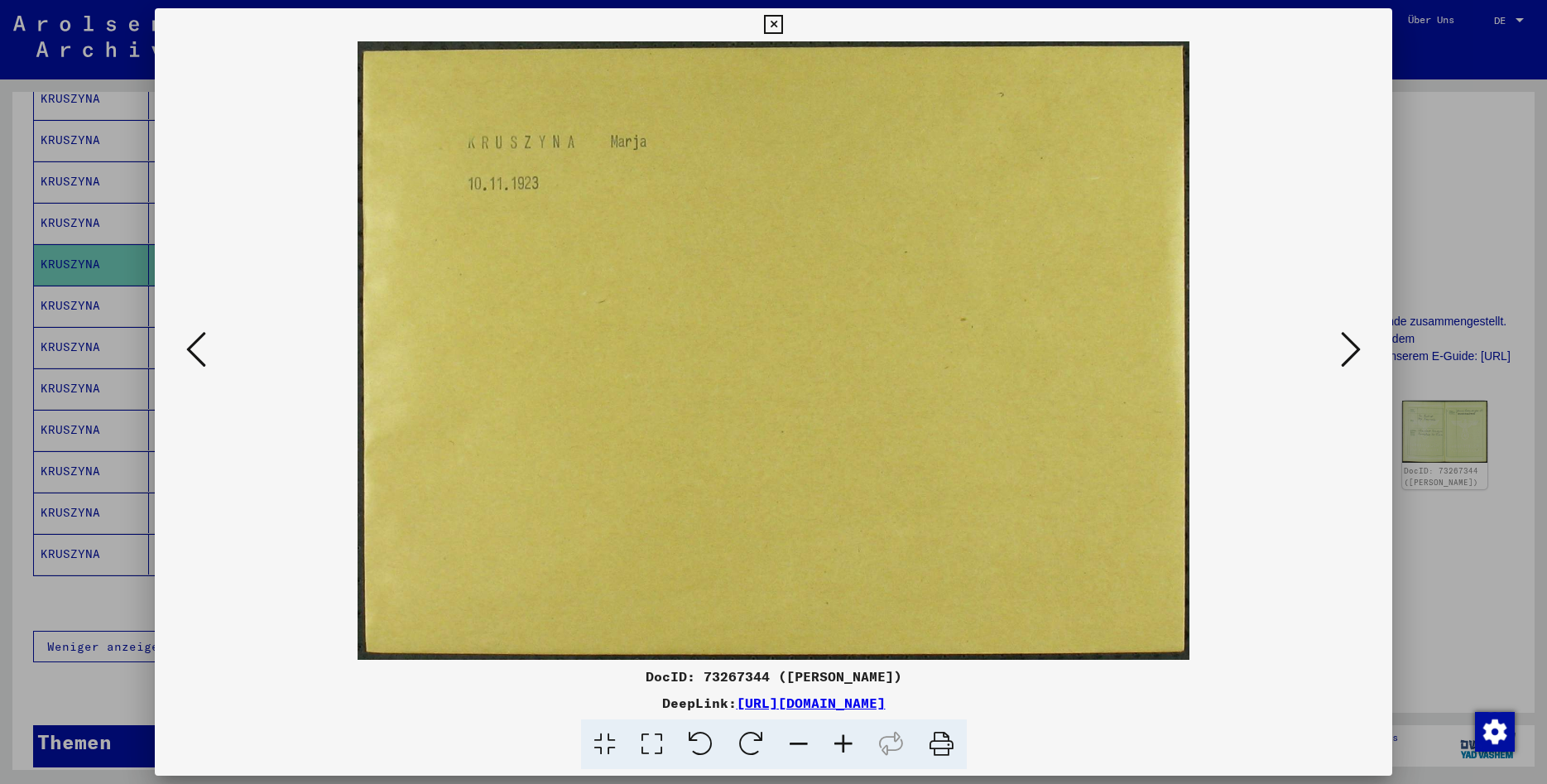
click at [783, 27] on icon at bounding box center [774, 24] width 19 height 19
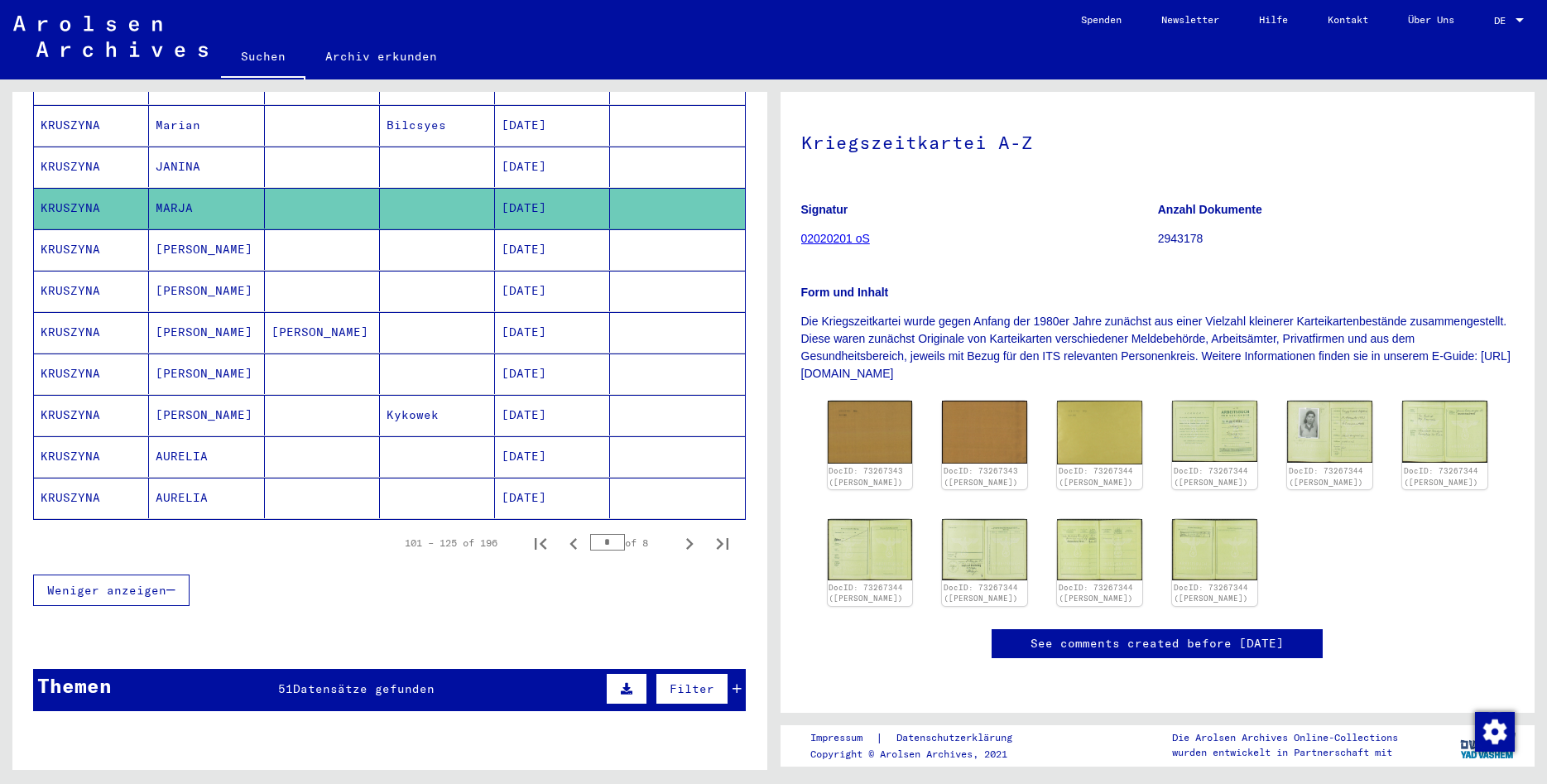
scroll to position [901, 0]
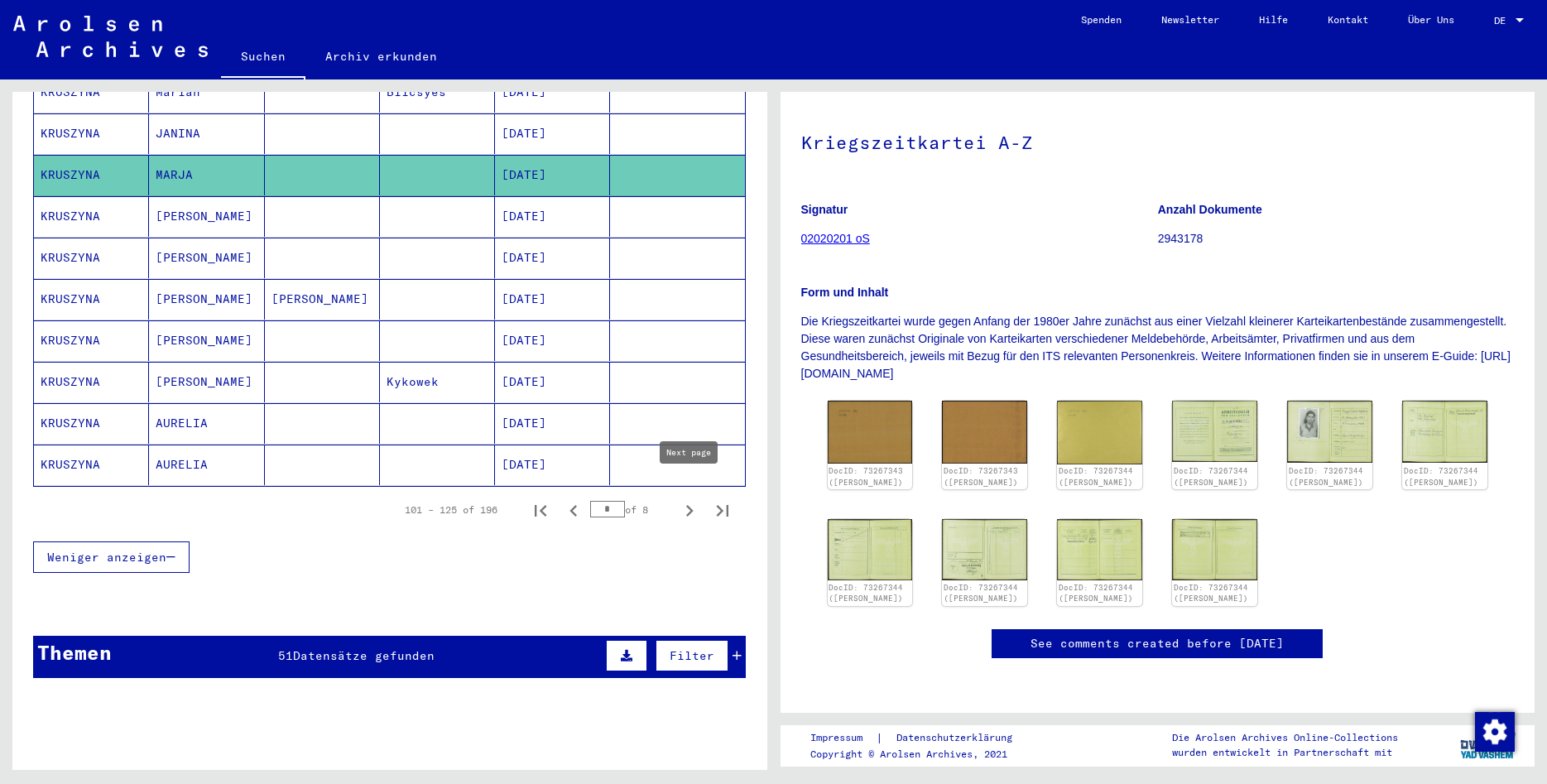
click at [689, 499] on icon "Next page" at bounding box center [690, 511] width 23 height 23
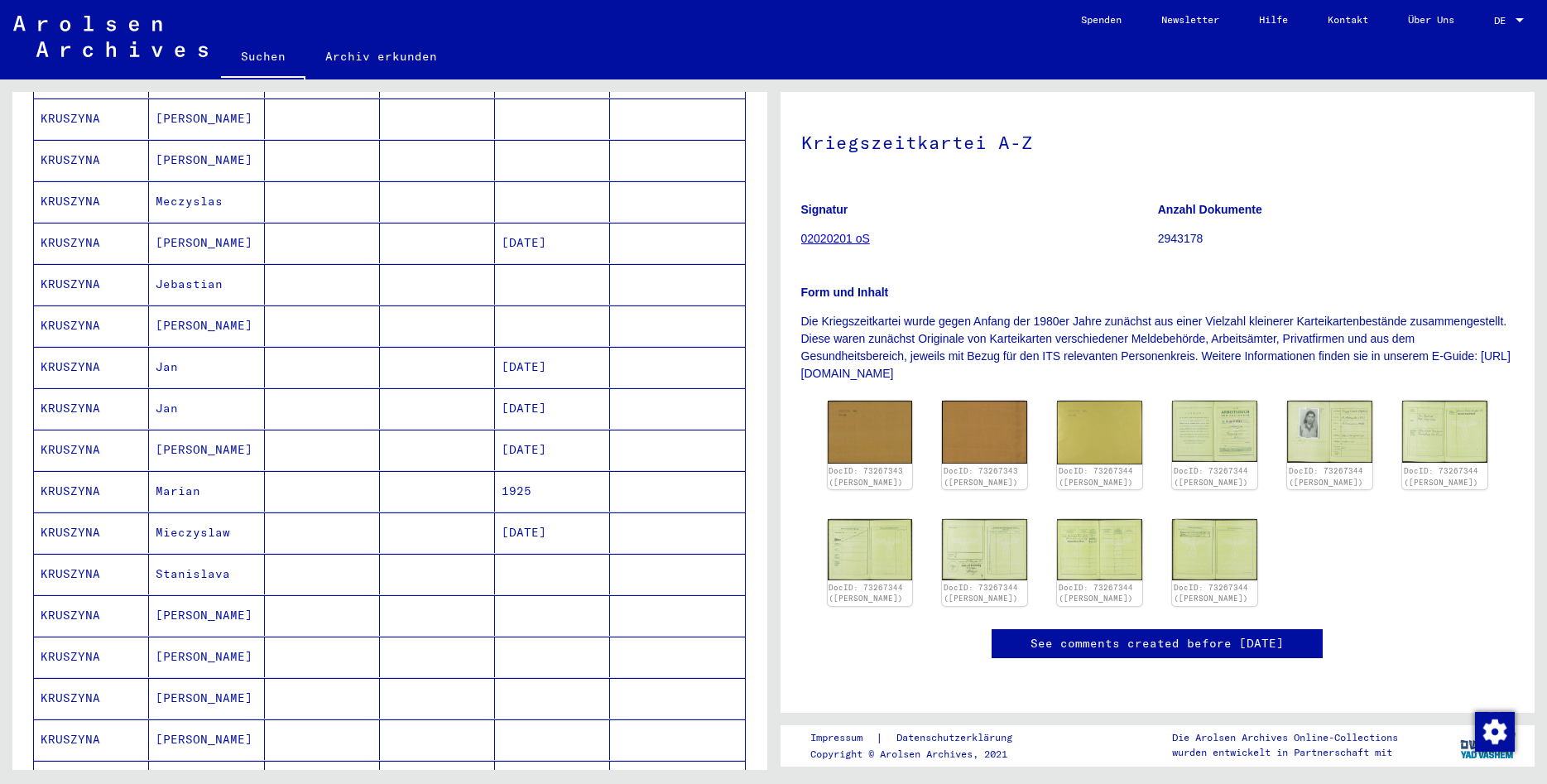
scroll to position [186, 0]
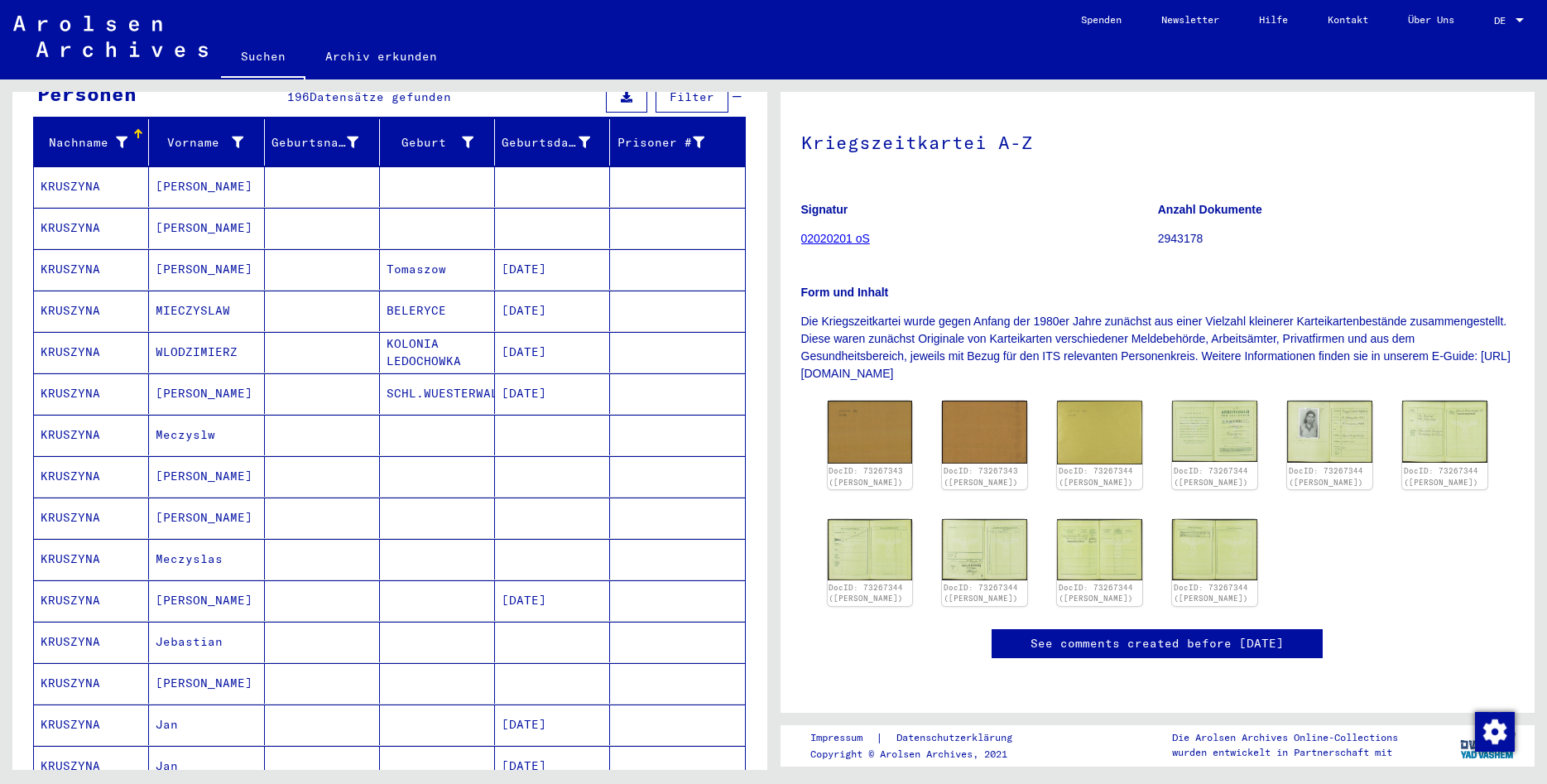
click at [205, 167] on mat-cell "[PERSON_NAME]" at bounding box center [206, 187] width 115 height 41
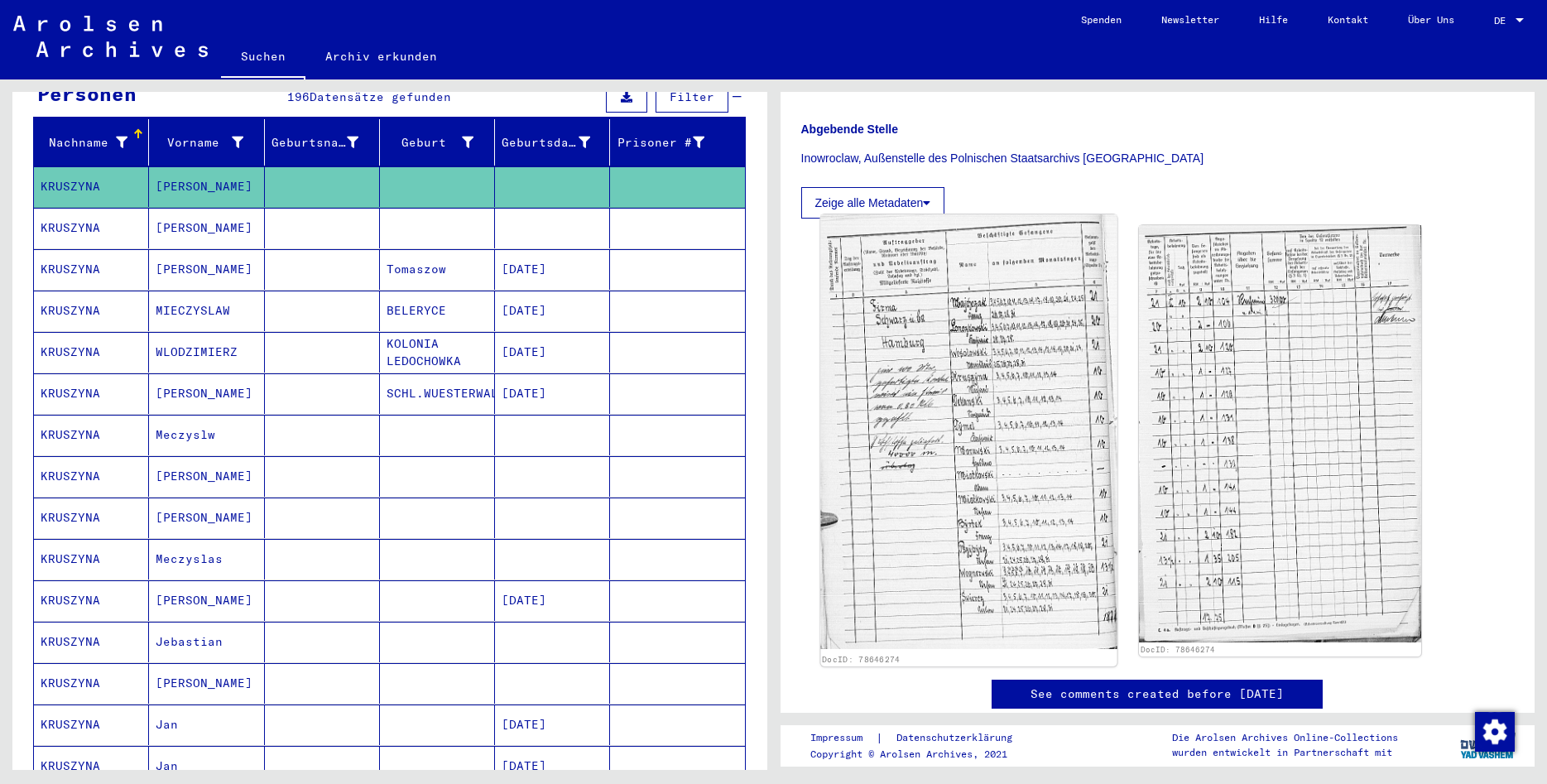
scroll to position [358, 0]
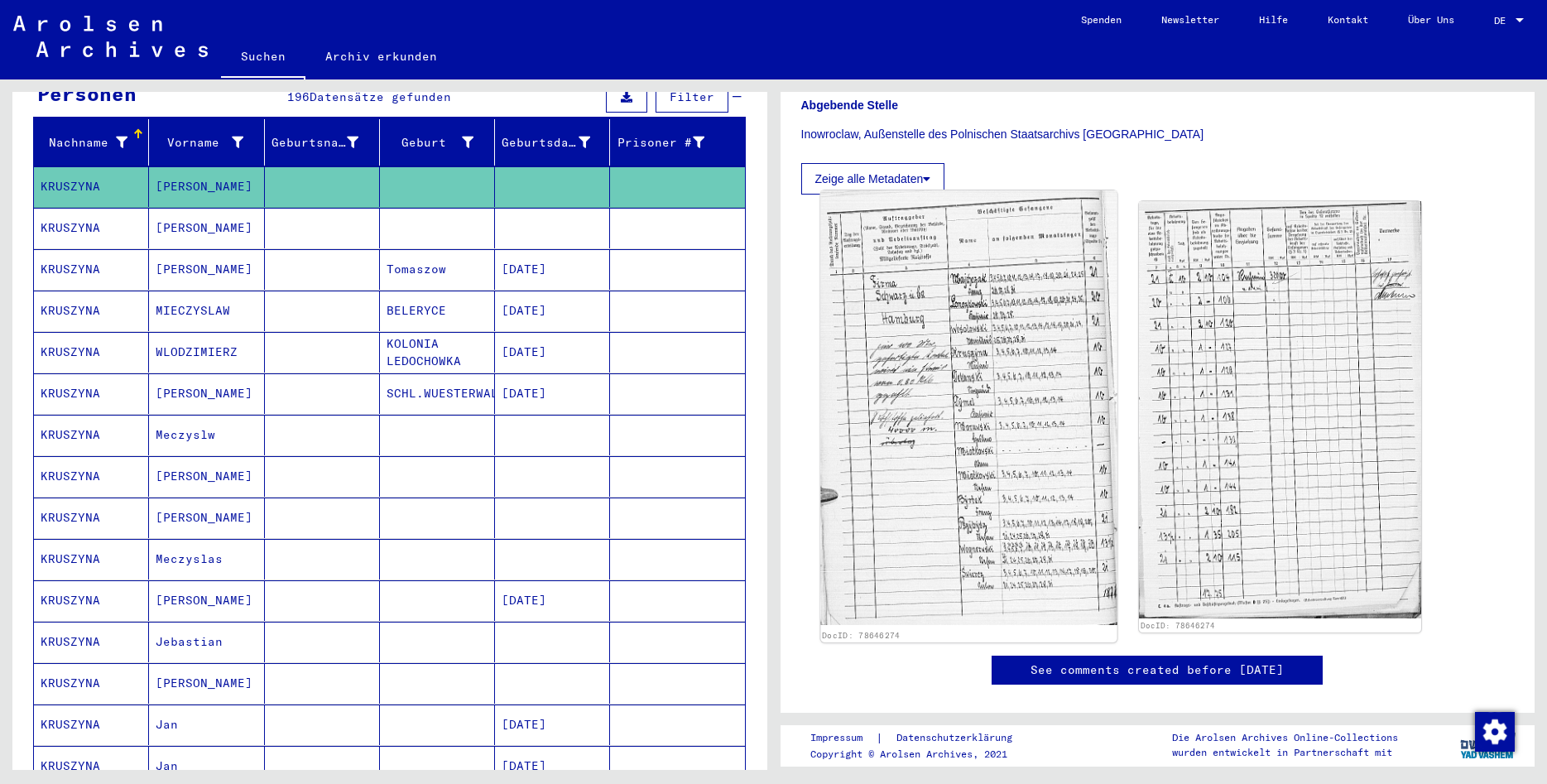
click at [987, 407] on img at bounding box center [968, 407] width 297 height 434
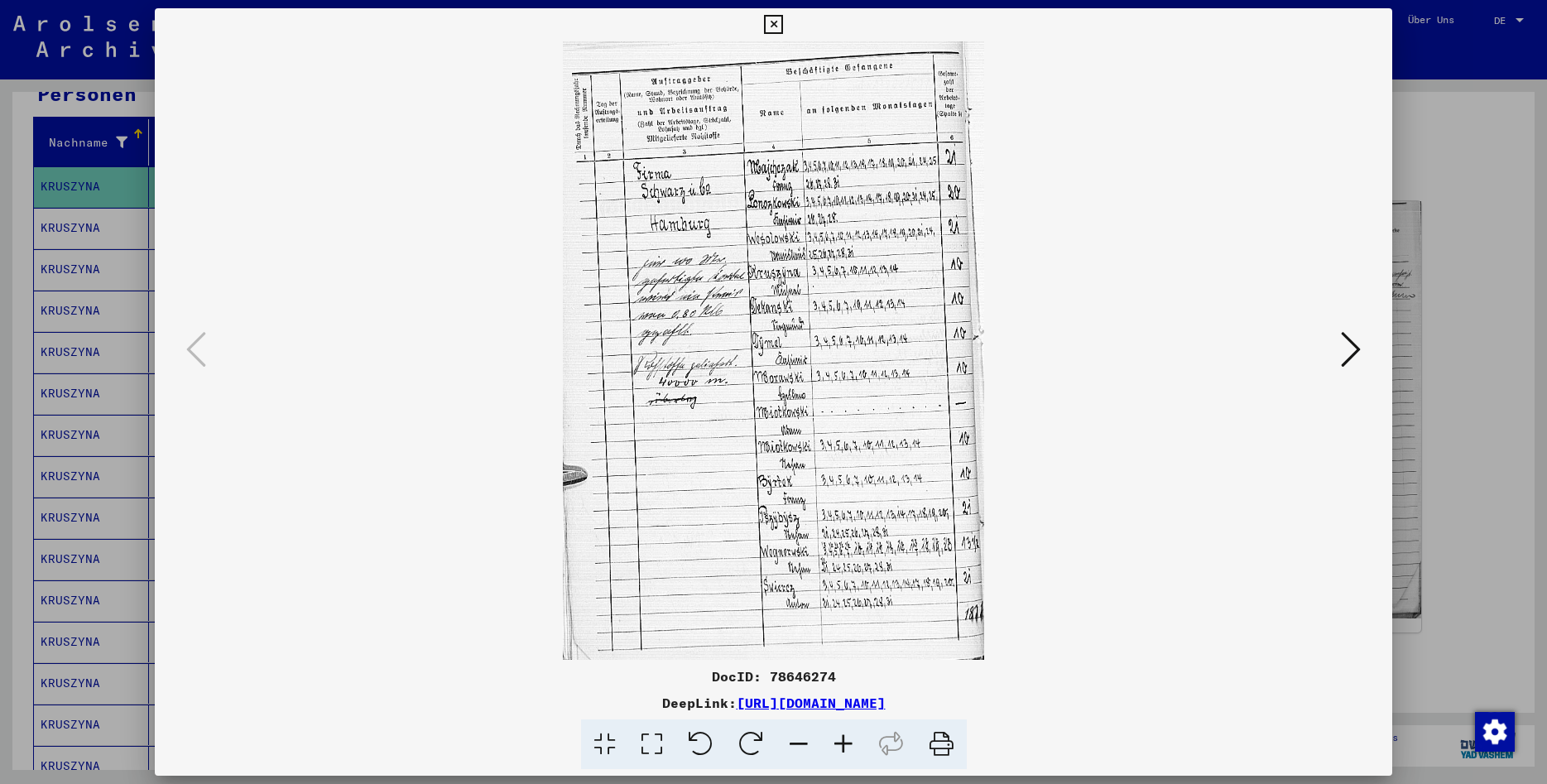
click at [1354, 356] on icon at bounding box center [1351, 349] width 19 height 40
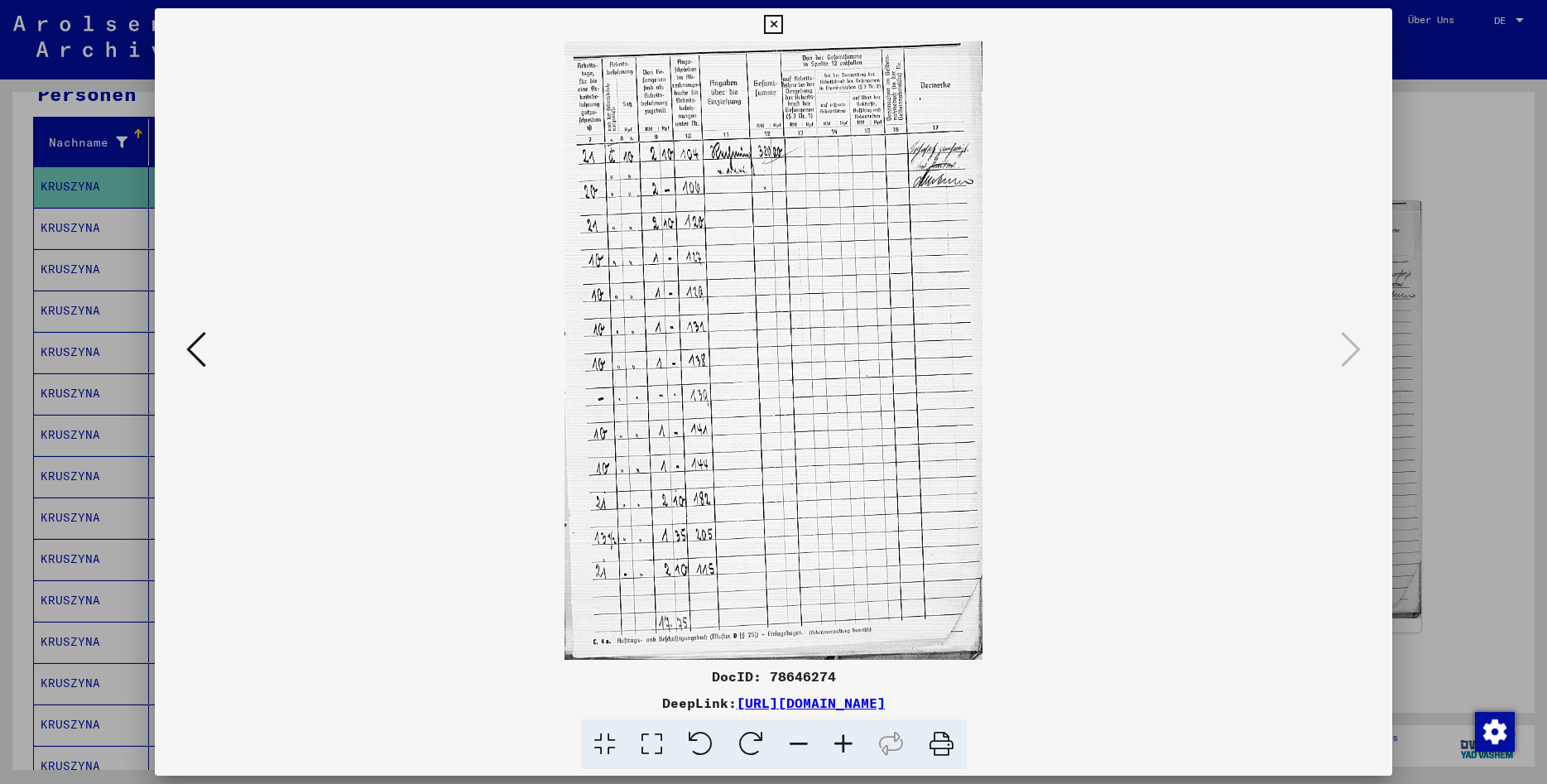
click at [175, 350] on div at bounding box center [774, 351] width 1238 height 618
click at [190, 352] on icon at bounding box center [196, 349] width 19 height 40
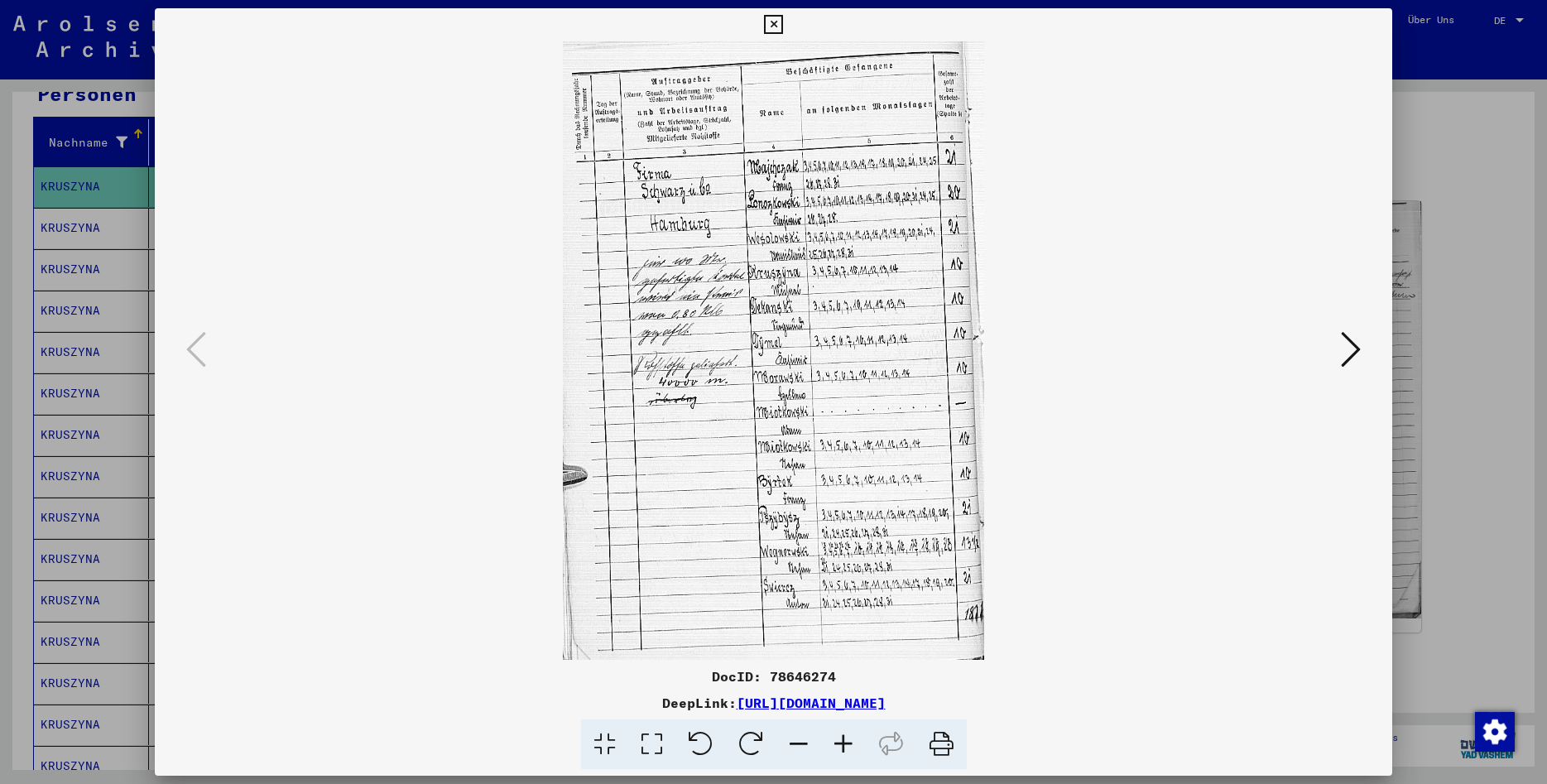
click at [847, 740] on icon at bounding box center [843, 744] width 45 height 50
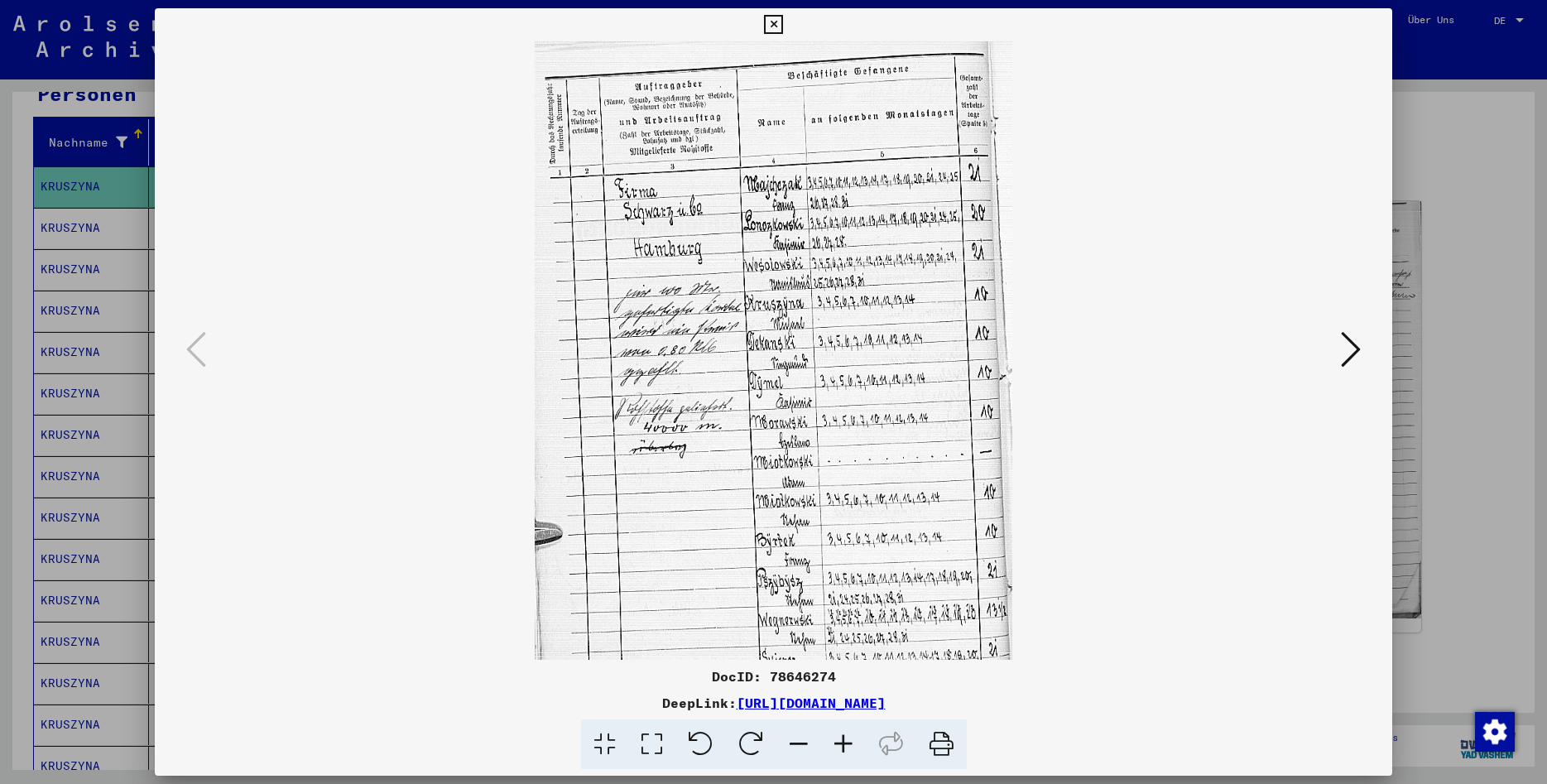
click at [847, 740] on icon at bounding box center [843, 744] width 45 height 50
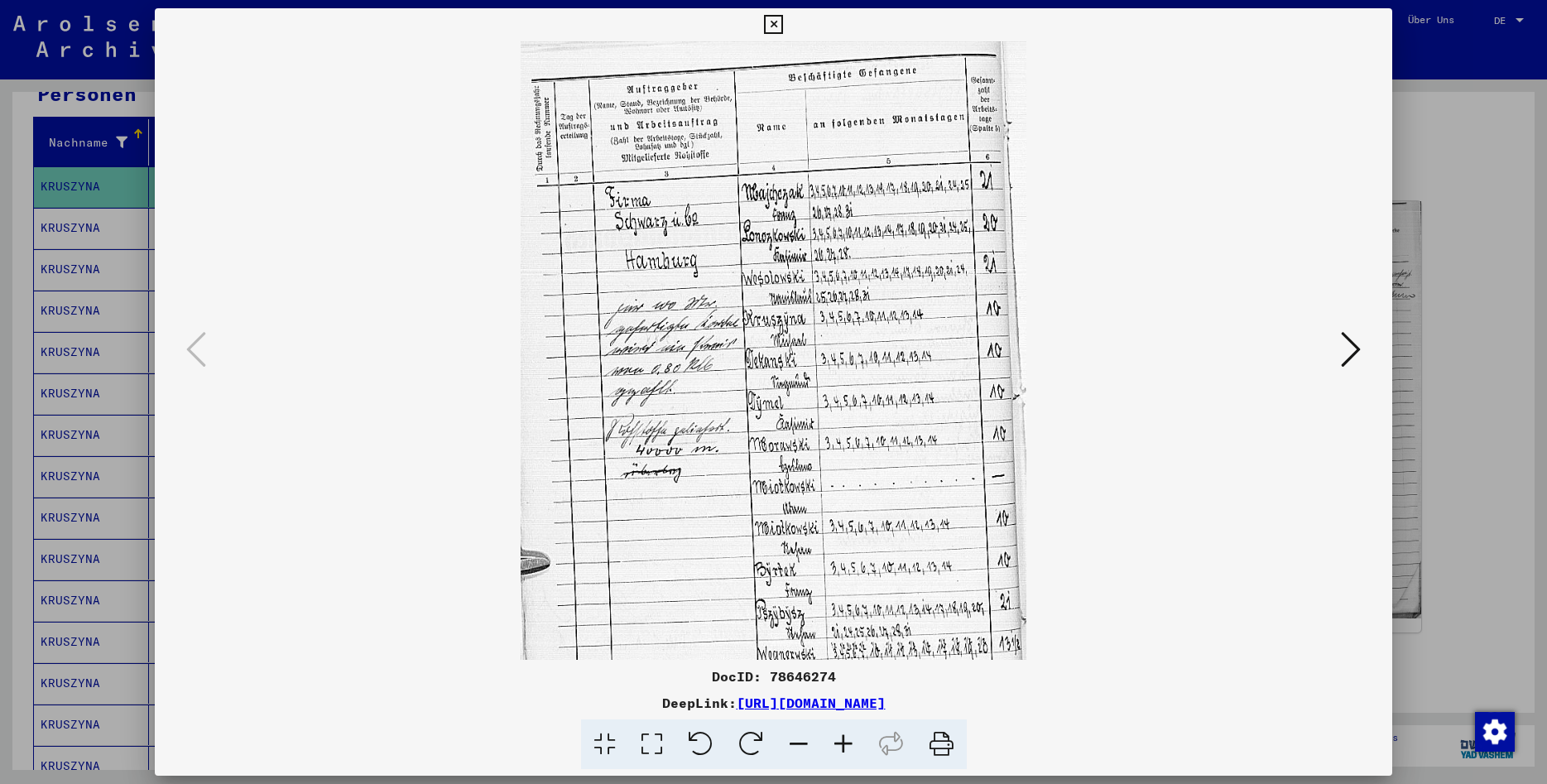
click at [847, 740] on icon at bounding box center [843, 744] width 45 height 50
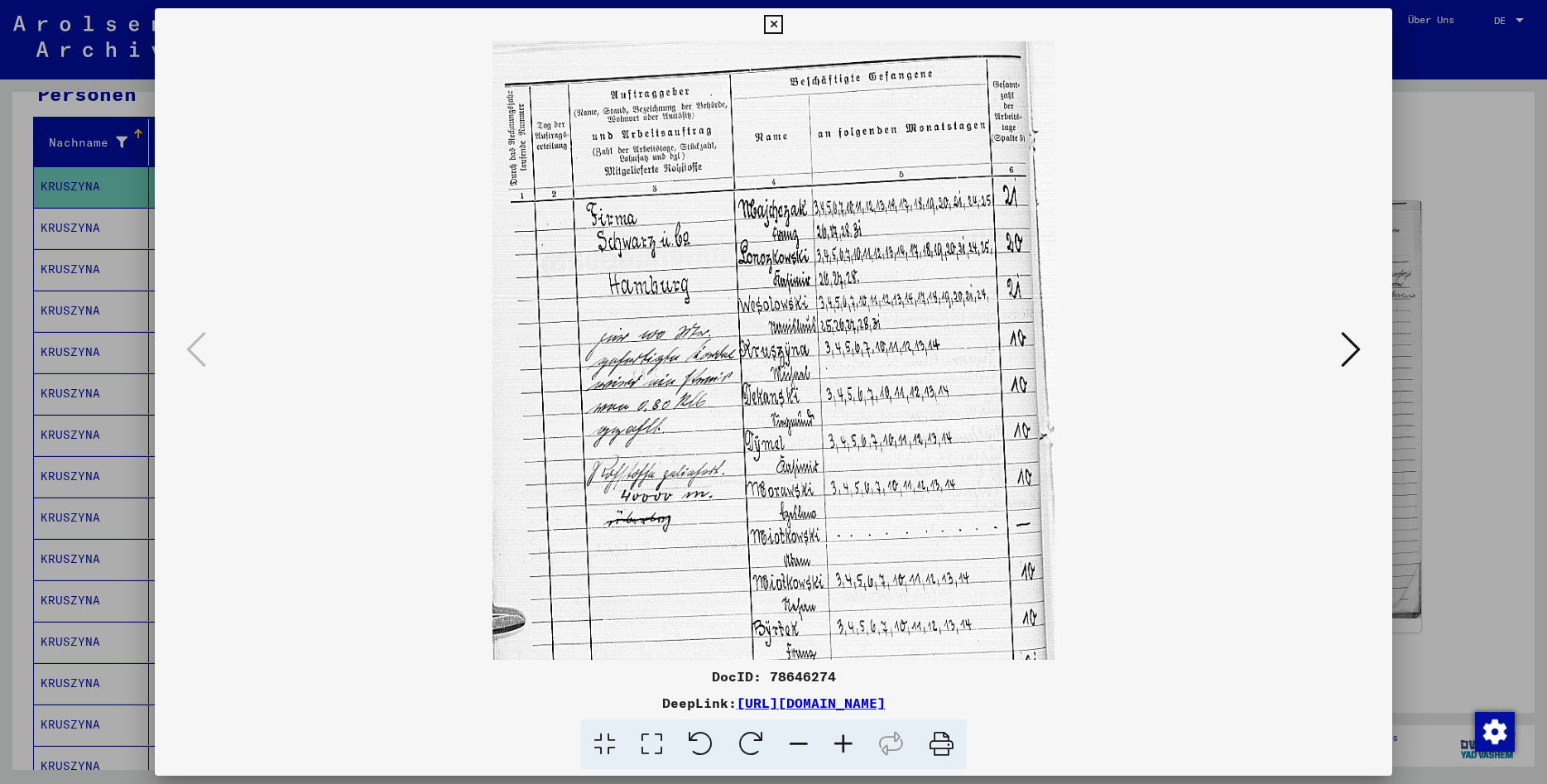
click at [847, 740] on icon at bounding box center [843, 744] width 45 height 50
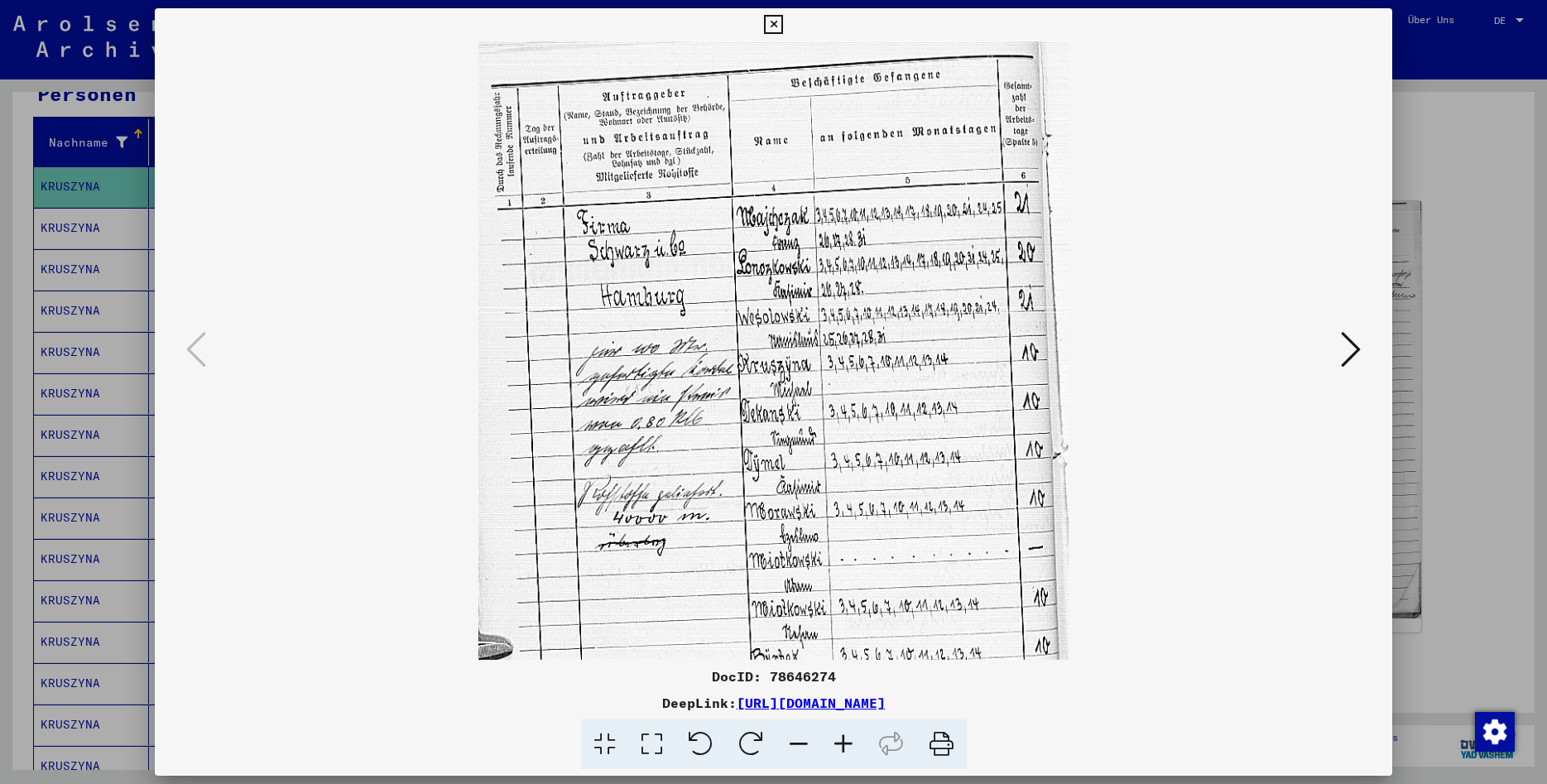
scroll to position [7, 0]
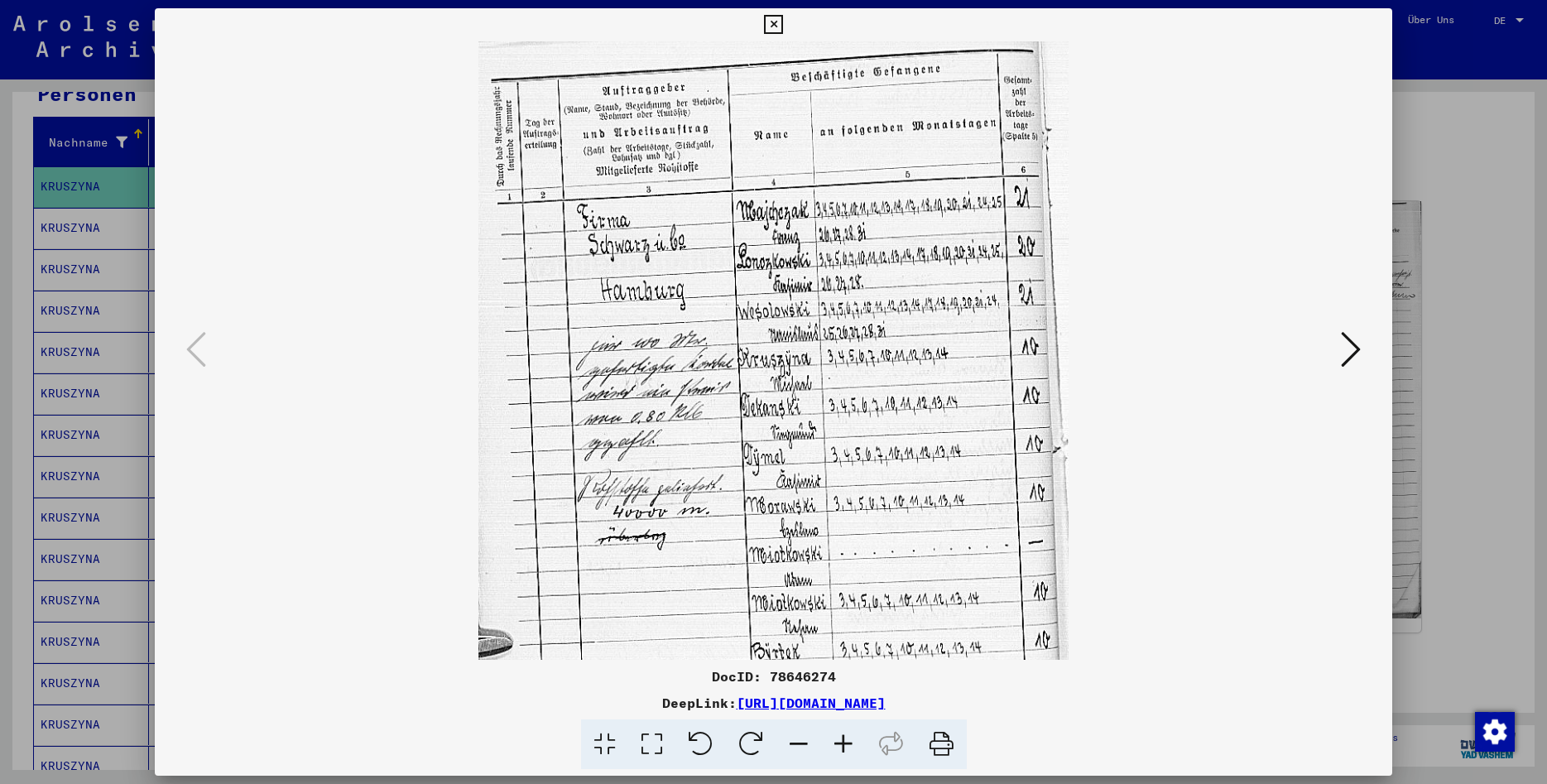
drag, startPoint x: 937, startPoint y: 386, endPoint x: 886, endPoint y: 379, distance: 51.5
click at [886, 379] on img at bounding box center [774, 468] width 591 height 866
click at [1348, 361] on icon at bounding box center [1351, 349] width 19 height 40
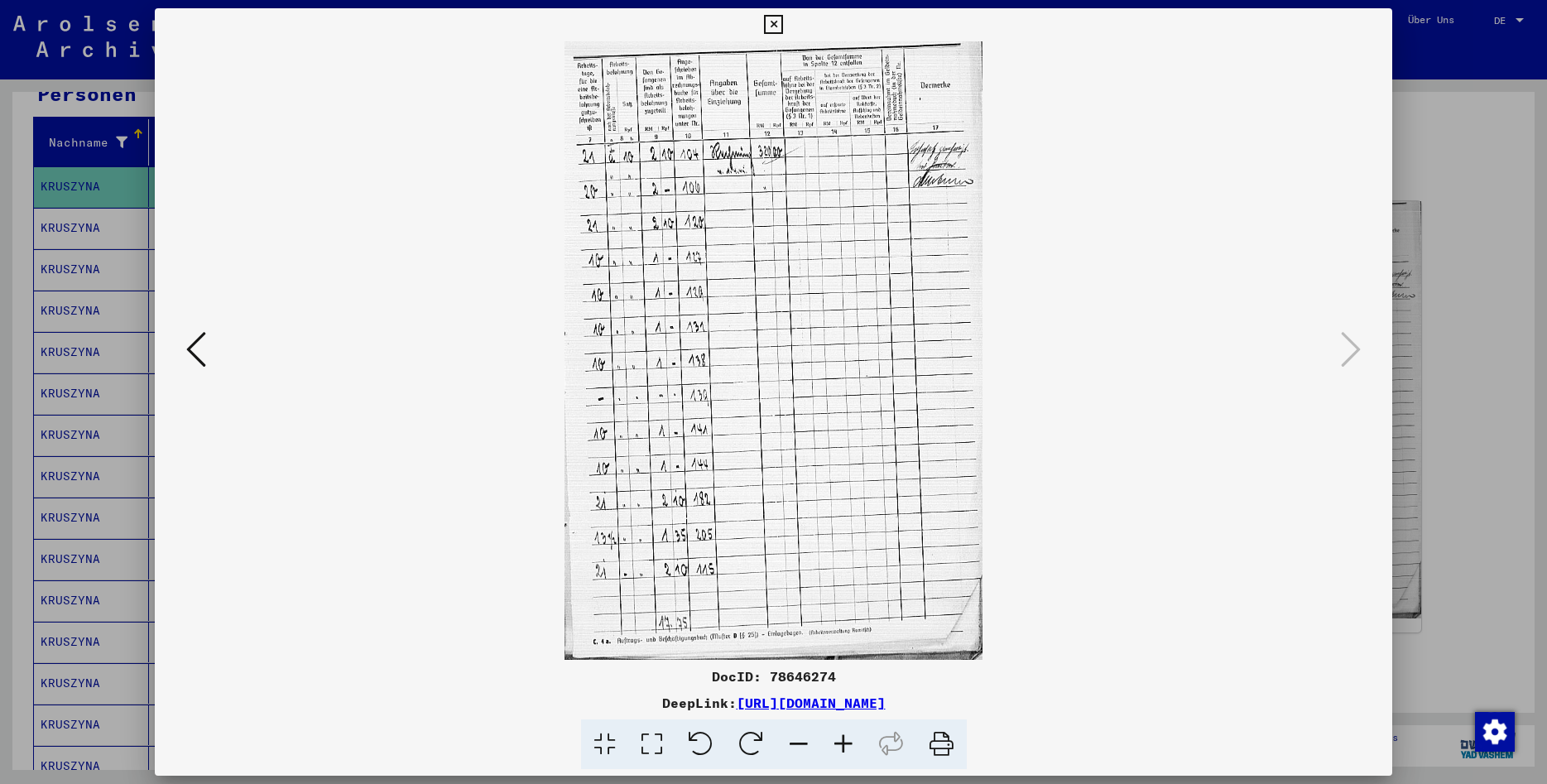
click at [783, 30] on icon at bounding box center [774, 24] width 19 height 19
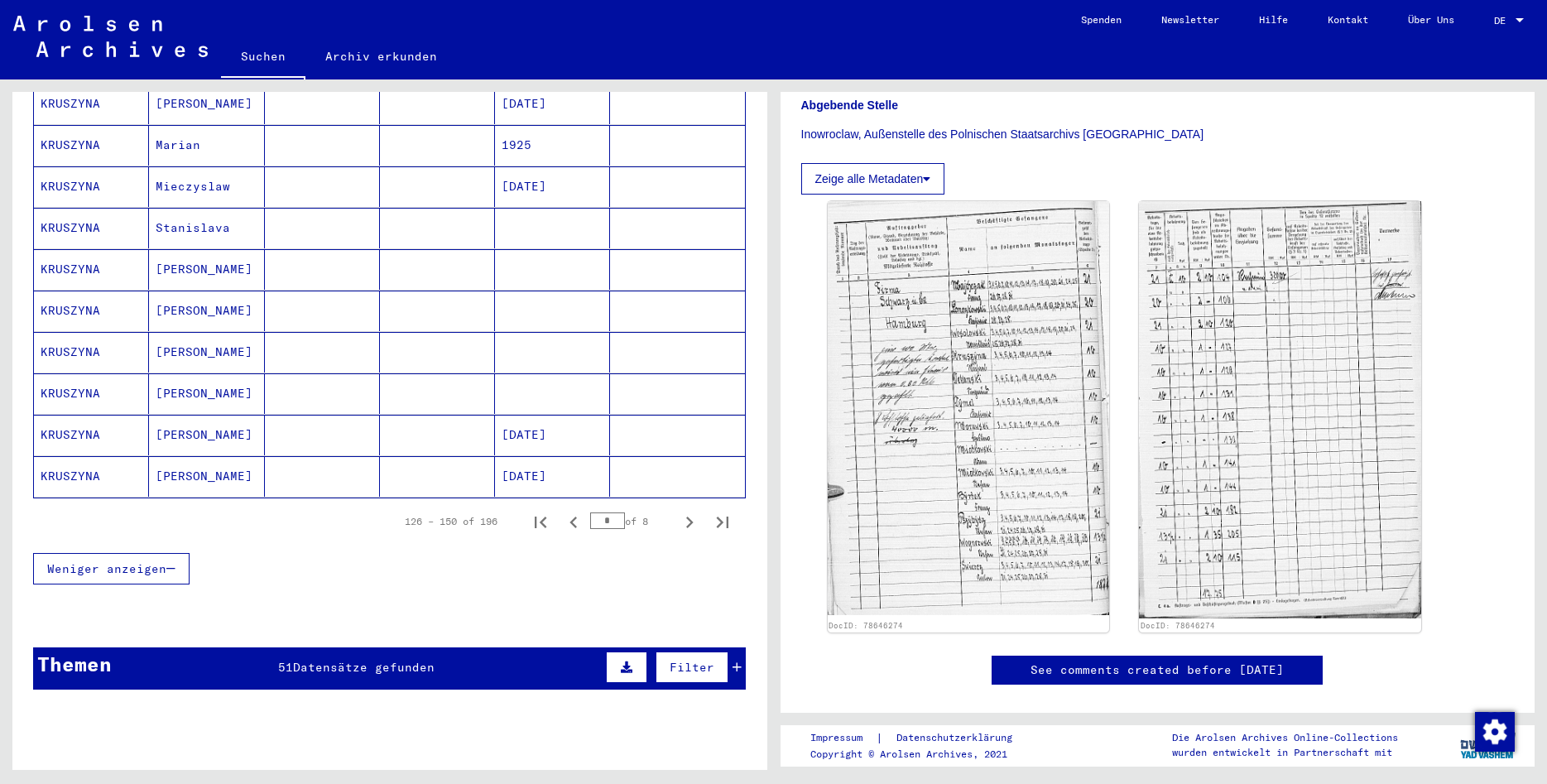
scroll to position [901, 0]
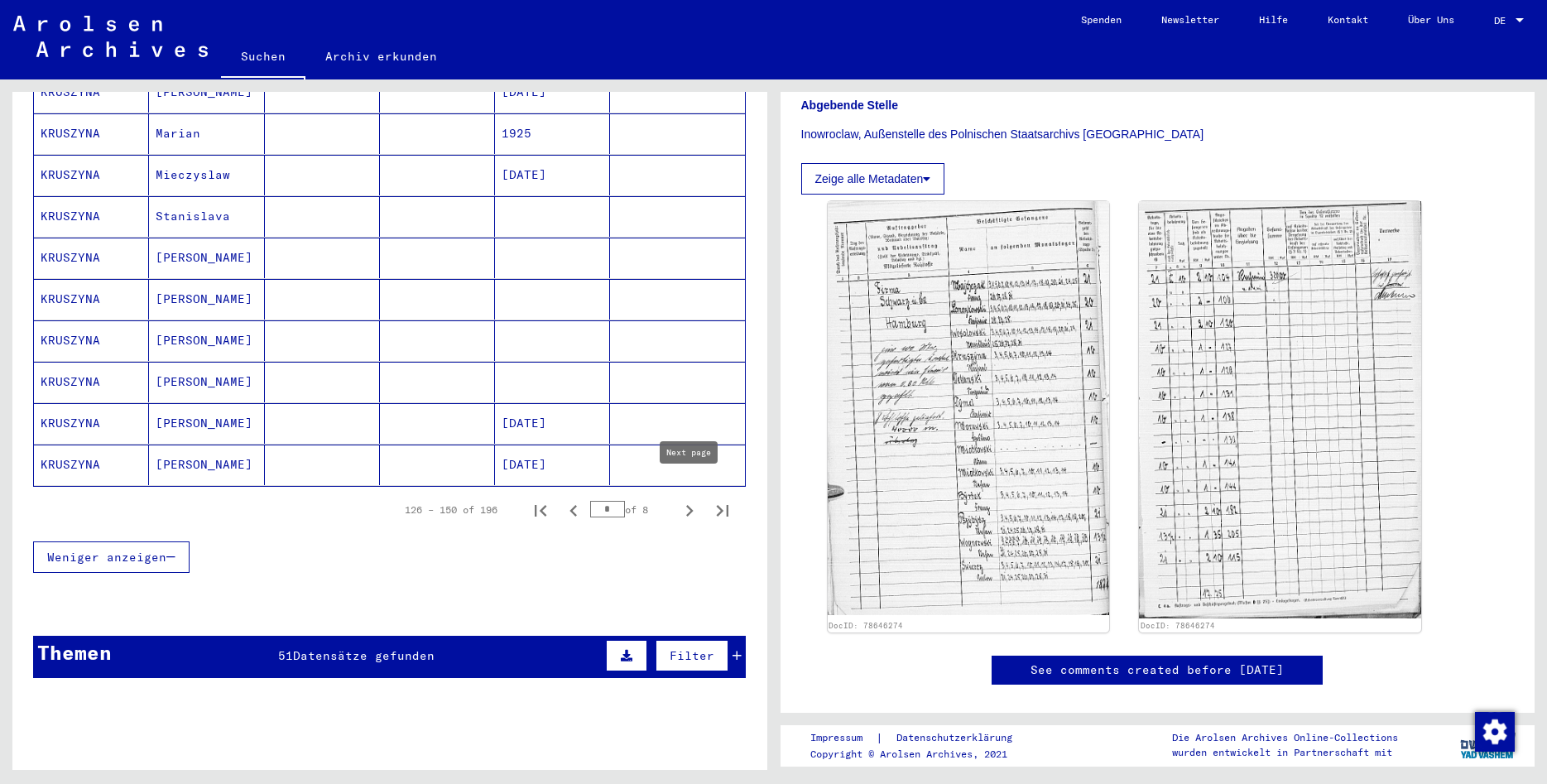
click at [687, 500] on icon "Next page" at bounding box center [690, 511] width 23 height 23
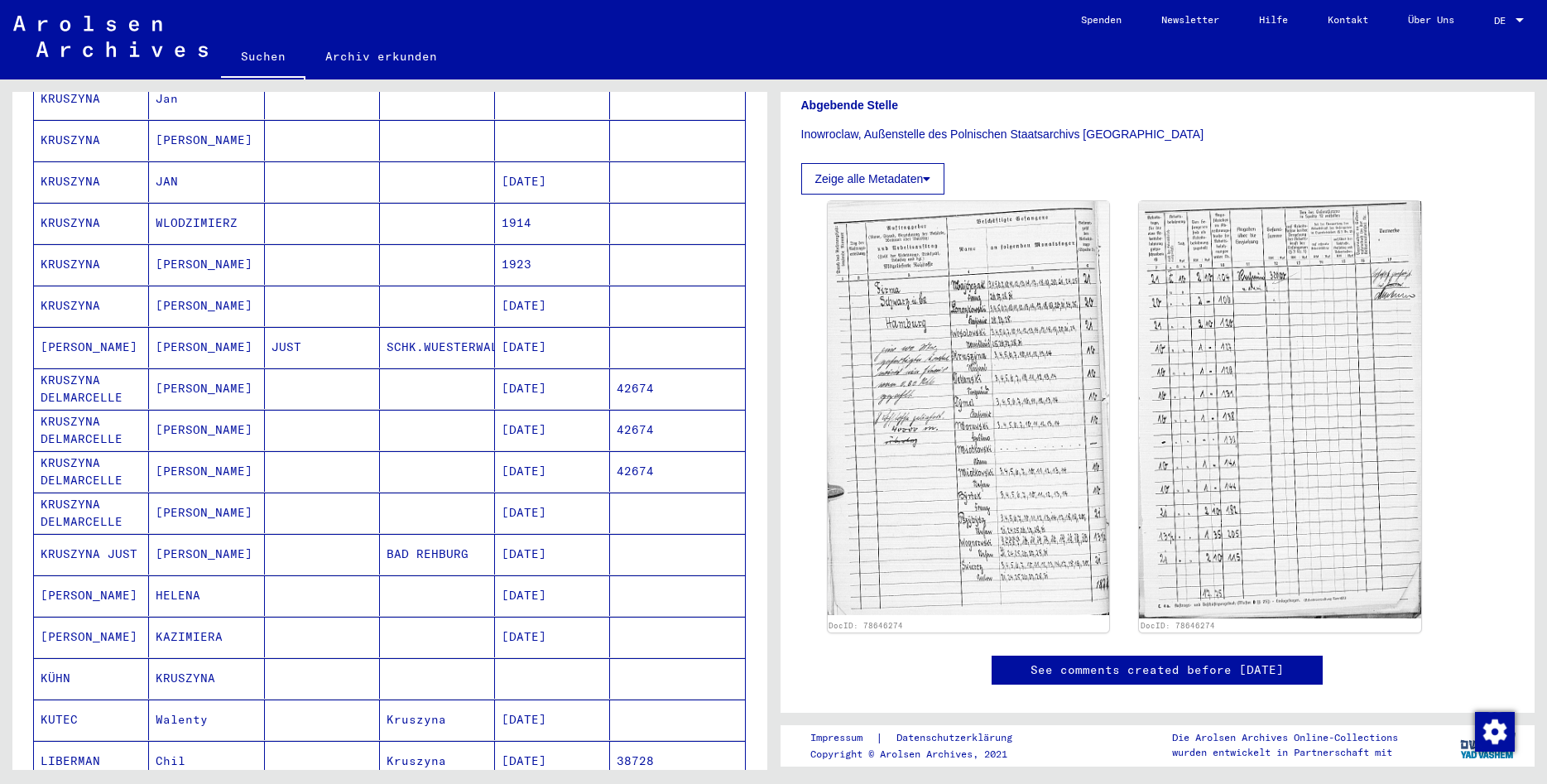
scroll to position [275, 0]
click at [196, 253] on mat-cell "[PERSON_NAME]" at bounding box center [206, 263] width 115 height 41
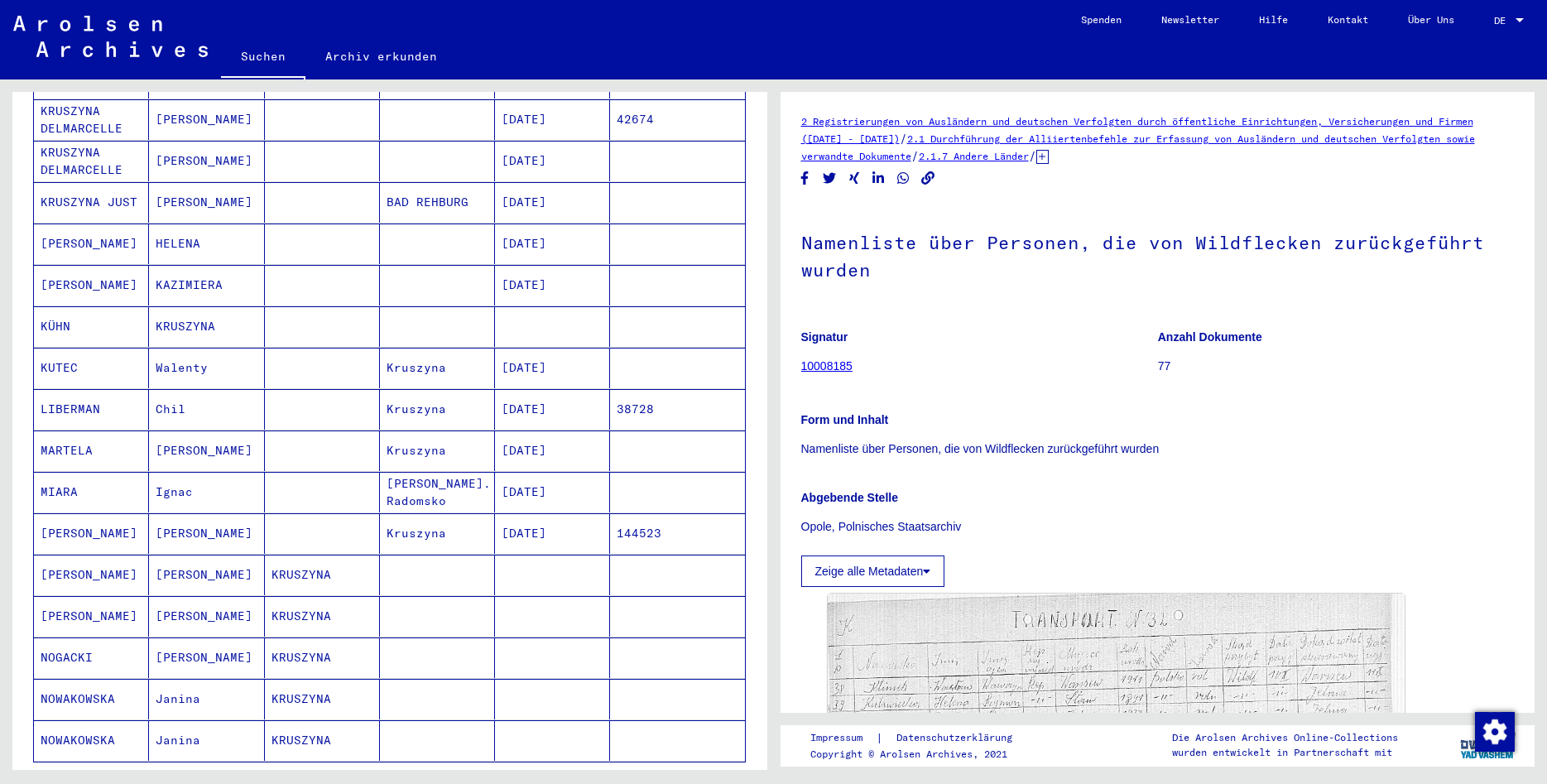
scroll to position [804, 0]
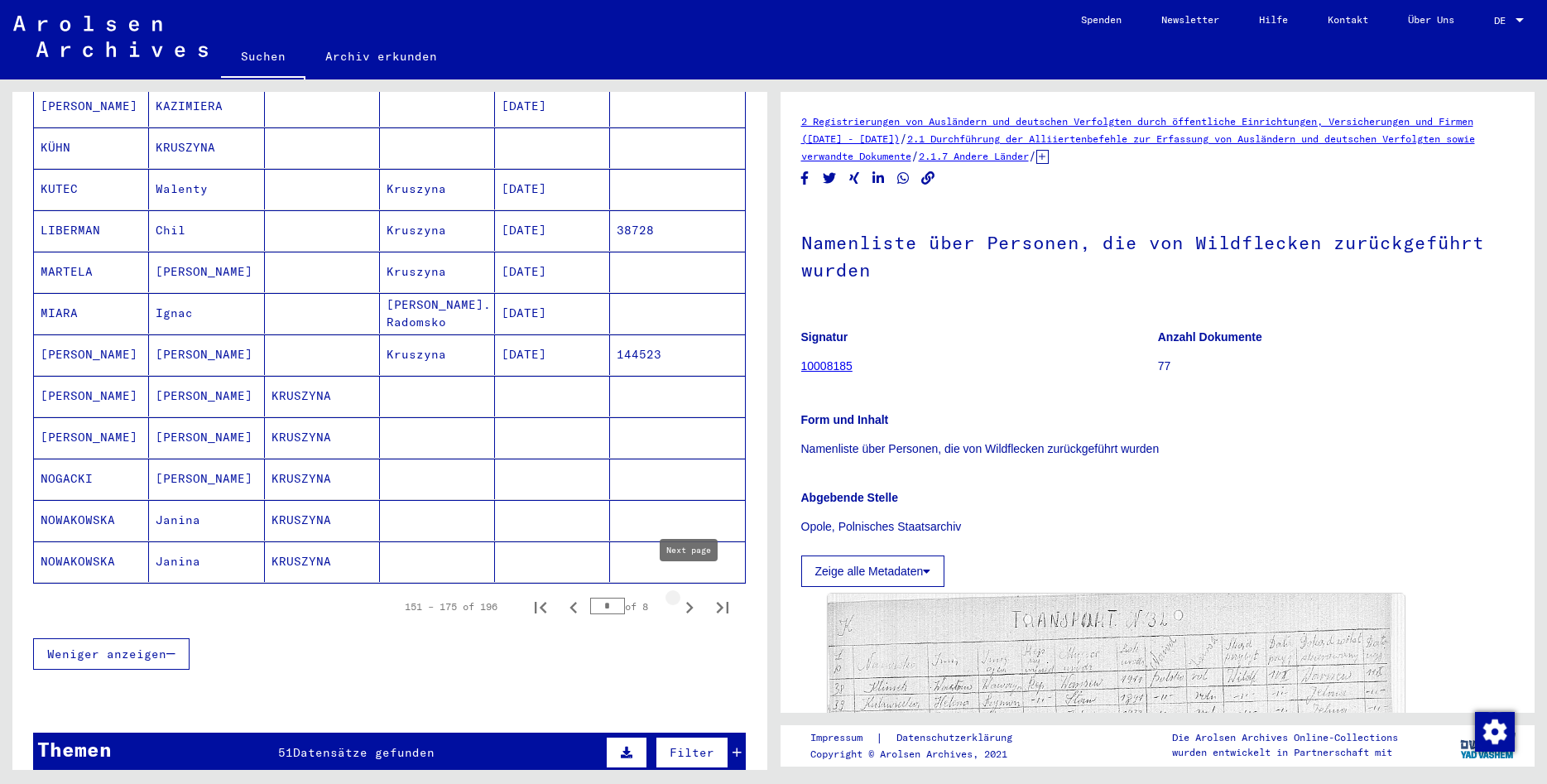
click at [687, 596] on icon "Next page" at bounding box center [690, 608] width 23 height 23
type input "*"
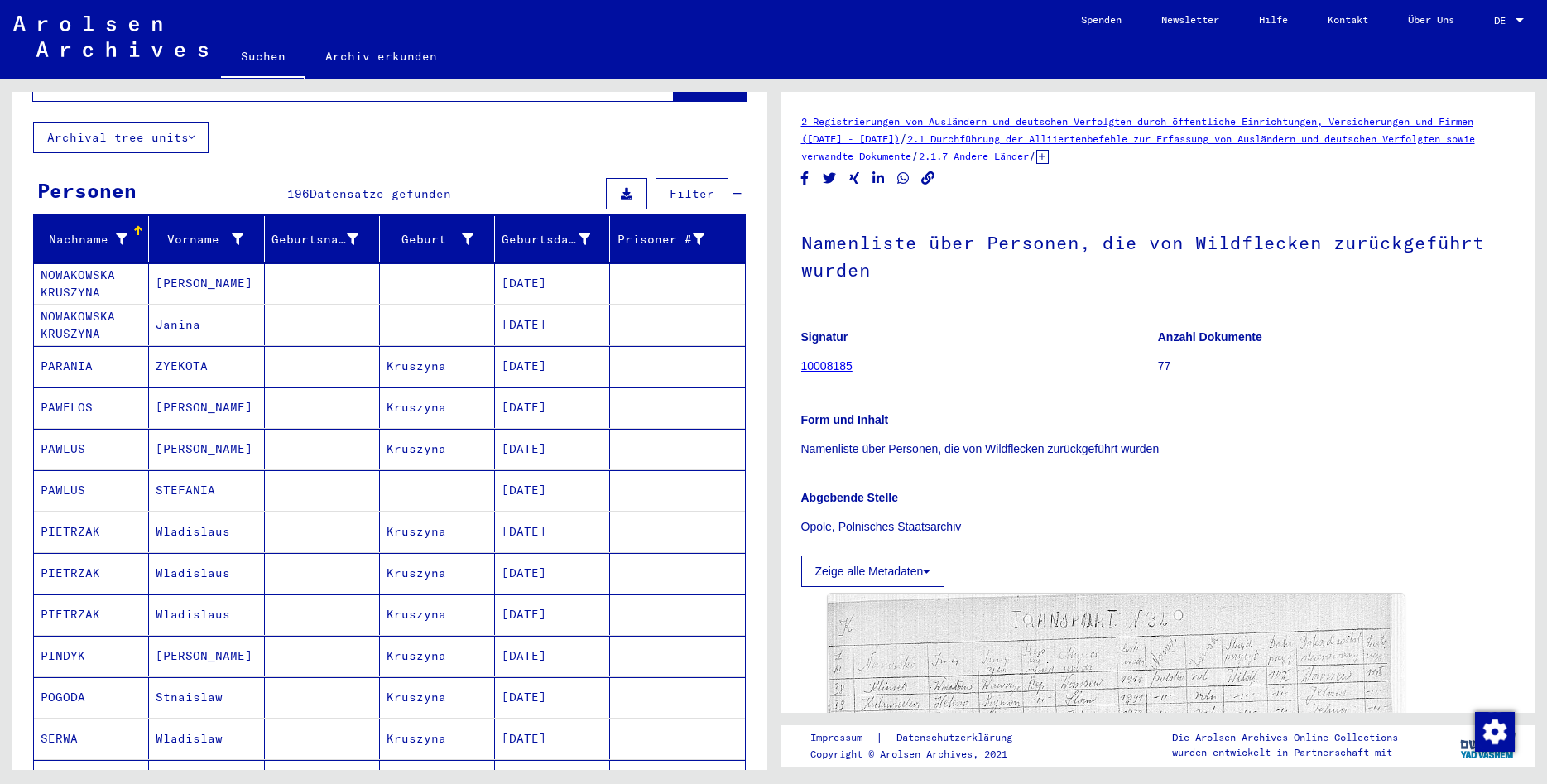
scroll to position [0, 0]
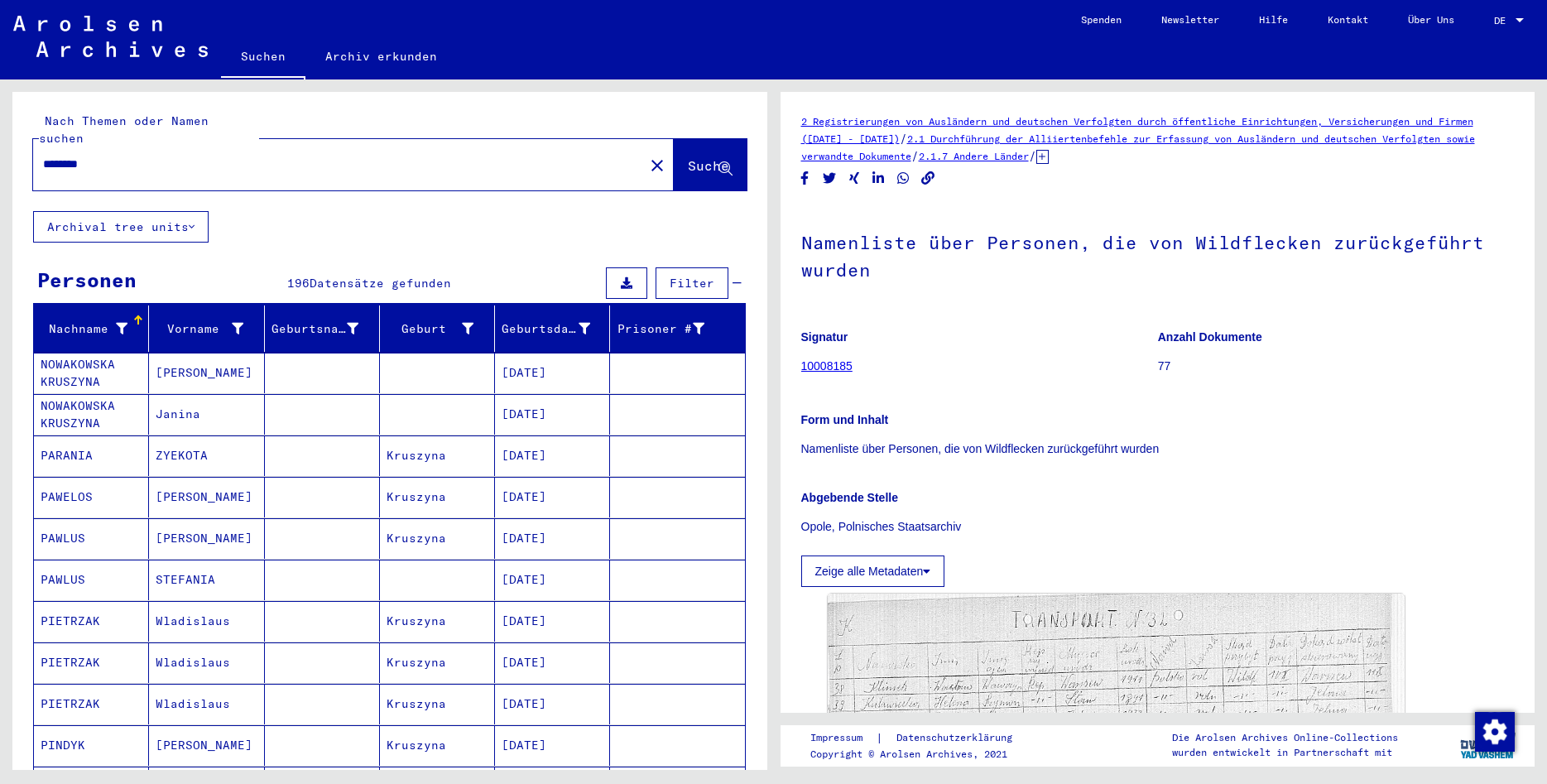
click at [177, 156] on input "********" at bounding box center [338, 165] width 591 height 17
type input "**********"
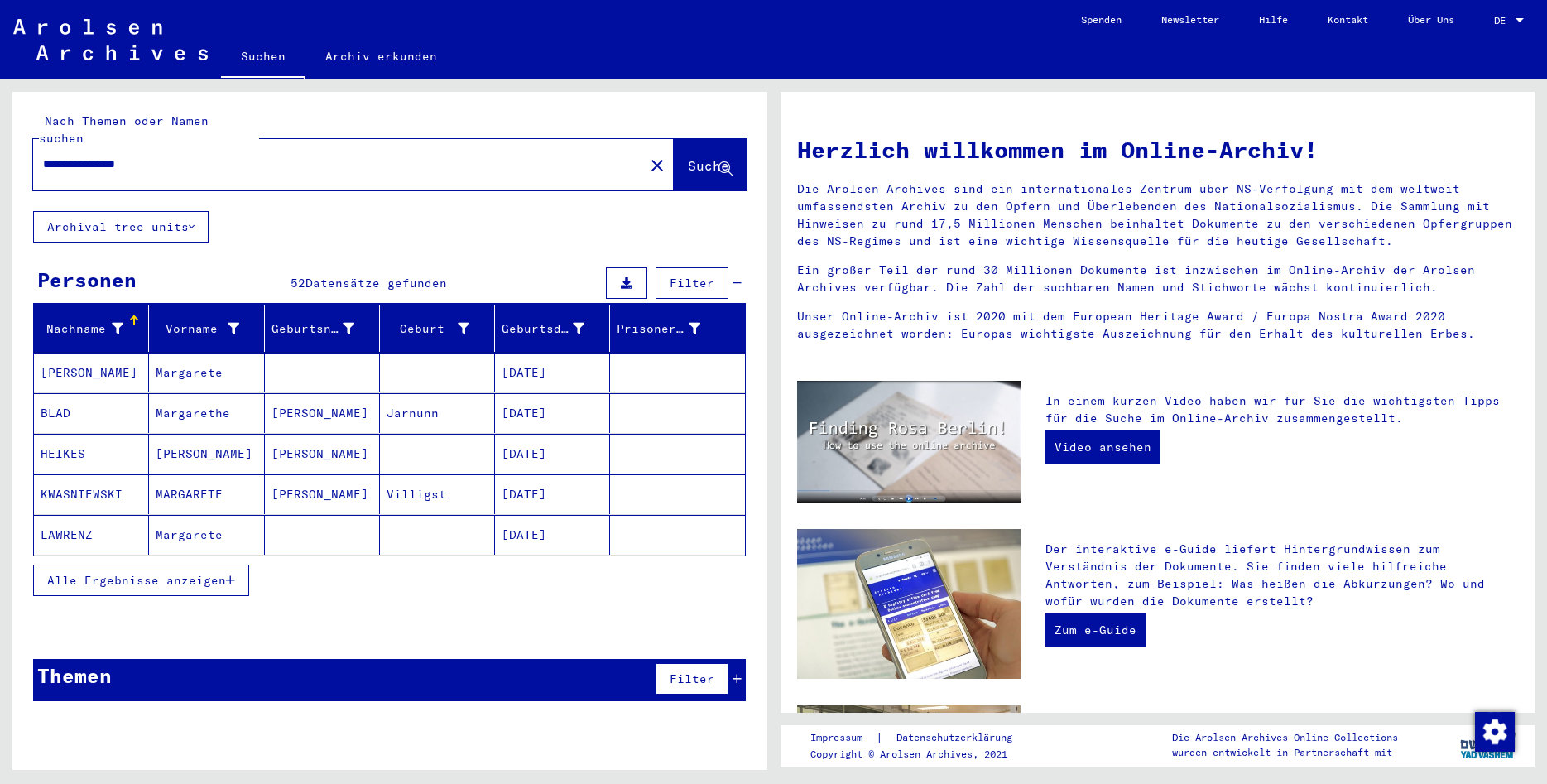
click at [157, 573] on span "Alle Ergebnisse anzeigen" at bounding box center [137, 580] width 178 height 15
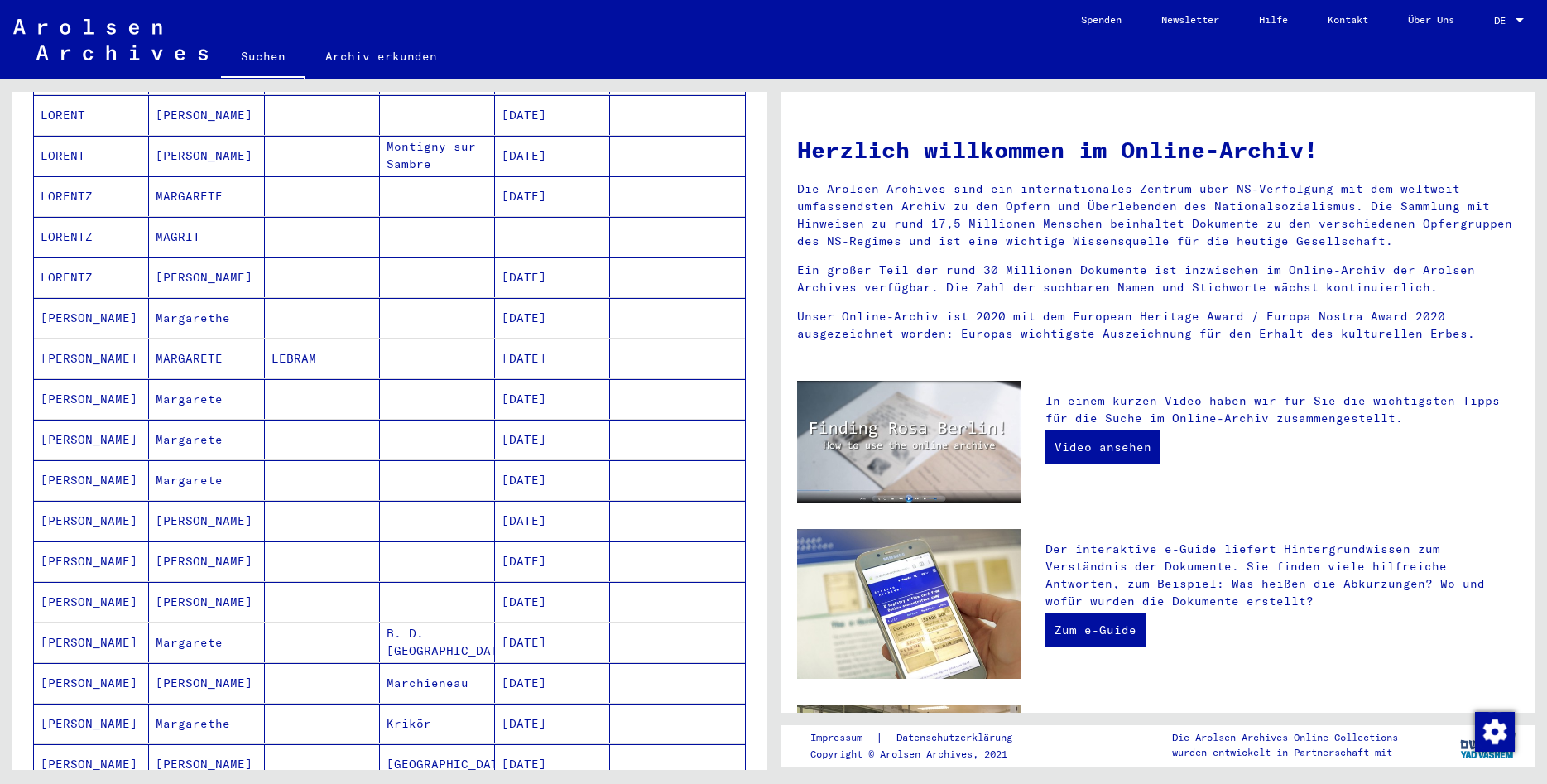
scroll to position [626, 0]
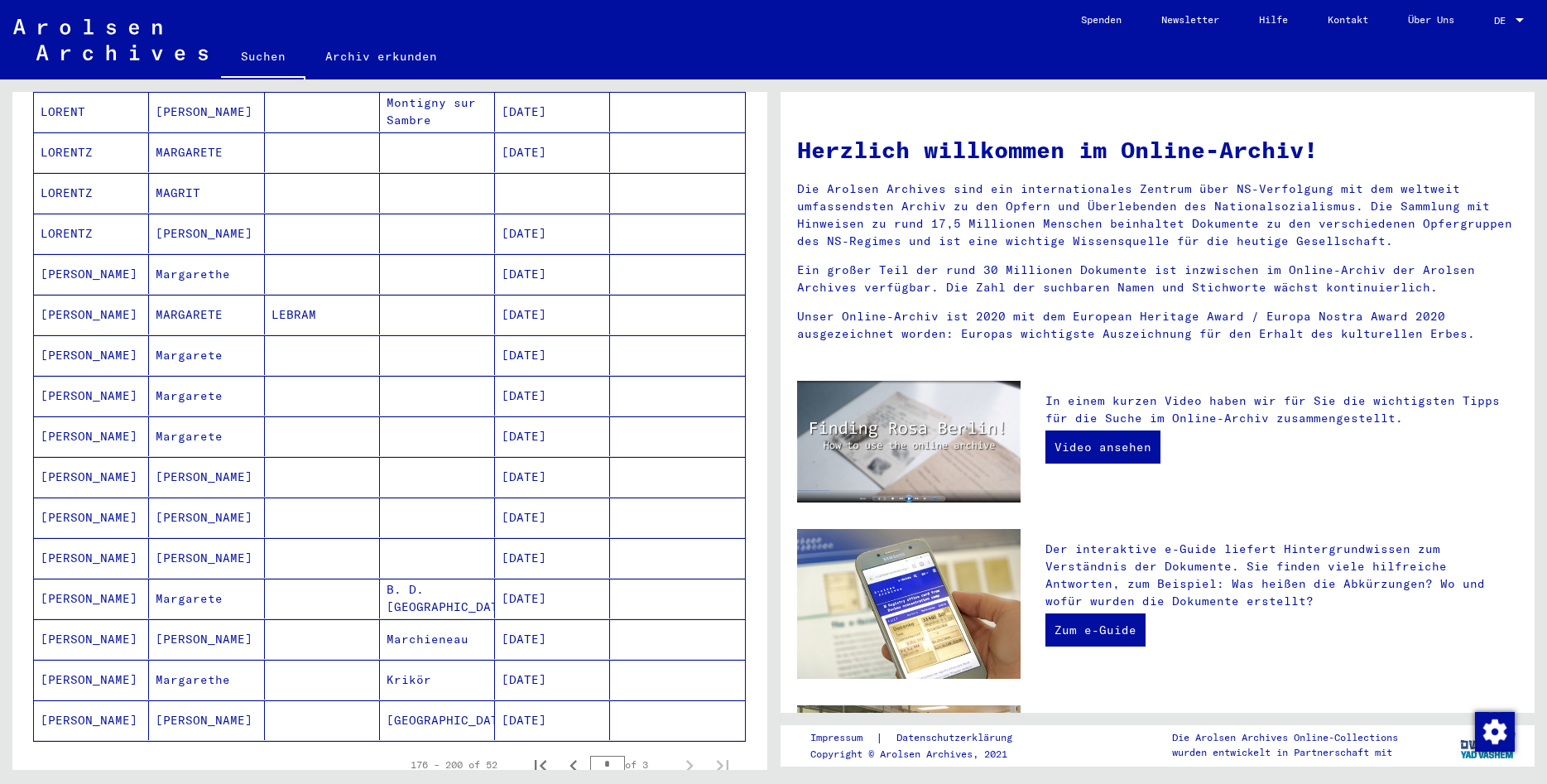
click at [210, 295] on mat-cell "MARGARETE" at bounding box center [206, 314] width 115 height 40
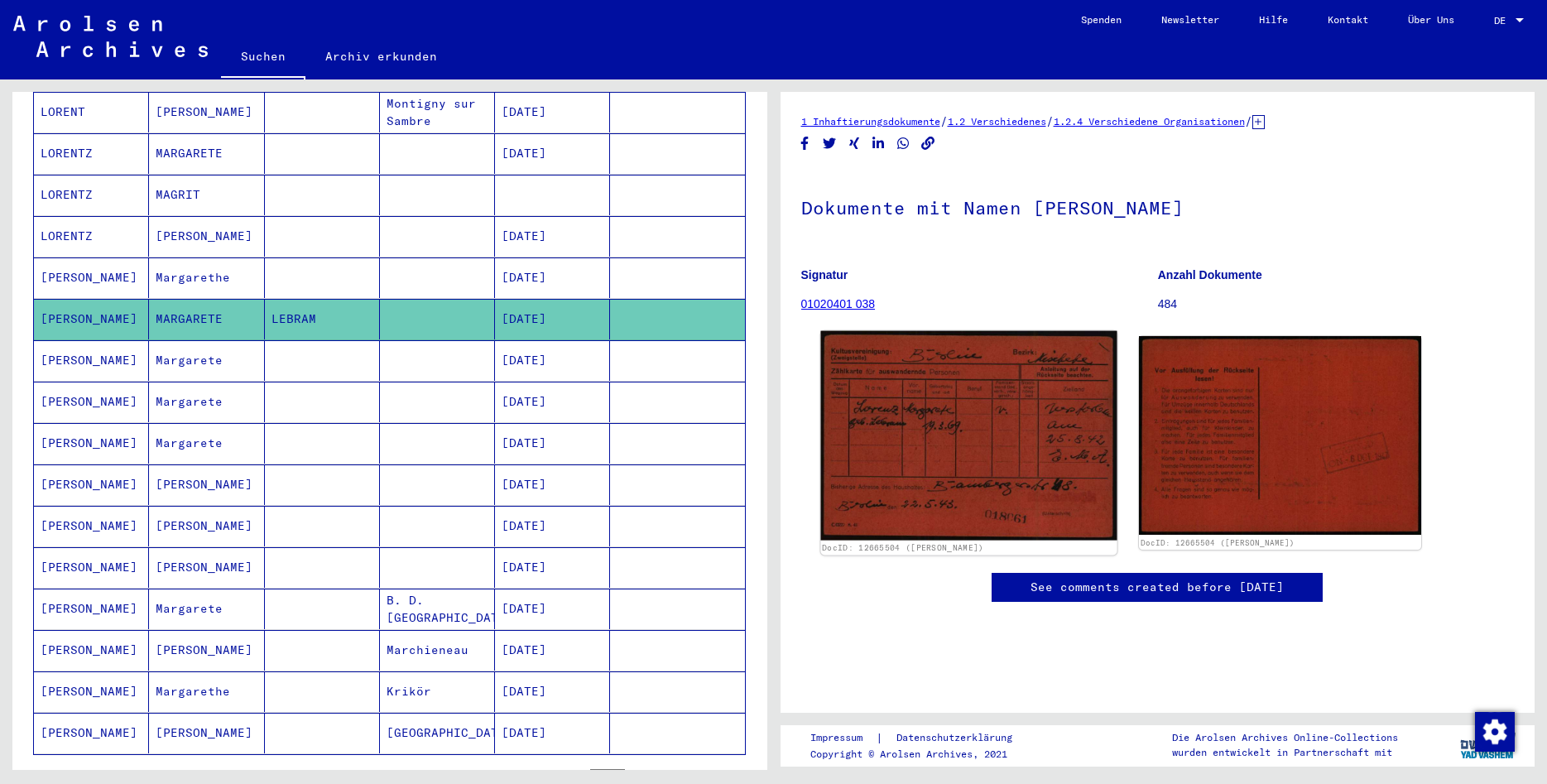
click at [1007, 399] on img at bounding box center [968, 436] width 297 height 209
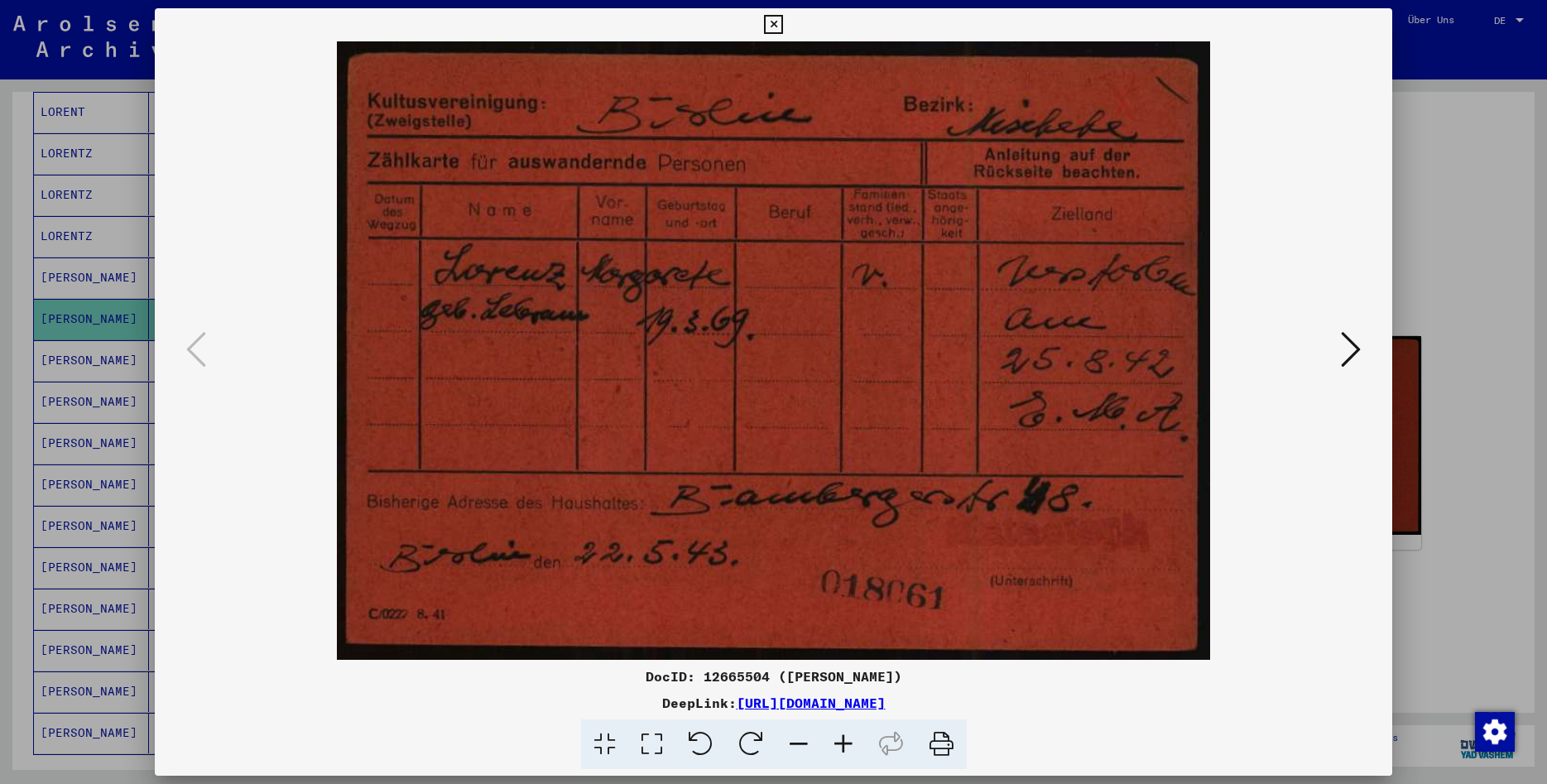
click at [783, 25] on icon at bounding box center [774, 24] width 19 height 19
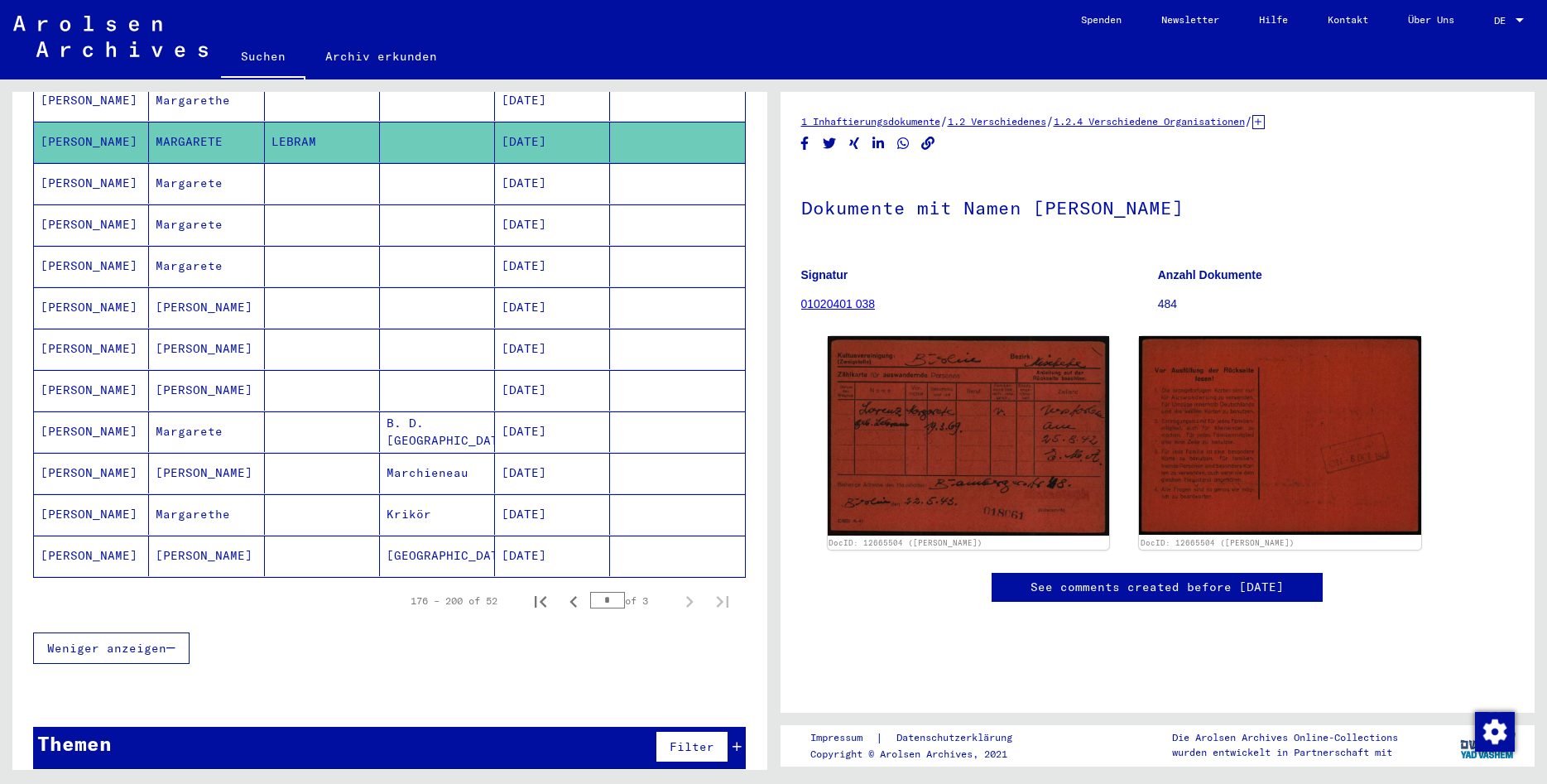
scroll to position [721, 0]
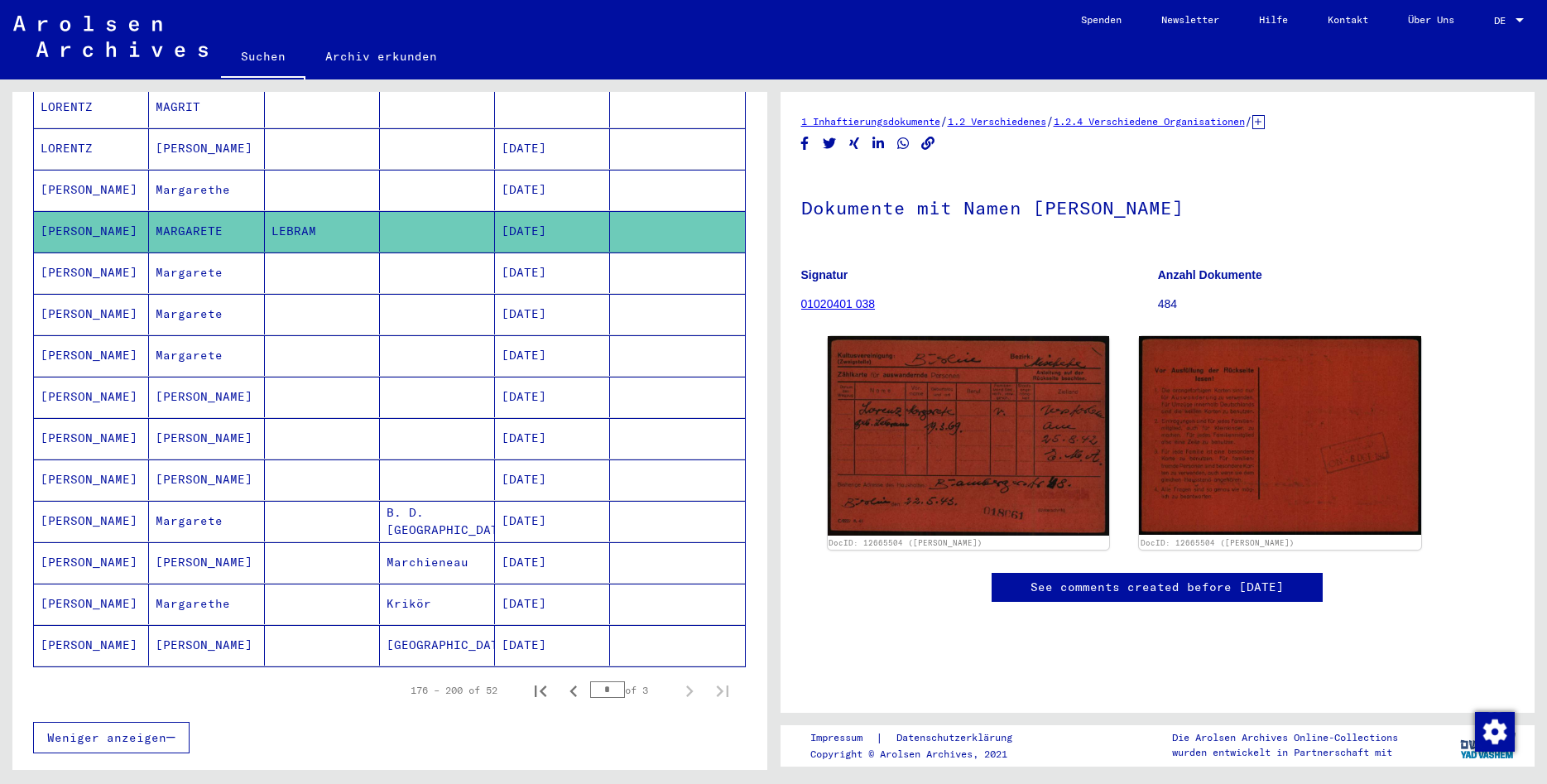
click at [213, 253] on mat-cell "Margarete" at bounding box center [206, 273] width 115 height 41
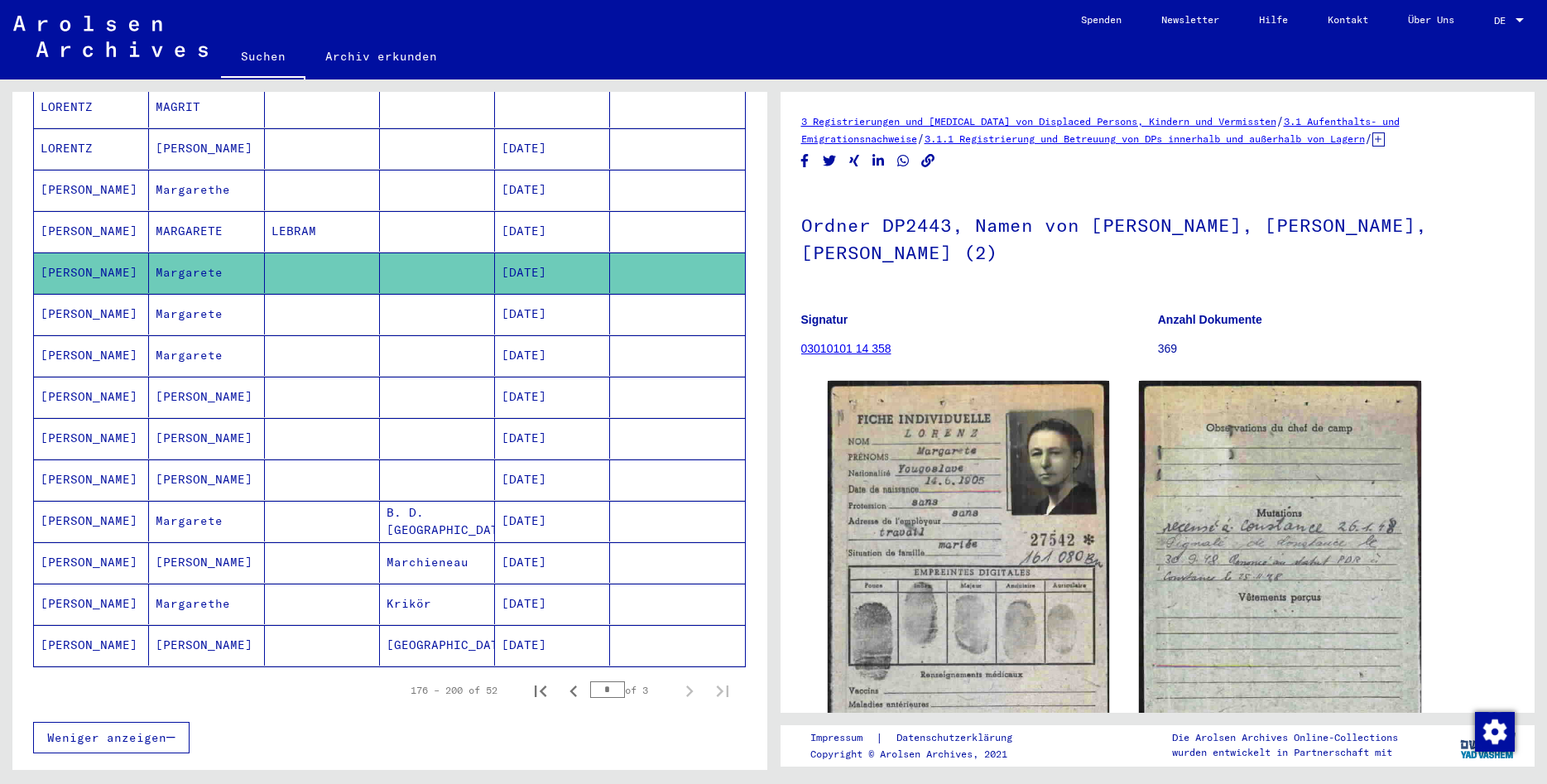
click at [202, 296] on mat-cell "Margarete" at bounding box center [206, 314] width 115 height 41
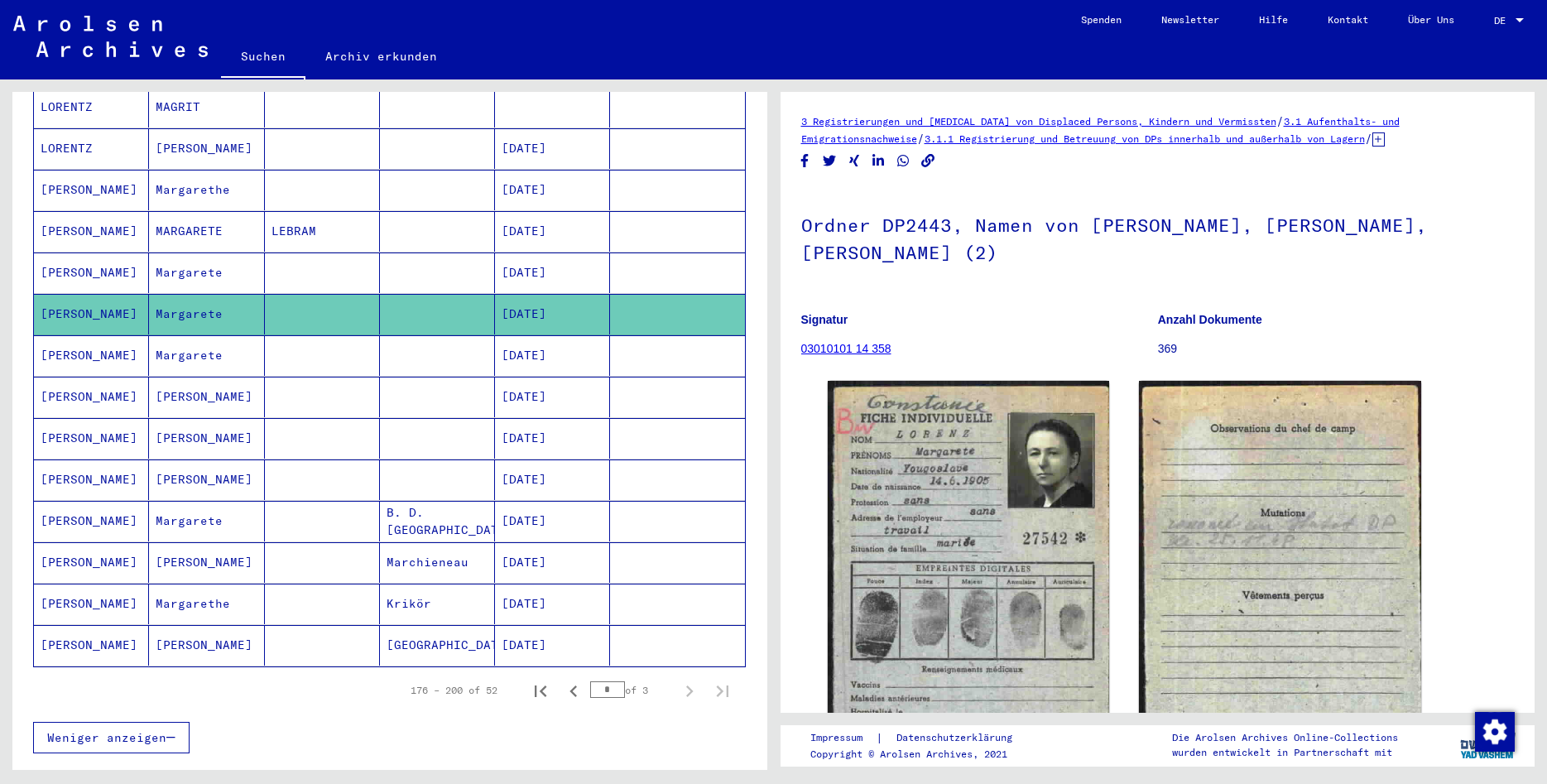
click at [202, 338] on mat-cell "Margarete" at bounding box center [206, 356] width 115 height 41
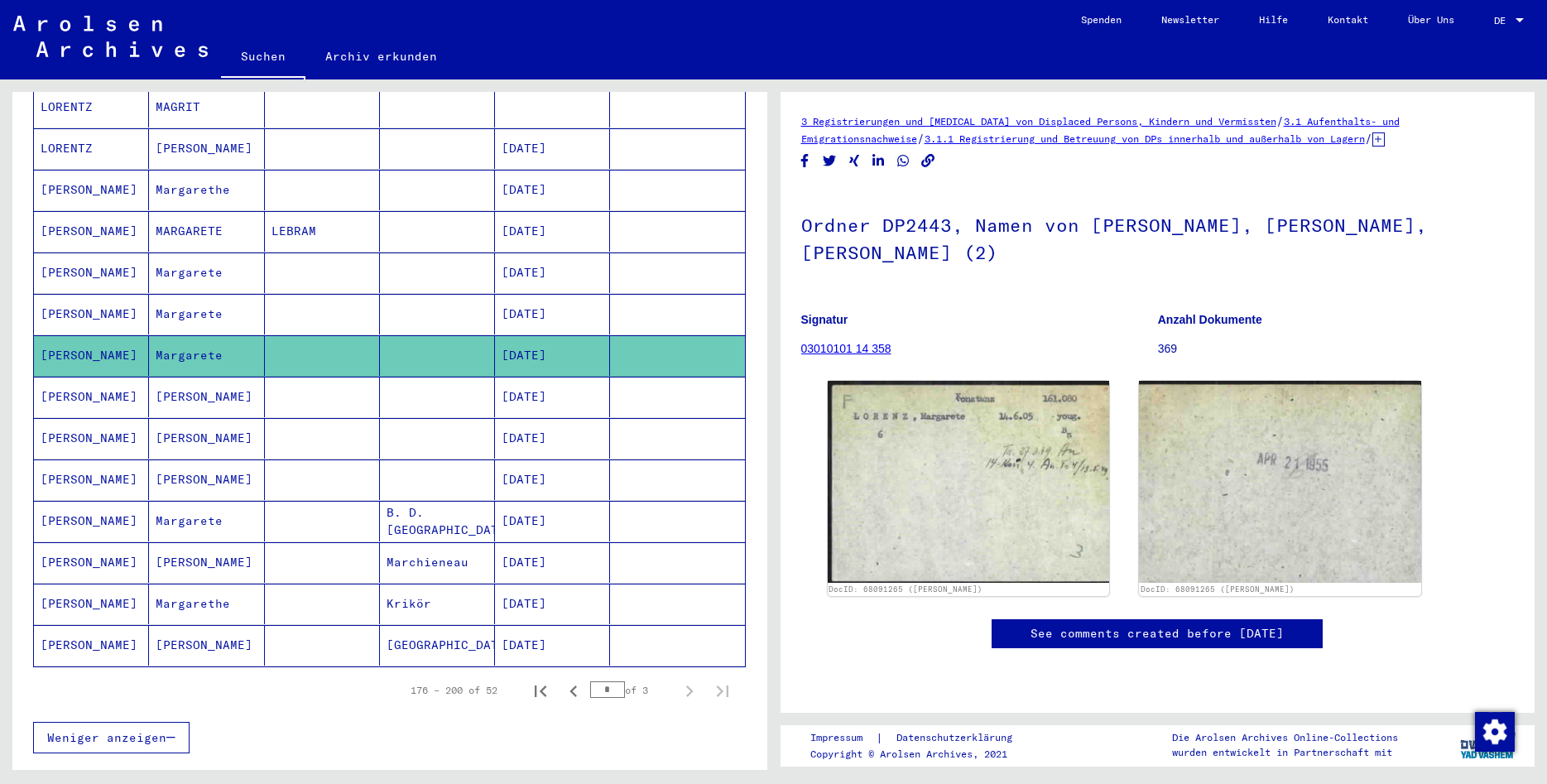
click at [205, 382] on mat-cell "[PERSON_NAME]" at bounding box center [206, 397] width 115 height 41
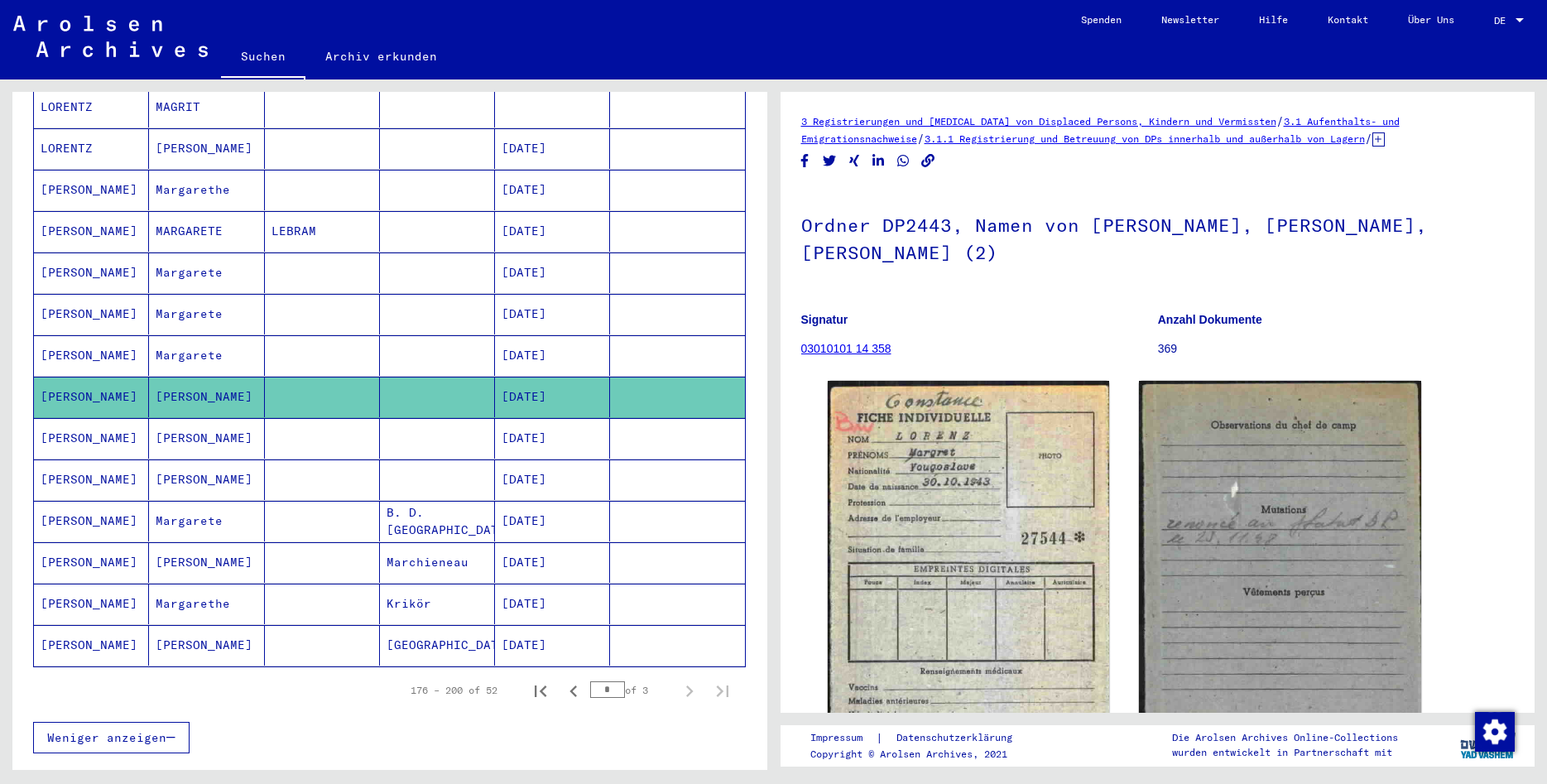
click at [207, 419] on mat-cell "[PERSON_NAME]" at bounding box center [206, 438] width 115 height 41
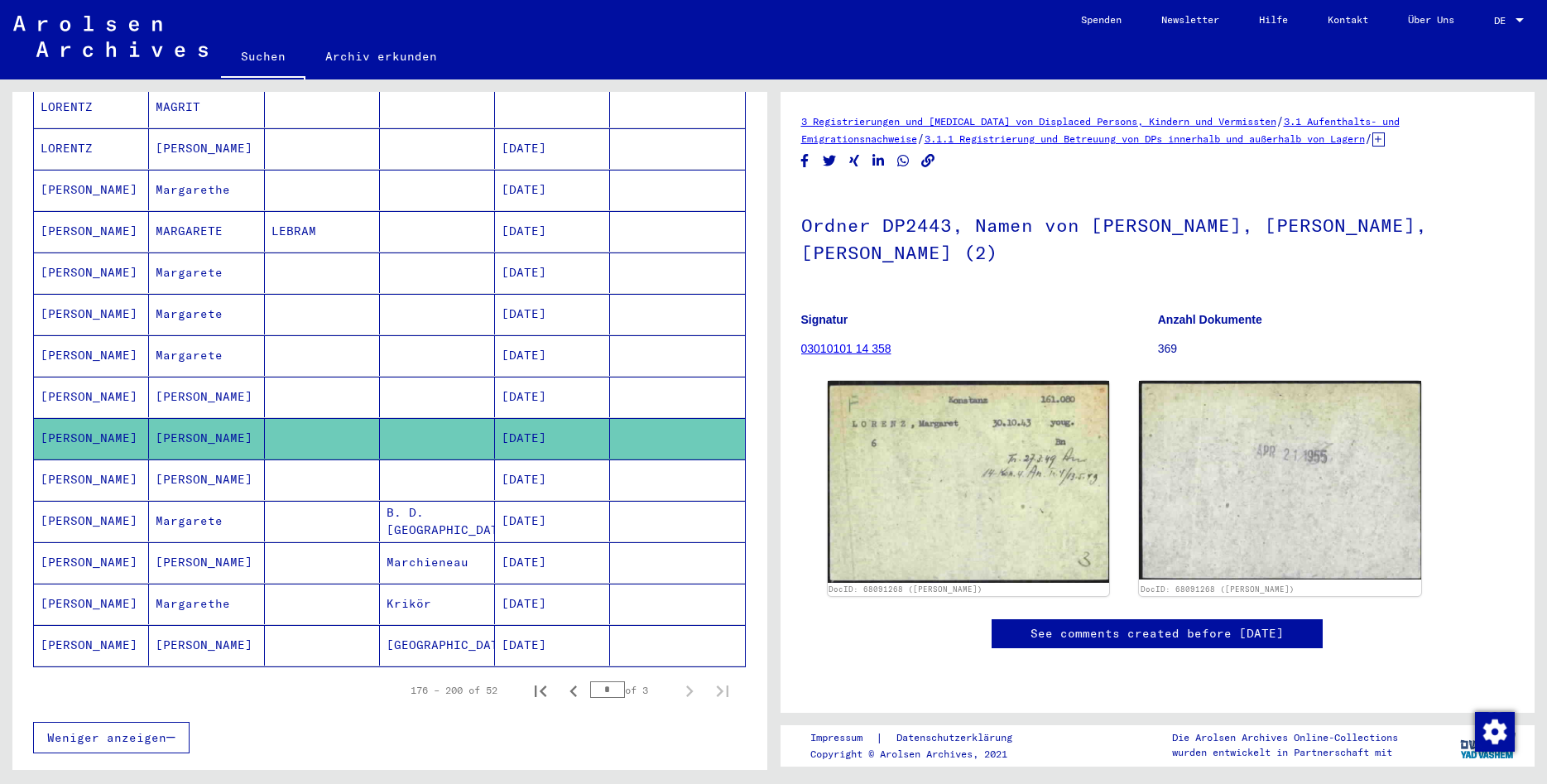
click at [212, 459] on mat-cell "[PERSON_NAME]" at bounding box center [206, 480] width 115 height 41
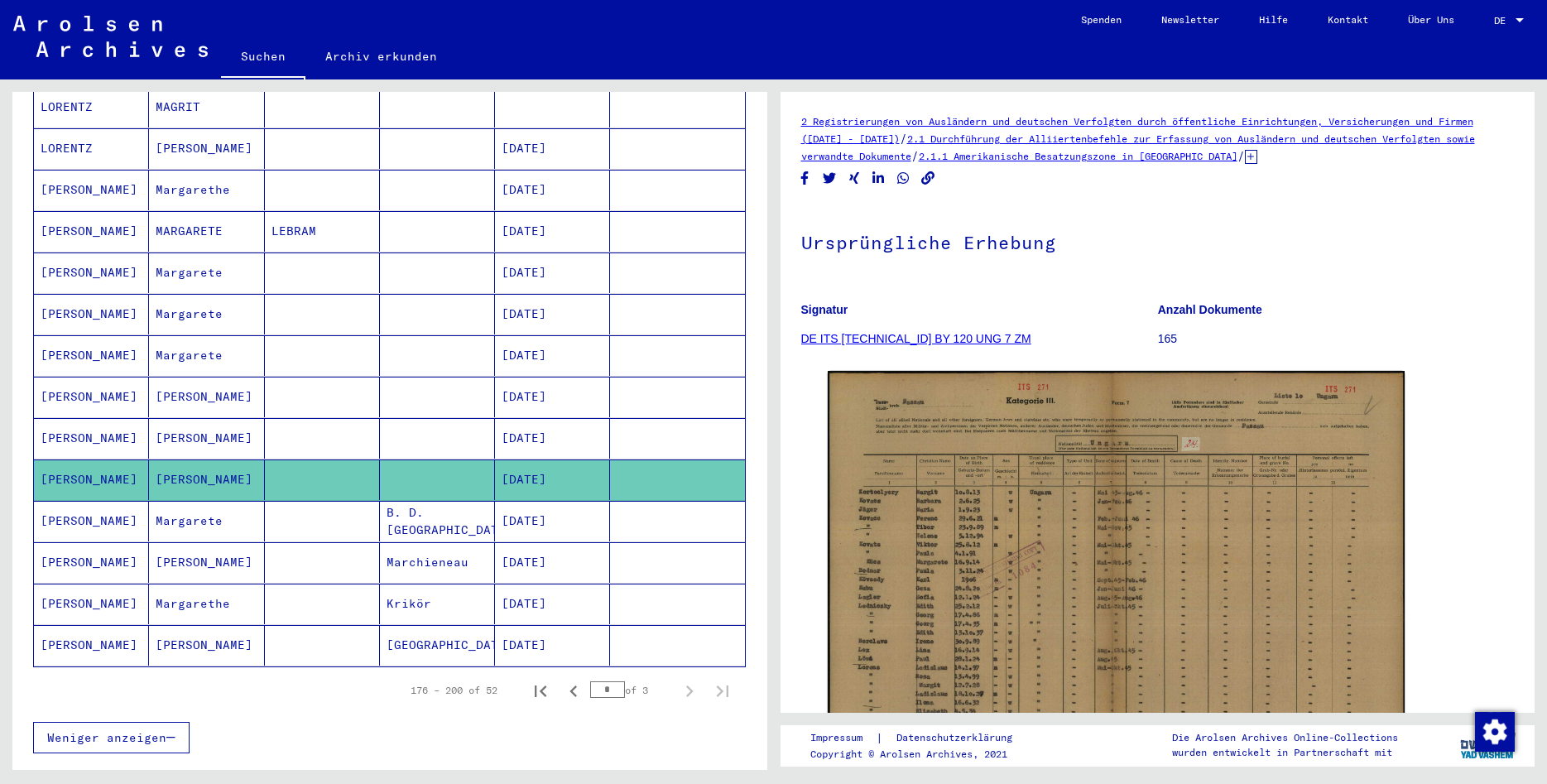
scroll to position [810, 0]
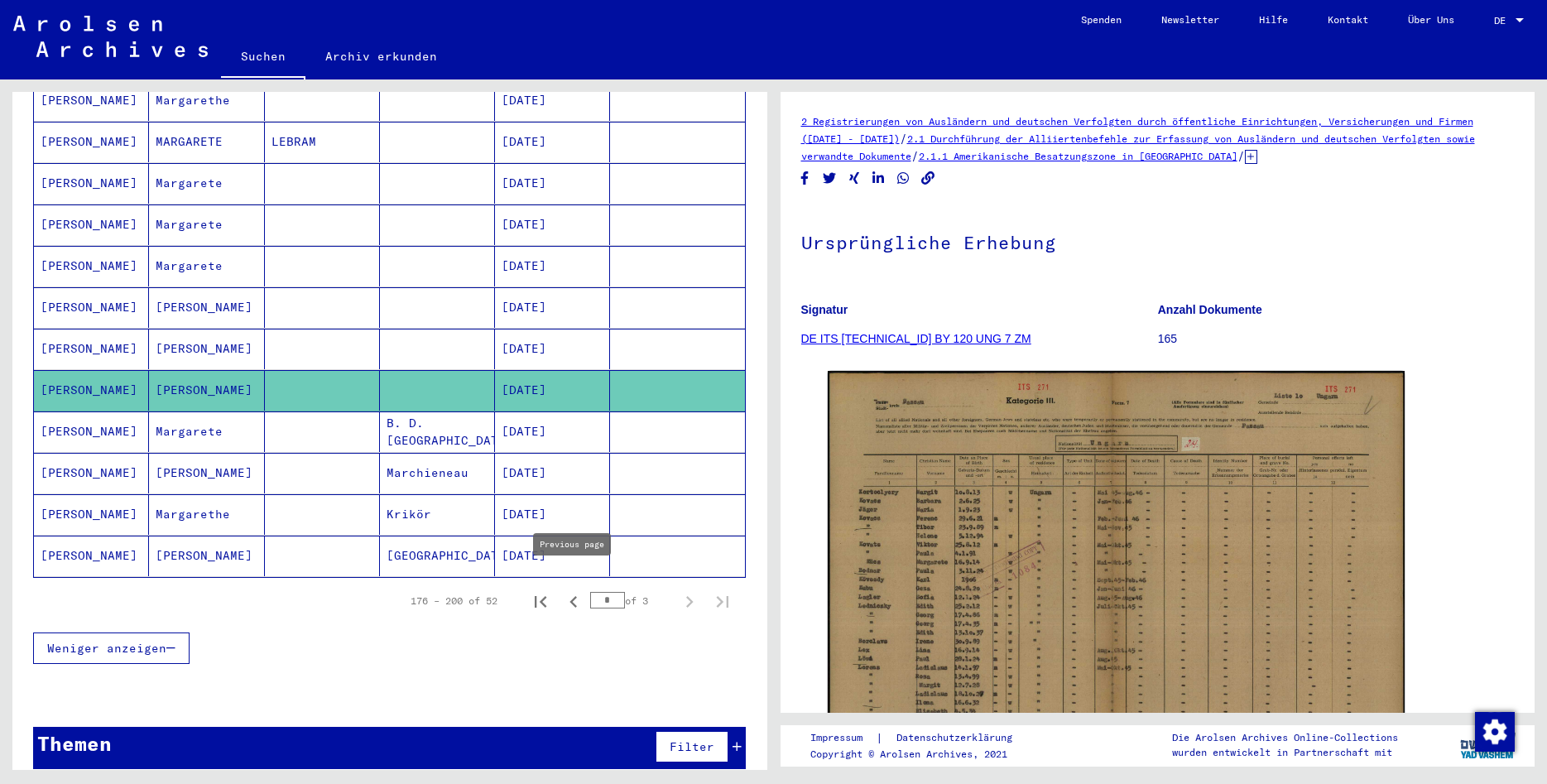
click at [584, 590] on icon "Previous page" at bounding box center [574, 602] width 23 height 23
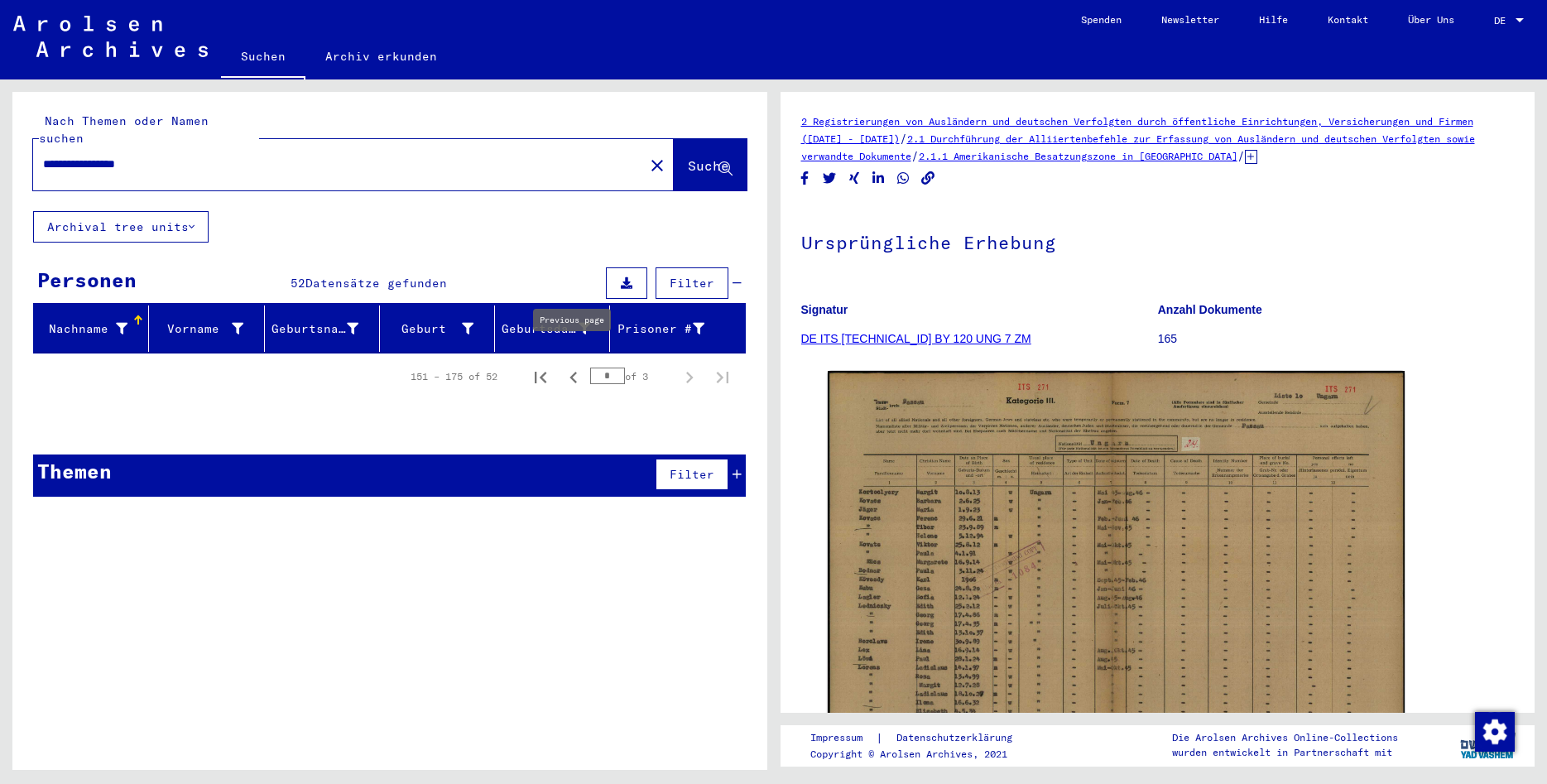
click at [597, 367] on input "*" at bounding box center [608, 375] width 35 height 16
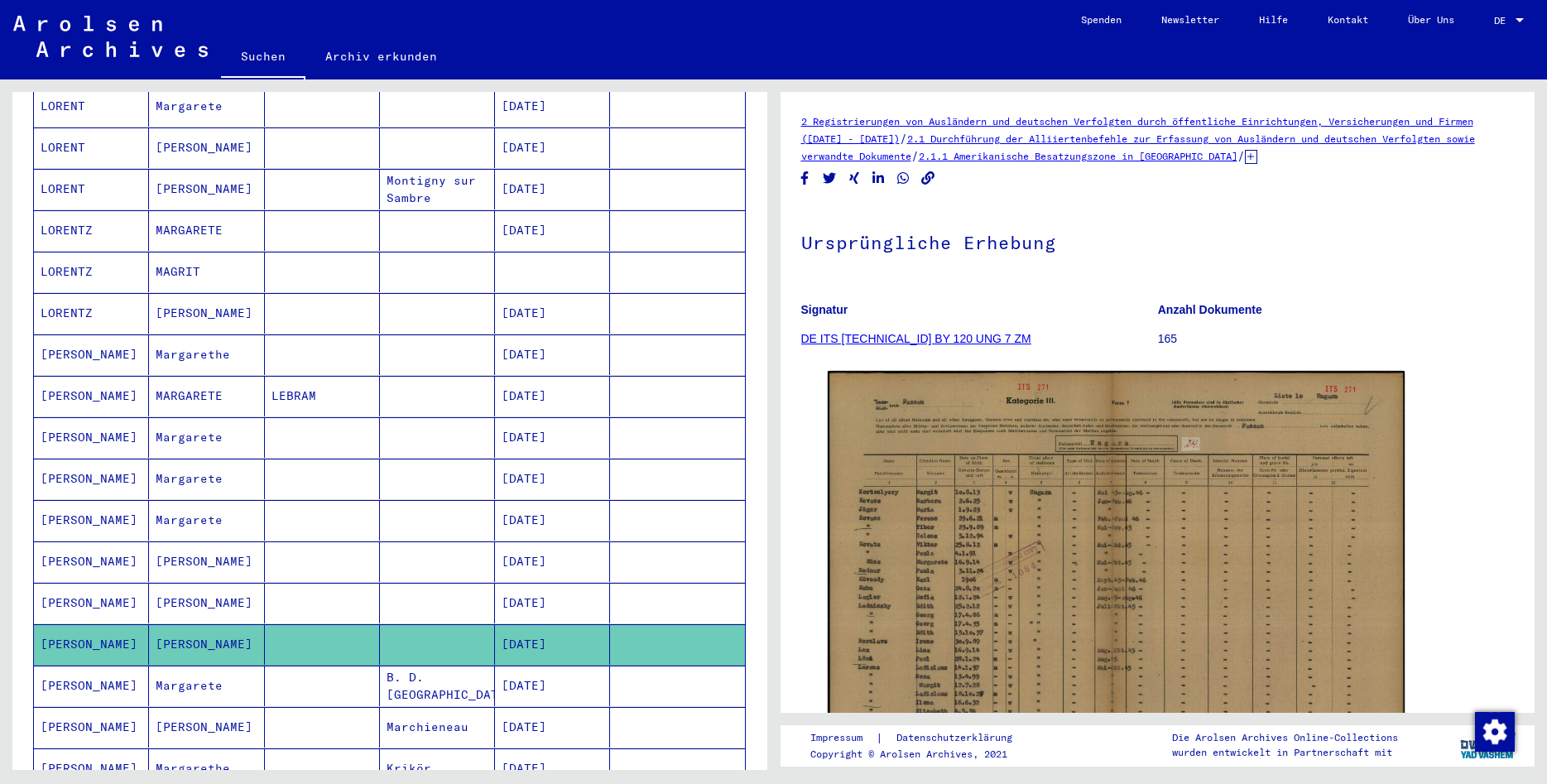
scroll to position [715, 0]
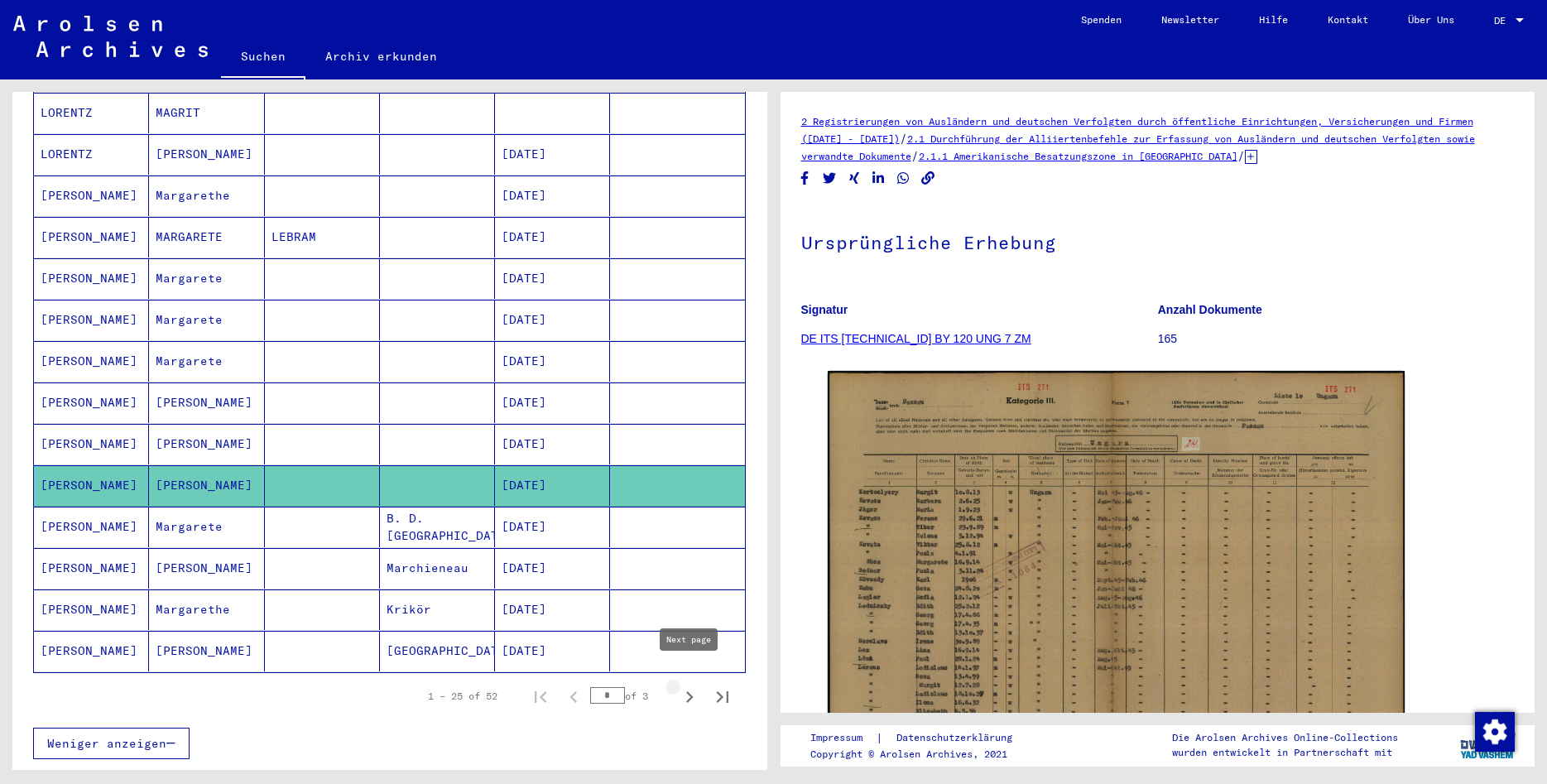
click at [690, 685] on icon "Next page" at bounding box center [690, 697] width 23 height 23
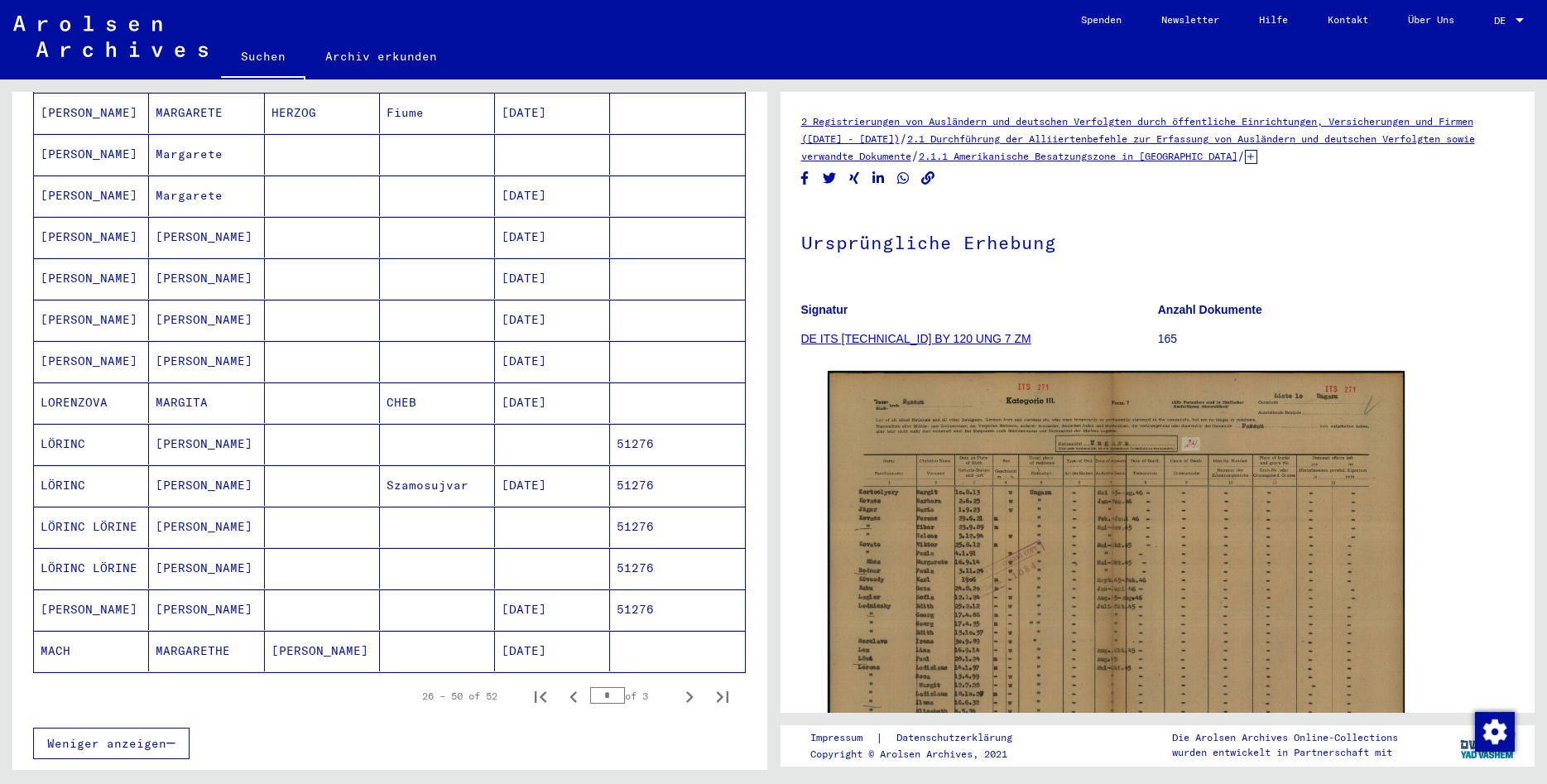
click at [242, 348] on mat-cell "[PERSON_NAME]" at bounding box center [206, 361] width 115 height 41
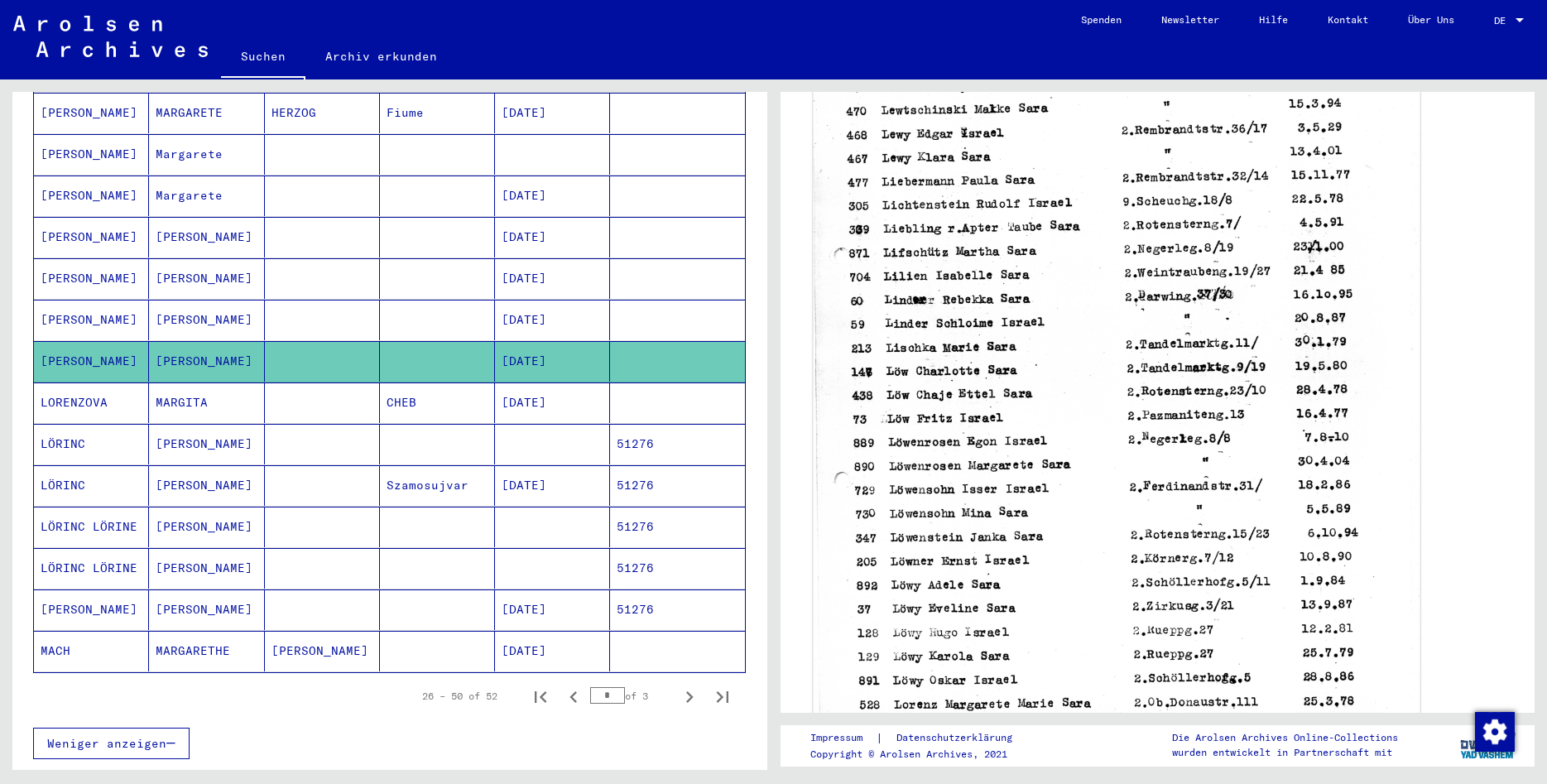
scroll to position [536, 0]
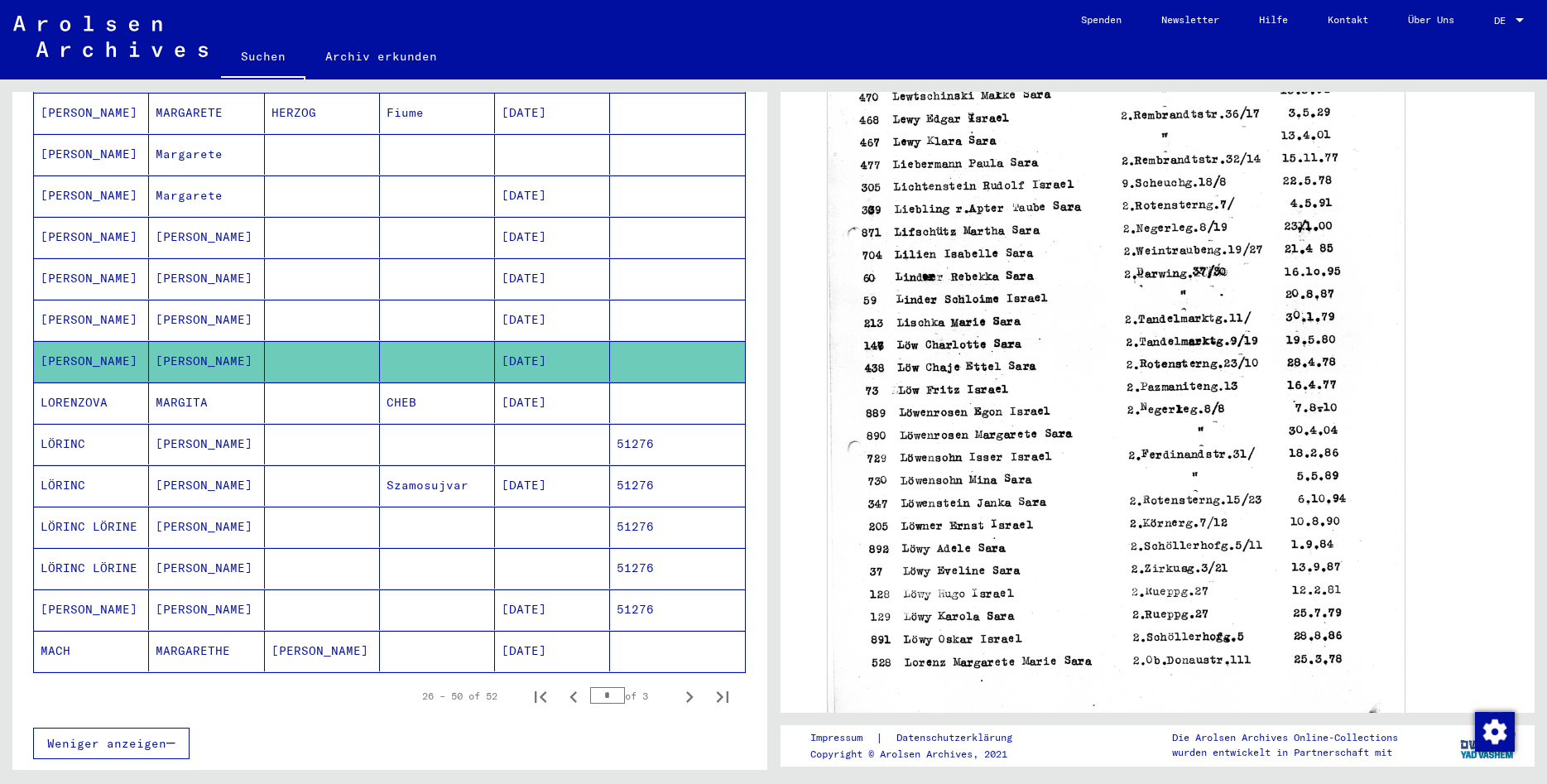
click at [235, 423] on mat-cell "[PERSON_NAME]" at bounding box center [206, 444] width 115 height 41
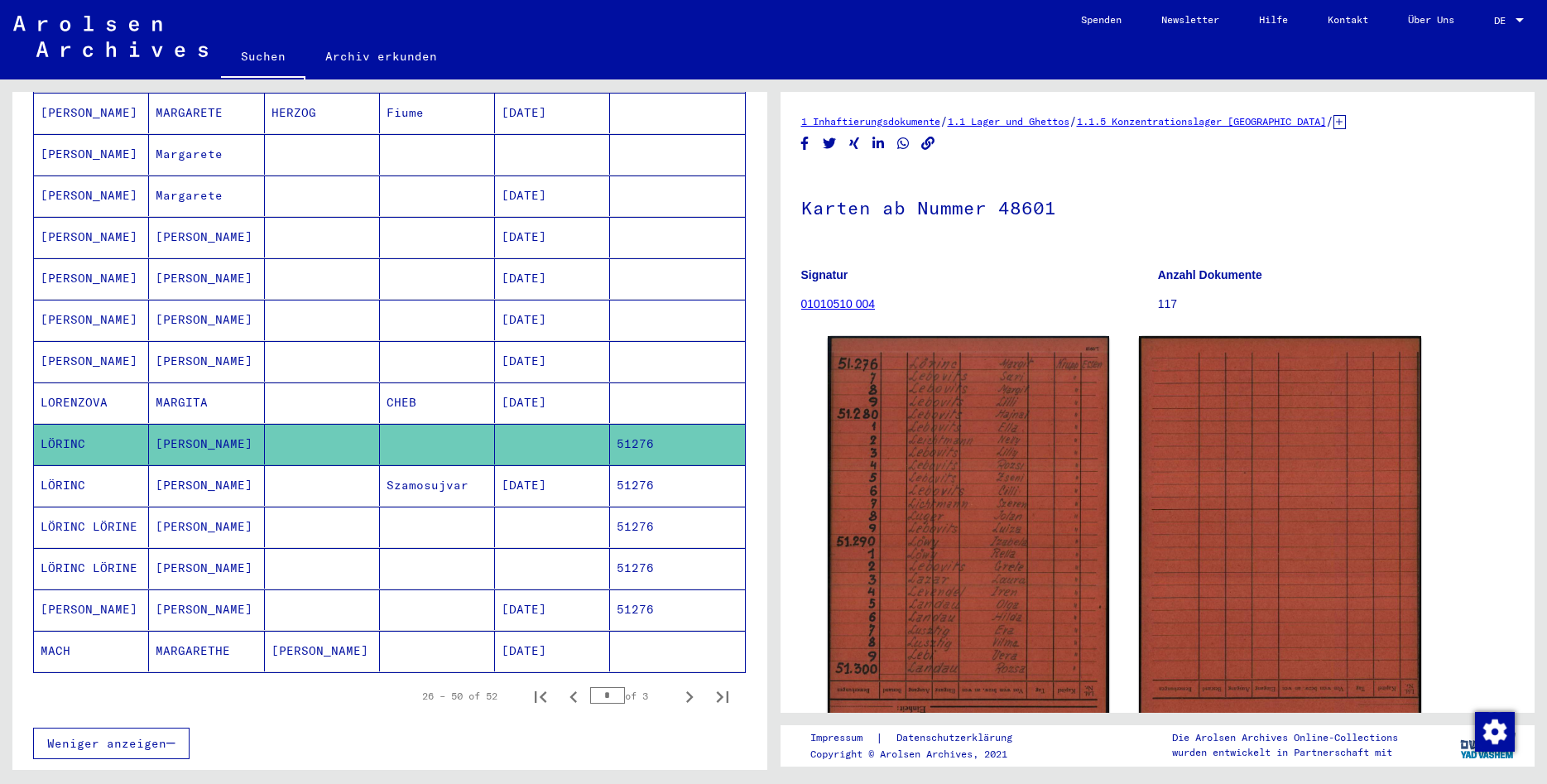
scroll to position [178, 0]
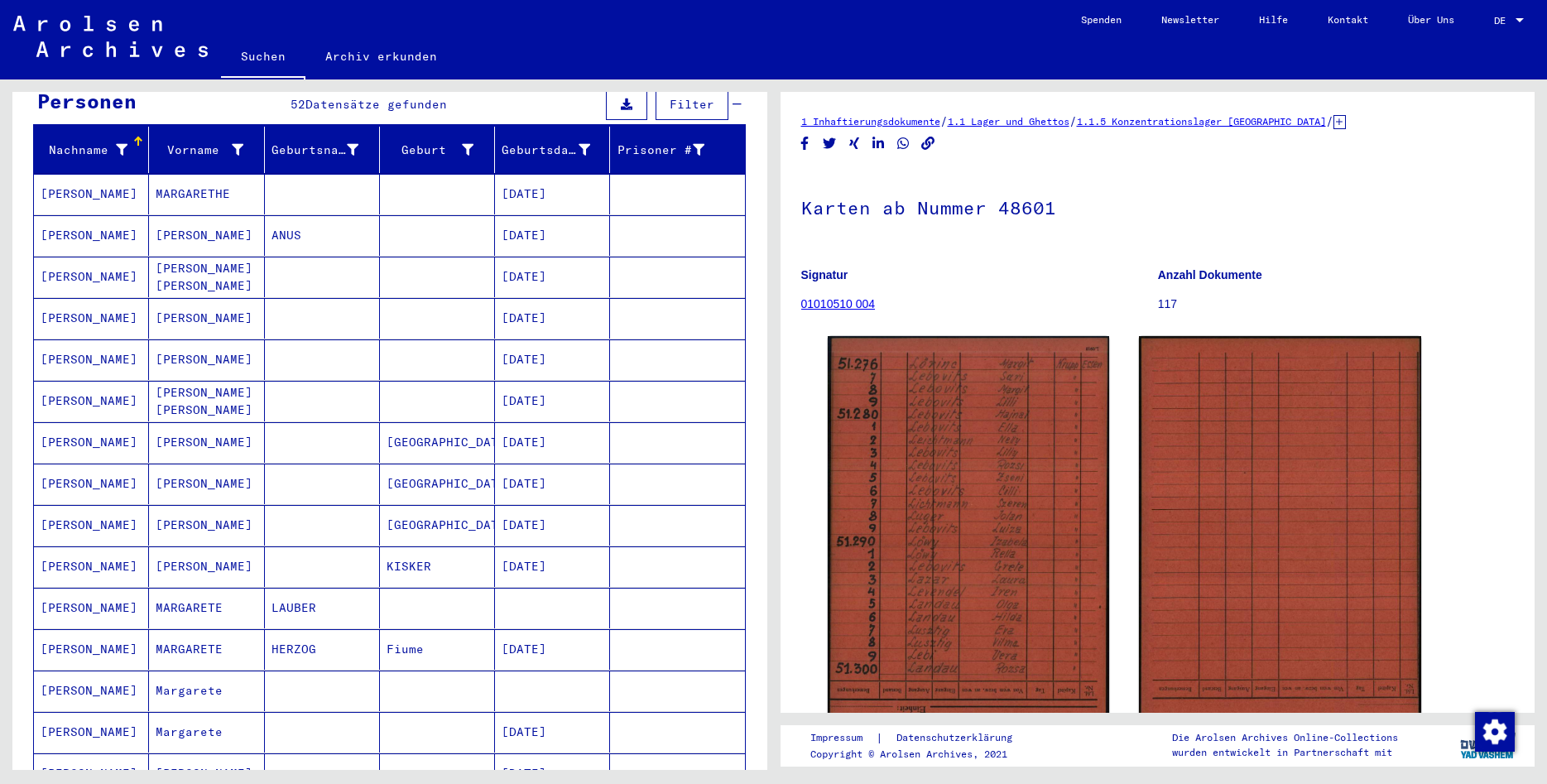
click at [221, 173] on mat-cell "MARGARETHE" at bounding box center [206, 194] width 115 height 41
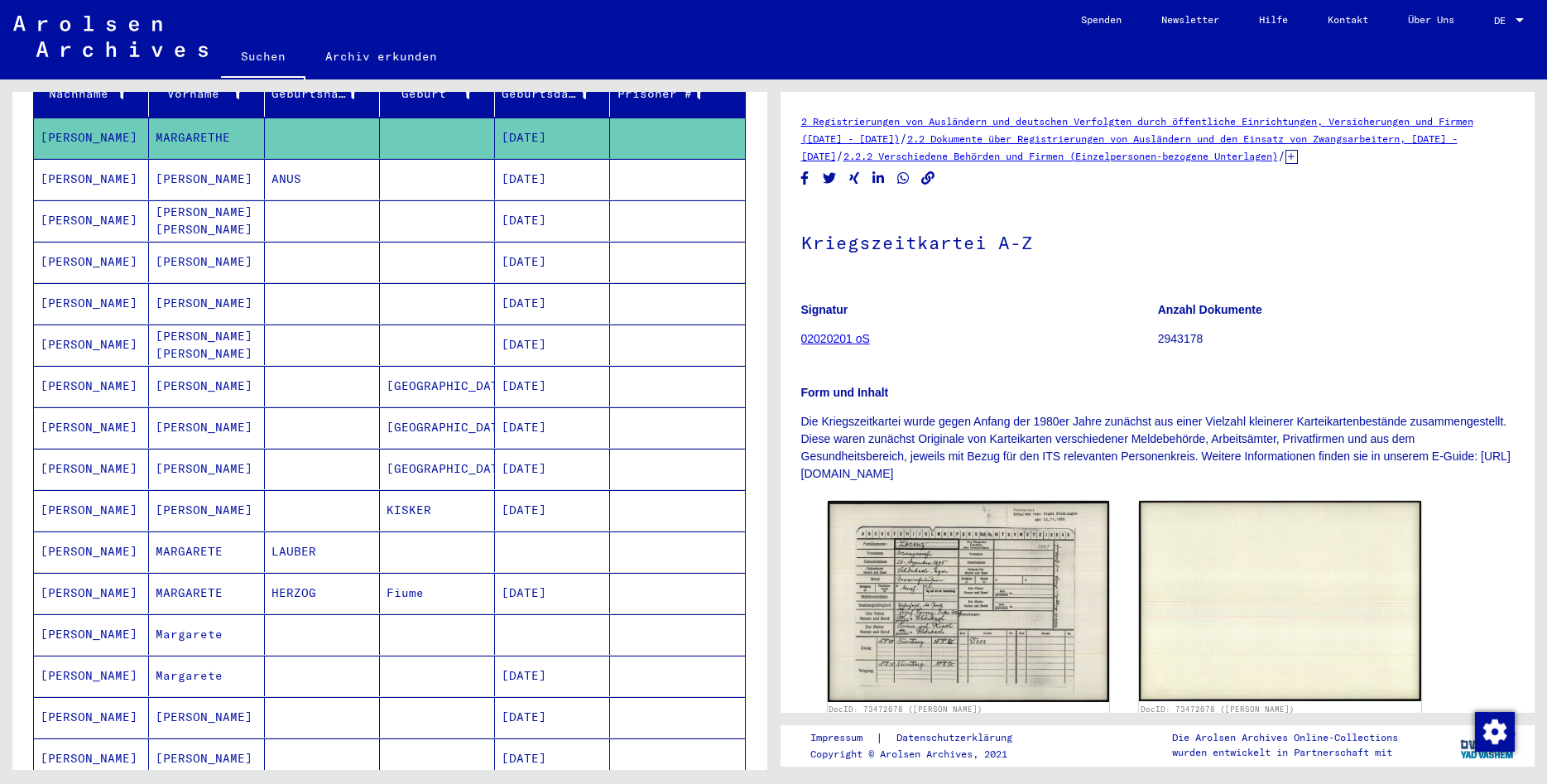
scroll to position [268, 0]
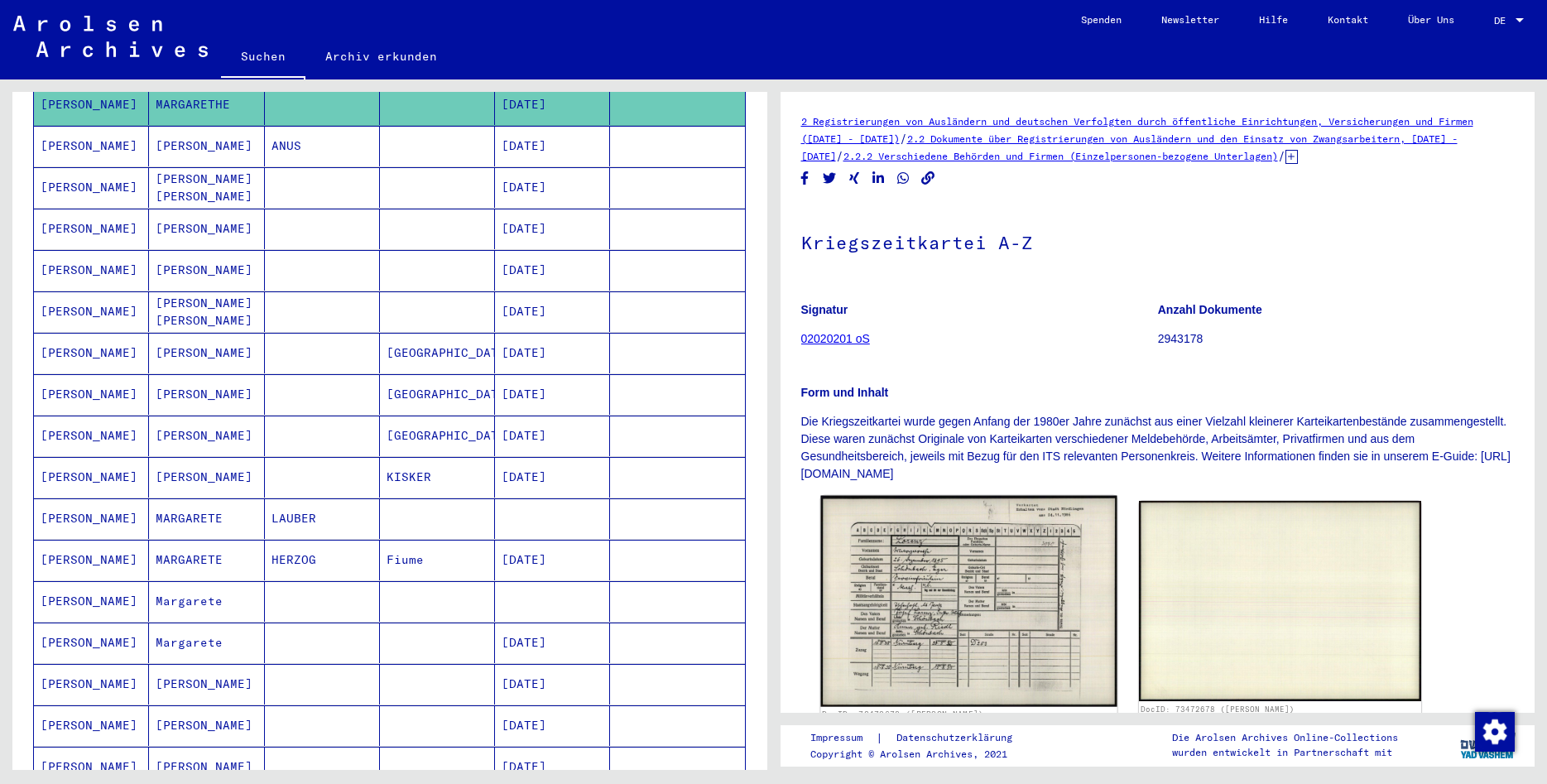
click at [997, 591] on img at bounding box center [968, 602] width 297 height 211
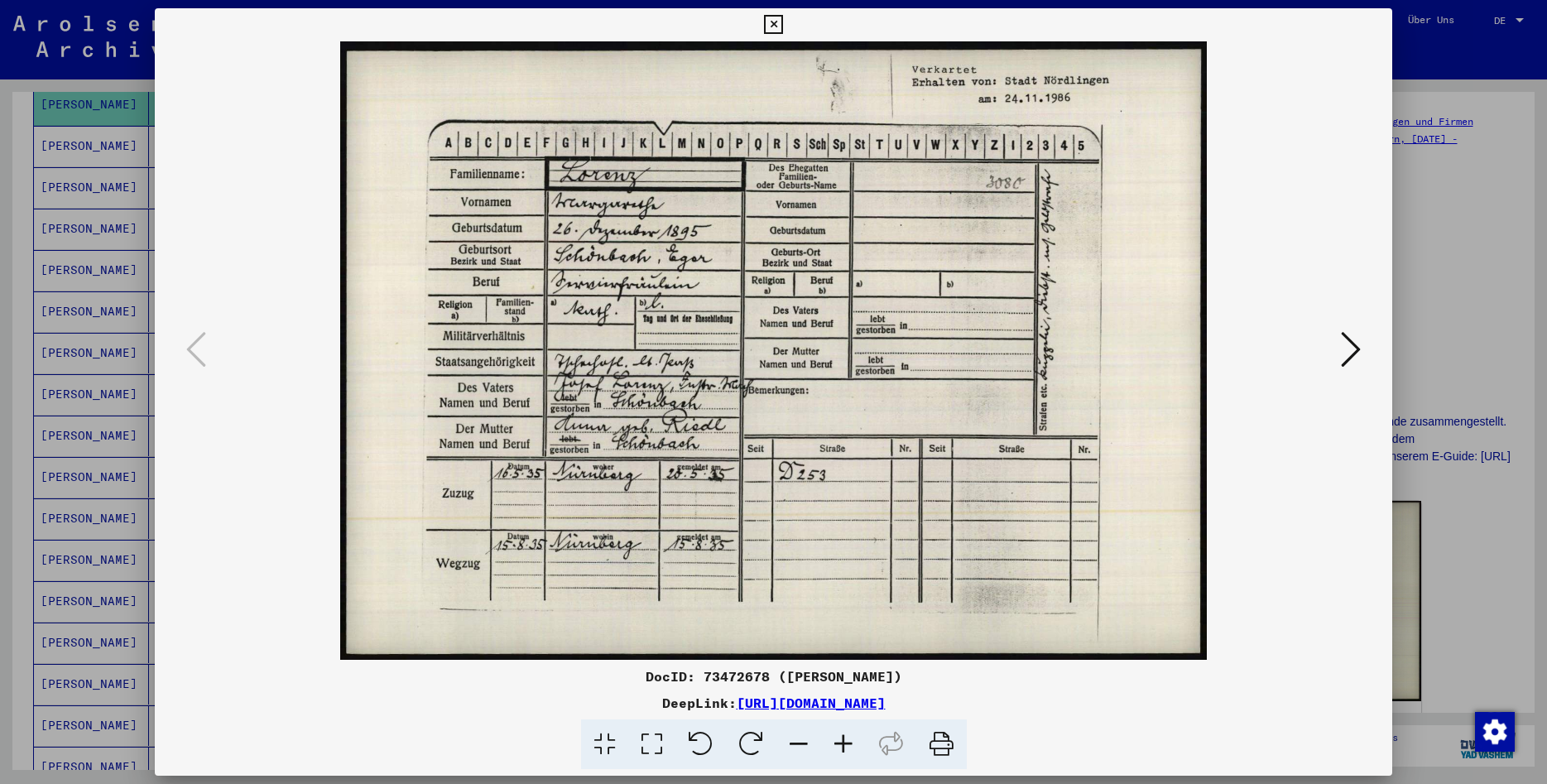
click at [788, 35] on button at bounding box center [774, 25] width 29 height 33
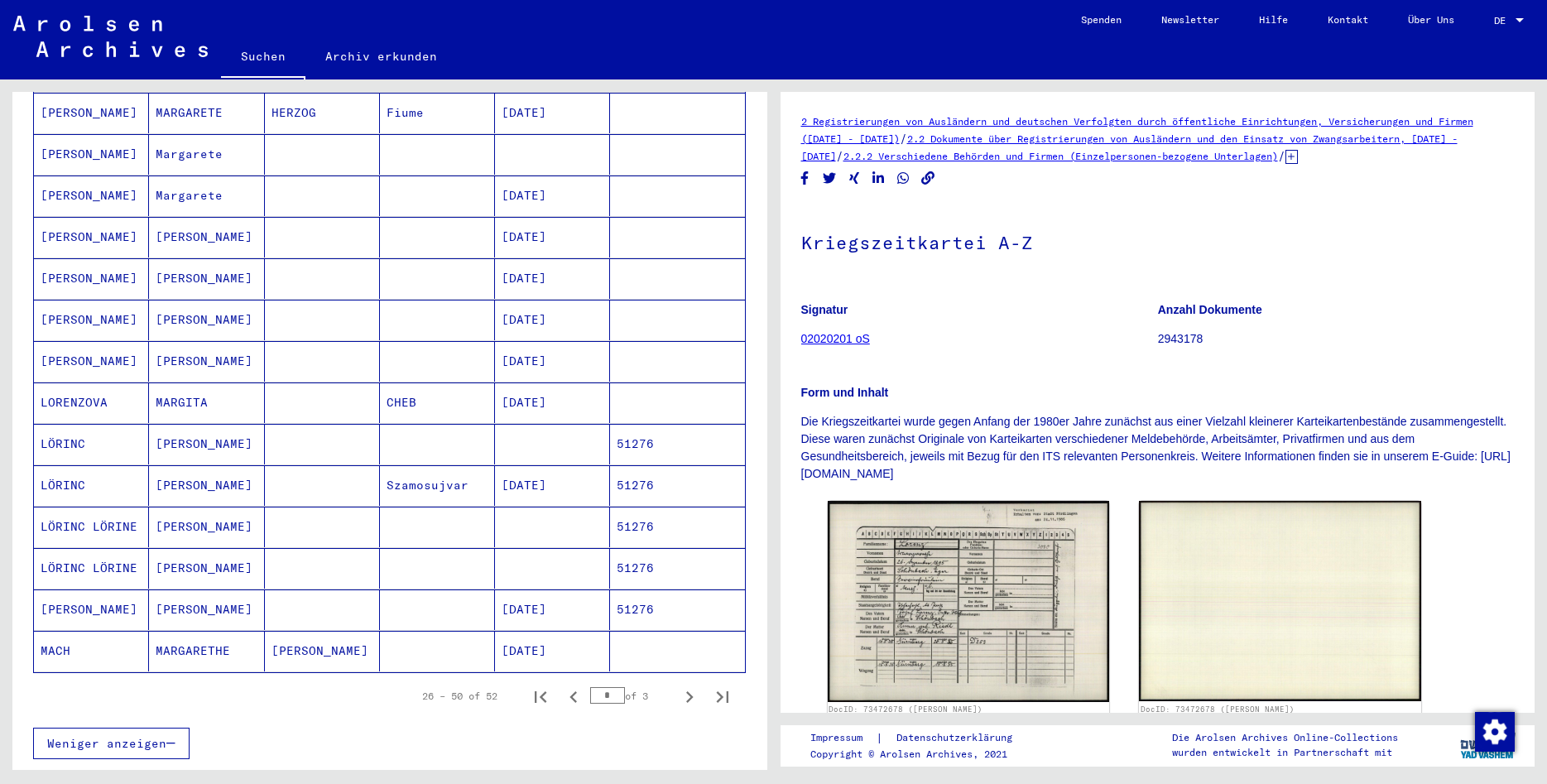
scroll to position [810, 0]
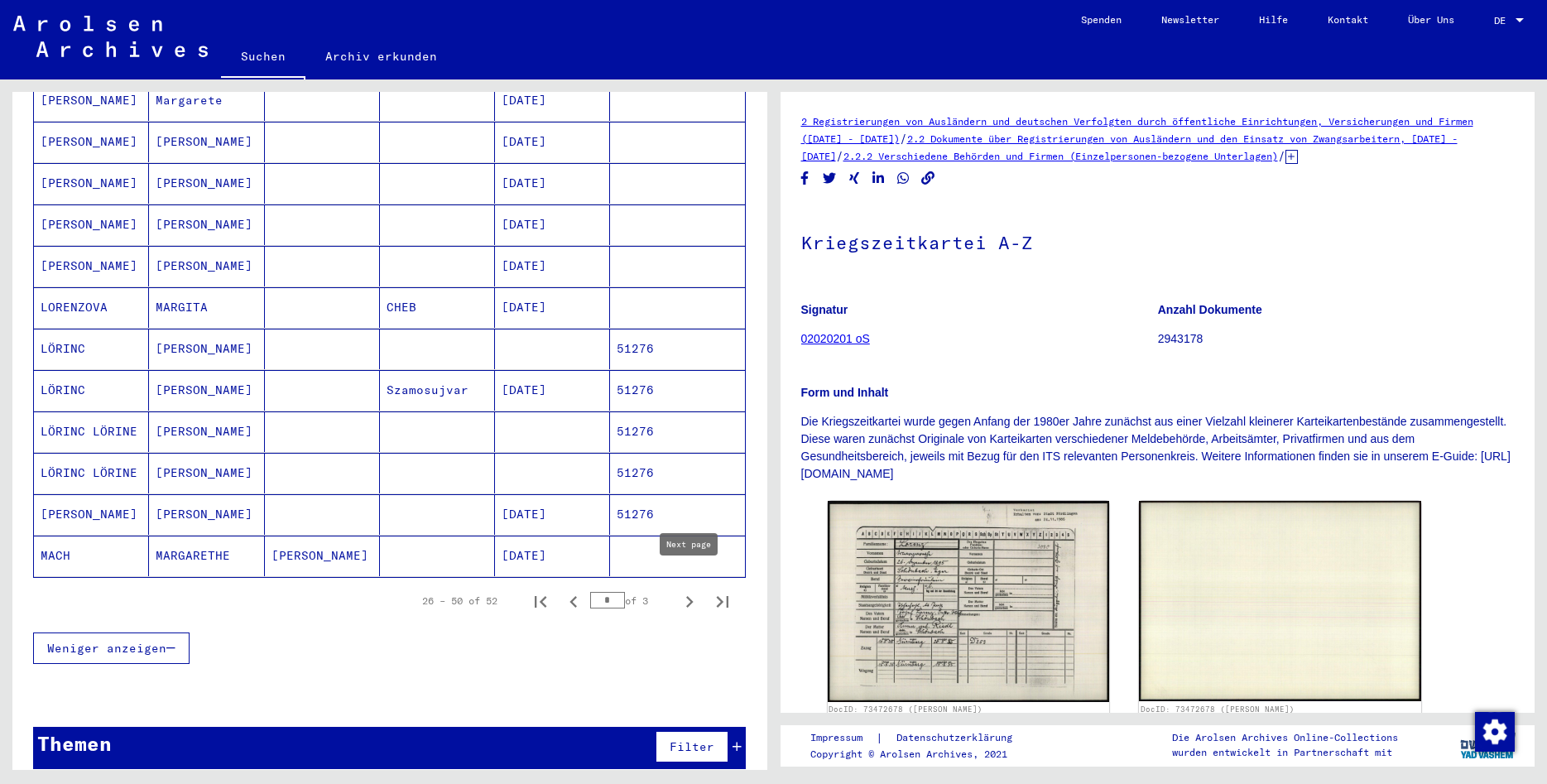
click at [685, 590] on icon "Next page" at bounding box center [690, 602] width 23 height 23
type input "*"
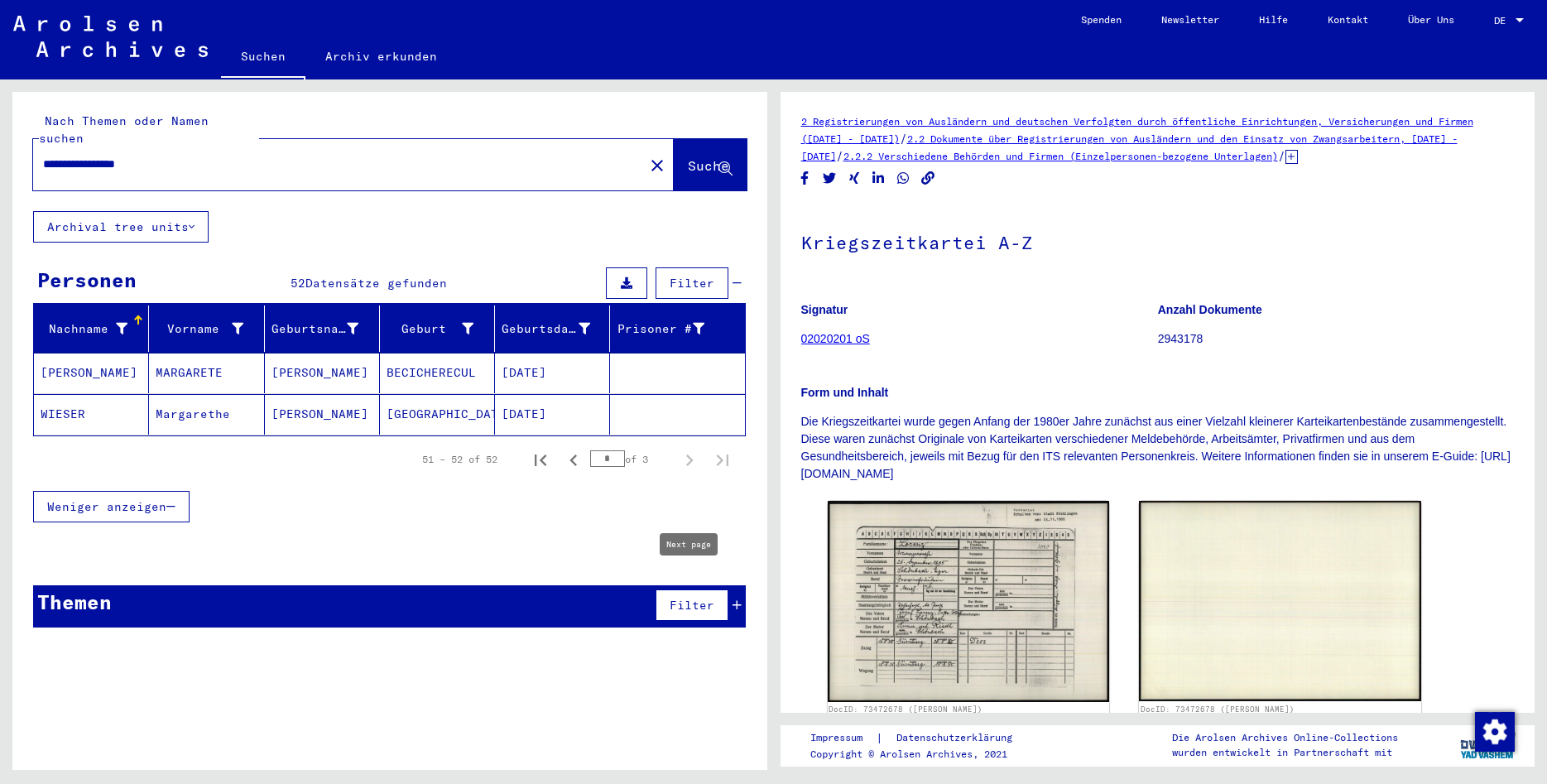
scroll to position [0, 0]
click at [59, 156] on input "**********" at bounding box center [338, 165] width 591 height 17
click at [688, 157] on span "Suche" at bounding box center [709, 165] width 42 height 16
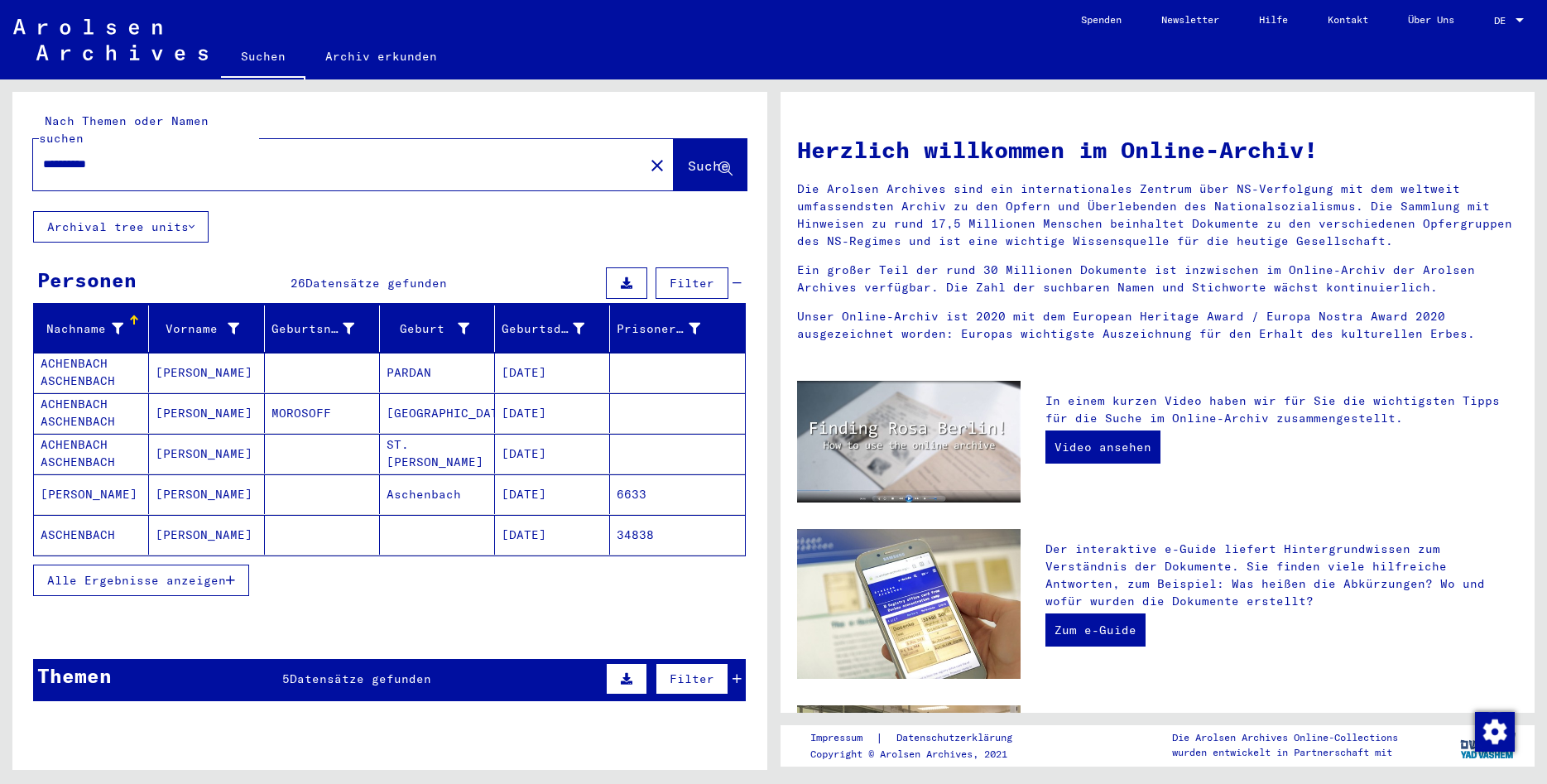
click at [44, 156] on input "**********" at bounding box center [333, 165] width 582 height 17
click at [688, 157] on span "Suche" at bounding box center [709, 165] width 42 height 16
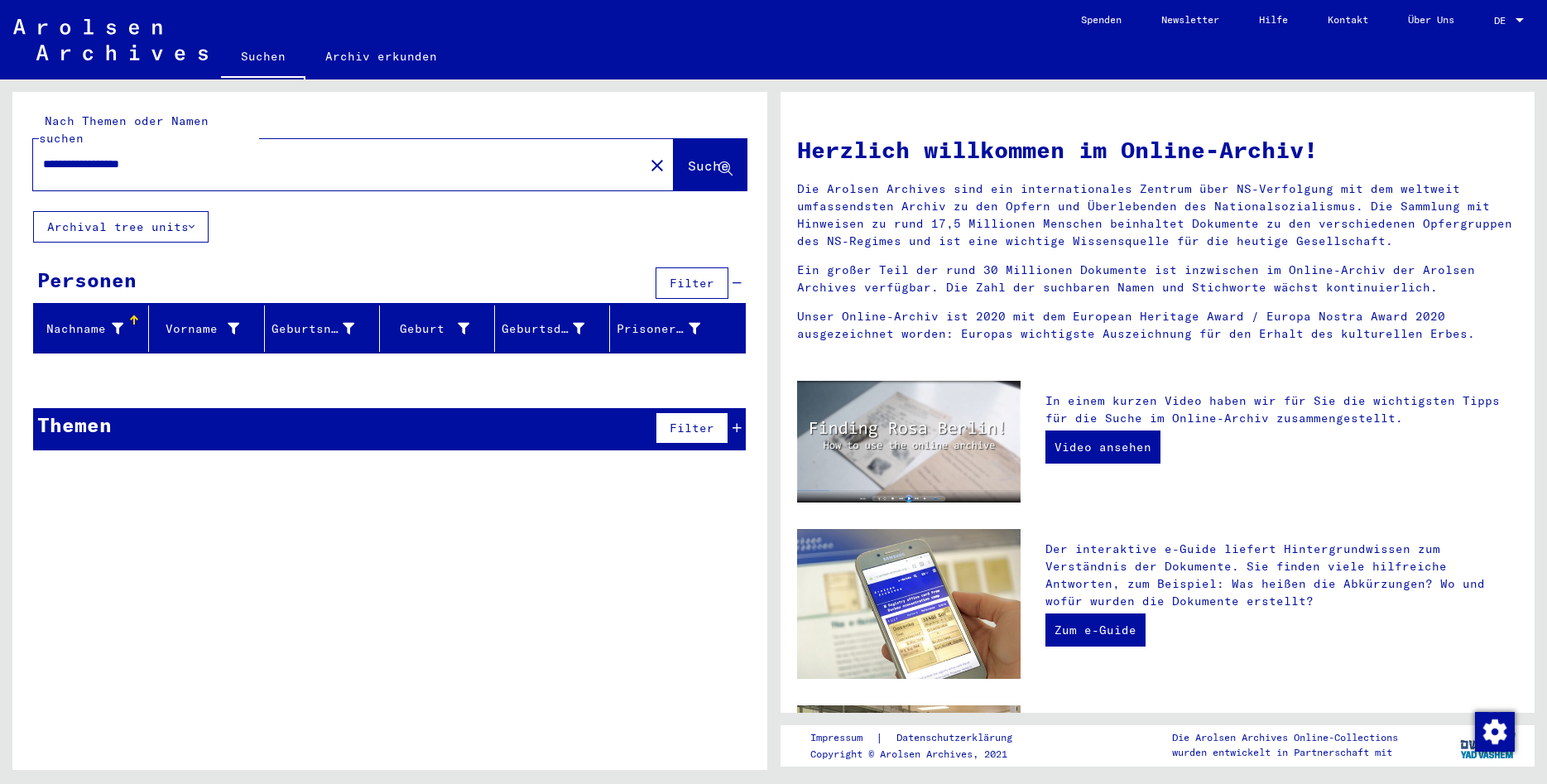
drag, startPoint x: 98, startPoint y: 144, endPoint x: 25, endPoint y: 152, distance: 73.4
click at [43, 156] on input "**********" at bounding box center [333, 165] width 582 height 17
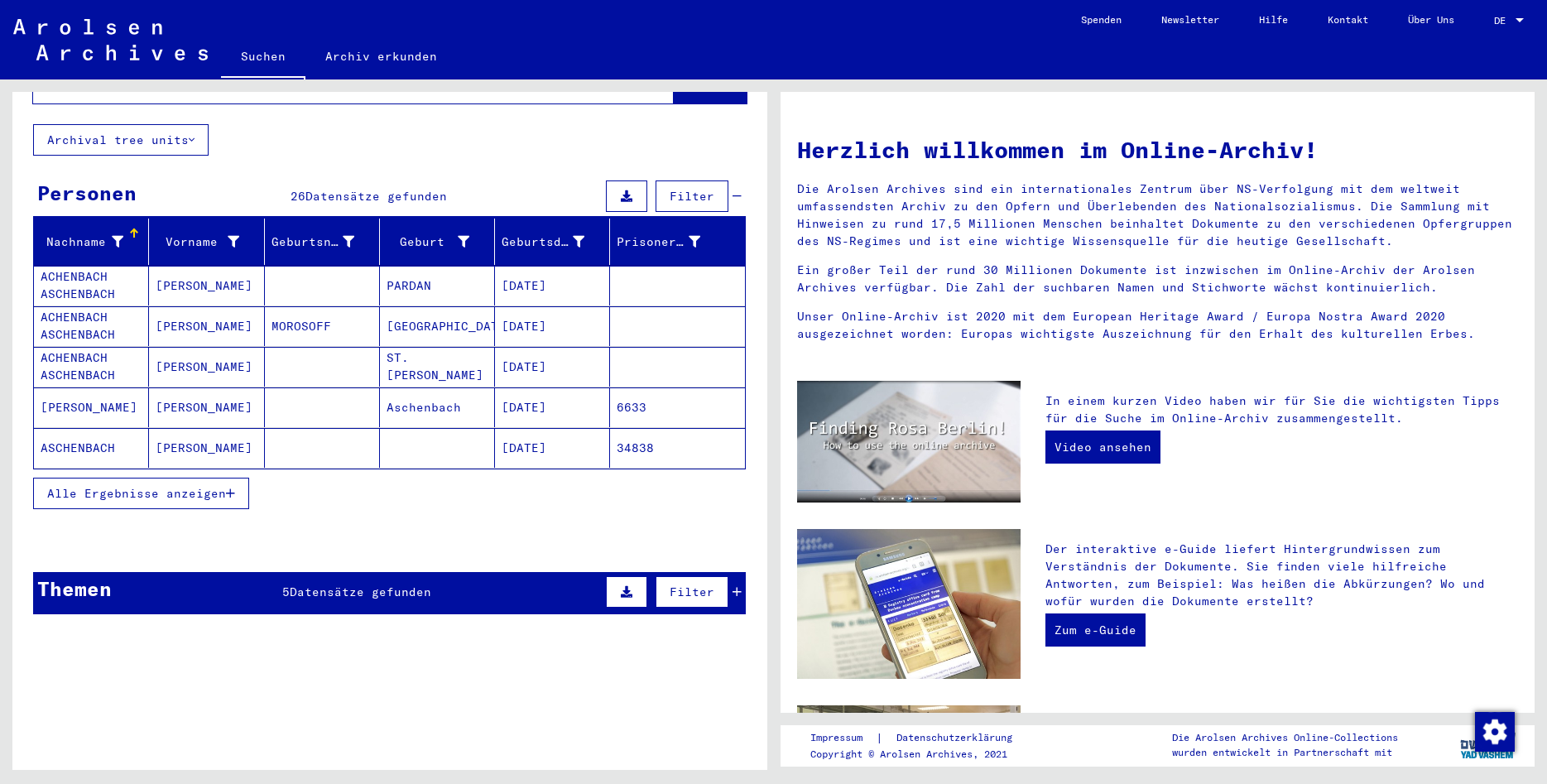
scroll to position [89, 0]
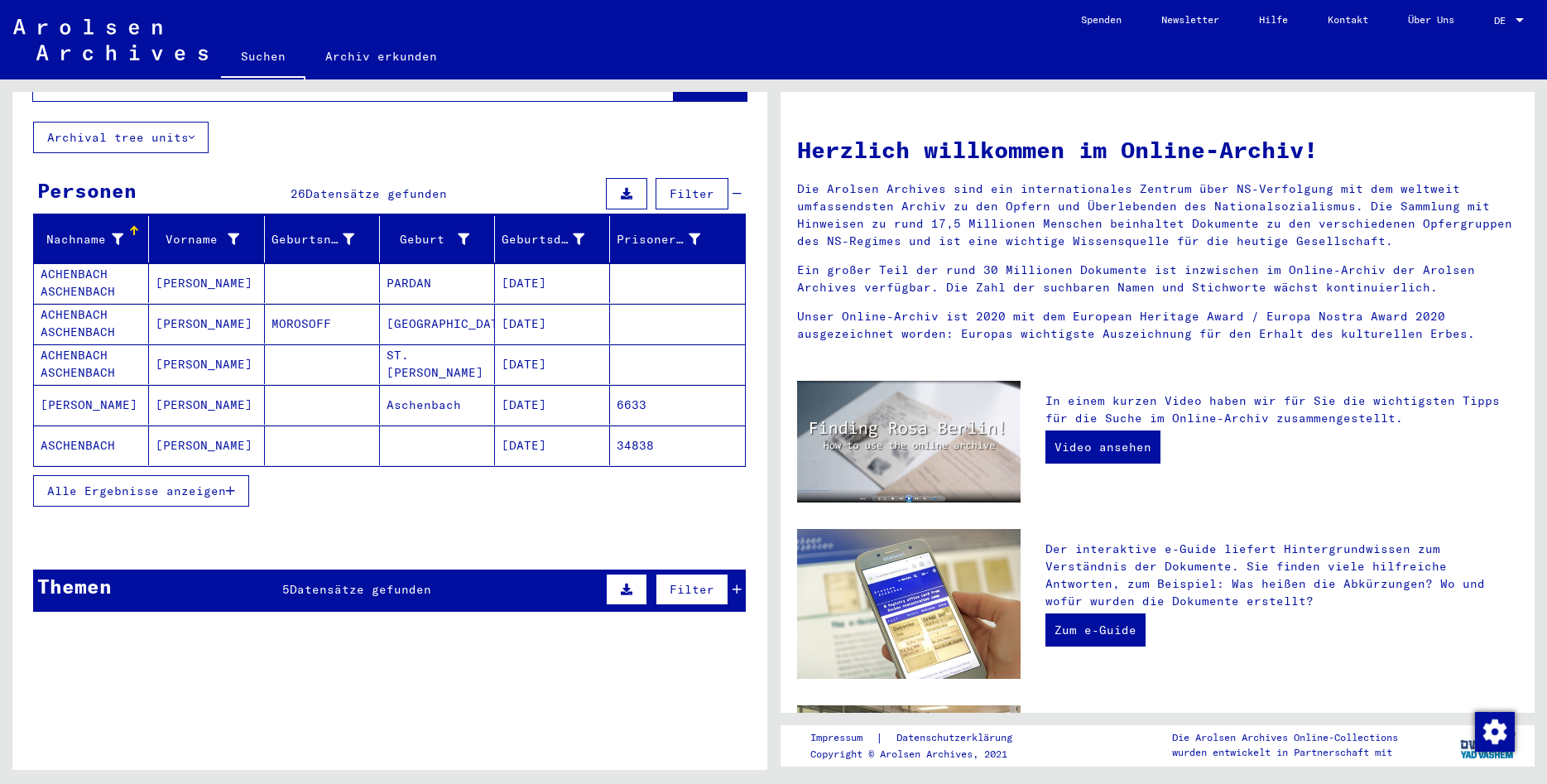
click at [152, 427] on mat-cell "[PERSON_NAME]" at bounding box center [206, 445] width 115 height 40
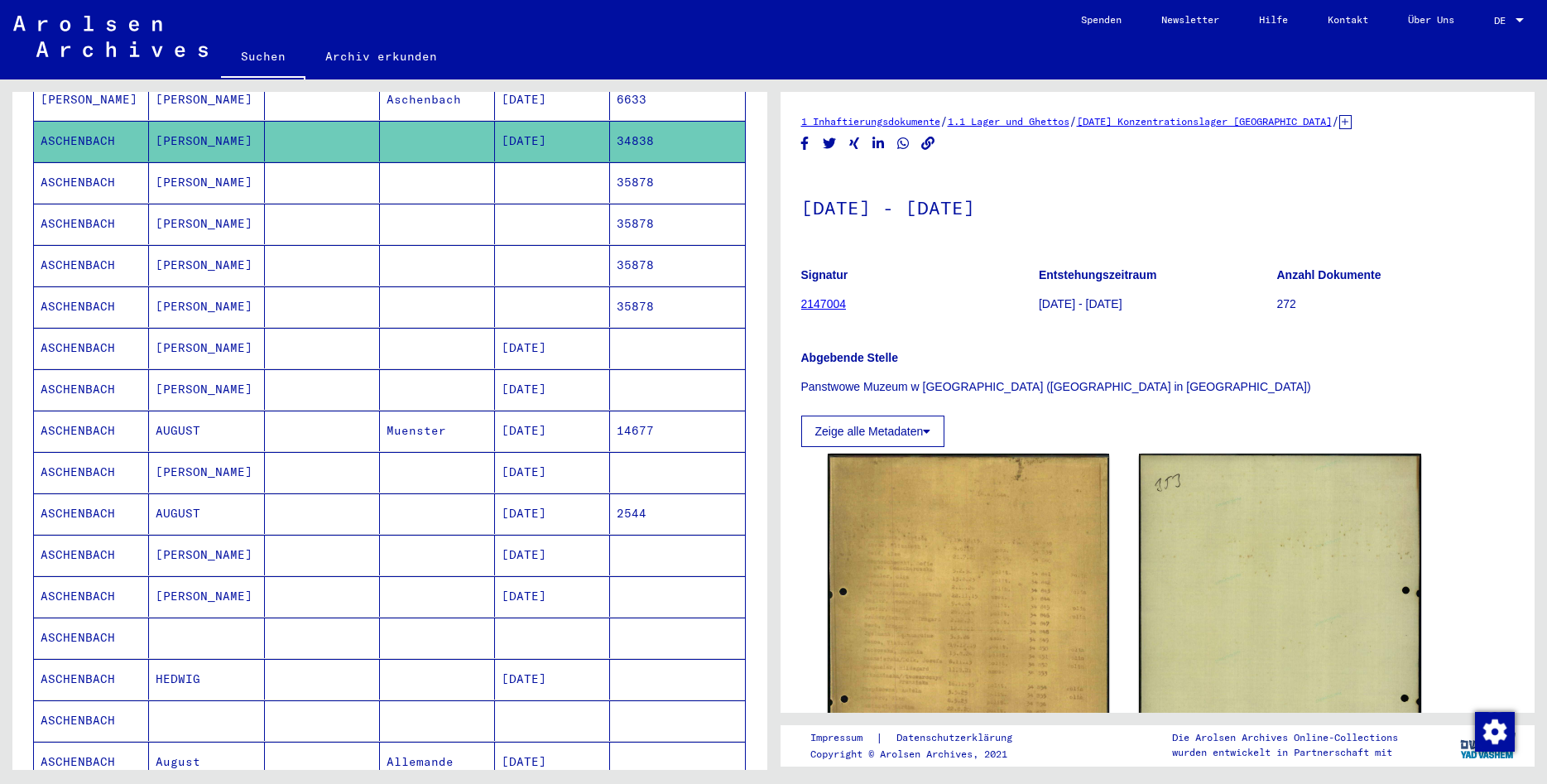
scroll to position [358, 0]
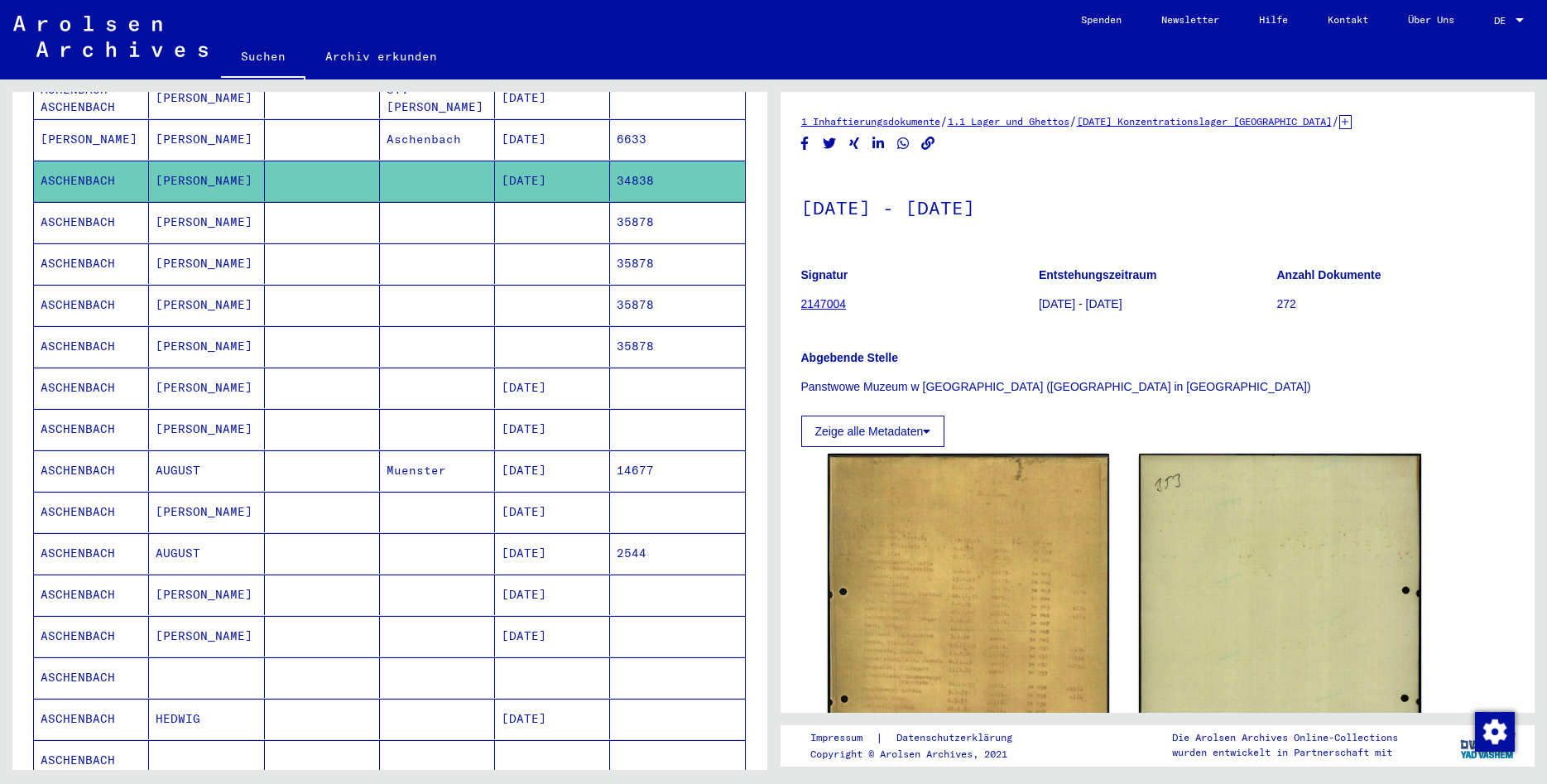
click at [186, 367] on mat-cell "[PERSON_NAME]" at bounding box center [206, 388] width 115 height 41
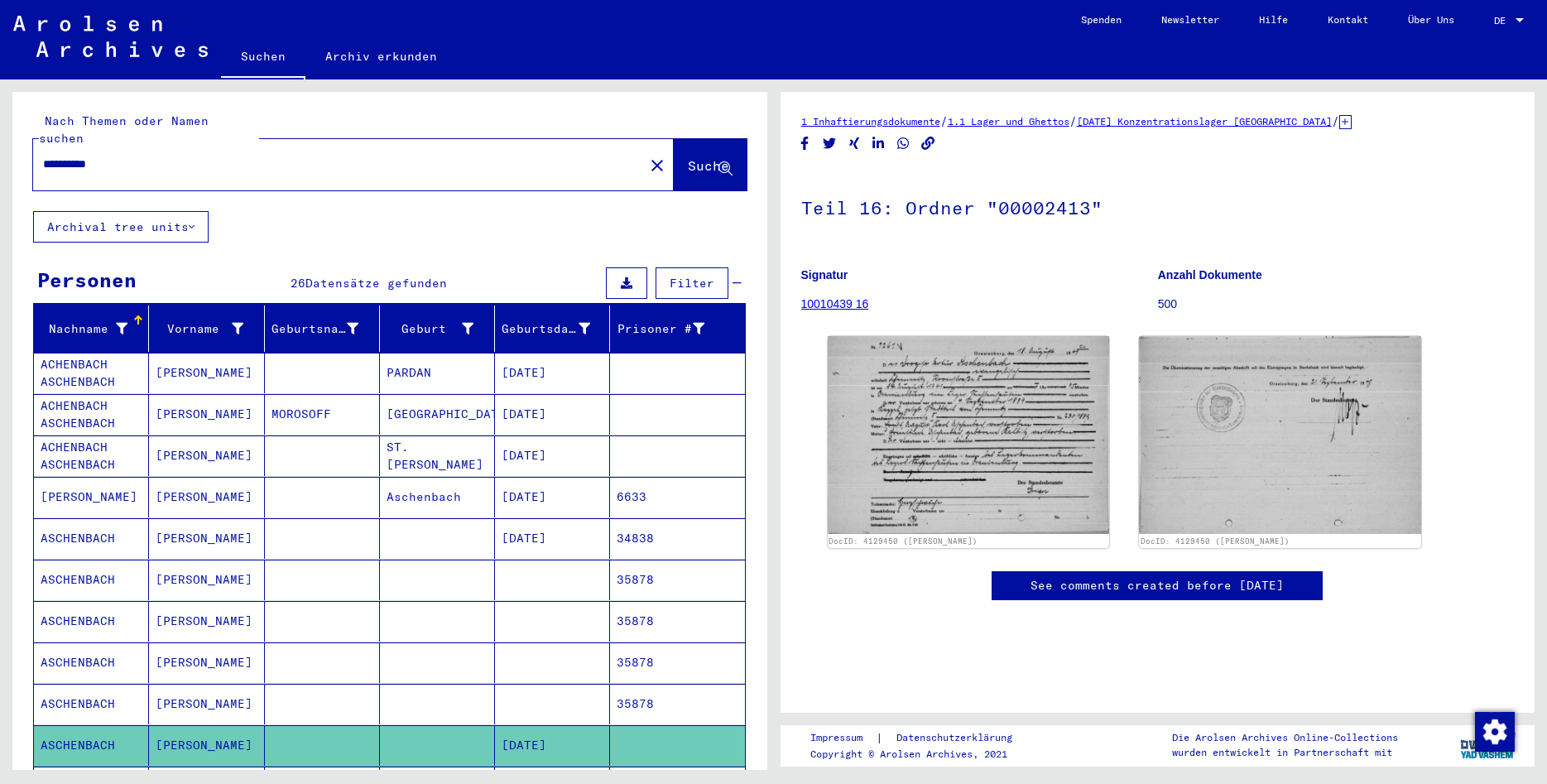
click at [193, 156] on div "**********" at bounding box center [333, 164] width 601 height 37
click at [193, 156] on input "**********" at bounding box center [338, 165] width 591 height 17
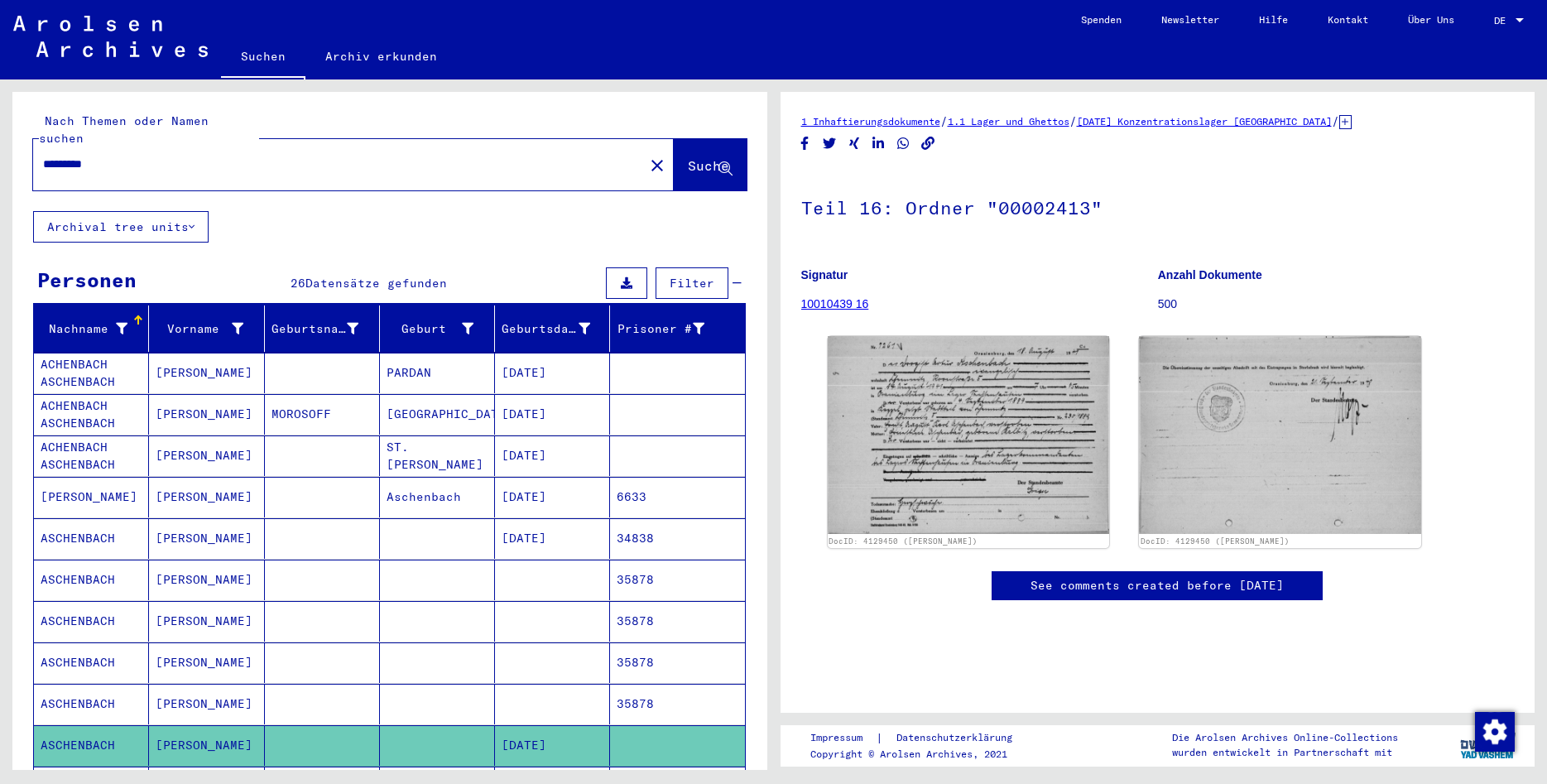
type input "*********"
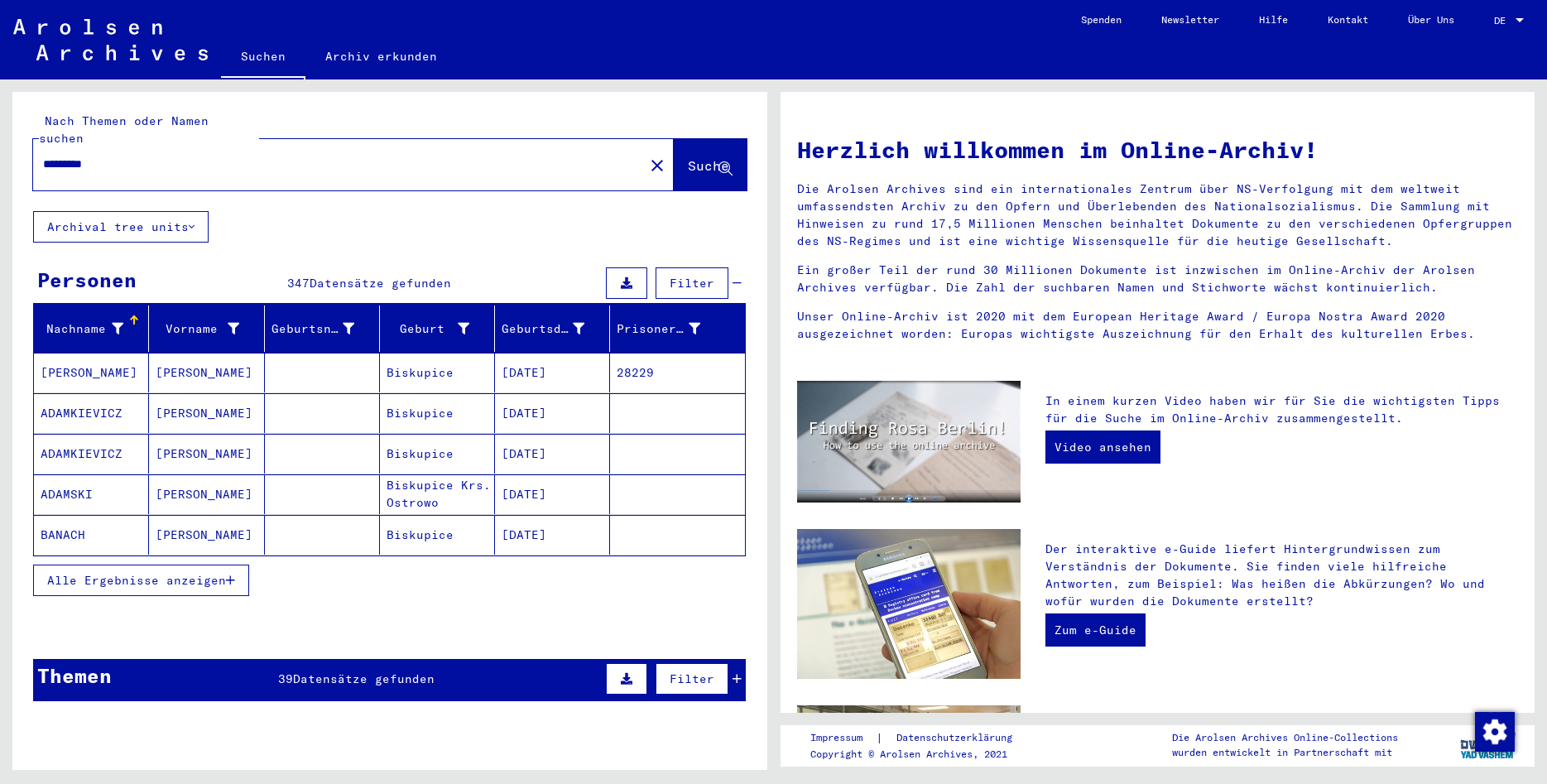
click at [215, 573] on span "Alle Ergebnisse anzeigen" at bounding box center [137, 580] width 178 height 15
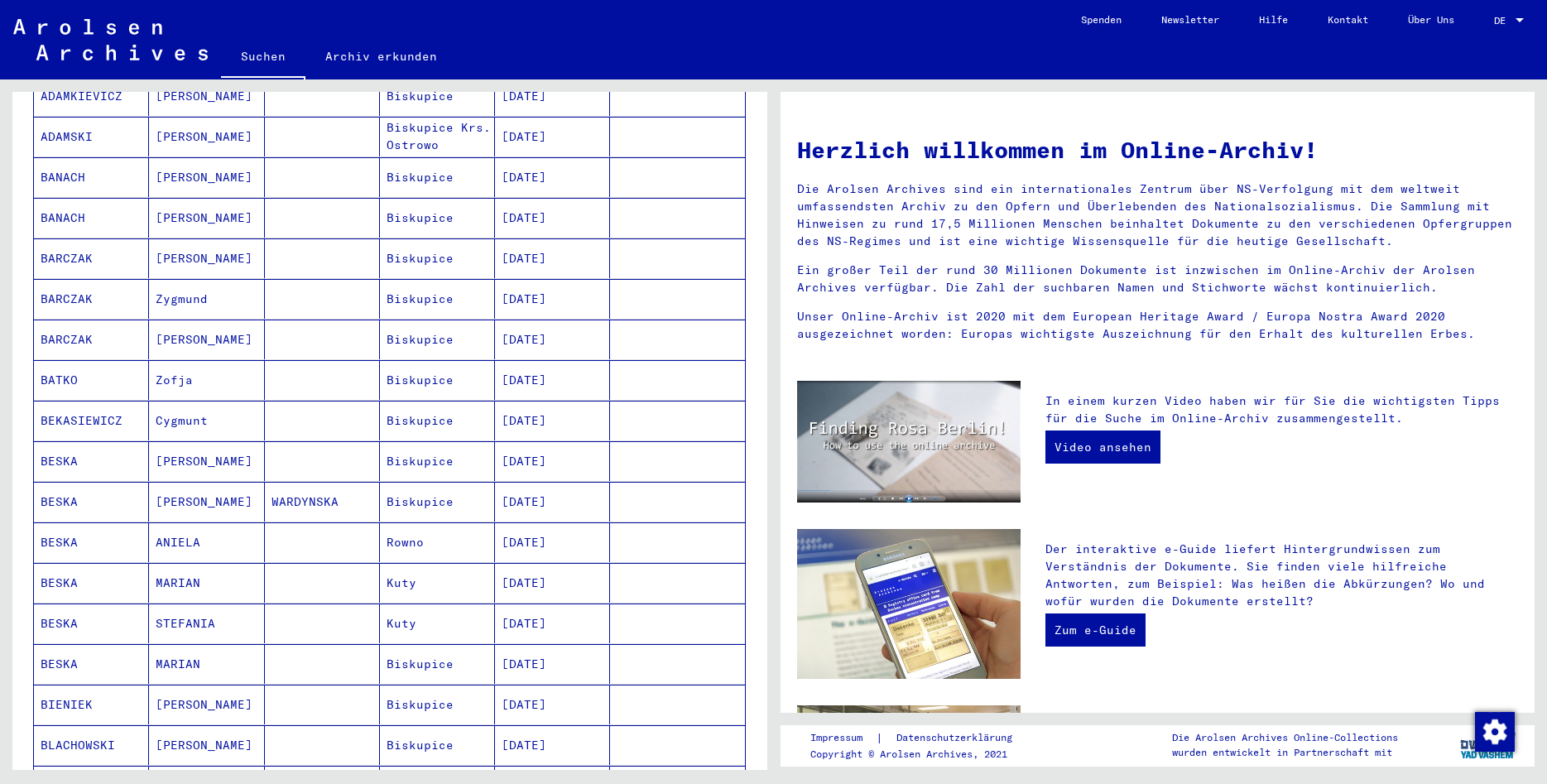
scroll to position [804, 0]
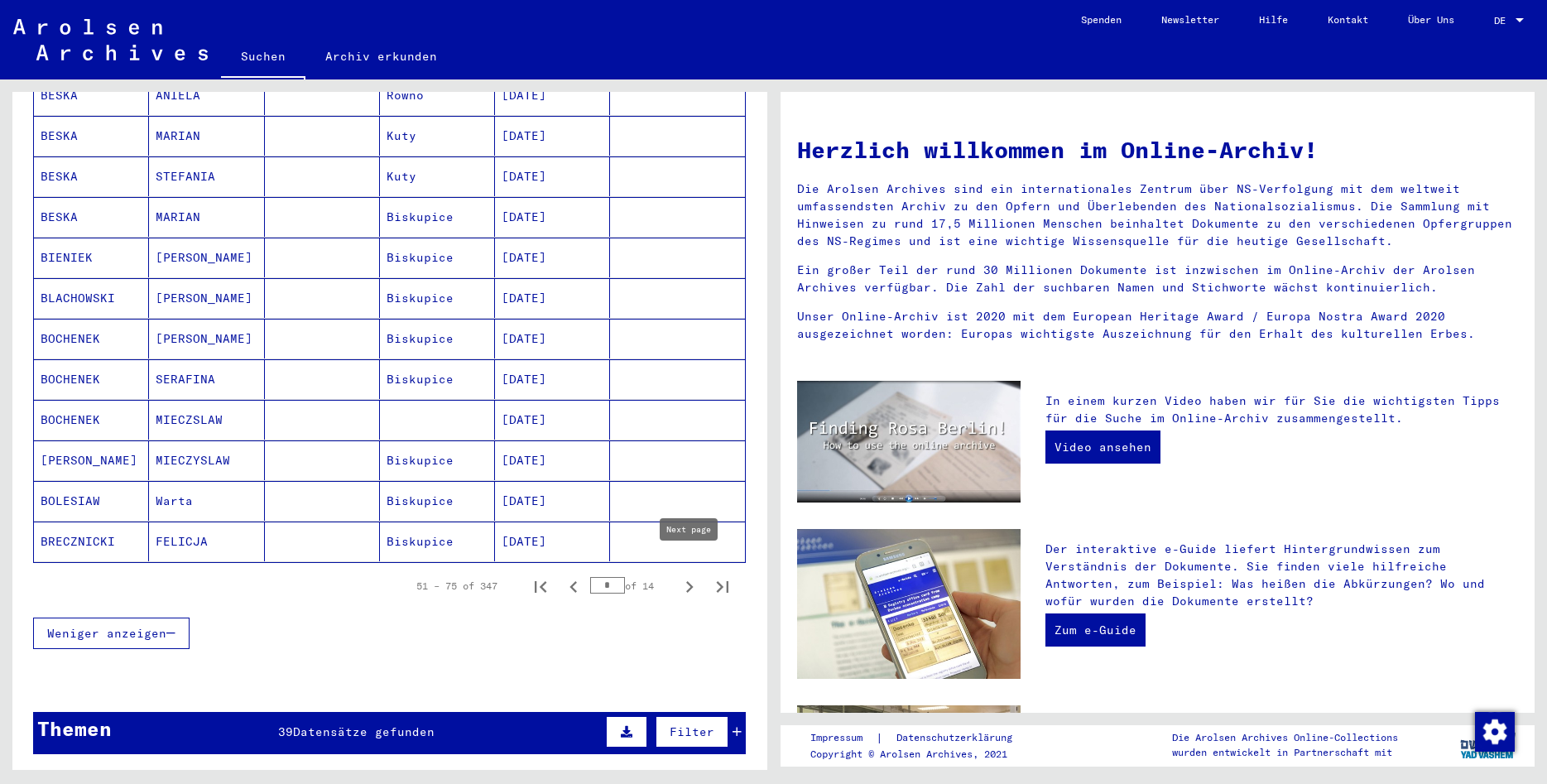
click at [690, 576] on icon "Next page" at bounding box center [690, 587] width 23 height 23
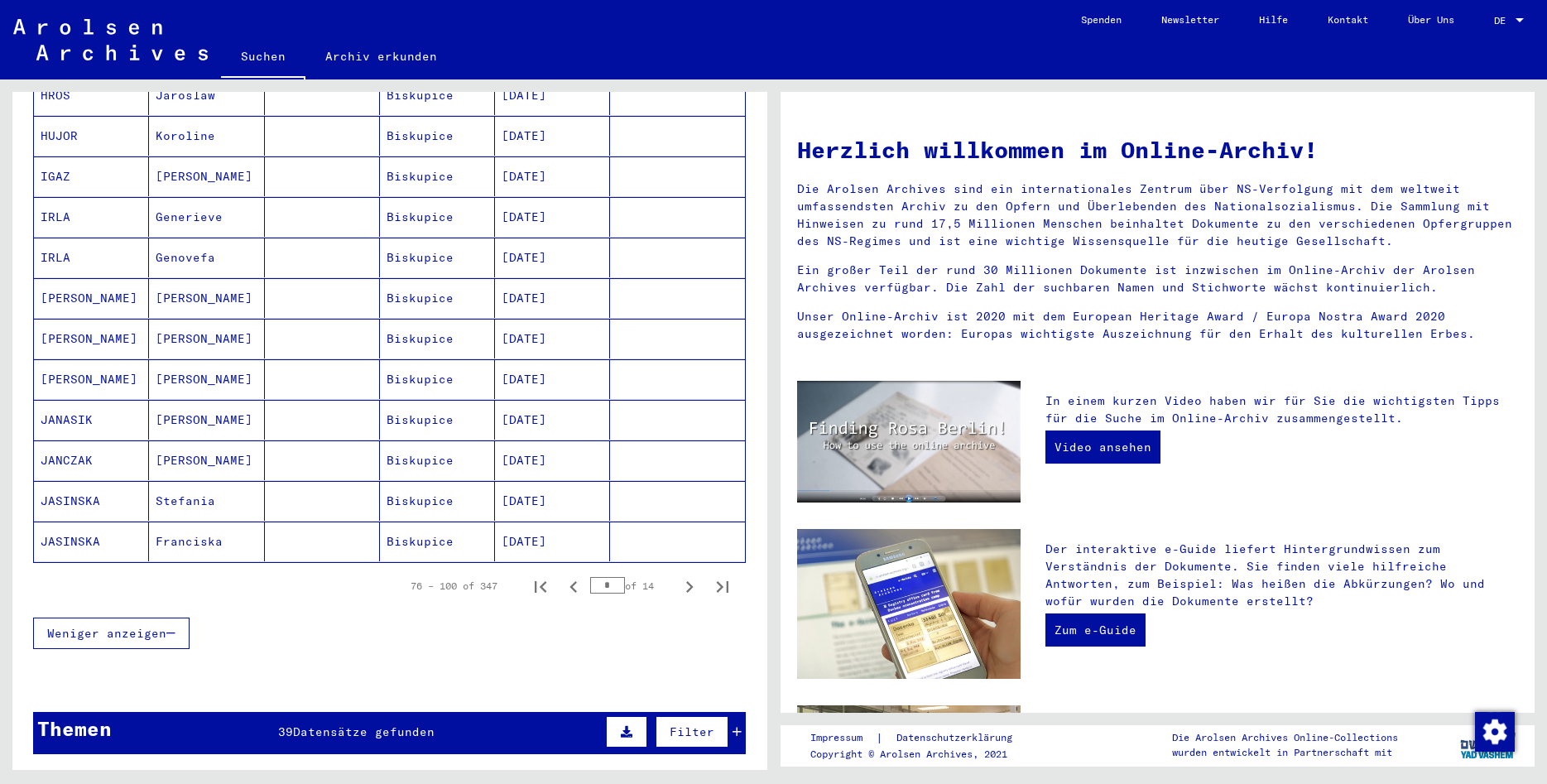
click at [690, 576] on icon "Next page" at bounding box center [690, 587] width 23 height 23
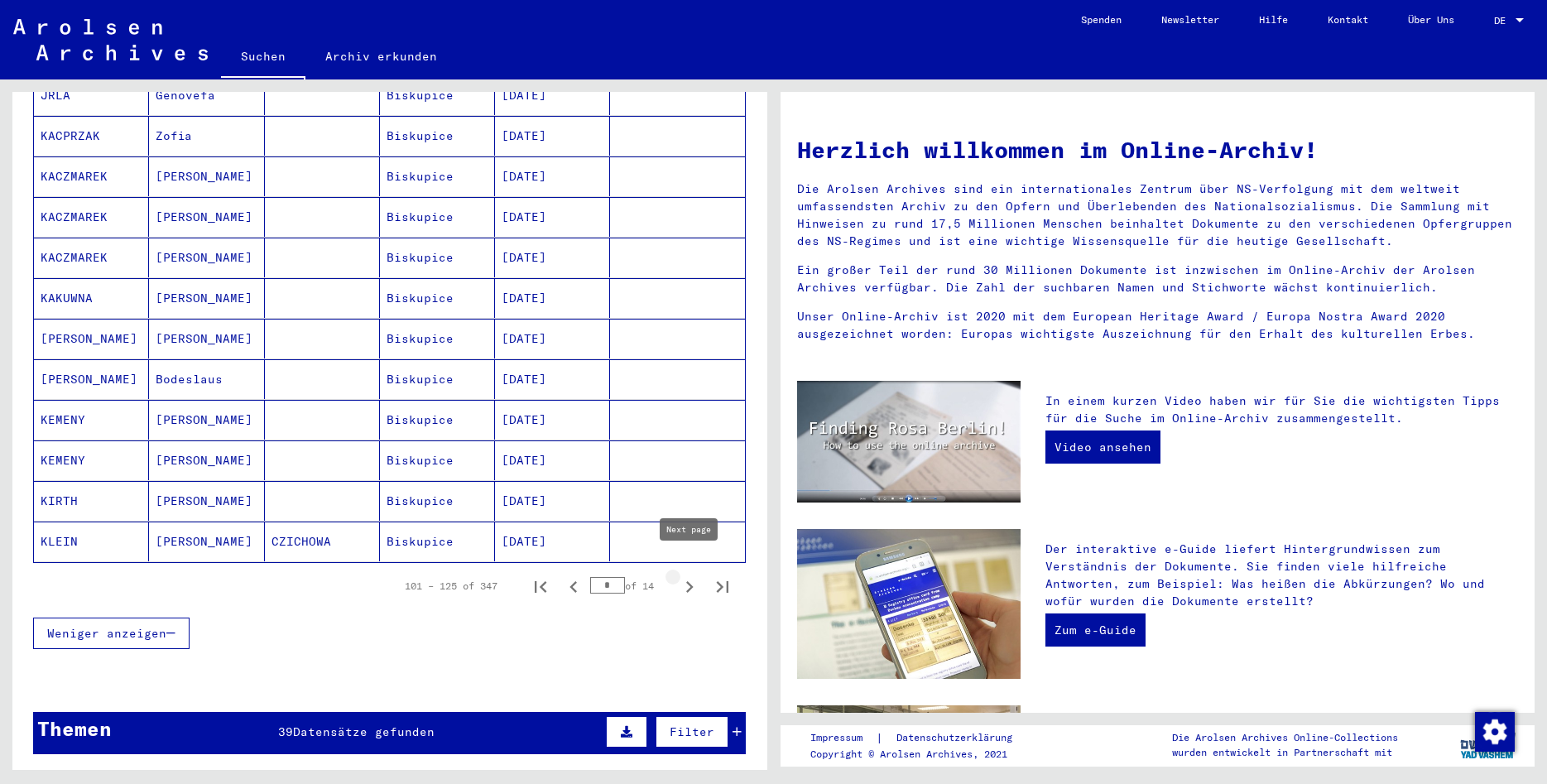
click at [686, 576] on icon "Next page" at bounding box center [690, 587] width 23 height 23
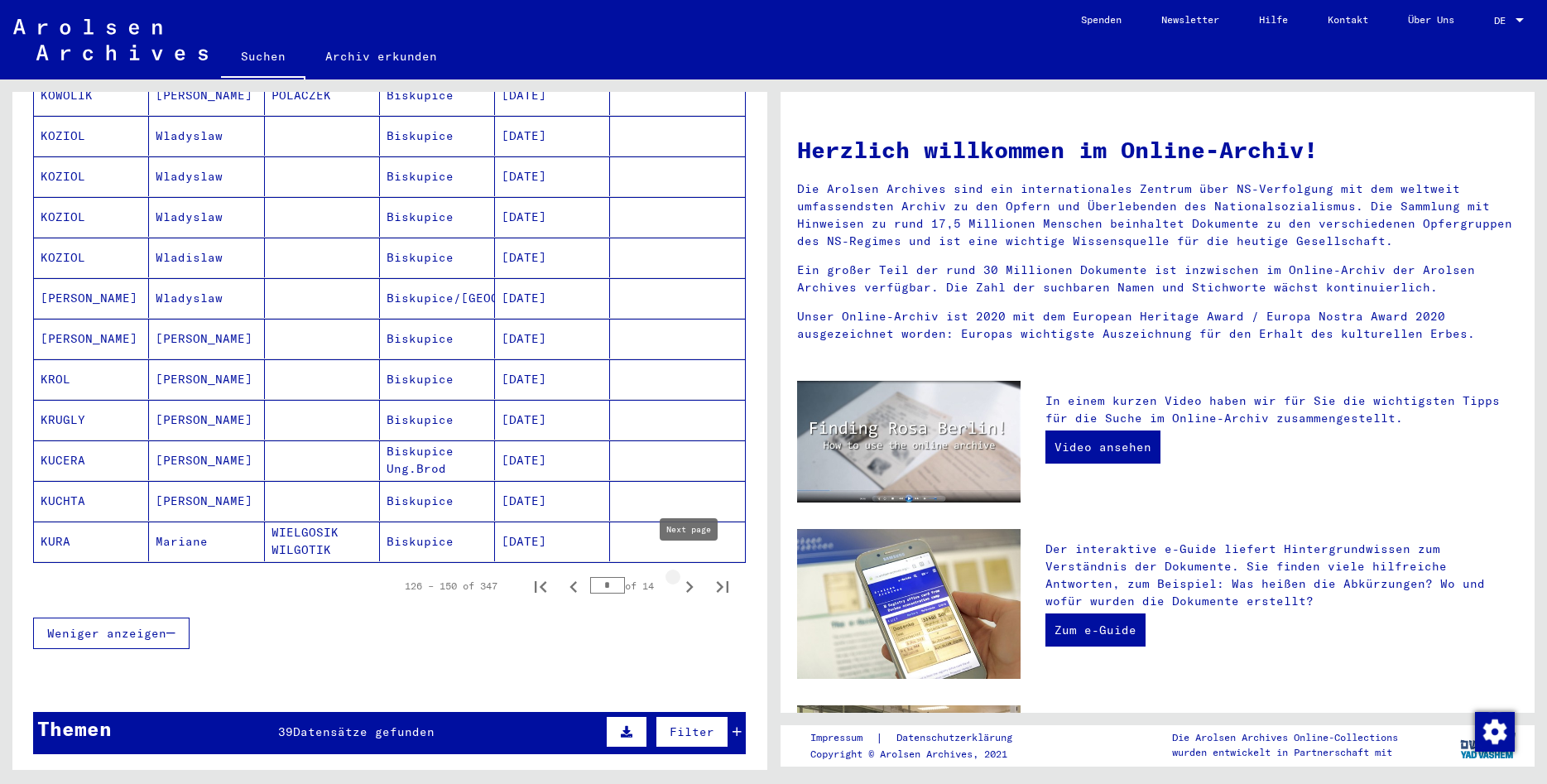
click at [687, 579] on icon "Next page" at bounding box center [690, 587] width 23 height 23
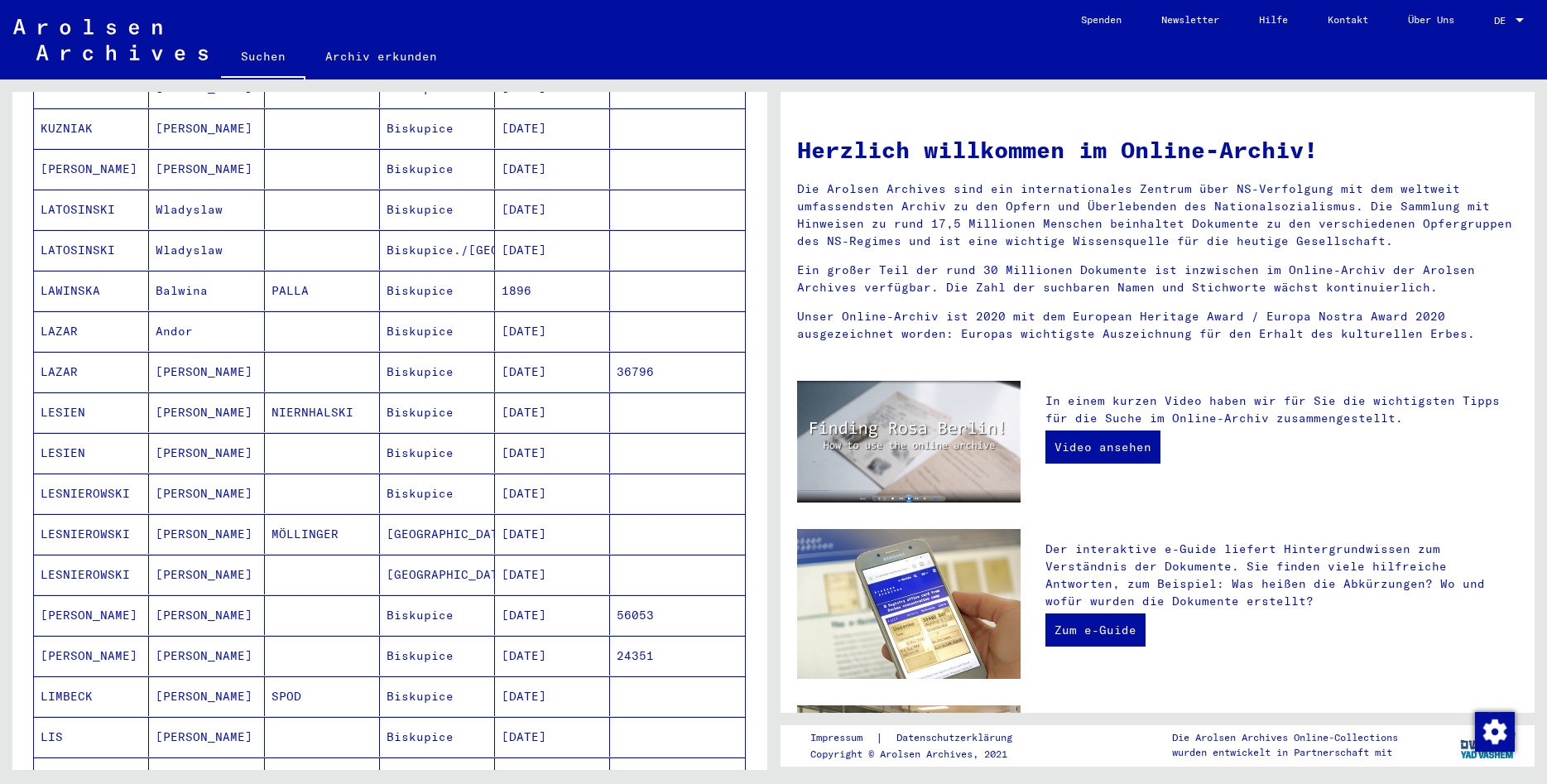
scroll to position [89, 0]
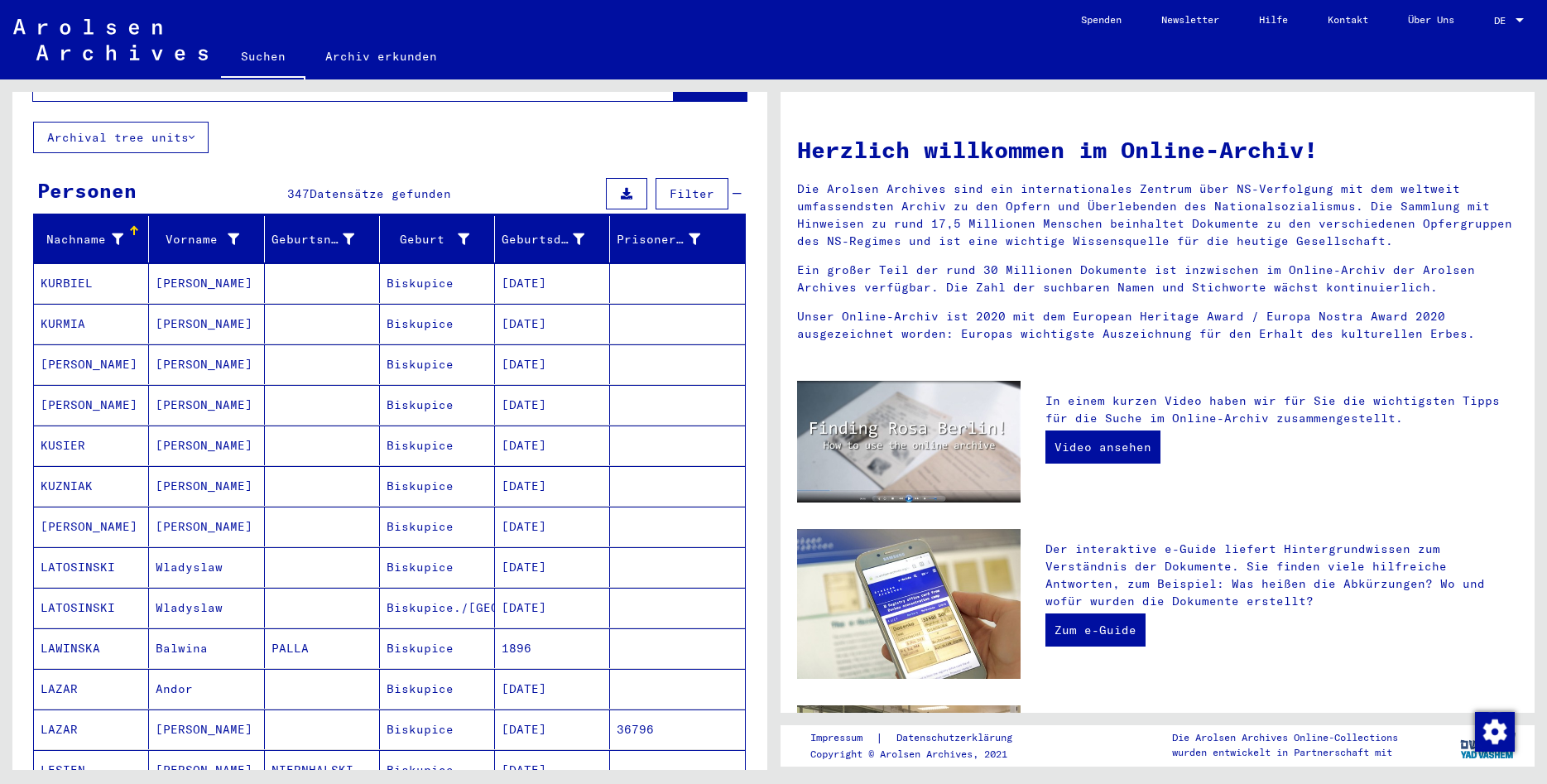
click at [77, 468] on mat-cell "KUZNIAK" at bounding box center [91, 486] width 115 height 40
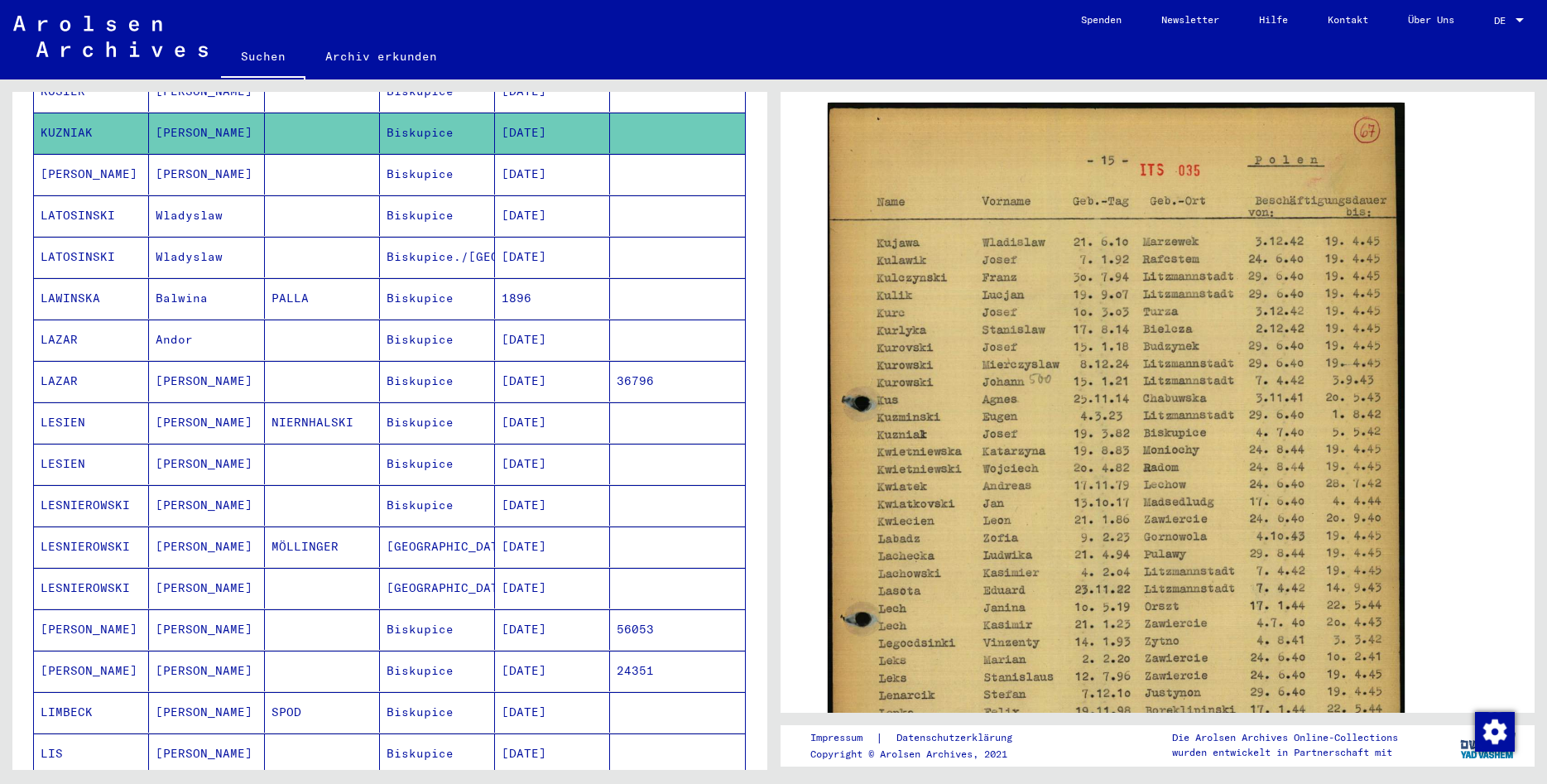
scroll to position [804, 0]
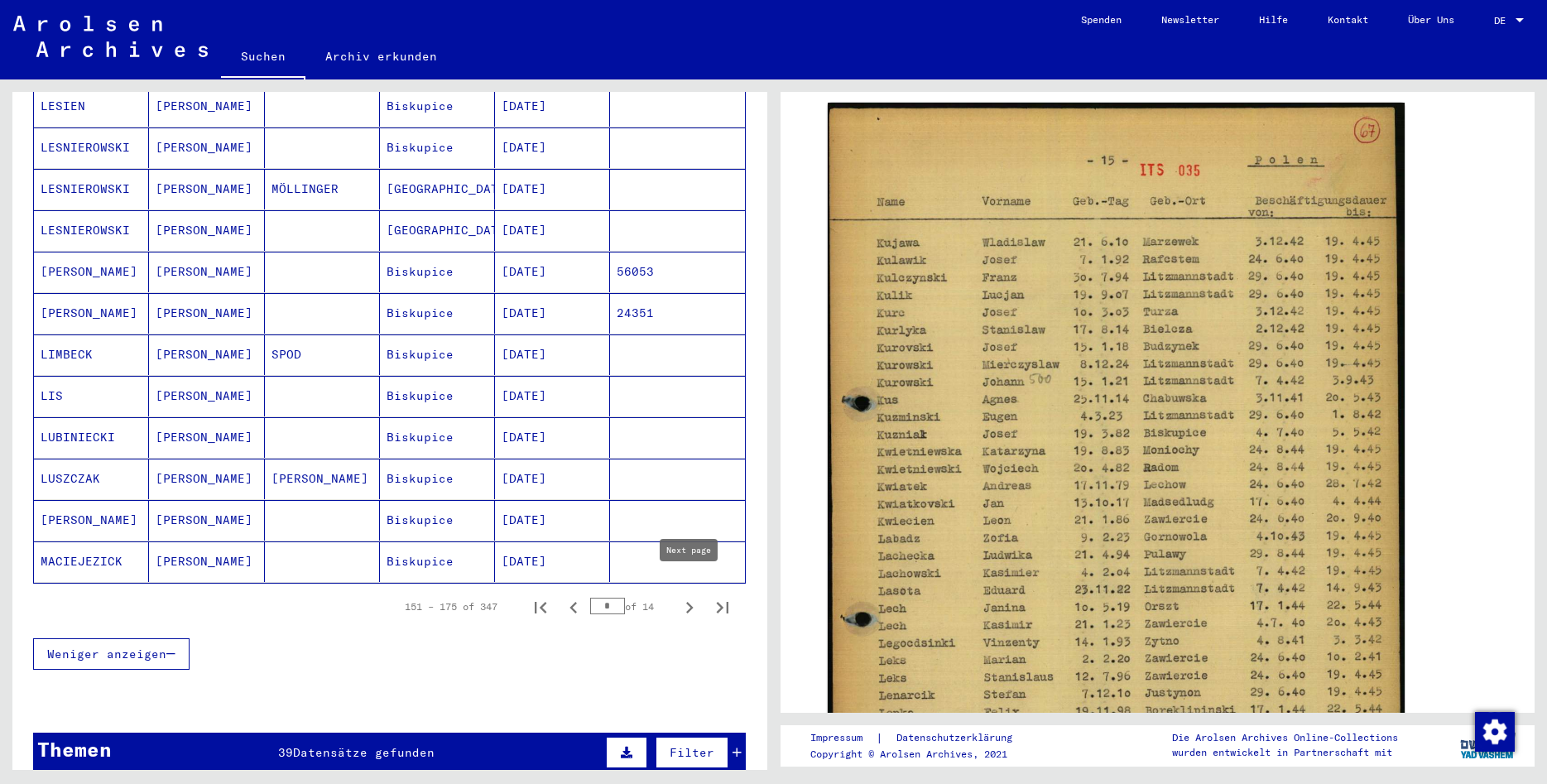
click at [684, 596] on icon "Next page" at bounding box center [690, 608] width 23 height 23
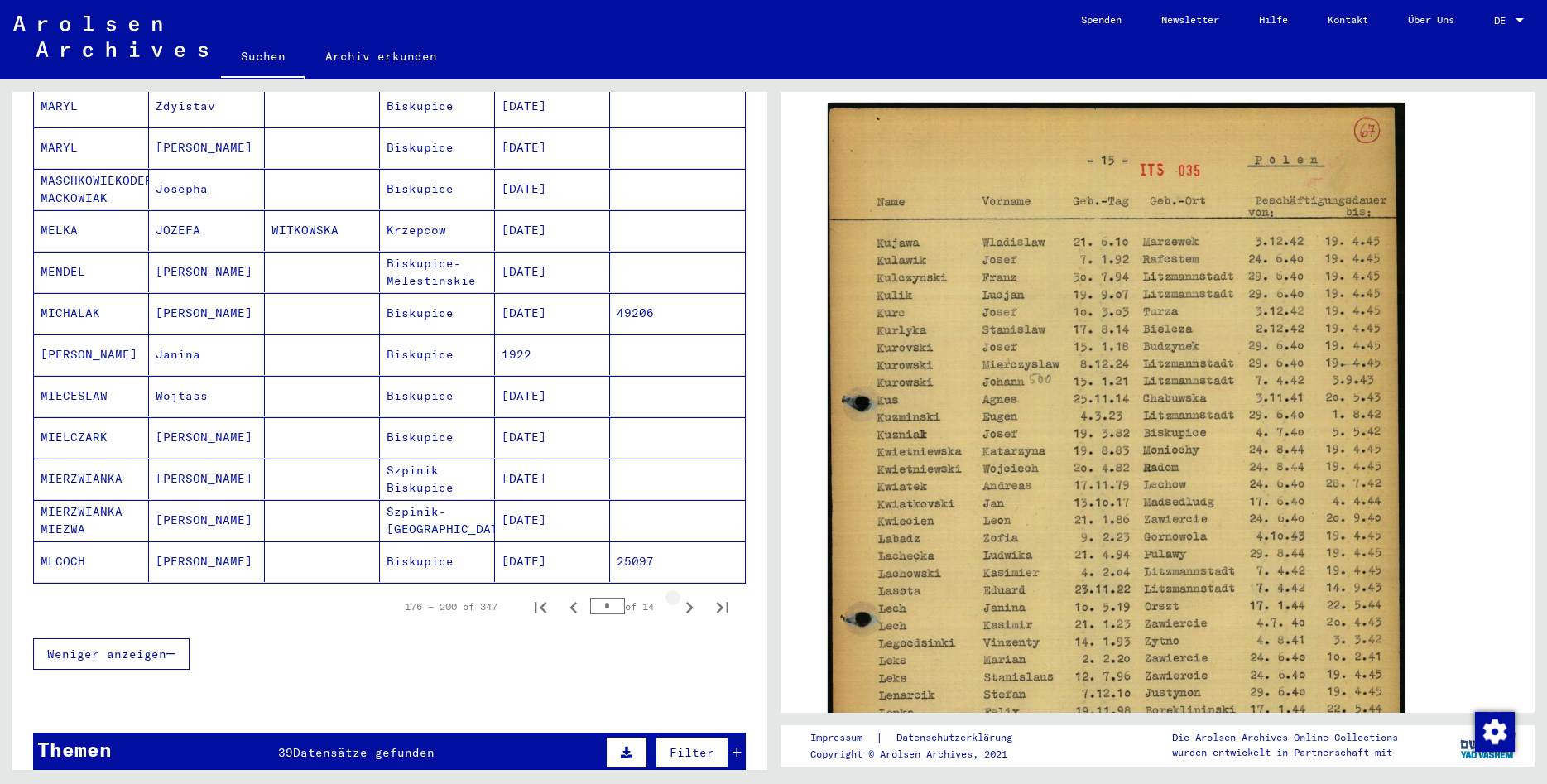
click at [684, 596] on icon "Next page" at bounding box center [690, 608] width 23 height 23
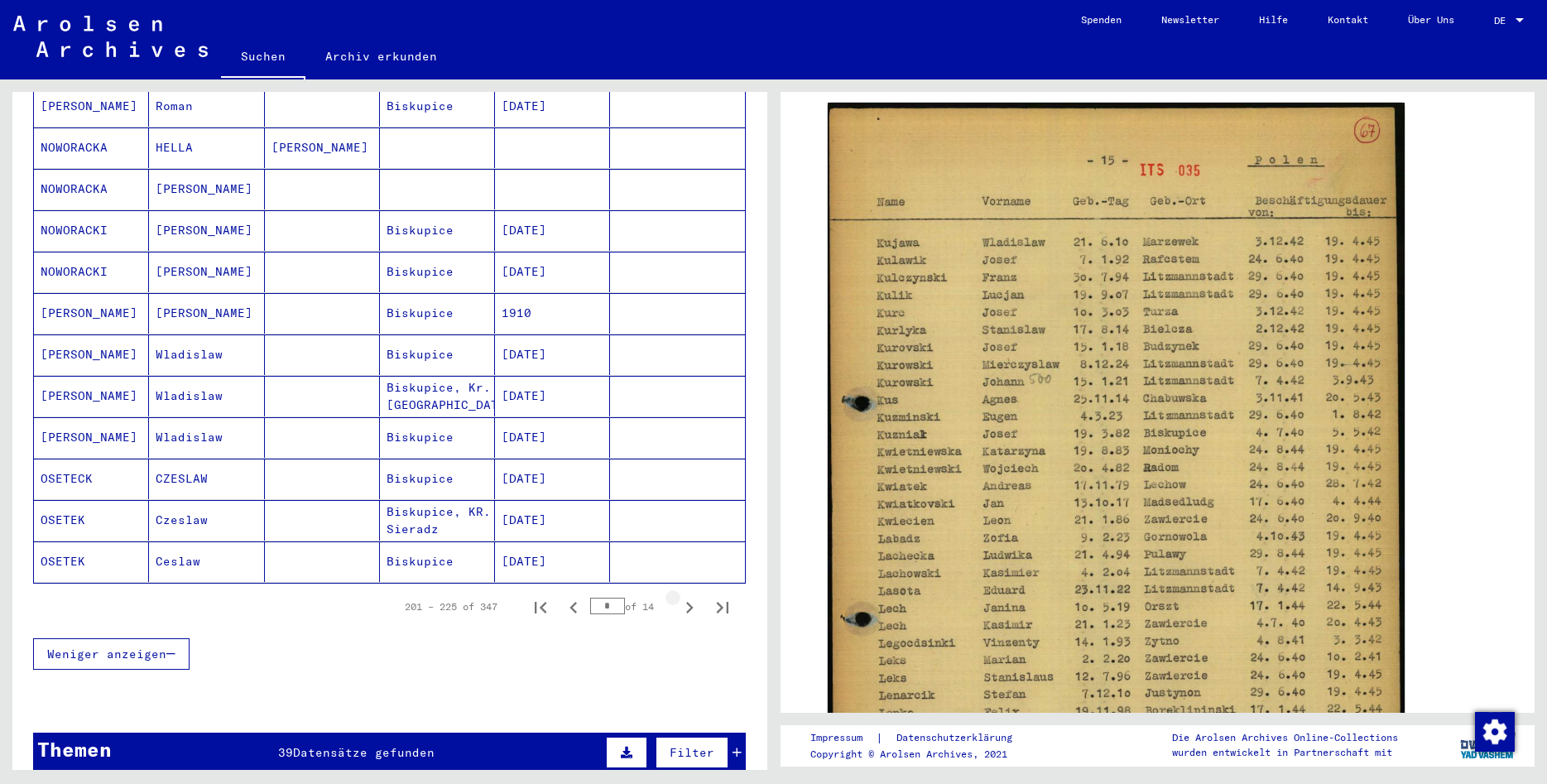
click at [684, 596] on icon "Next page" at bounding box center [690, 608] width 23 height 23
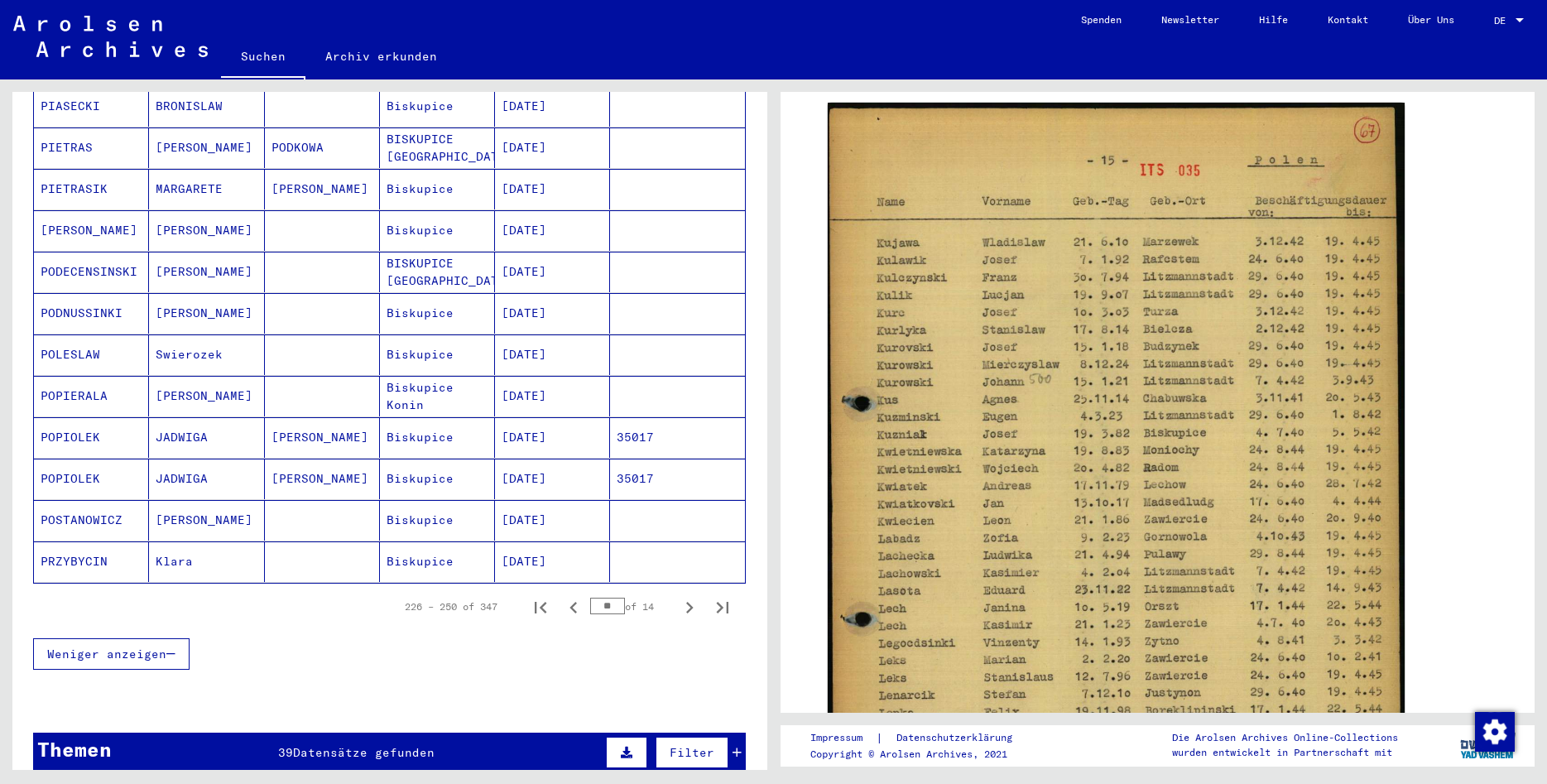
click at [684, 596] on icon "Next page" at bounding box center [690, 608] width 23 height 23
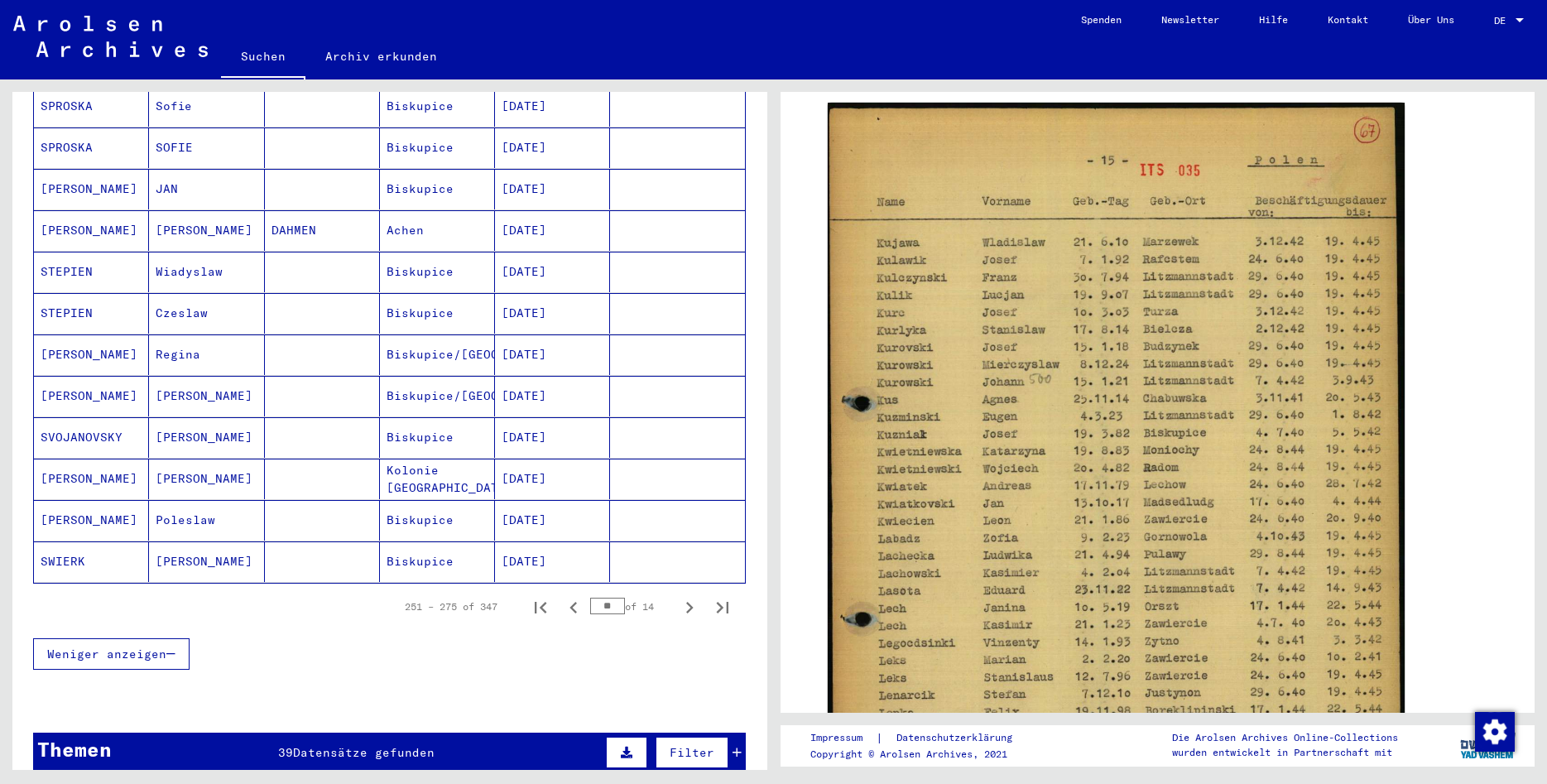
click at [684, 596] on icon "Next page" at bounding box center [690, 608] width 23 height 23
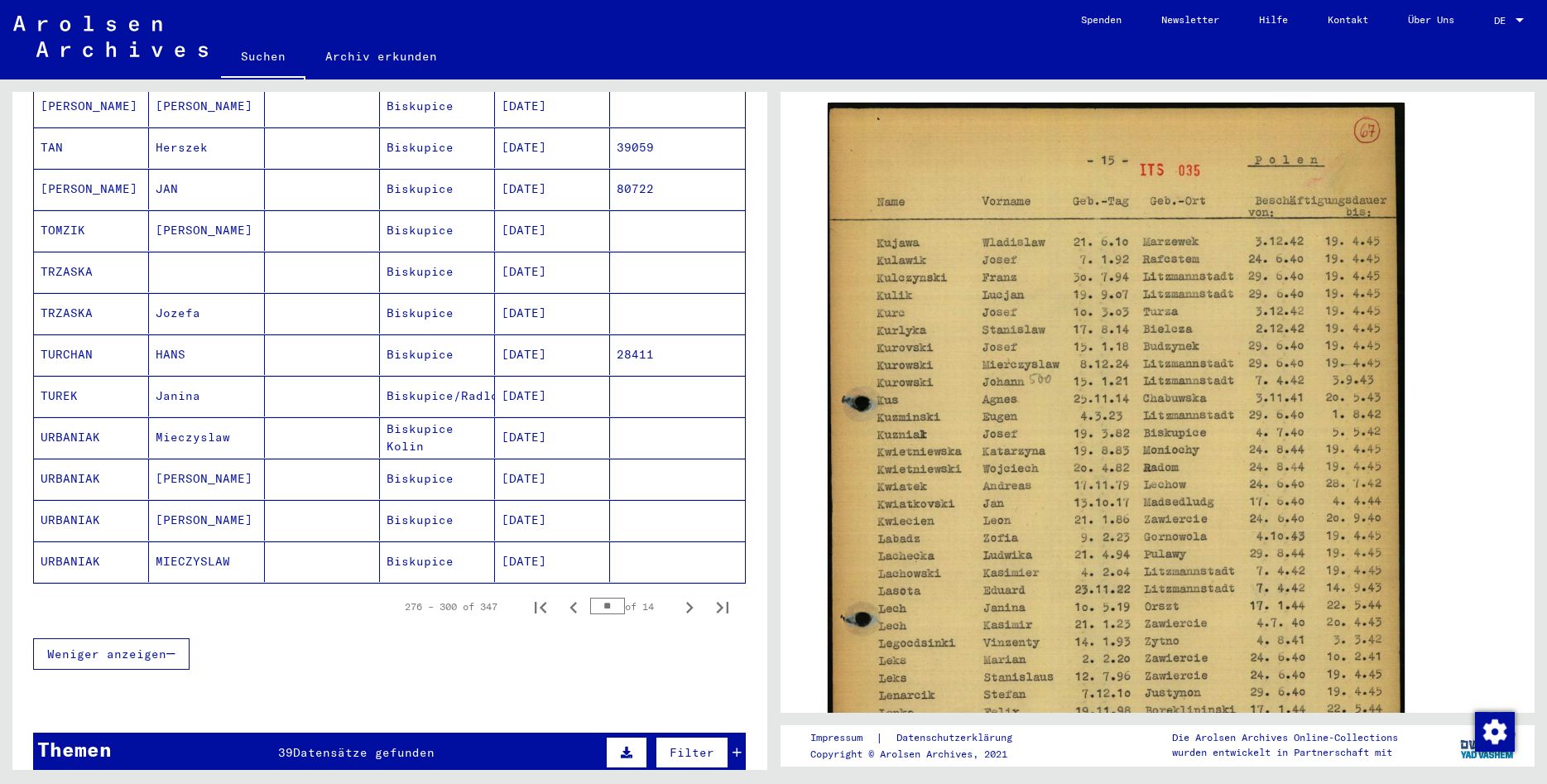
click at [684, 596] on icon "Next page" at bounding box center [690, 608] width 23 height 23
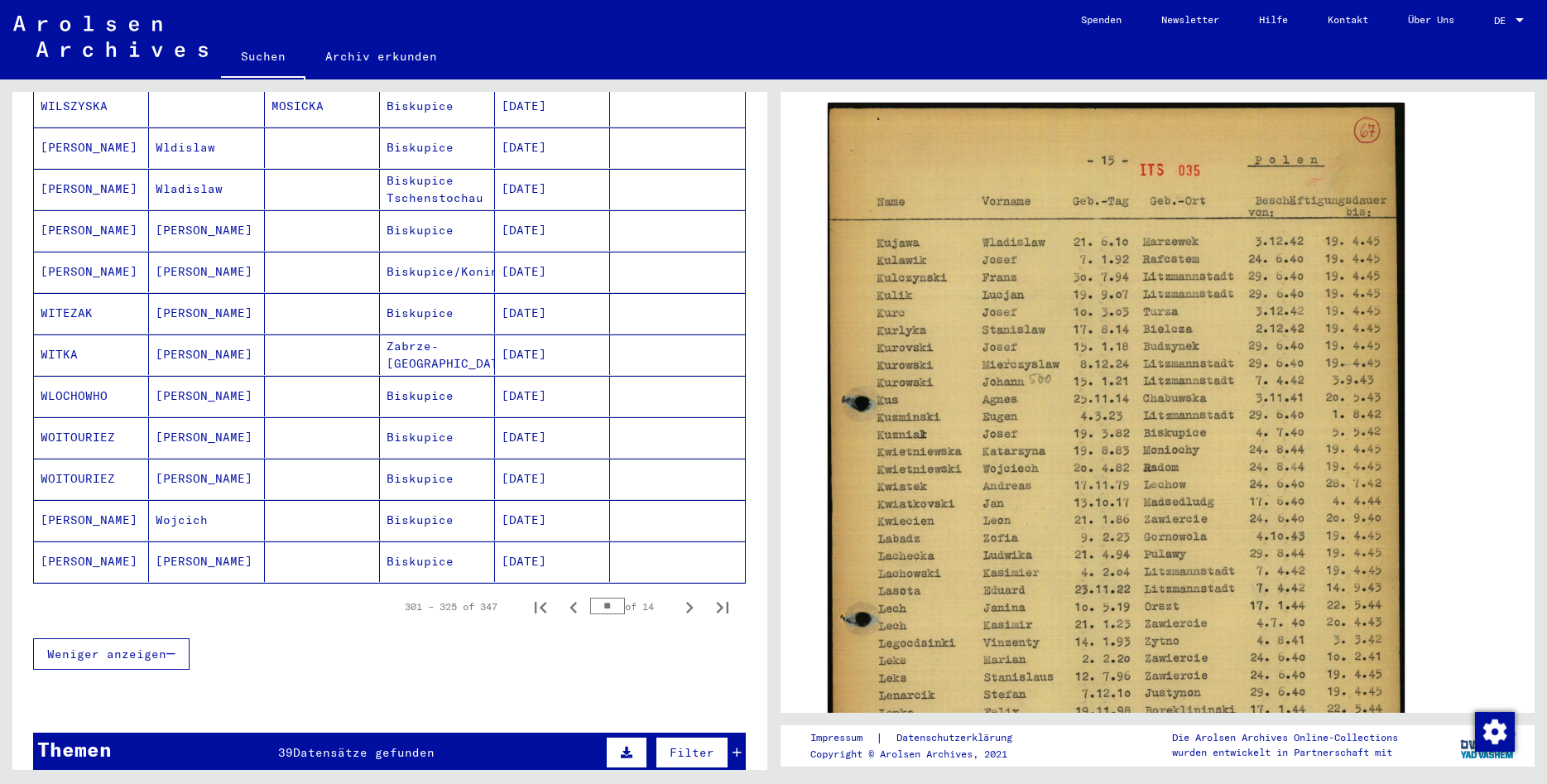
click at [684, 596] on icon "Next page" at bounding box center [690, 608] width 23 height 23
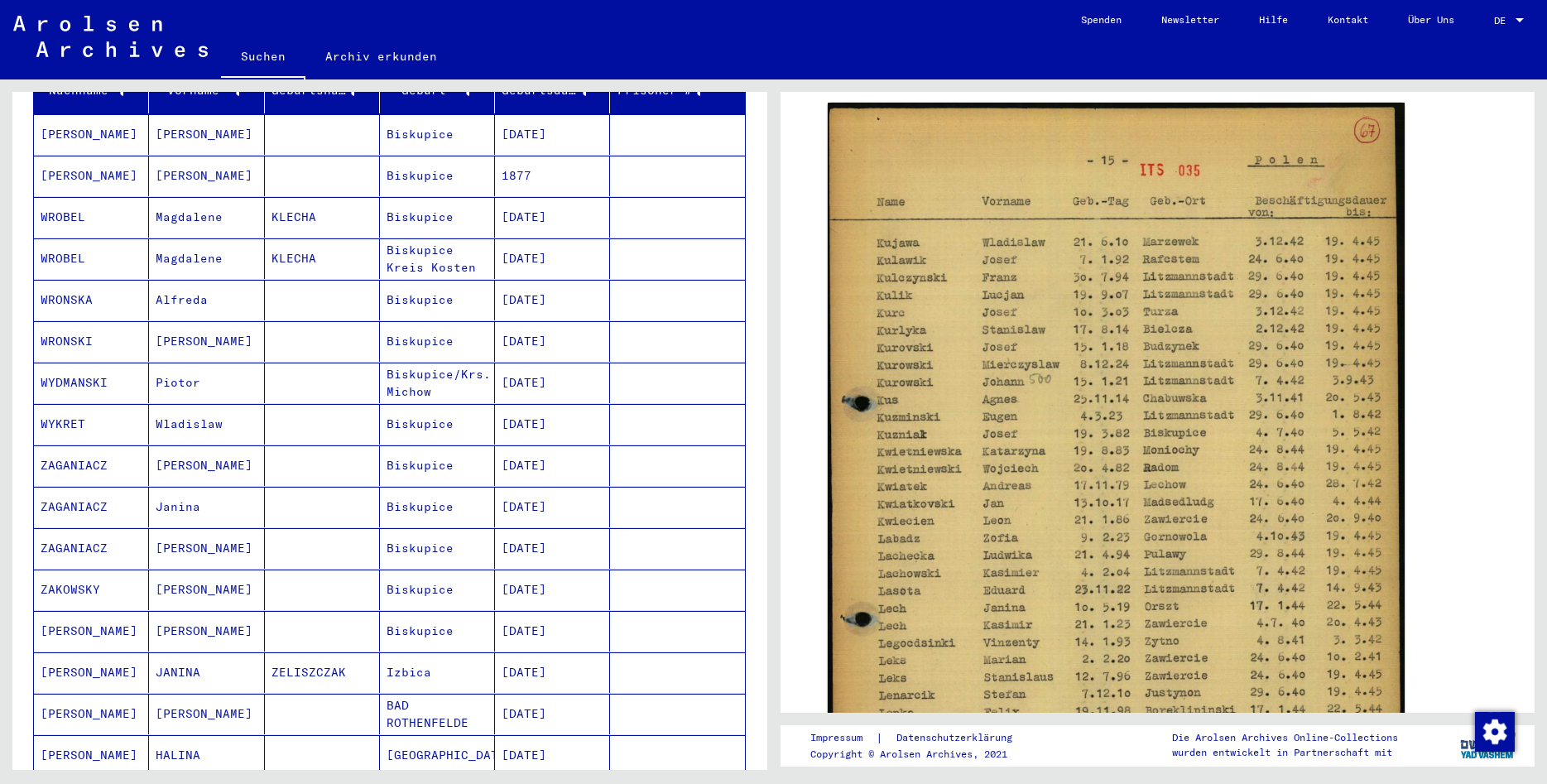
scroll to position [626, 0]
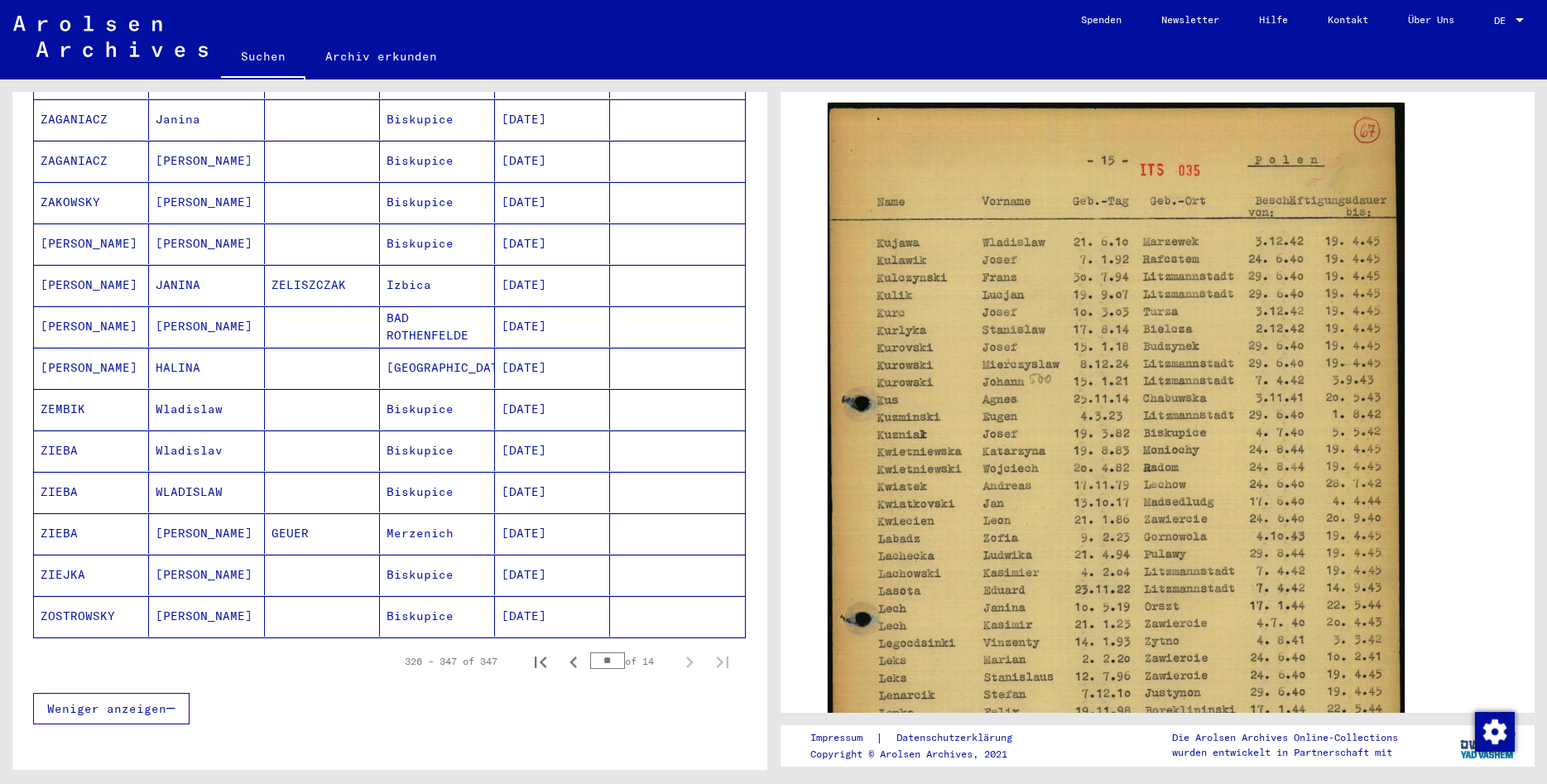
click at [621, 652] on input "**" at bounding box center [608, 660] width 35 height 16
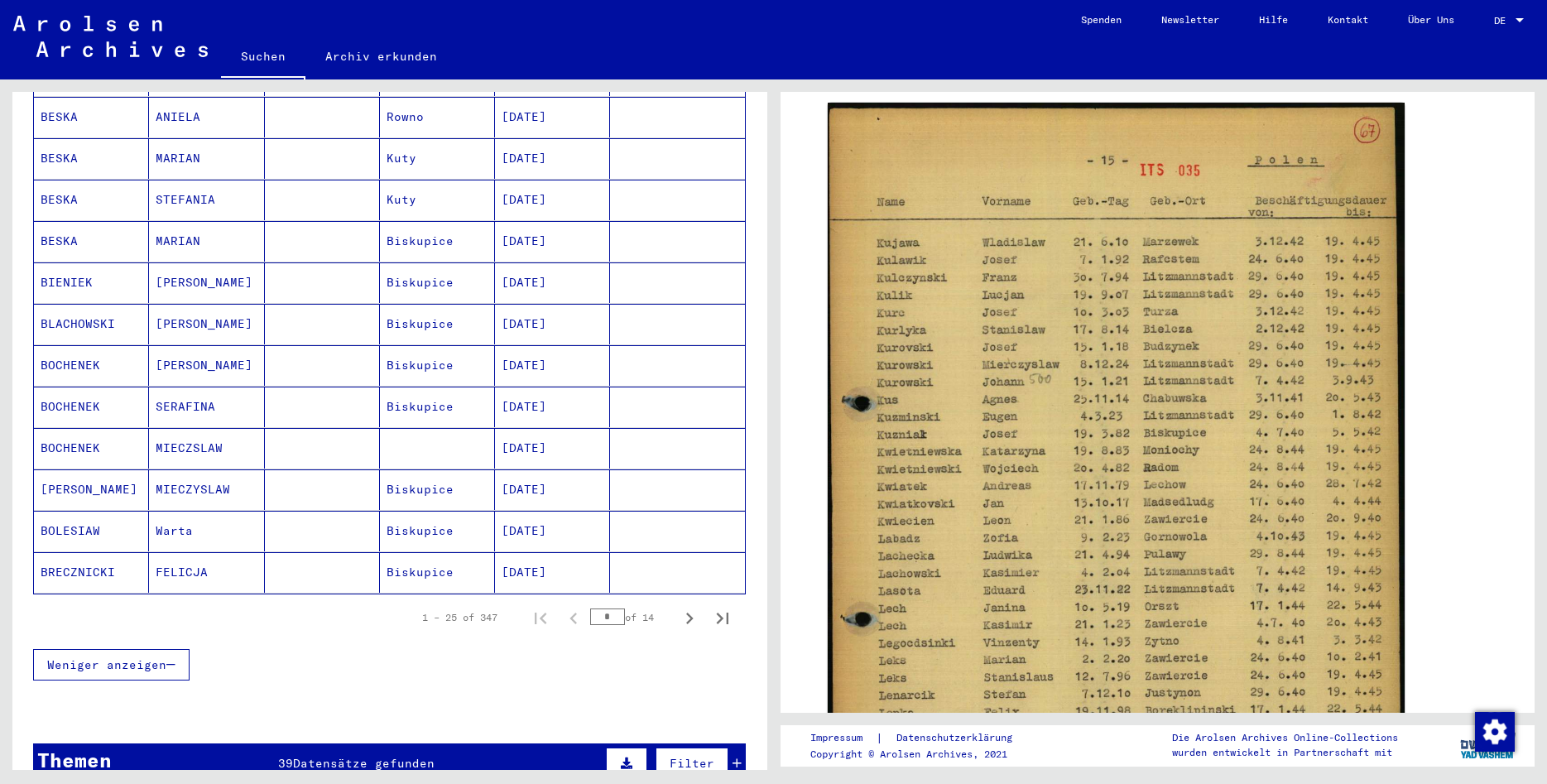
scroll to position [804, 0]
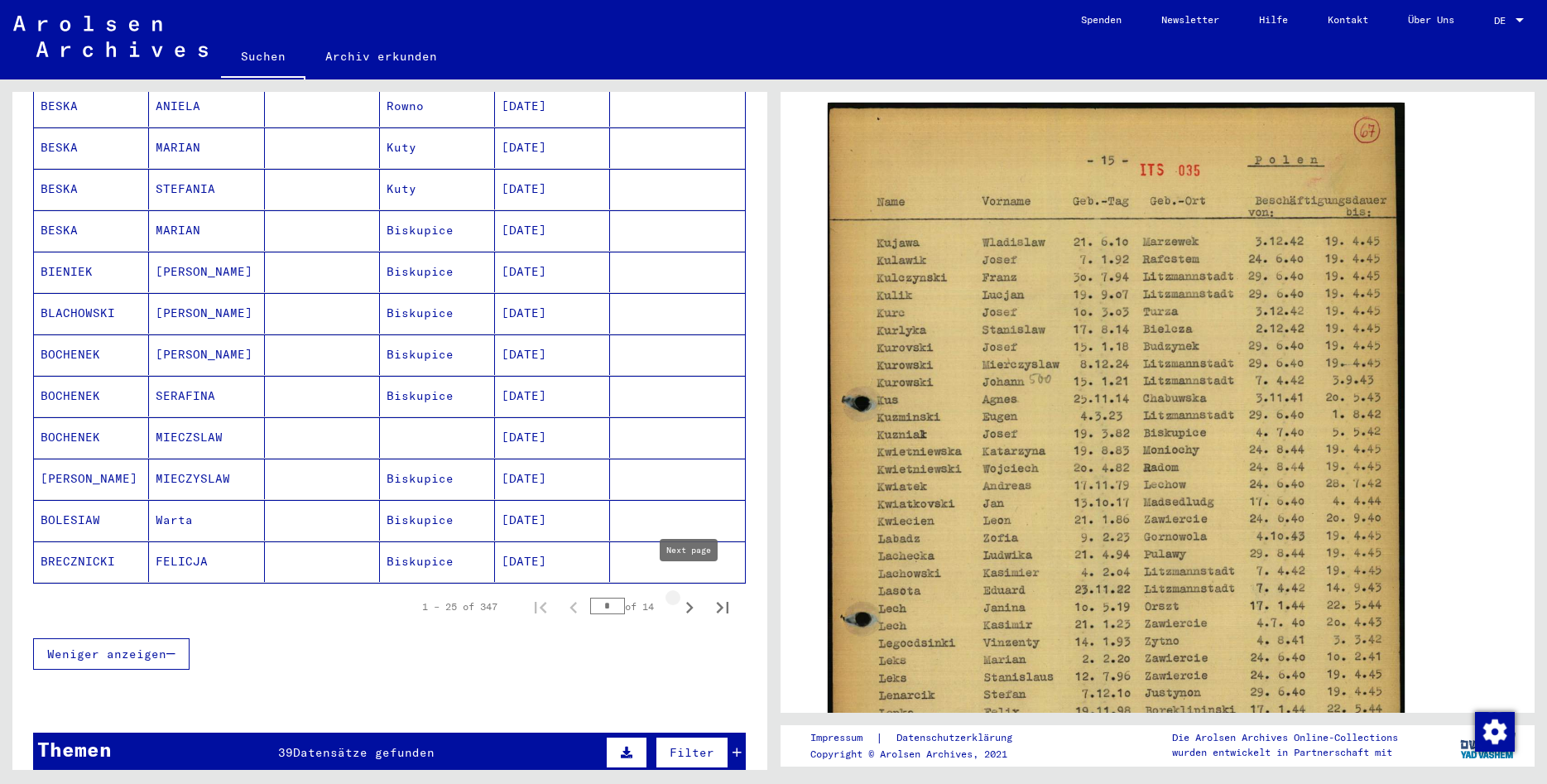
click at [683, 596] on icon "Next page" at bounding box center [690, 608] width 23 height 23
type input "*"
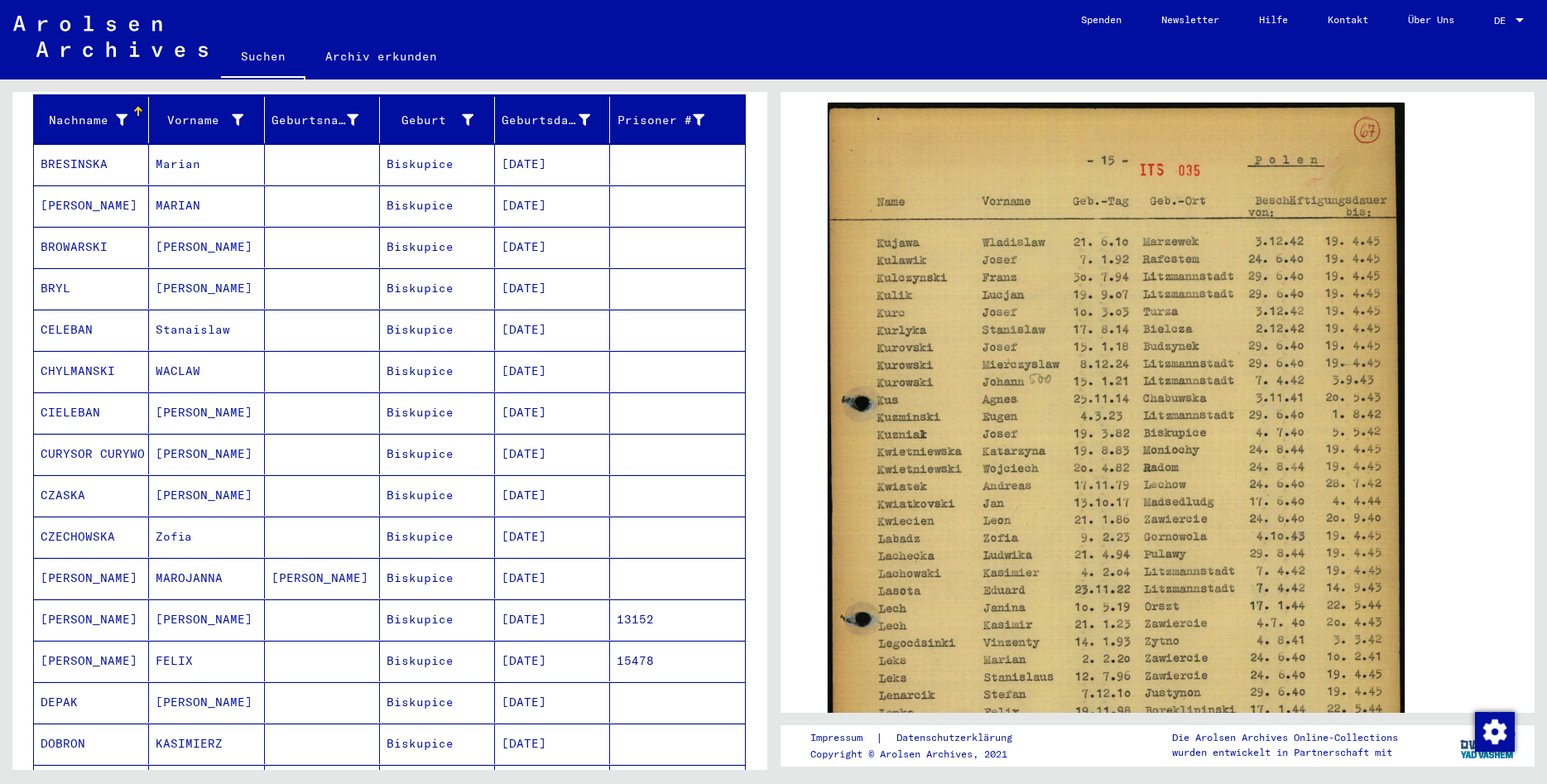
scroll to position [89, 0]
